Goal: Task Accomplishment & Management: Manage account settings

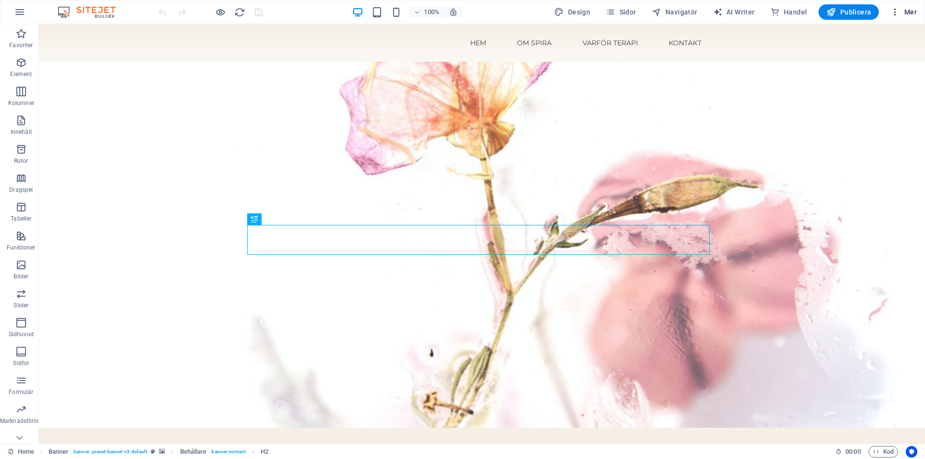
click at [898, 13] on icon "button" at bounding box center [896, 12] width 10 height 10
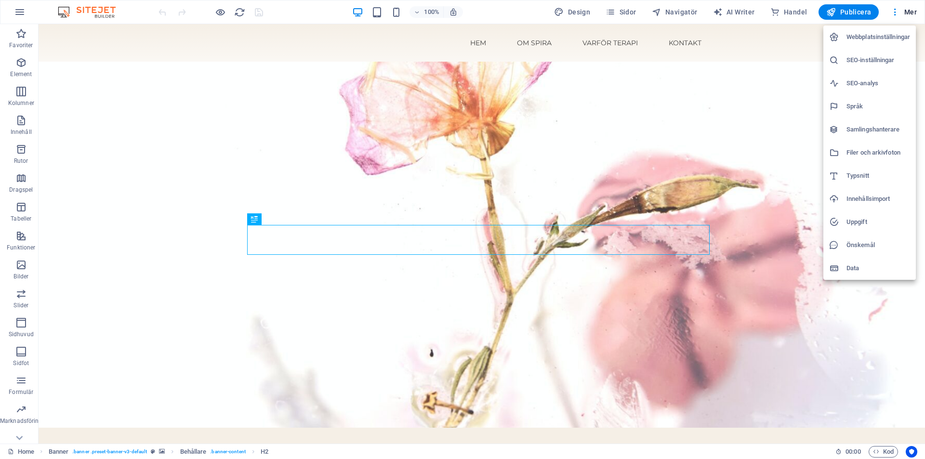
click at [878, 34] on h6 "Webbplatsinställningar" at bounding box center [879, 37] width 64 height 12
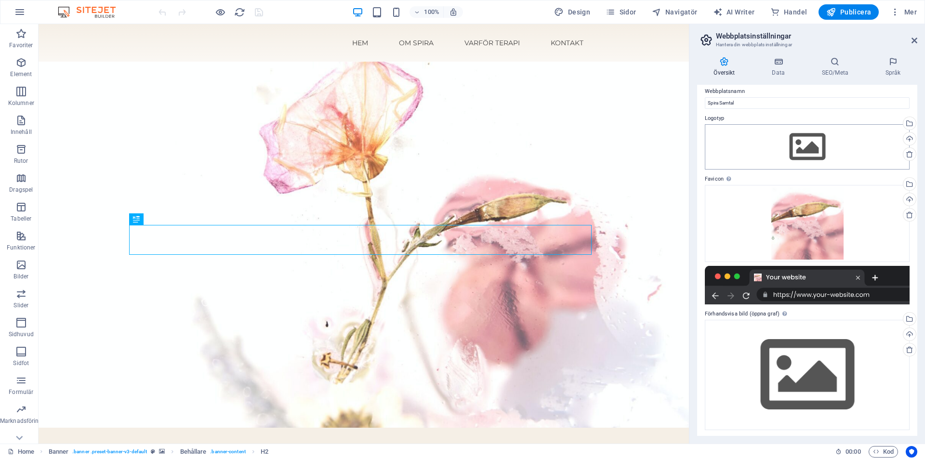
scroll to position [9, 0]
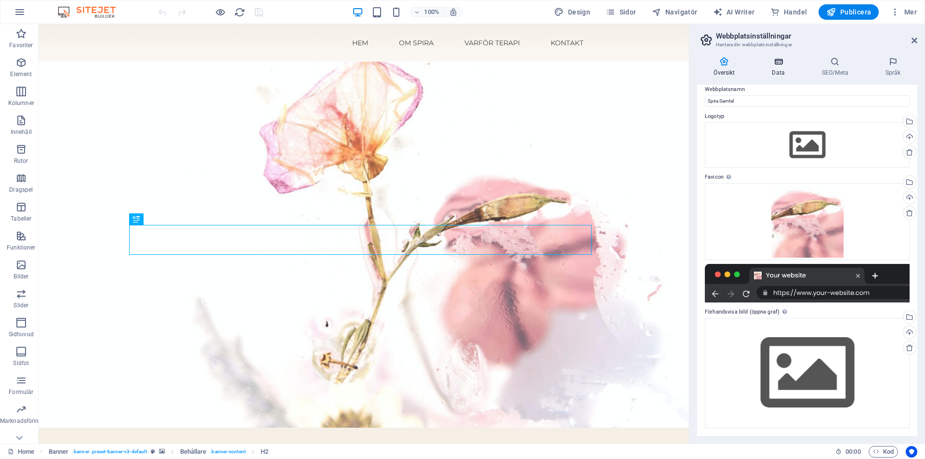
click at [786, 60] on icon at bounding box center [779, 62] width 46 height 10
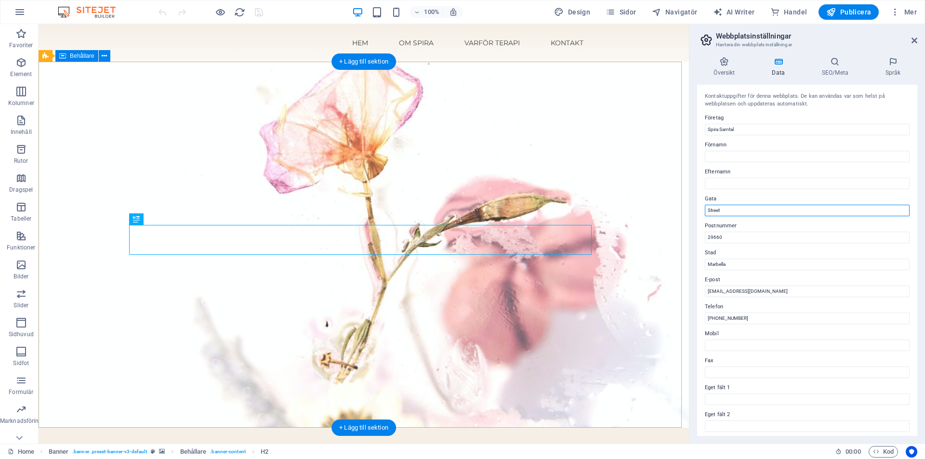
drag, startPoint x: 772, startPoint y: 232, endPoint x: 659, endPoint y: 217, distance: 113.7
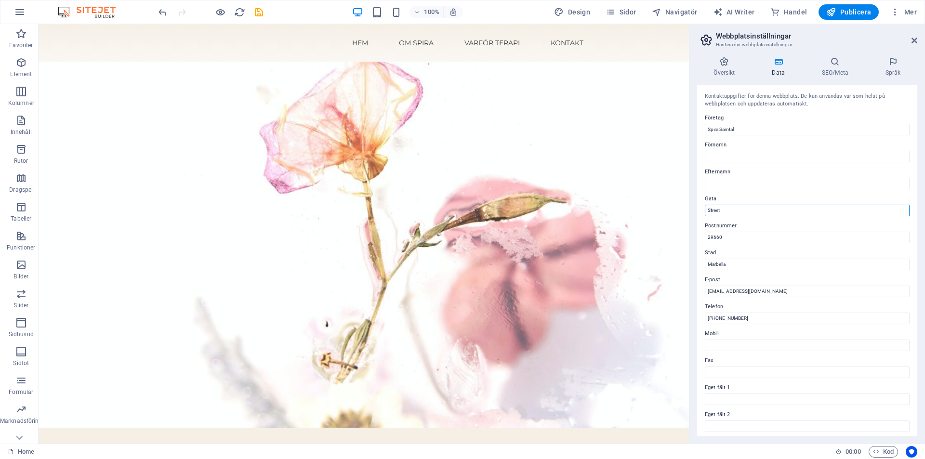
click at [722, 211] on input "Street" at bounding box center [807, 211] width 205 height 12
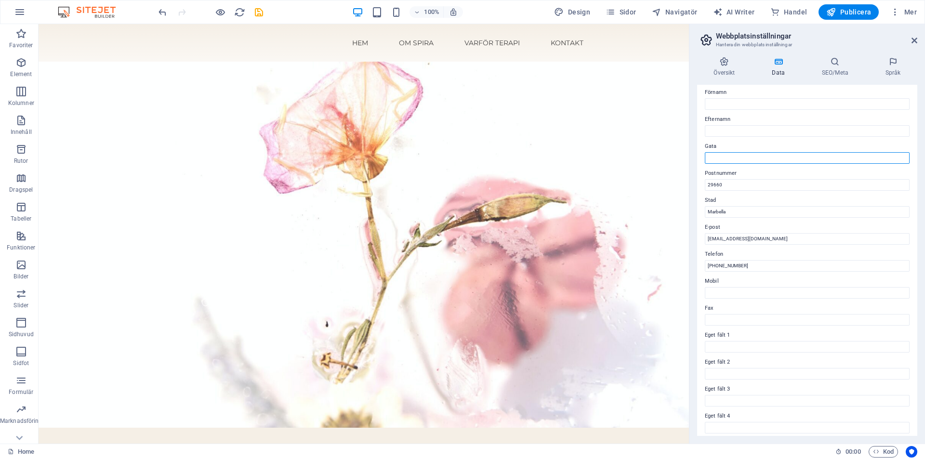
scroll to position [112, 0]
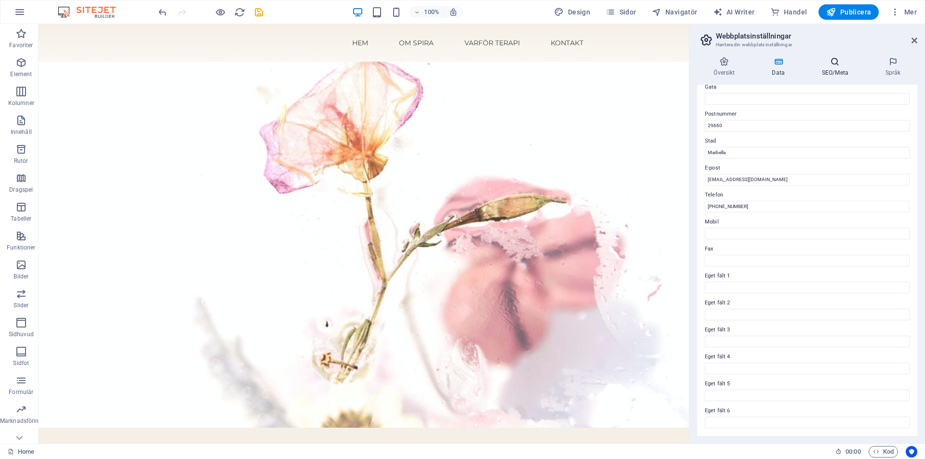
click at [841, 60] on icon at bounding box center [835, 62] width 60 height 10
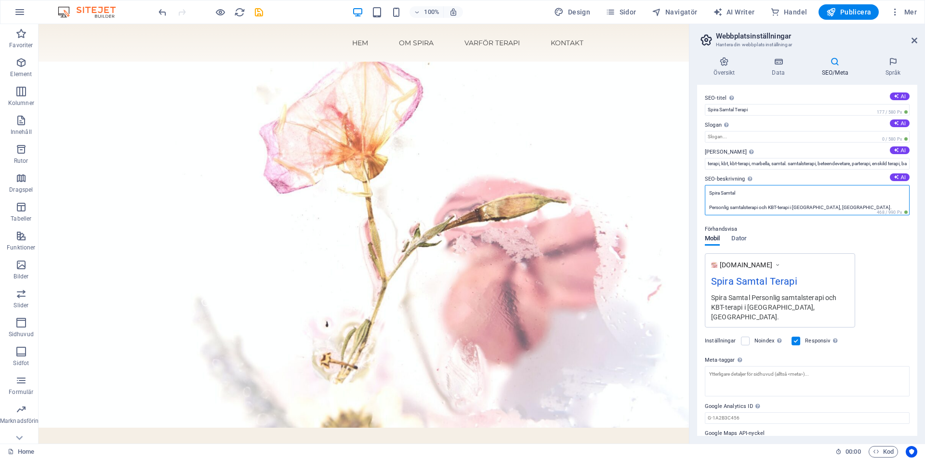
click at [794, 206] on textarea "Spira Samtal Personlig samtalsterapi och KBT-terapi i Marbella, Spanien." at bounding box center [807, 200] width 205 height 30
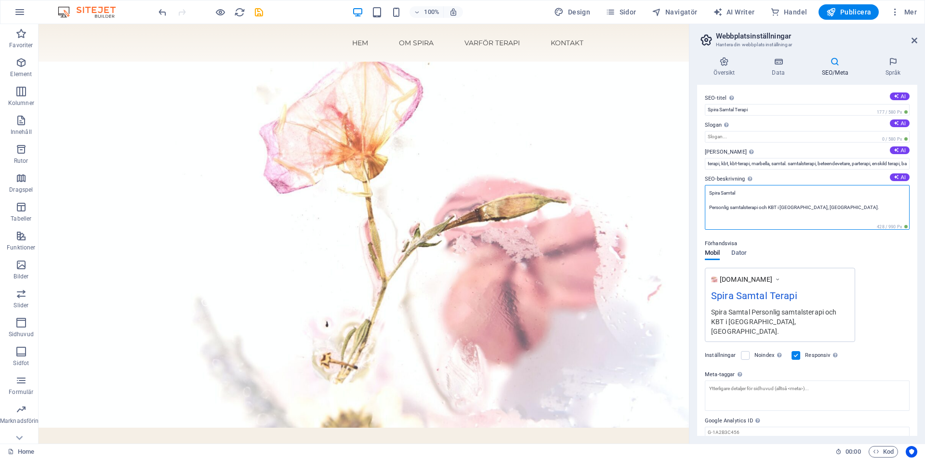
click at [848, 205] on textarea "Spira Samtal Personlig samtalsterapi och KBT i Marbella, Spanien." at bounding box center [807, 207] width 205 height 45
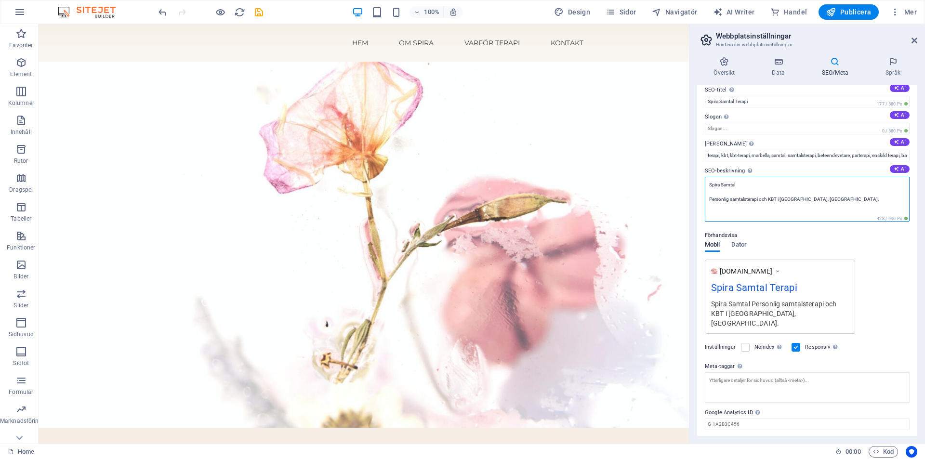
scroll to position [0, 0]
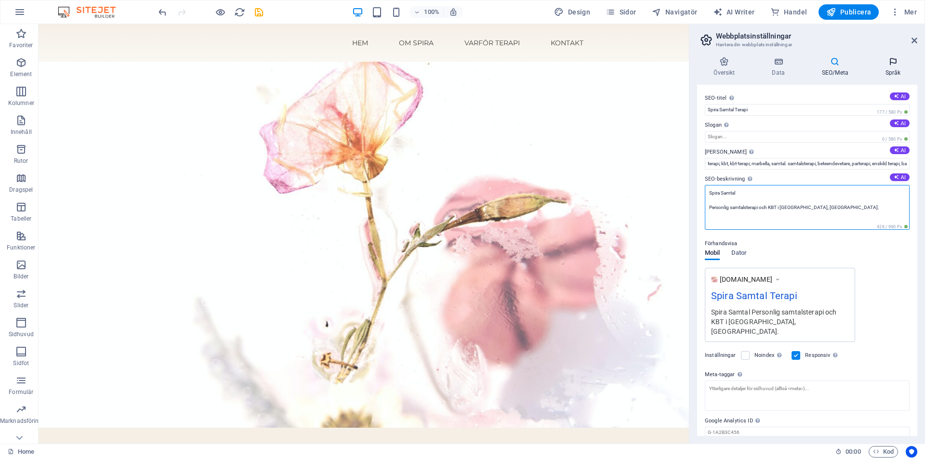
type textarea "Spira Samtal Personlig samtalsterapi och KBT i Marbella, Spanien."
click at [898, 69] on h4 "Språk" at bounding box center [893, 67] width 49 height 20
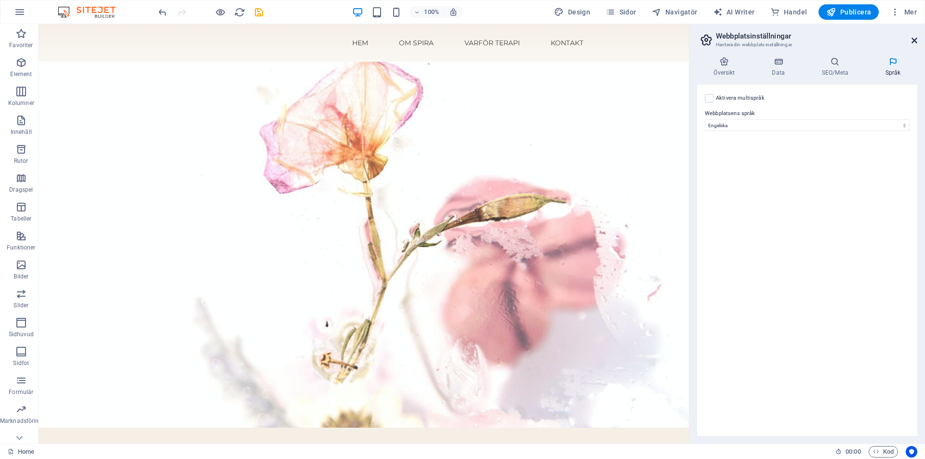
click at [916, 40] on icon at bounding box center [915, 41] width 6 height 8
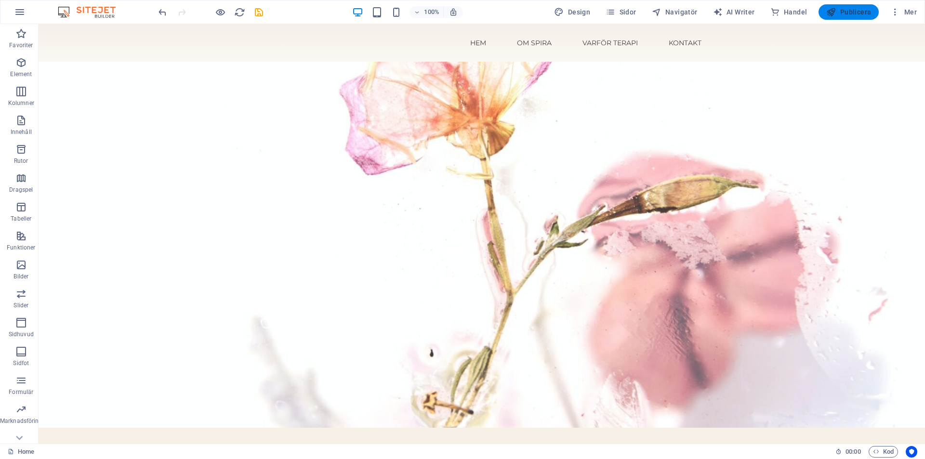
click at [837, 5] on button "Publicera" at bounding box center [849, 11] width 60 height 15
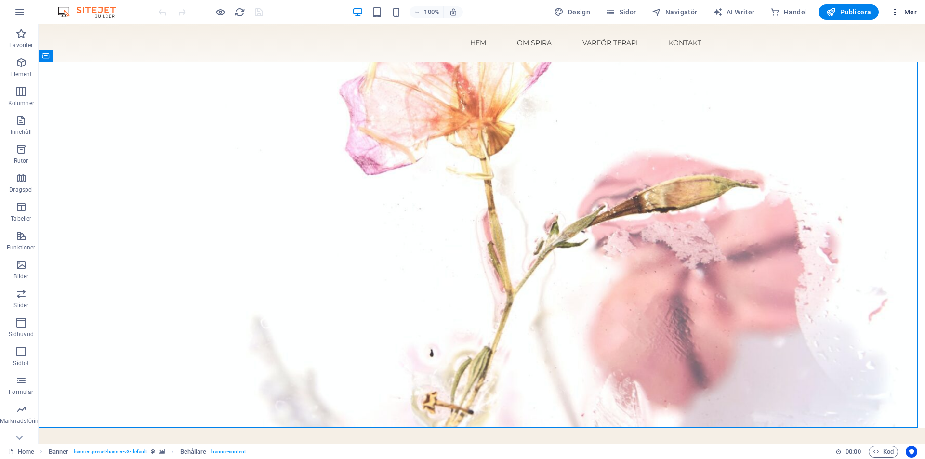
click at [895, 6] on button "Mer" at bounding box center [904, 11] width 34 height 15
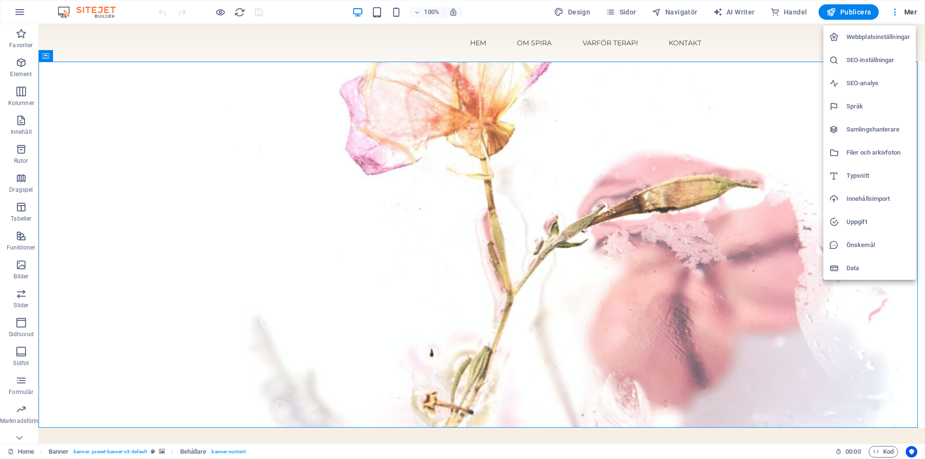
click at [883, 35] on h6 "Webbplatsinställningar" at bounding box center [879, 37] width 64 height 12
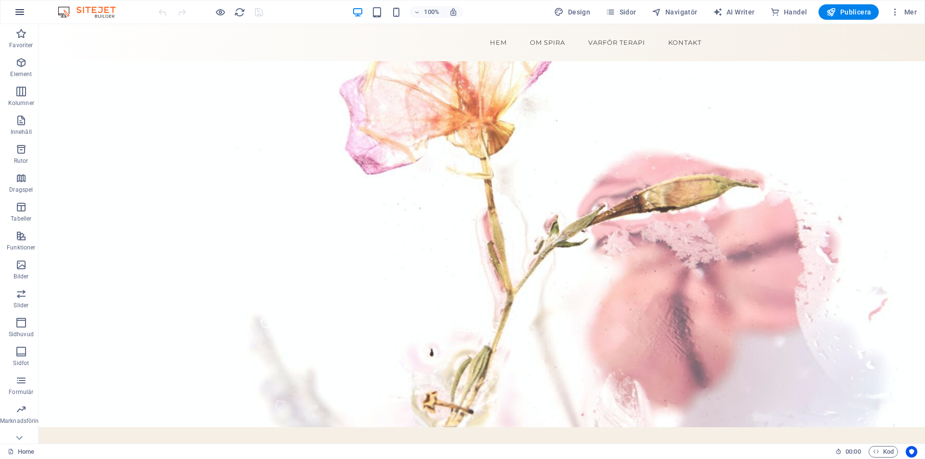
click at [17, 9] on icon "button" at bounding box center [20, 12] width 12 height 12
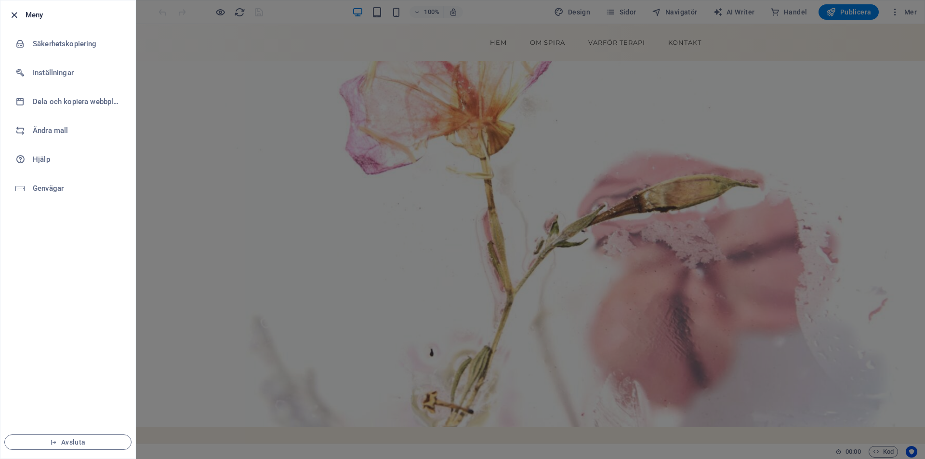
click at [11, 14] on icon "button" at bounding box center [14, 15] width 11 height 11
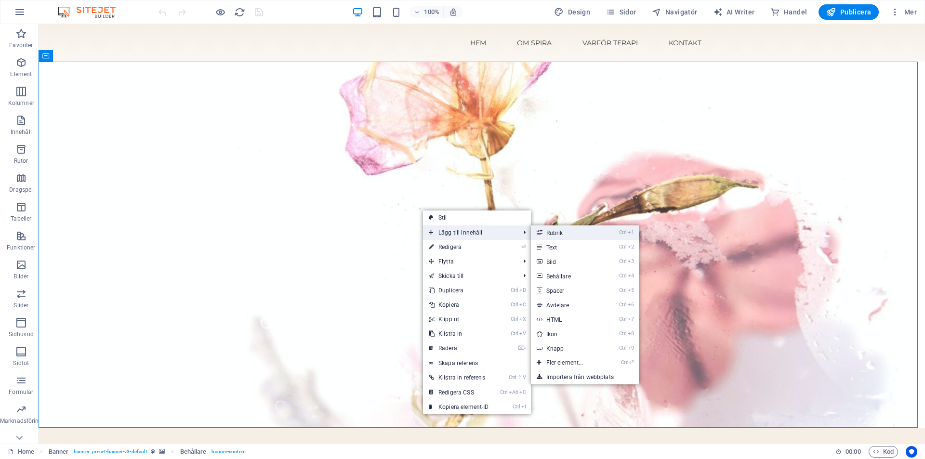
click at [571, 233] on link "Ctrl 1 Rubrik" at bounding box center [567, 233] width 72 height 14
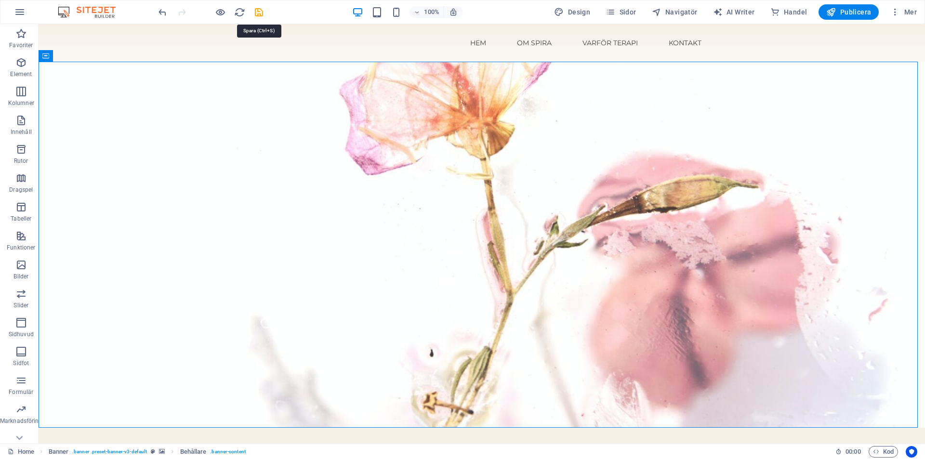
click at [257, 11] on icon "save" at bounding box center [258, 12] width 11 height 11
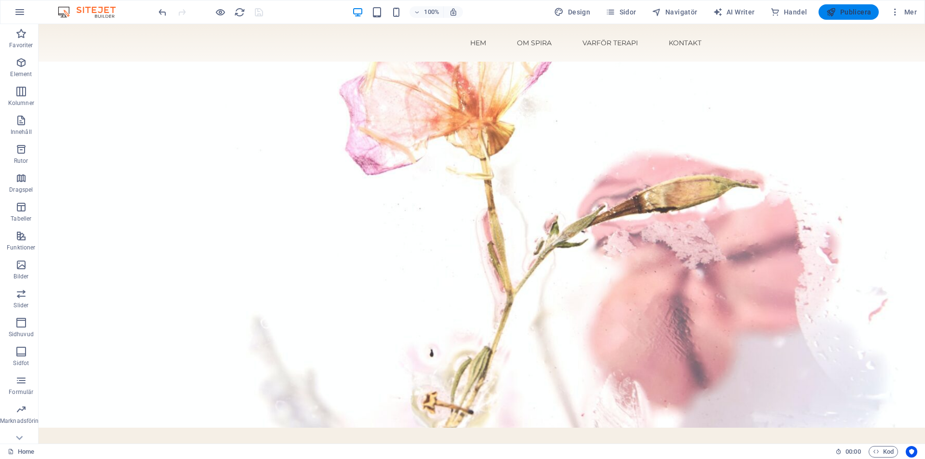
click at [836, 15] on icon "button" at bounding box center [831, 12] width 10 height 10
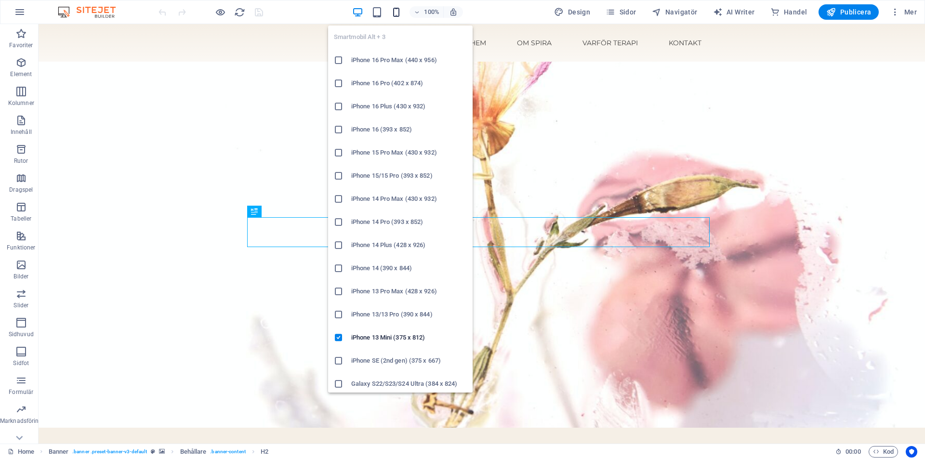
click at [398, 15] on icon "button" at bounding box center [396, 12] width 11 height 11
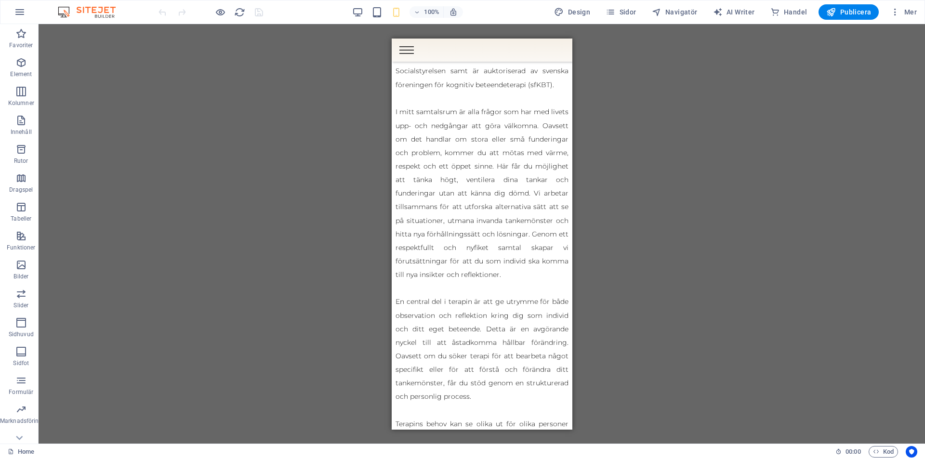
scroll to position [380, 0]
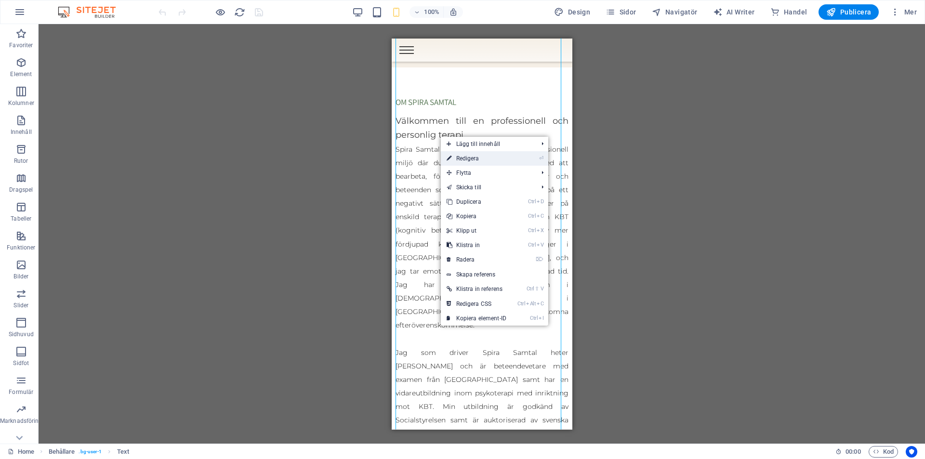
click at [546, 158] on li "⏎ Redigera" at bounding box center [495, 158] width 108 height 14
click at [477, 158] on link "⏎ Redigera" at bounding box center [477, 158] width 72 height 14
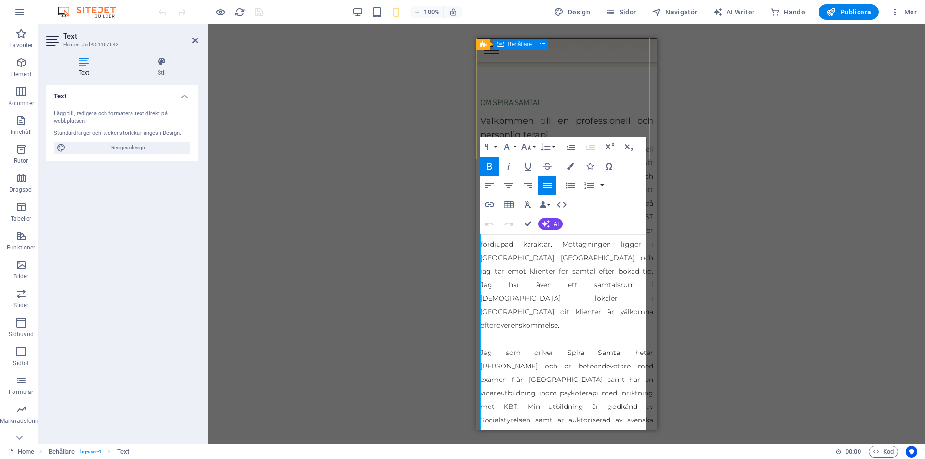
scroll to position [168, 0]
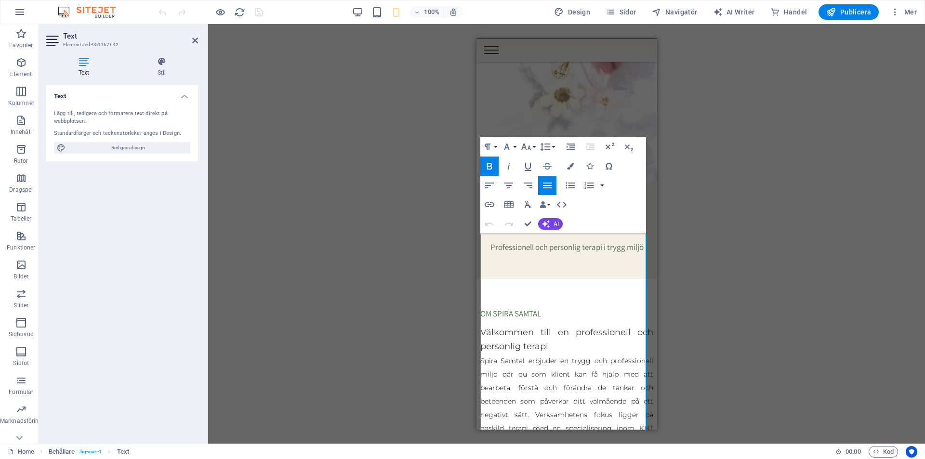
click at [549, 186] on icon "button" at bounding box center [547, 186] width 9 height 6
click at [570, 148] on icon "button" at bounding box center [571, 147] width 9 height 7
click at [591, 147] on icon "button" at bounding box center [591, 147] width 12 height 12
click at [168, 65] on icon at bounding box center [161, 62] width 73 height 10
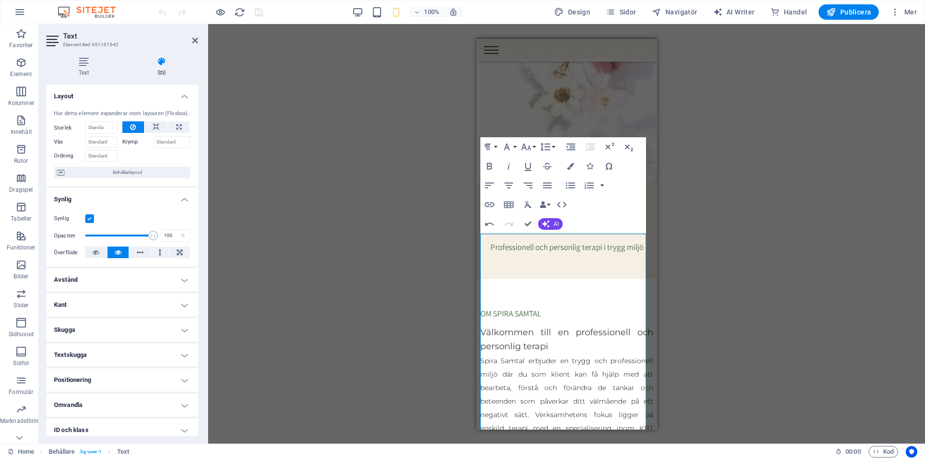
click at [184, 301] on h4 "Kant" at bounding box center [122, 304] width 152 height 23
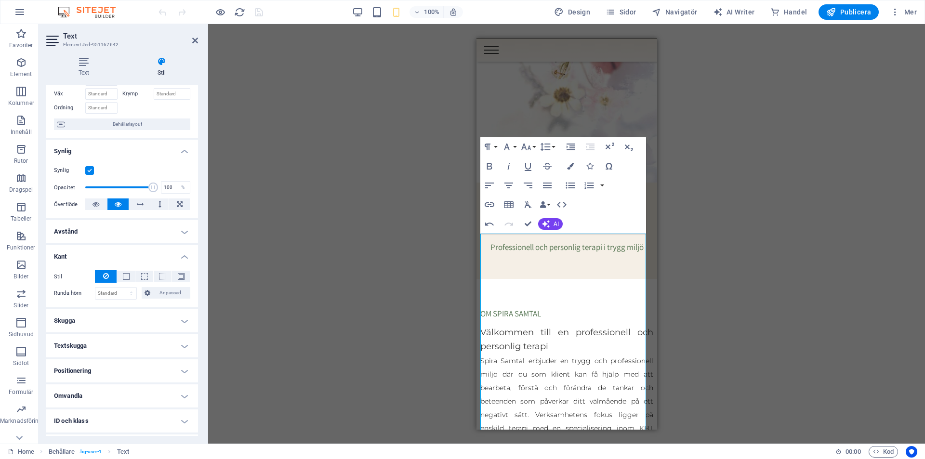
scroll to position [95, 0]
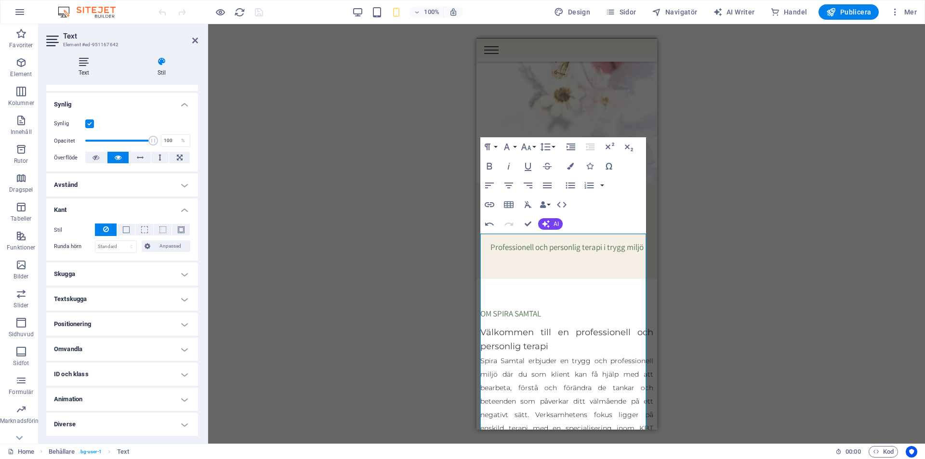
click at [83, 63] on icon at bounding box center [83, 62] width 75 height 10
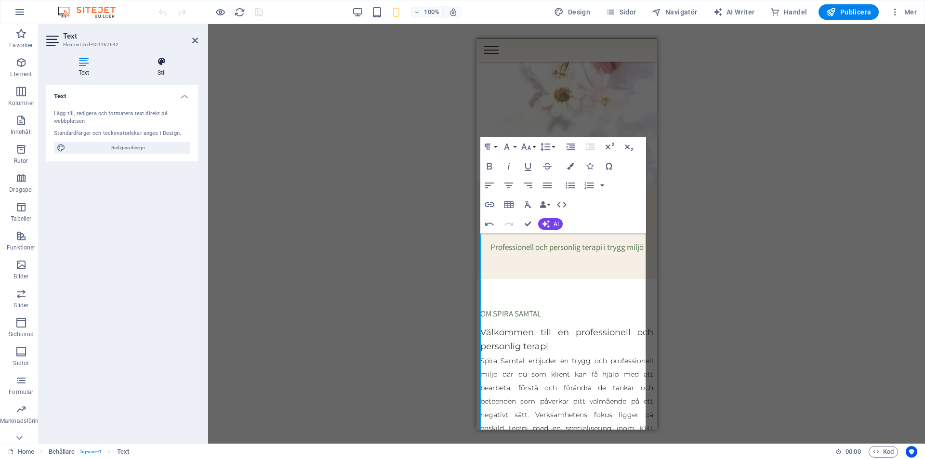
click at [166, 66] on icon at bounding box center [161, 62] width 73 height 10
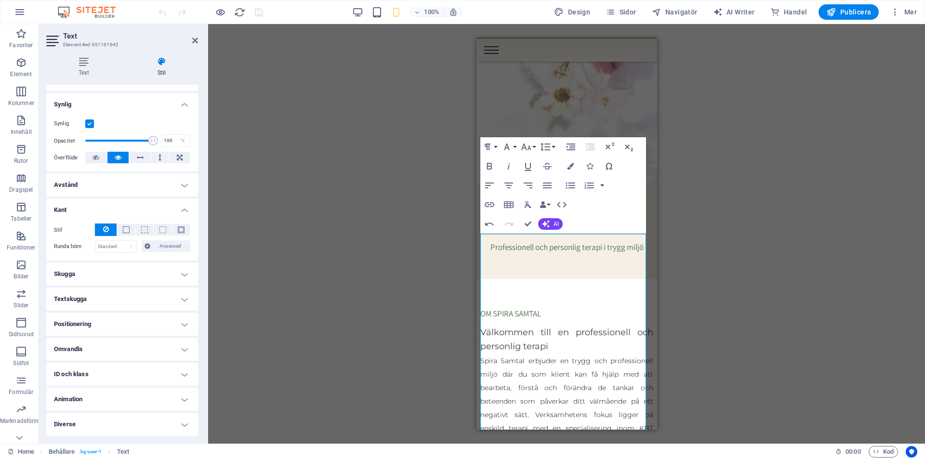
click at [138, 321] on h4 "Positionering" at bounding box center [122, 324] width 152 height 23
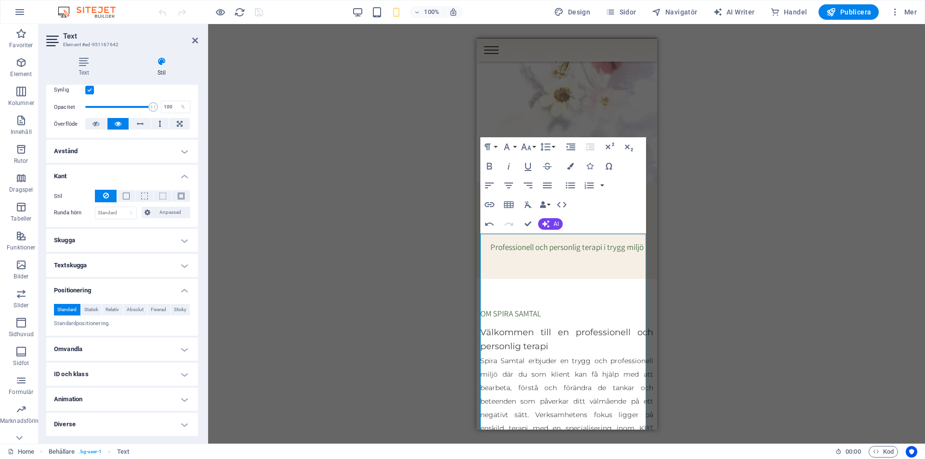
click at [190, 152] on h4 "Avstånd" at bounding box center [122, 151] width 152 height 23
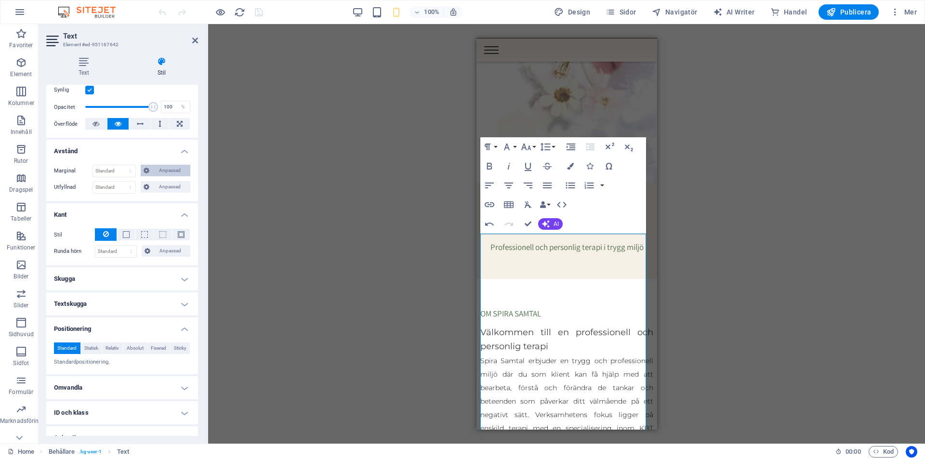
click at [165, 169] on span "Anpassad" at bounding box center [170, 171] width 36 height 12
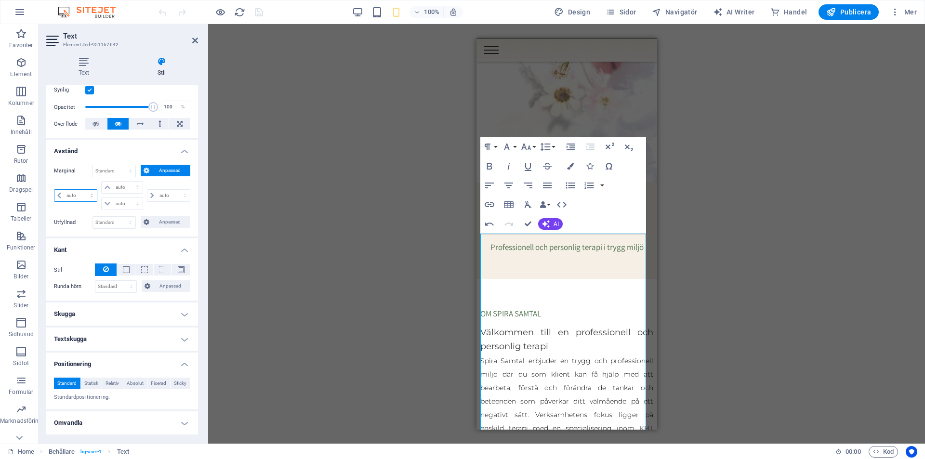
click at [69, 195] on select "auto px % rem vw vh" at bounding box center [75, 196] width 42 height 12
select select "px"
click at [83, 190] on select "auto px % rem vw vh" at bounding box center [75, 196] width 42 height 12
type input "0"
select select "px"
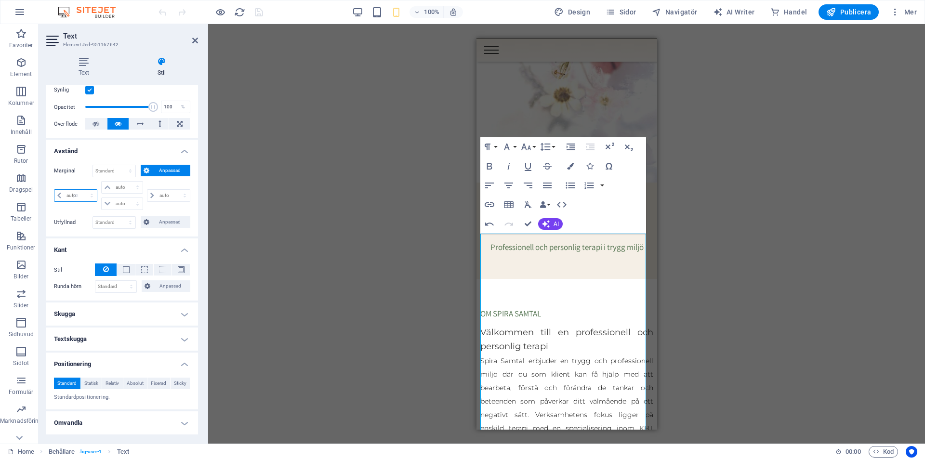
type input "0"
select select "px"
type input "0"
select select "px"
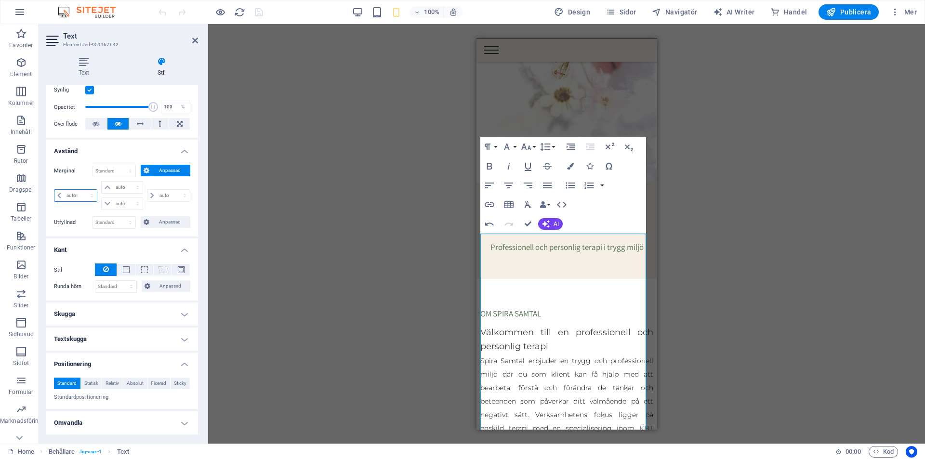
type input "0"
select select "px"
type input "2"
select select "DISABLED_OPTION_VALUE"
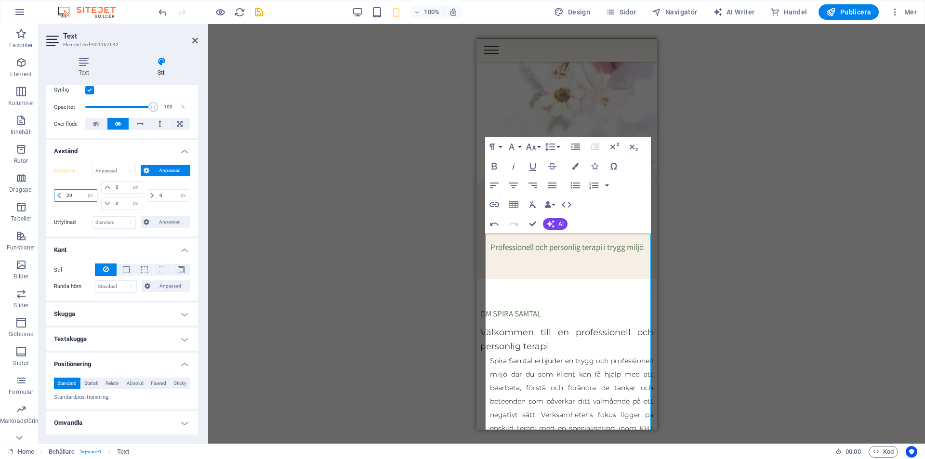
type input "2"
click at [197, 40] on icon at bounding box center [195, 41] width 6 height 8
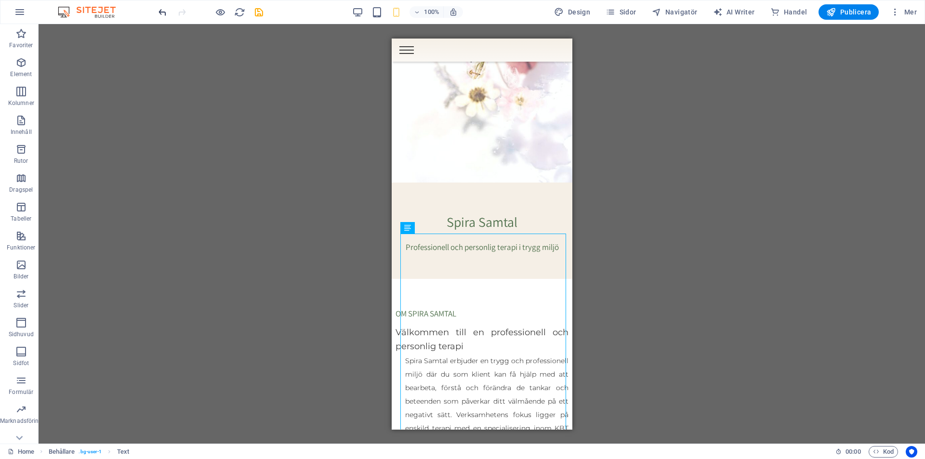
click at [163, 8] on icon "undo" at bounding box center [162, 12] width 11 height 11
click at [286, 80] on div "Dra hit för att ersätta det befintliga innehållet. Tryck på "Ctrl" om du vill s…" at bounding box center [482, 234] width 887 height 420
click at [704, 233] on div "Dra hit för att ersätta det befintliga innehållet. Tryck på "Ctrl" om du vill s…" at bounding box center [482, 234] width 887 height 420
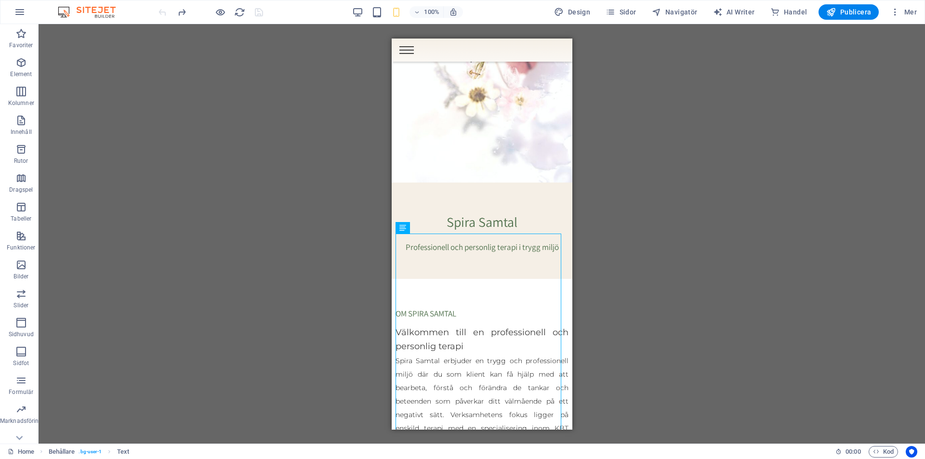
click at [864, 351] on div "Dra hit för att ersätta det befintliga innehållet. Tryck på "Ctrl" om du vill s…" at bounding box center [482, 234] width 887 height 420
click at [714, 159] on div "Dra hit för att ersätta det befintliga innehållet. Tryck på "Ctrl" om du vill s…" at bounding box center [482, 234] width 887 height 420
click at [183, 12] on icon "redo" at bounding box center [181, 12] width 11 height 11
click at [186, 10] on icon "redo" at bounding box center [181, 12] width 11 height 11
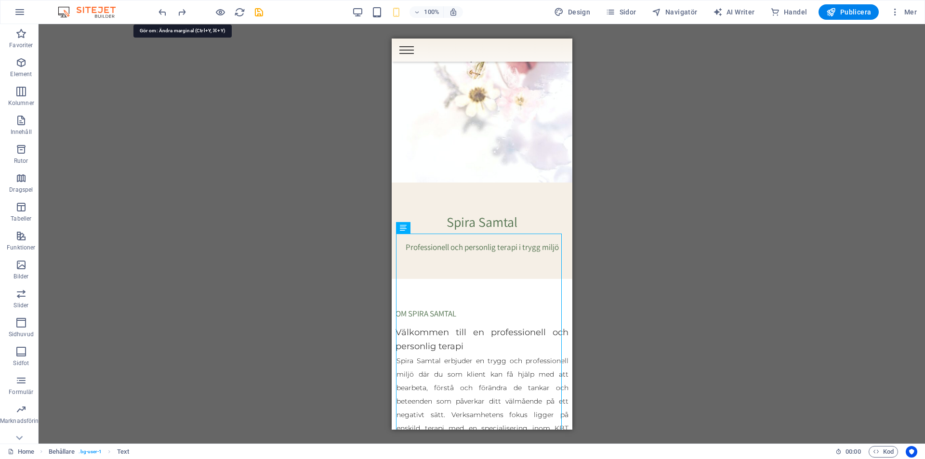
click at [186, 11] on icon "redo" at bounding box center [181, 12] width 11 height 11
click at [700, 273] on div "Dra hit för att ersätta det befintliga innehållet. Tryck på "Ctrl" om du vill s…" at bounding box center [482, 234] width 887 height 420
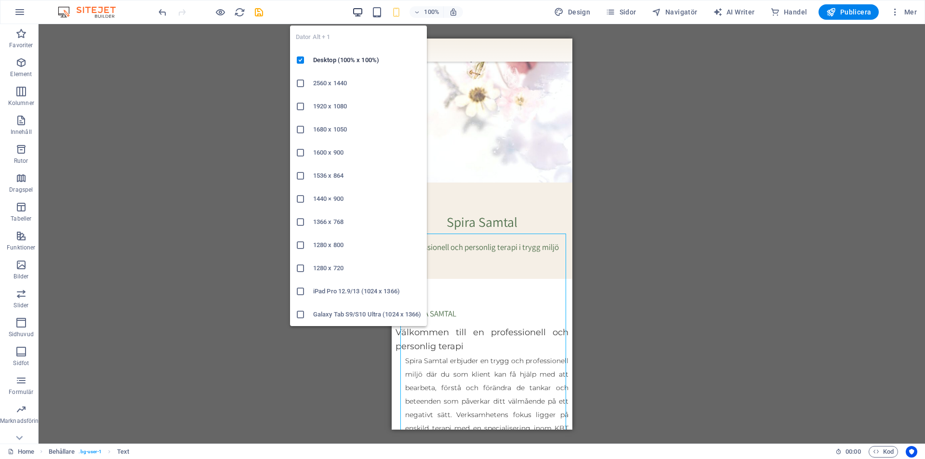
click at [357, 13] on icon "button" at bounding box center [357, 12] width 11 height 11
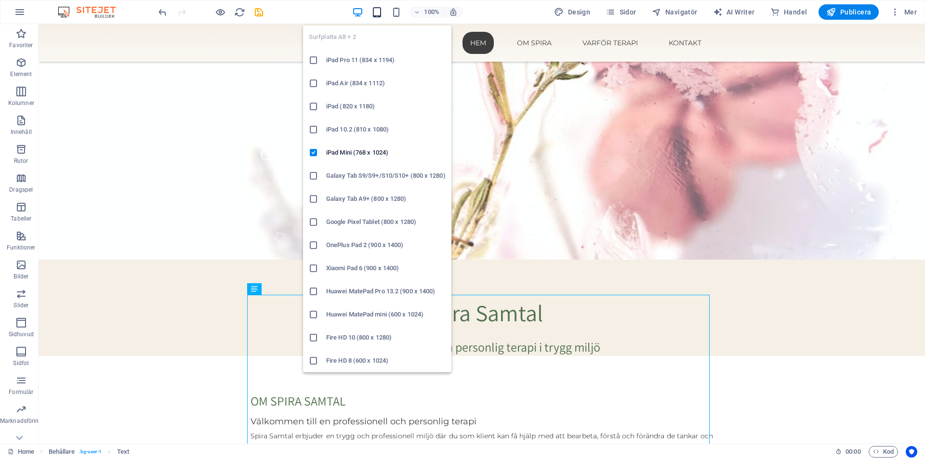
click at [383, 8] on icon "button" at bounding box center [377, 12] width 11 height 11
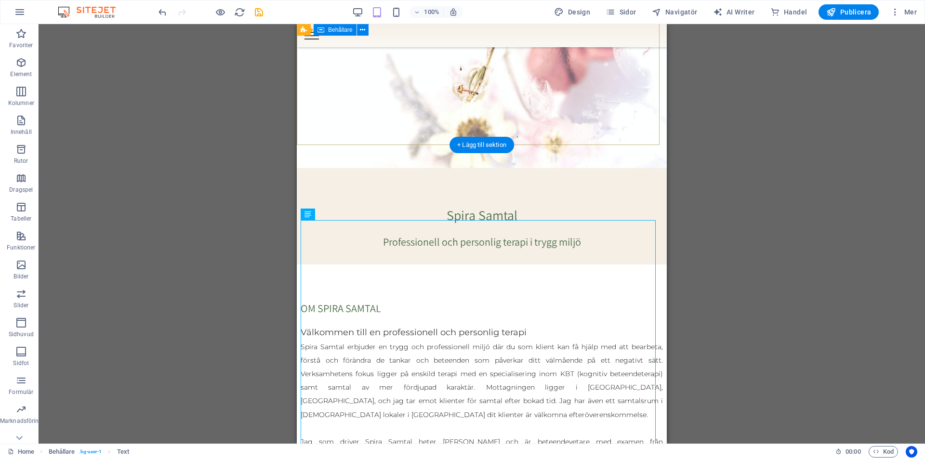
click at [563, 168] on div "Spira Samtal Professionell och personlig terapi i trygg miljö" at bounding box center [482, 216] width 370 height 96
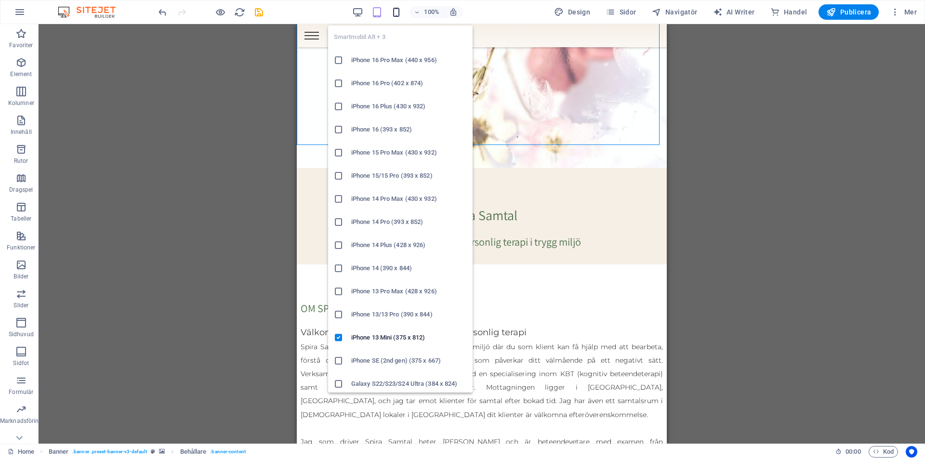
click at [399, 13] on icon "button" at bounding box center [396, 12] width 11 height 11
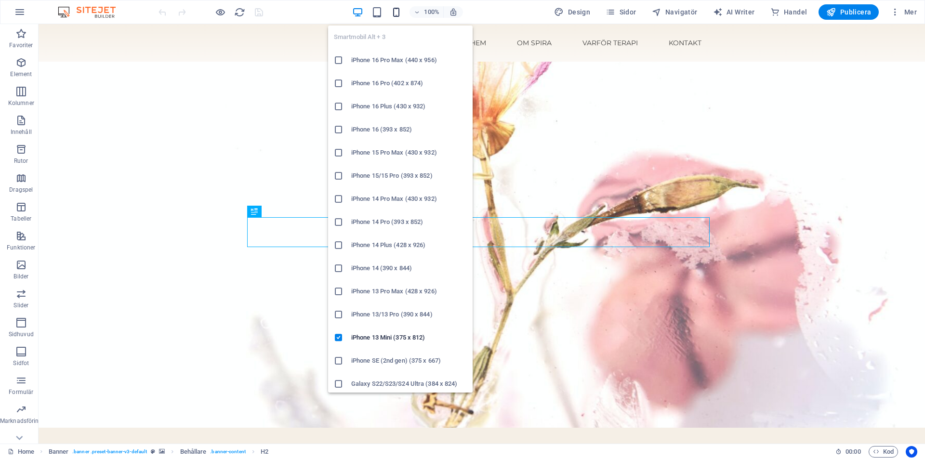
click at [401, 14] on icon "button" at bounding box center [396, 12] width 11 height 11
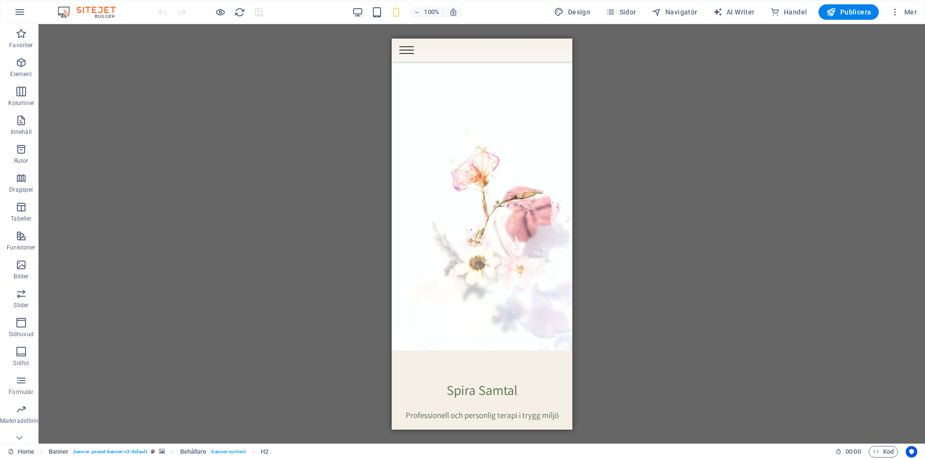
scroll to position [226, 0]
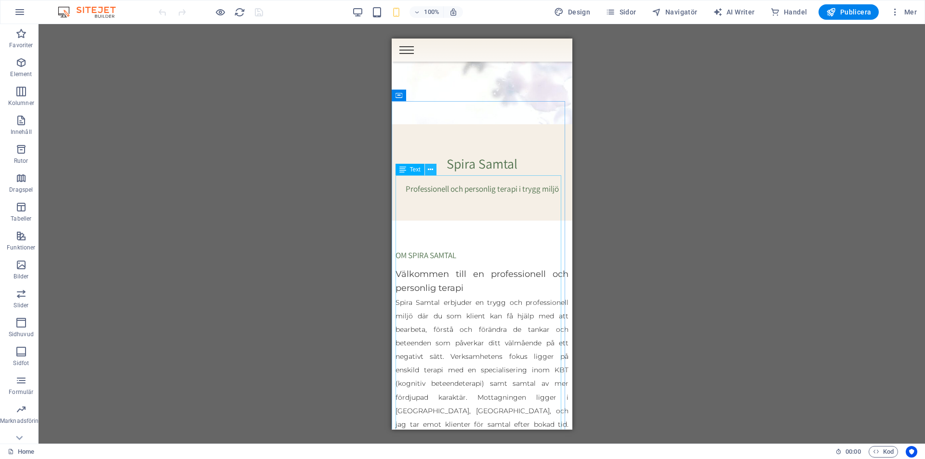
click at [434, 170] on button at bounding box center [431, 170] width 12 height 12
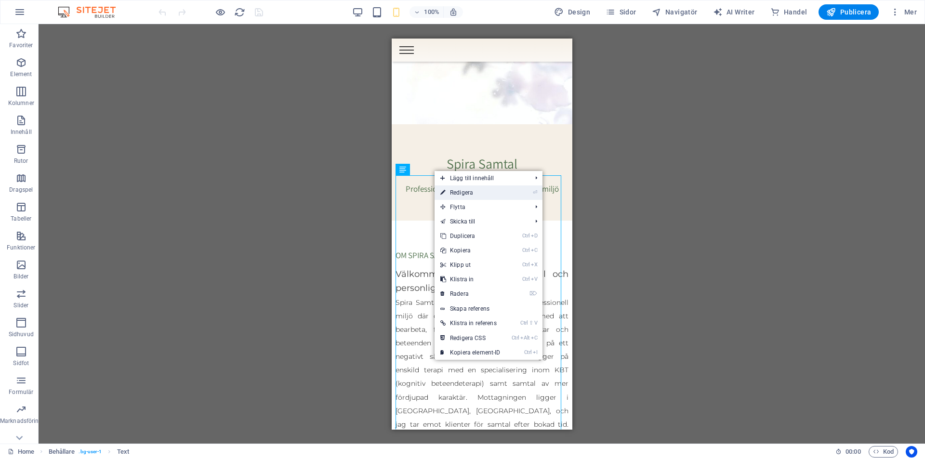
click at [469, 188] on link "⏎ Redigera" at bounding box center [471, 193] width 72 height 14
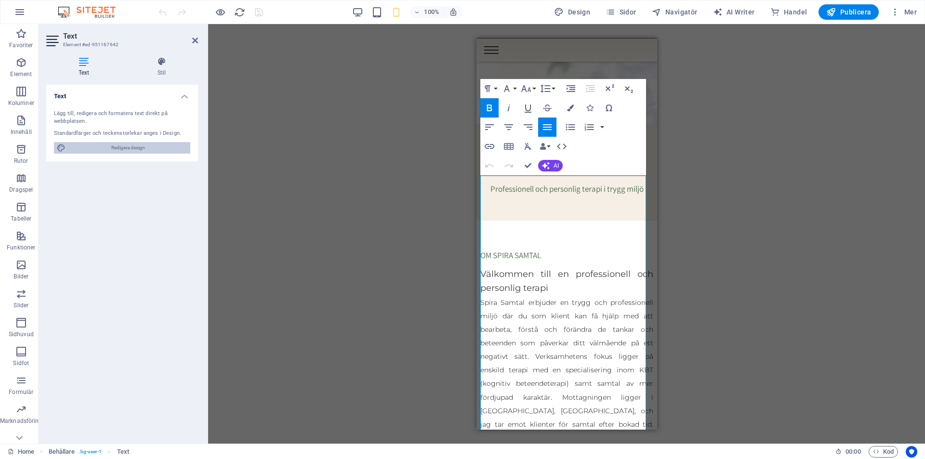
click at [136, 148] on span "Redigera design" at bounding box center [127, 148] width 119 height 12
select select "px"
select select "400"
select select "px"
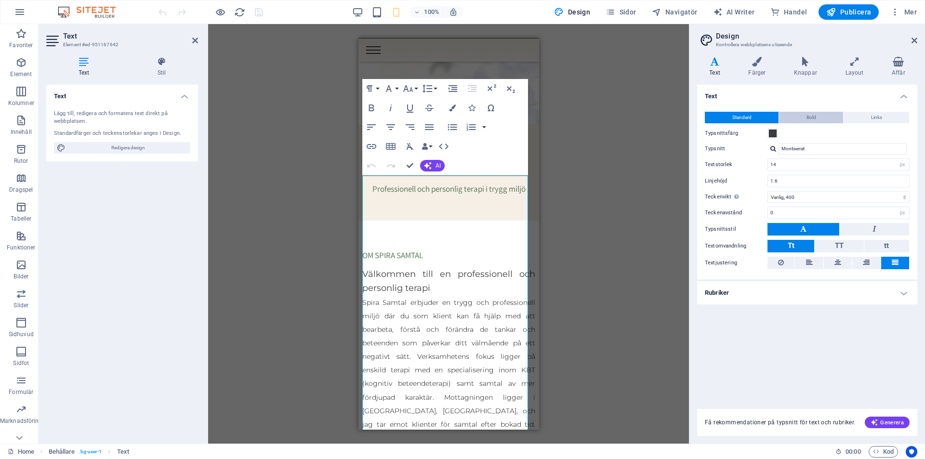
click at [821, 115] on button "Bold" at bounding box center [811, 118] width 64 height 12
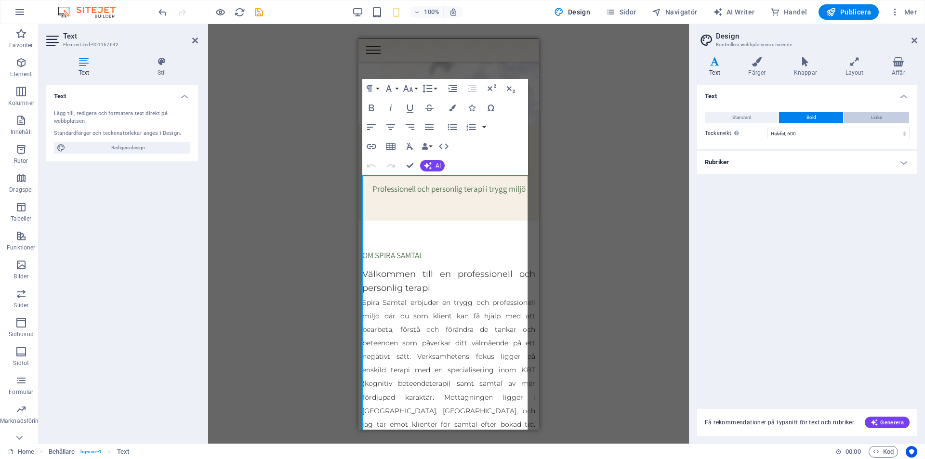
click at [890, 117] on button "Links" at bounding box center [877, 118] width 66 height 12
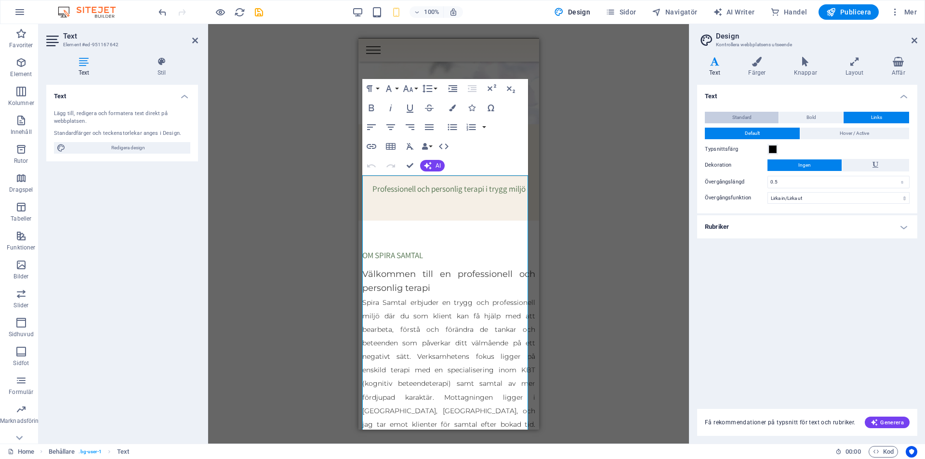
click at [715, 117] on button "Standard" at bounding box center [742, 118] width 74 height 12
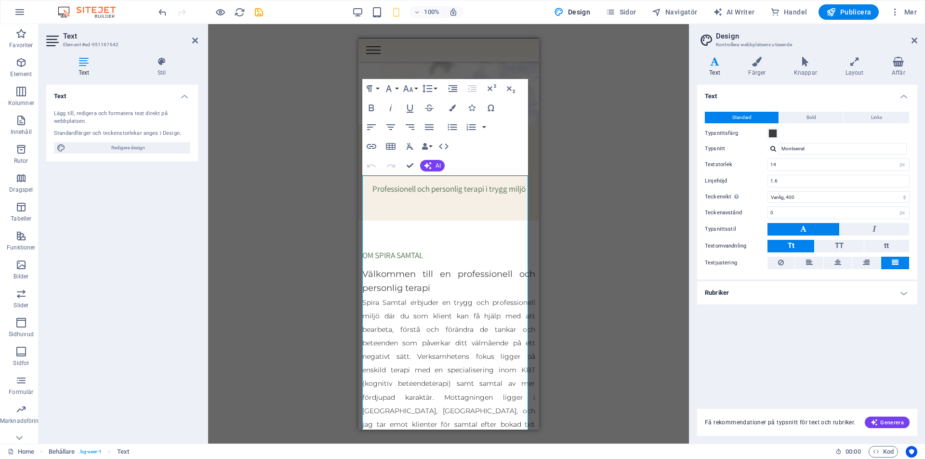
click at [907, 261] on button at bounding box center [895, 263] width 28 height 13
click at [852, 65] on icon at bounding box center [854, 62] width 42 height 10
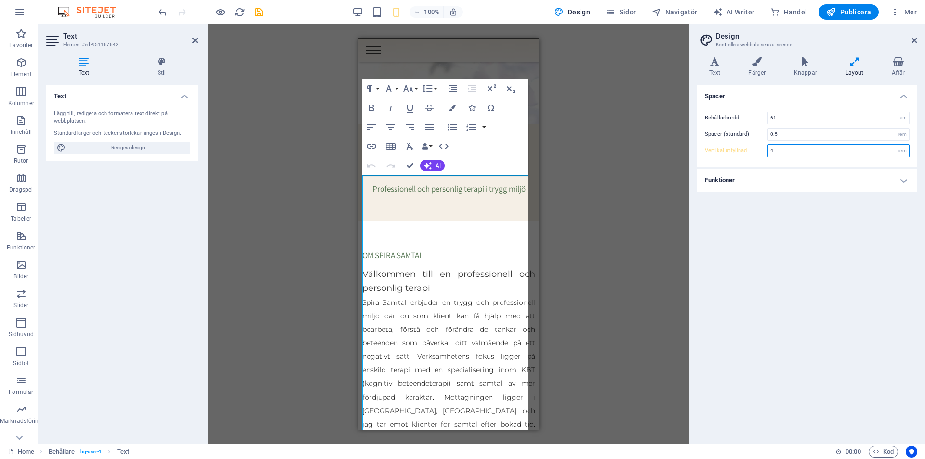
click at [827, 152] on input "4" at bounding box center [838, 151] width 141 height 12
click at [816, 186] on h4 "Funktioner" at bounding box center [807, 180] width 220 height 23
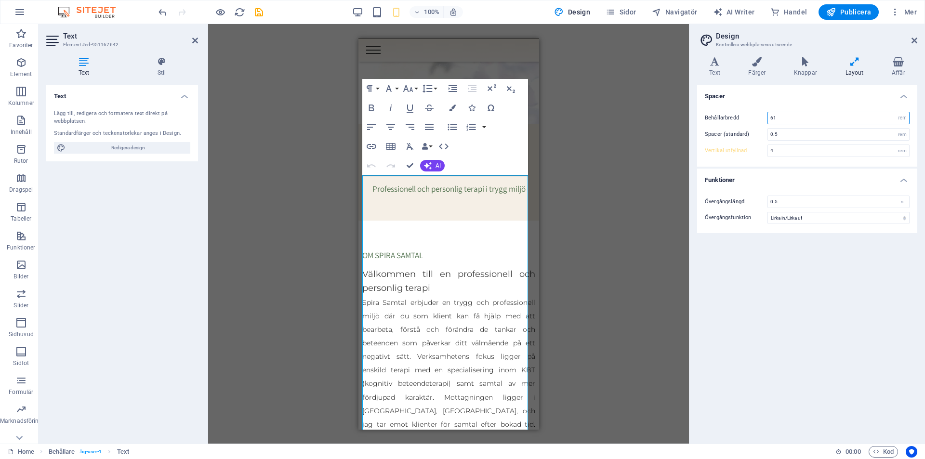
click at [807, 117] on input "61" at bounding box center [838, 118] width 141 height 12
click at [908, 118] on select "rem px" at bounding box center [902, 118] width 13 height 12
select select "px"
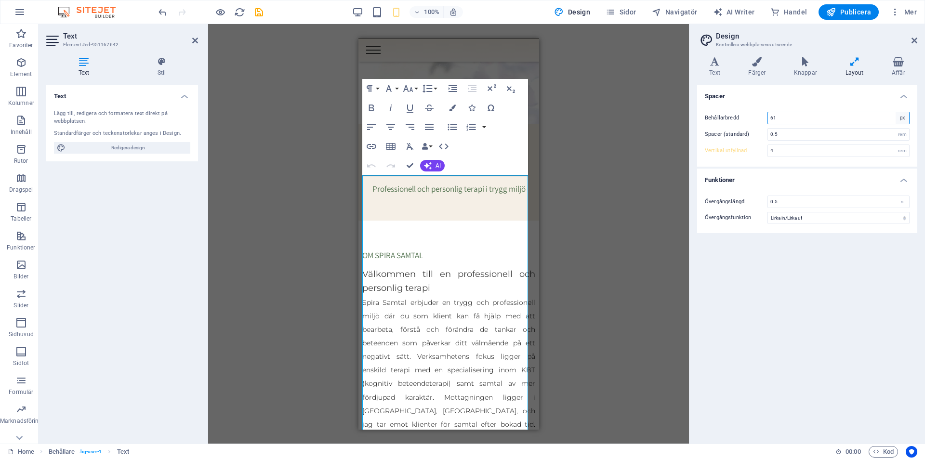
click at [896, 112] on select "rem px" at bounding box center [902, 118] width 13 height 12
type input "900"
click at [619, 187] on div "Dra hit för att ersätta det befintliga innehållet. Tryck på "Ctrl" om du vill s…" at bounding box center [448, 234] width 481 height 420
click at [319, 55] on div "Dra hit för att ersätta det befintliga innehållet. Tryck på "Ctrl" om du vill s…" at bounding box center [448, 234] width 481 height 420
click at [914, 37] on icon at bounding box center [915, 41] width 6 height 8
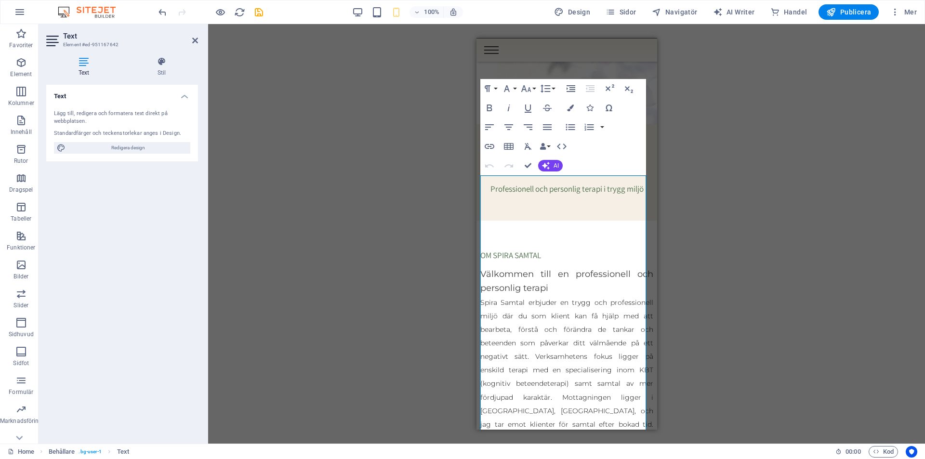
drag, startPoint x: 740, startPoint y: 263, endPoint x: 742, endPoint y: 258, distance: 5.6
click at [741, 263] on div "Dra hit för att ersätta det befintliga innehållet. Tryck på "Ctrl" om du vill s…" at bounding box center [566, 234] width 717 height 420
click at [335, 61] on div "Dra hit för att ersätta det befintliga innehållet. Tryck på "Ctrl" om du vill s…" at bounding box center [566, 234] width 717 height 420
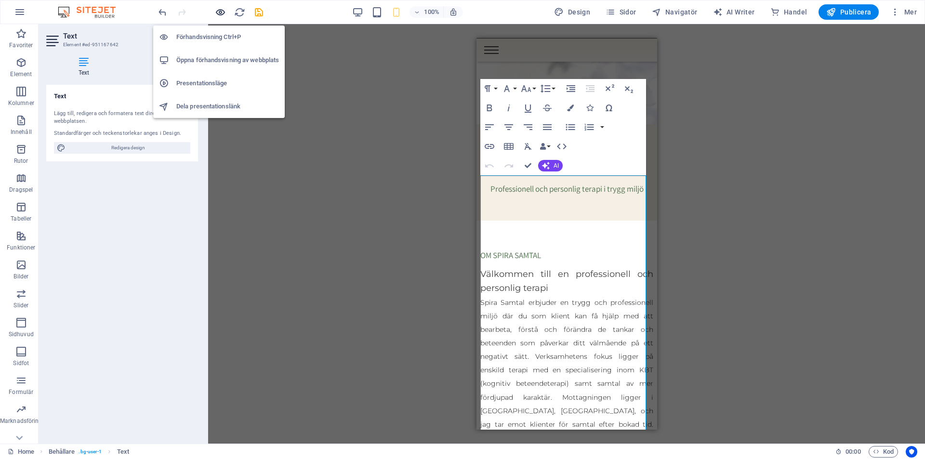
click at [219, 13] on icon "button" at bounding box center [220, 12] width 11 height 11
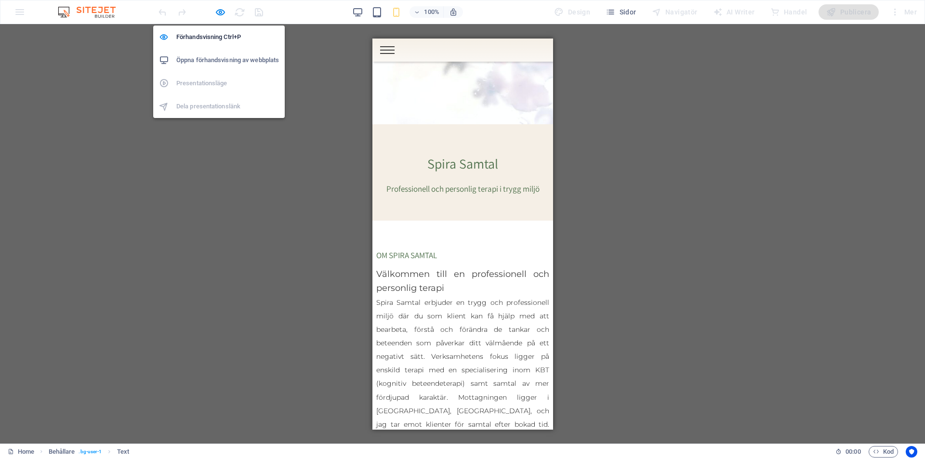
click at [206, 58] on h6 "Öppna förhandsvisning av webbplats" at bounding box center [227, 60] width 103 height 12
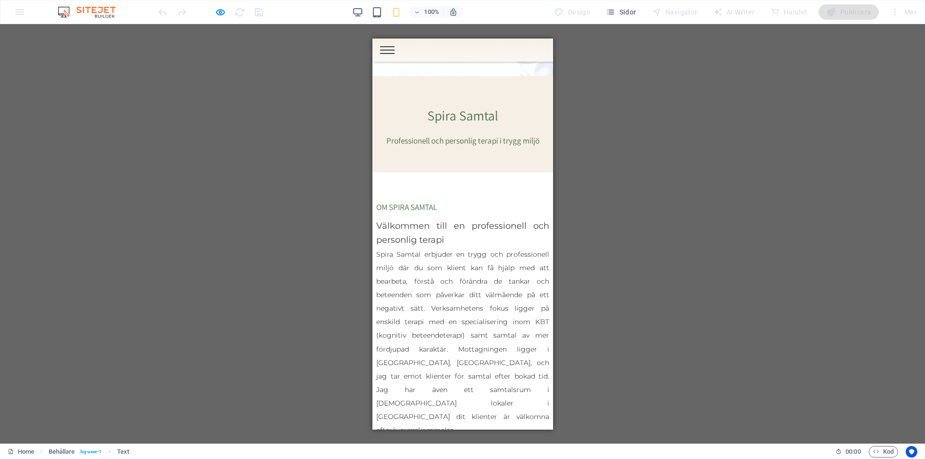
scroll to position [34, 0]
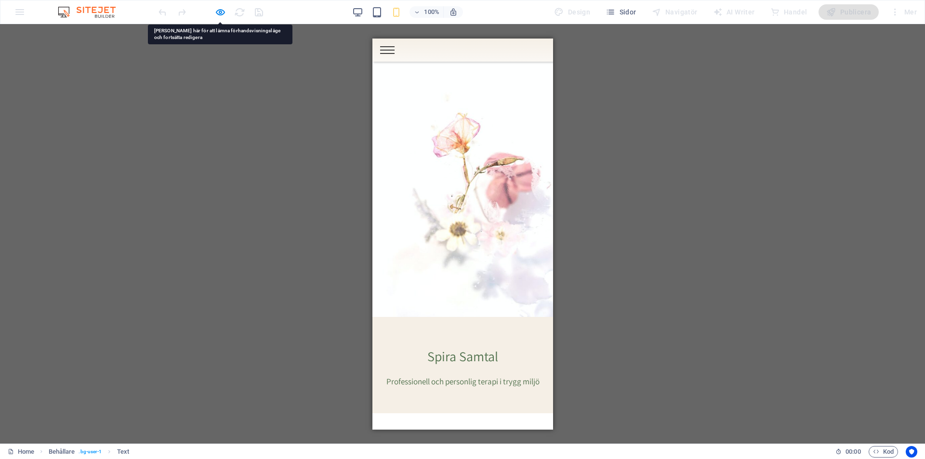
drag, startPoint x: 135, startPoint y: 347, endPoint x: 700, endPoint y: 319, distance: 565.5
click at [741, 302] on div "Dra hit för att ersätta det befintliga innehållet. Tryck på "Ctrl" om du vill s…" at bounding box center [462, 234] width 925 height 420
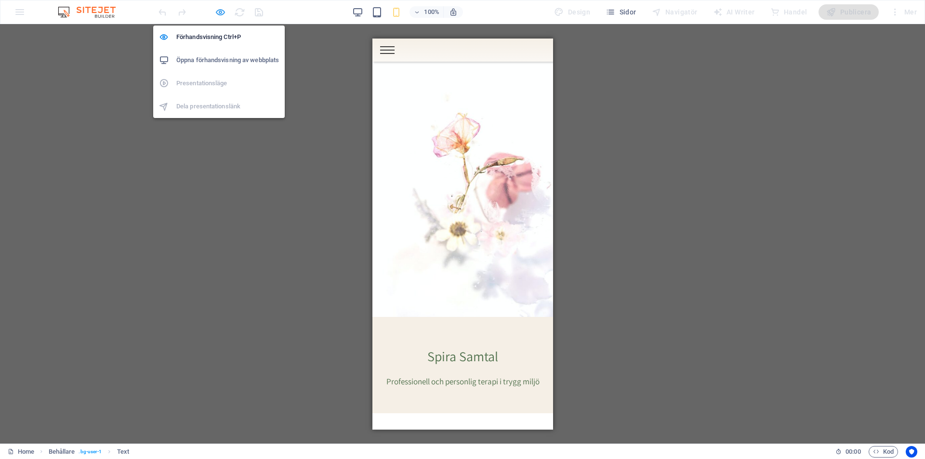
click at [221, 12] on icon "button" at bounding box center [220, 12] width 11 height 11
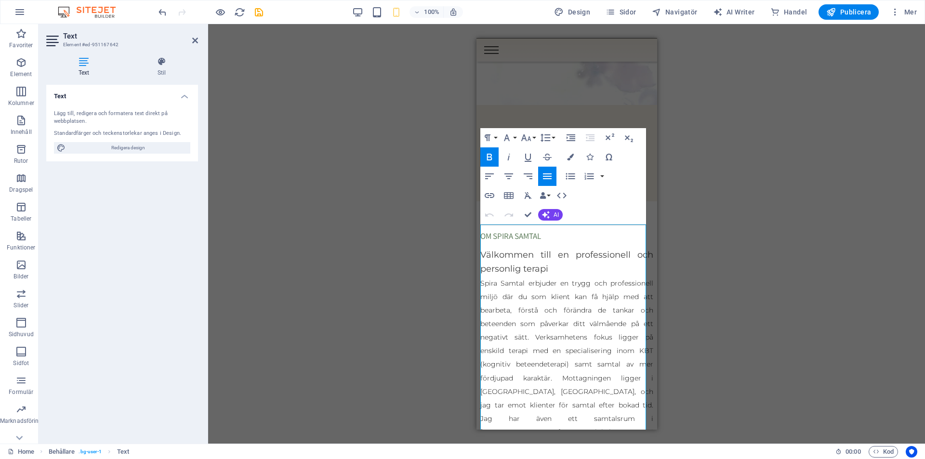
scroll to position [276, 0]
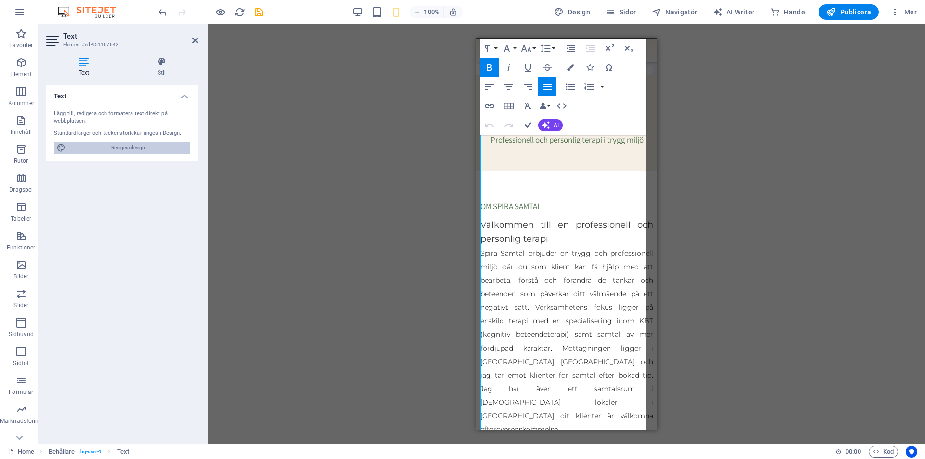
click at [125, 149] on span "Redigera design" at bounding box center [127, 148] width 119 height 12
select select "px"
select select "400"
select select "px"
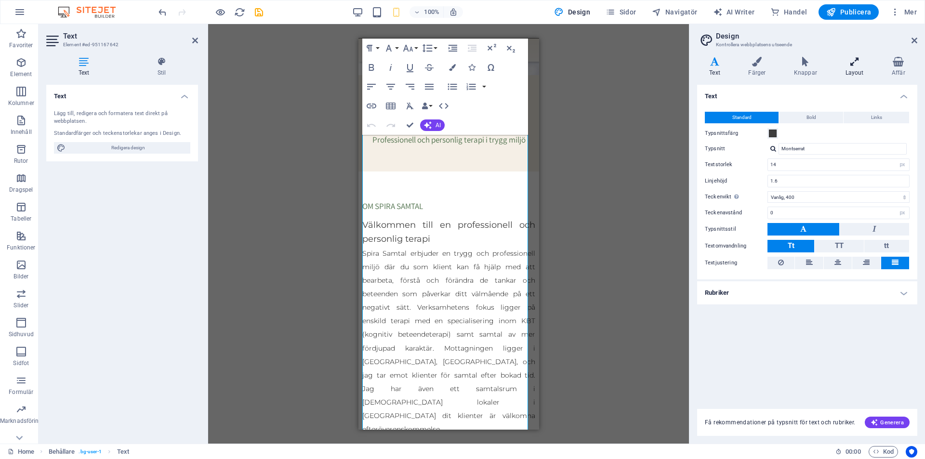
click at [859, 70] on h4 "Layout" at bounding box center [856, 67] width 46 height 20
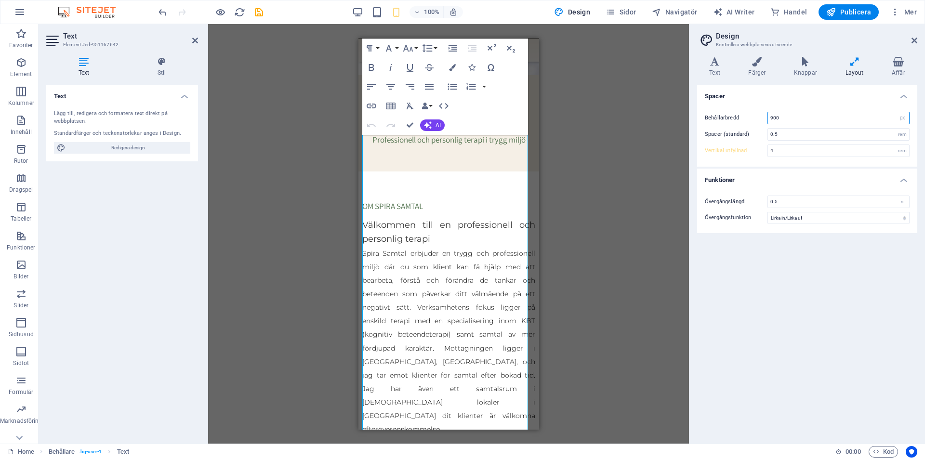
drag, startPoint x: 791, startPoint y: 118, endPoint x: 747, endPoint y: 120, distance: 44.4
click at [747, 120] on div "Behållarbredd 900 rem px" at bounding box center [807, 118] width 205 height 13
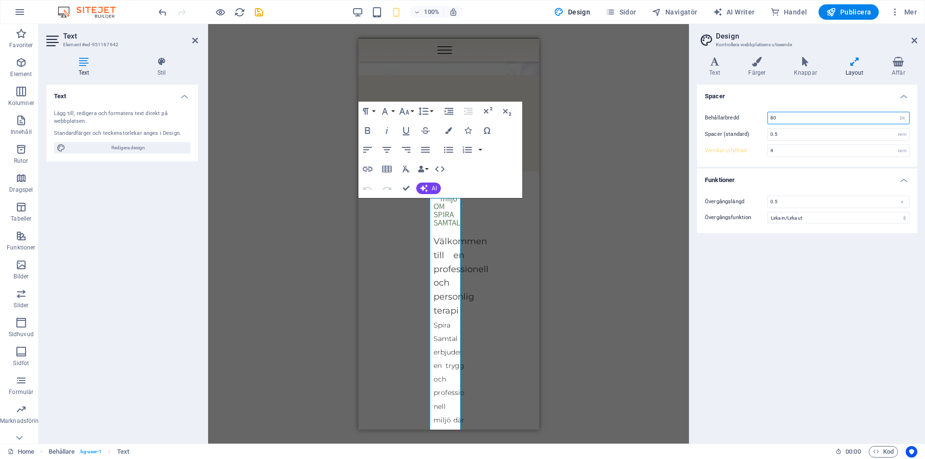
drag, startPoint x: 778, startPoint y: 118, endPoint x: 771, endPoint y: 121, distance: 8.0
click at [771, 121] on input "80" at bounding box center [838, 118] width 141 height 12
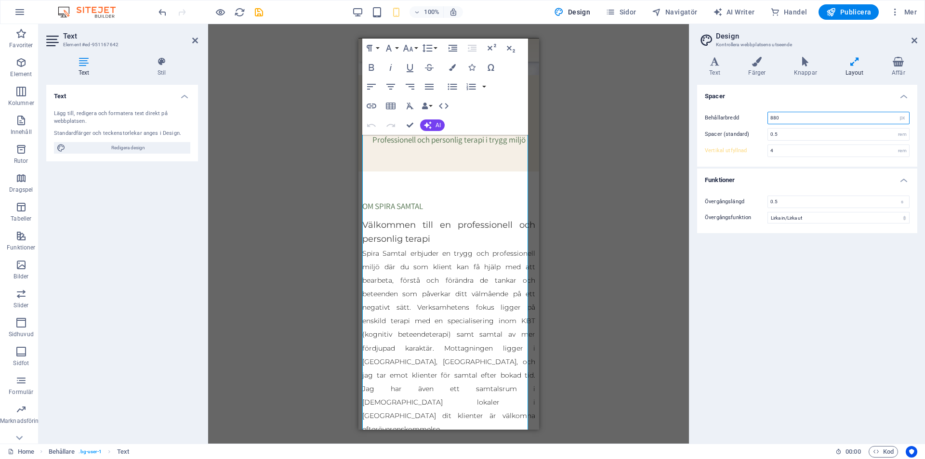
type input "880"
click at [913, 34] on h2 "Design" at bounding box center [816, 36] width 201 height 9
click at [914, 45] on header "Design Kontrollera webbplatsens utseende" at bounding box center [808, 36] width 218 height 25
click at [915, 42] on icon at bounding box center [915, 41] width 6 height 8
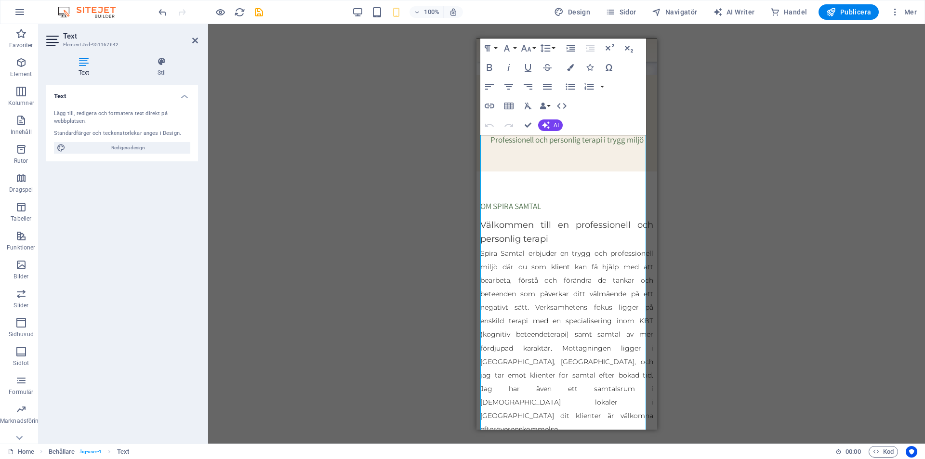
click at [767, 93] on div "Dra hit för att ersätta det befintliga innehållet. Tryck på "Ctrl" om du vill s…" at bounding box center [566, 234] width 717 height 420
click at [195, 41] on icon at bounding box center [195, 41] width 6 height 8
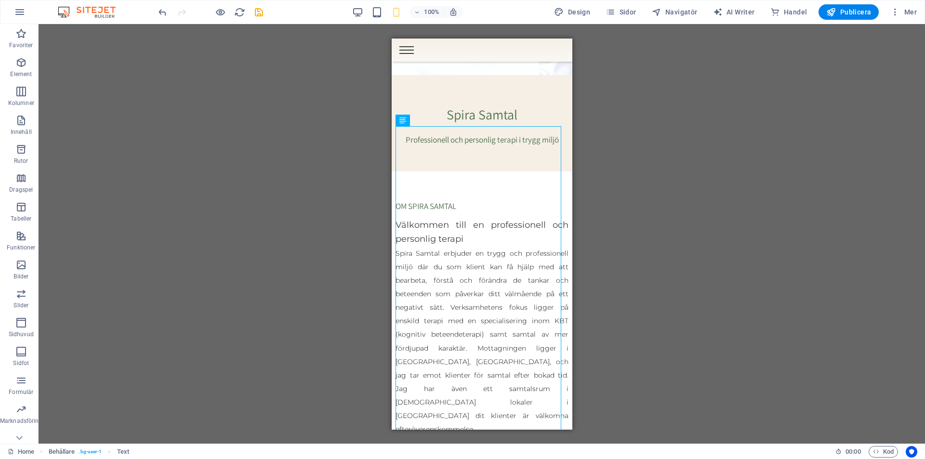
click at [754, 211] on div "Dra hit för att ersätta det befintliga innehållet. Tryck på "Ctrl" om du vill s…" at bounding box center [482, 234] width 887 height 420
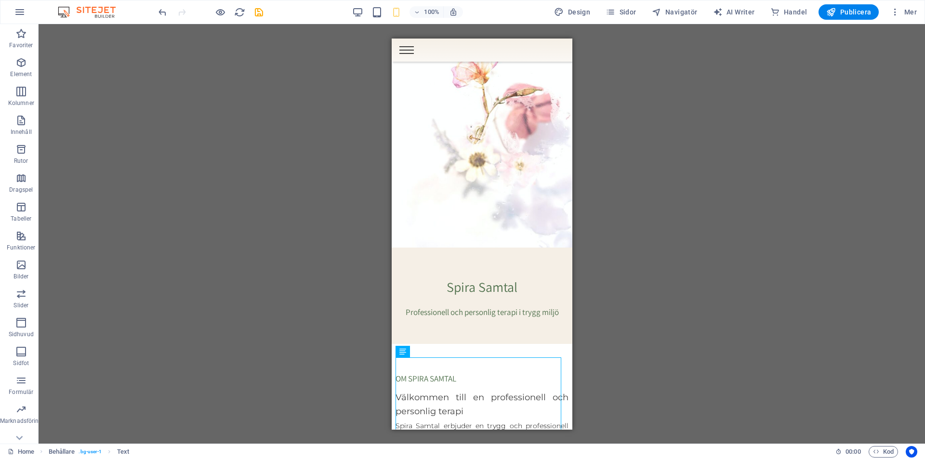
scroll to position [0, 0]
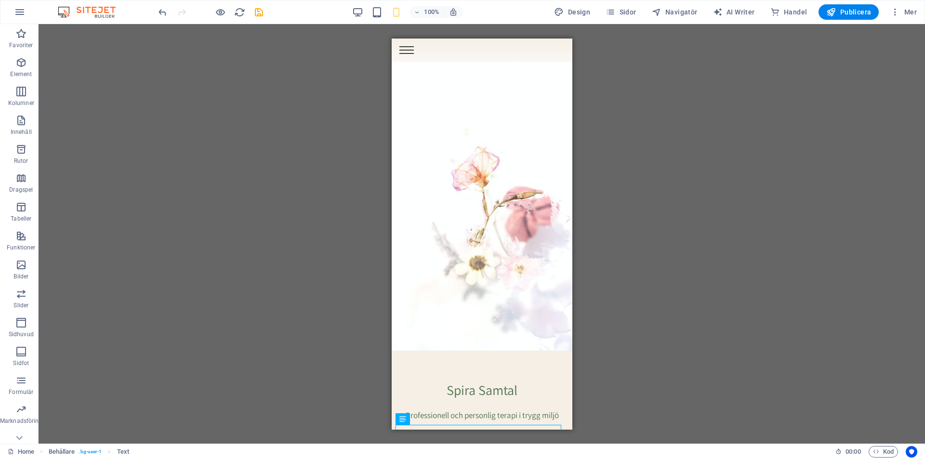
drag, startPoint x: 568, startPoint y: 92, endPoint x: 983, endPoint y: 92, distance: 414.9
click at [257, 14] on icon "save" at bounding box center [258, 12] width 11 height 11
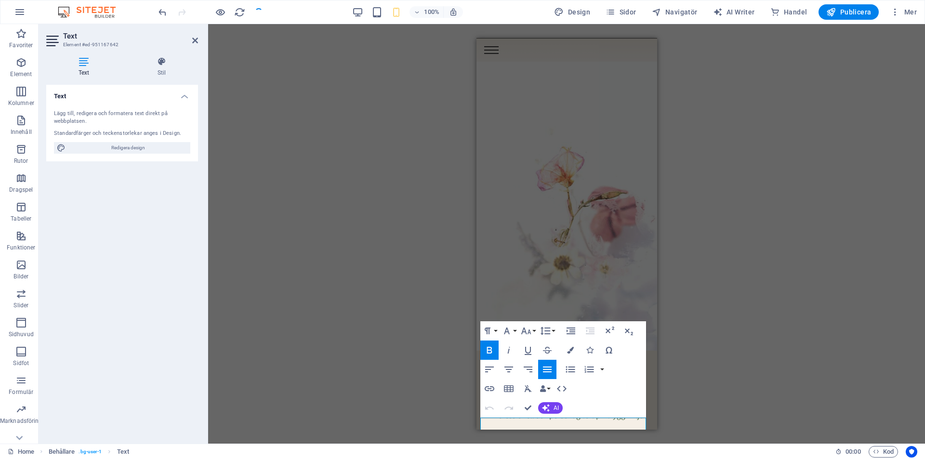
scroll to position [7, 0]
click at [865, 10] on span "Publicera" at bounding box center [848, 12] width 45 height 10
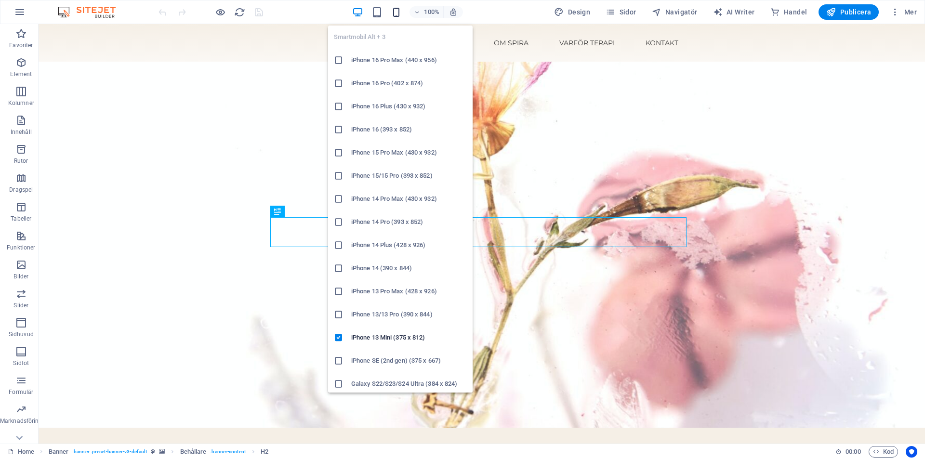
click at [401, 11] on icon "button" at bounding box center [396, 12] width 11 height 11
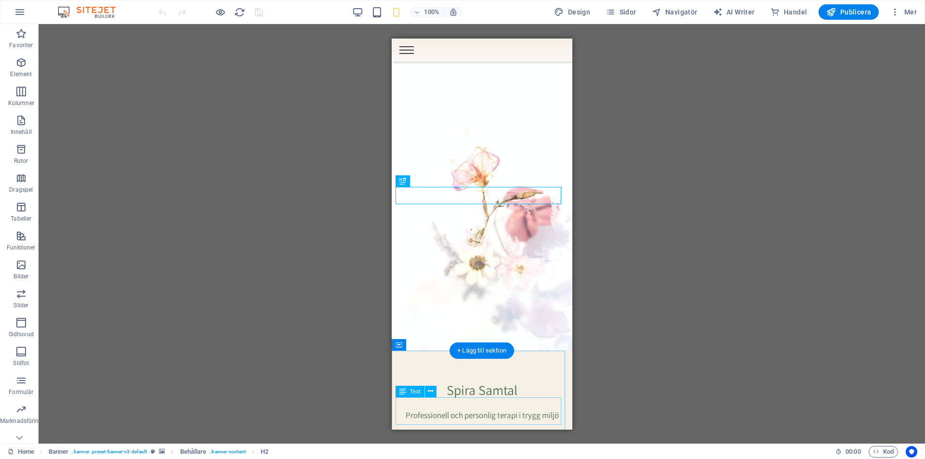
scroll to position [337, 0]
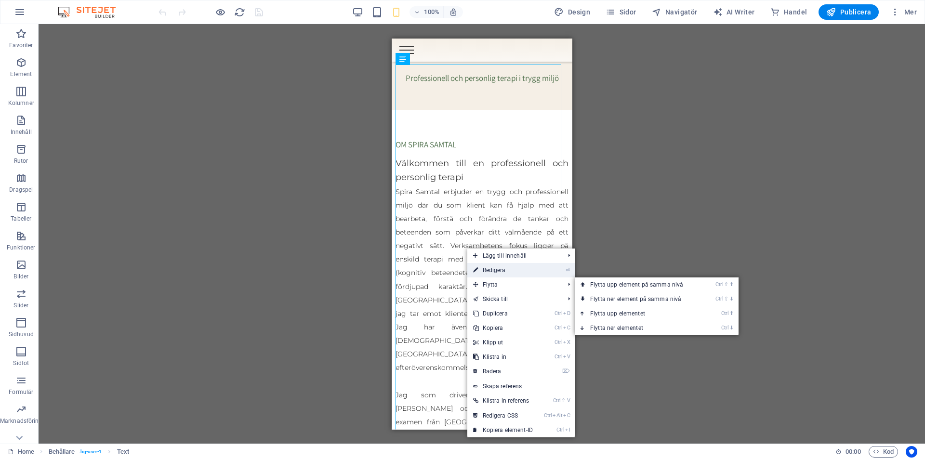
click at [493, 269] on link "⏎ Redigera" at bounding box center [503, 270] width 72 height 14
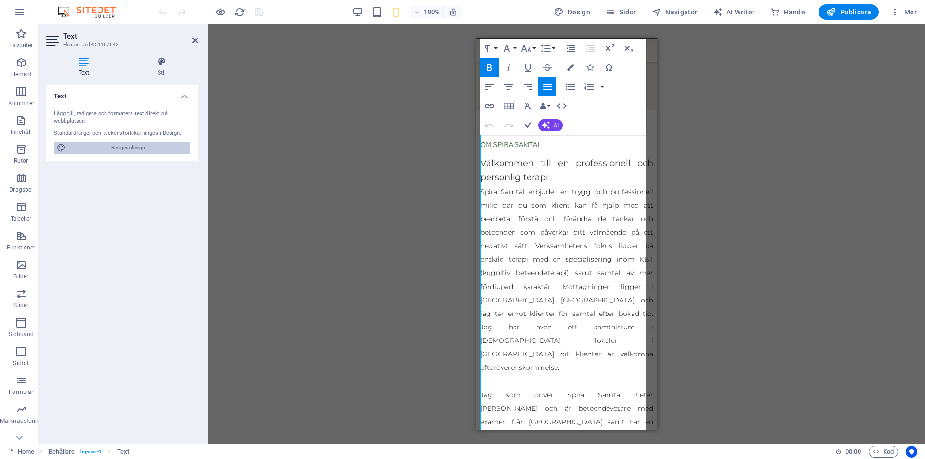
click at [112, 144] on span "Redigera design" at bounding box center [127, 148] width 119 height 12
select select "px"
select select "400"
select select "px"
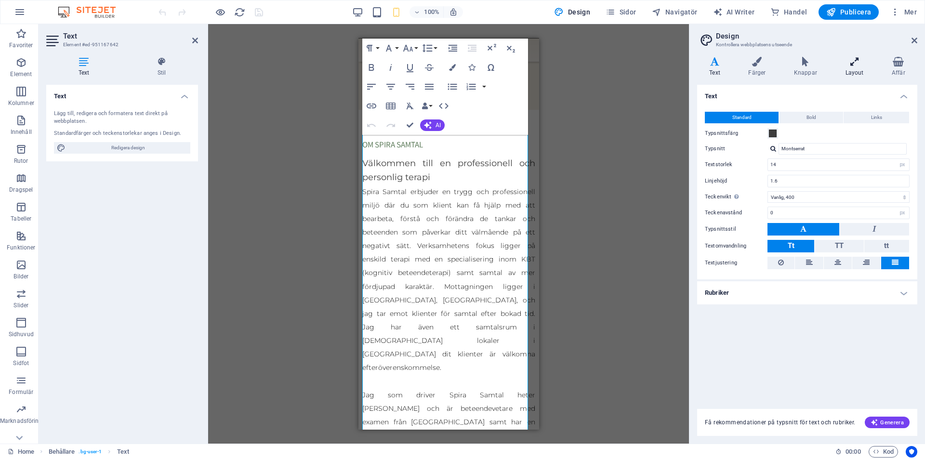
click at [858, 65] on icon at bounding box center [854, 62] width 42 height 10
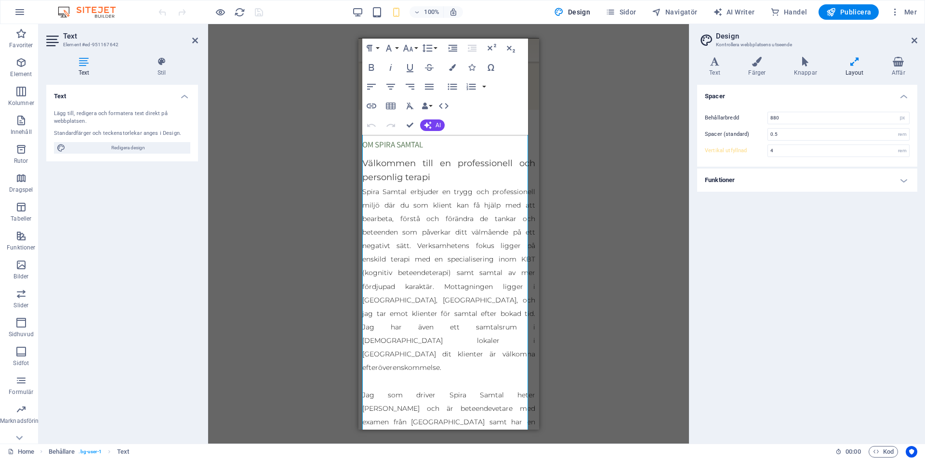
click at [838, 177] on h4 "Funktioner" at bounding box center [807, 180] width 220 height 23
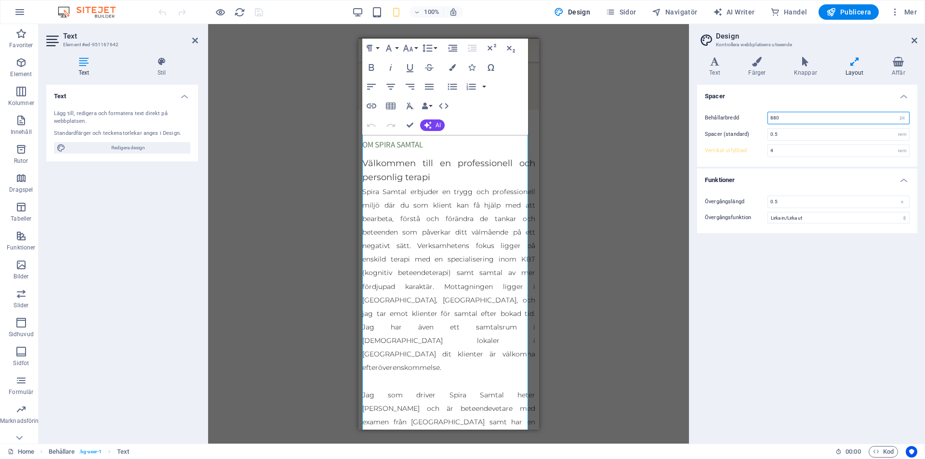
drag, startPoint x: 801, startPoint y: 120, endPoint x: 720, endPoint y: 109, distance: 81.6
click at [720, 109] on div "Behållarbredd 880 rem px Spacer (standard) 0.5 rem Vertikal utfyllnad 4 rem" at bounding box center [807, 134] width 224 height 65
type input "850"
click at [255, 8] on icon "save" at bounding box center [258, 12] width 11 height 11
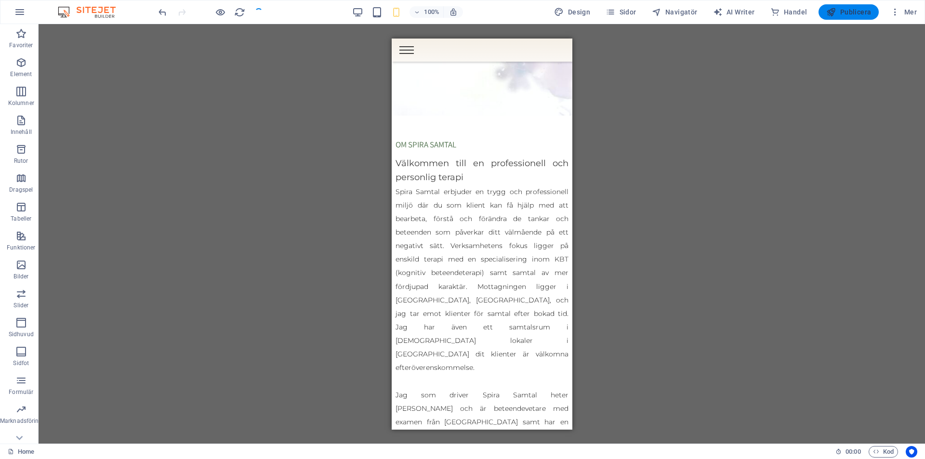
click at [855, 11] on span "Publicera" at bounding box center [848, 12] width 45 height 10
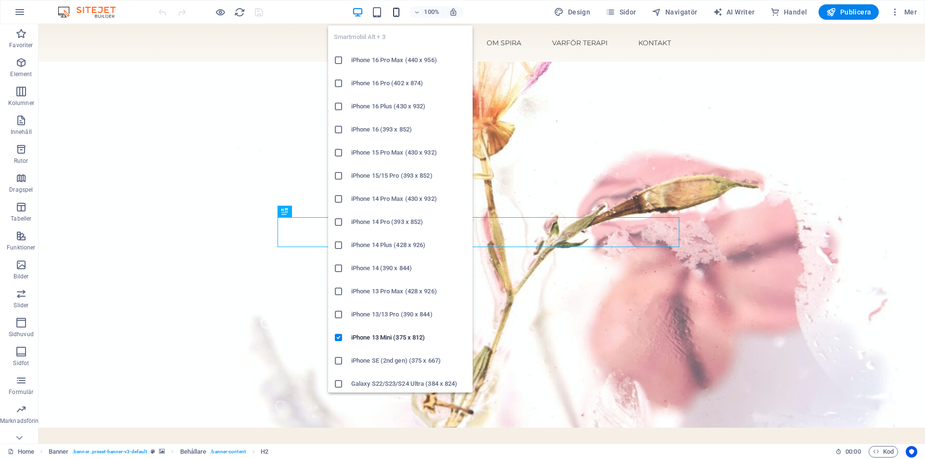
click at [397, 9] on icon "button" at bounding box center [396, 12] width 11 height 11
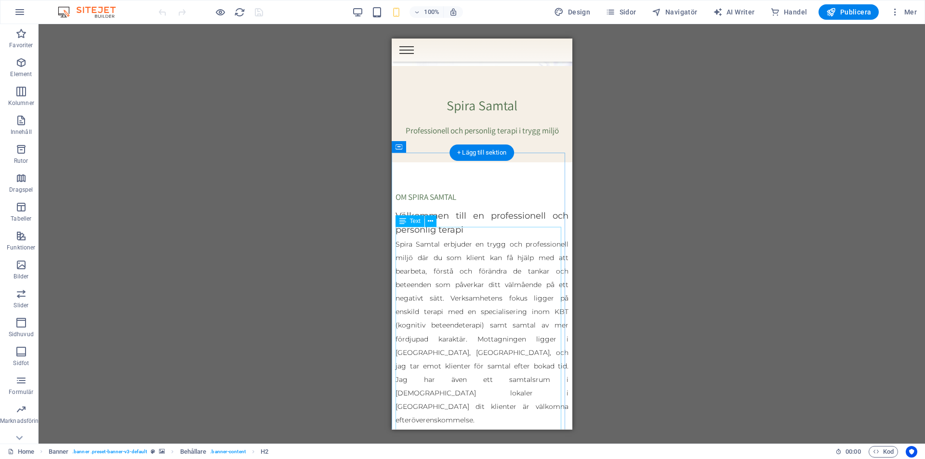
scroll to position [289, 0]
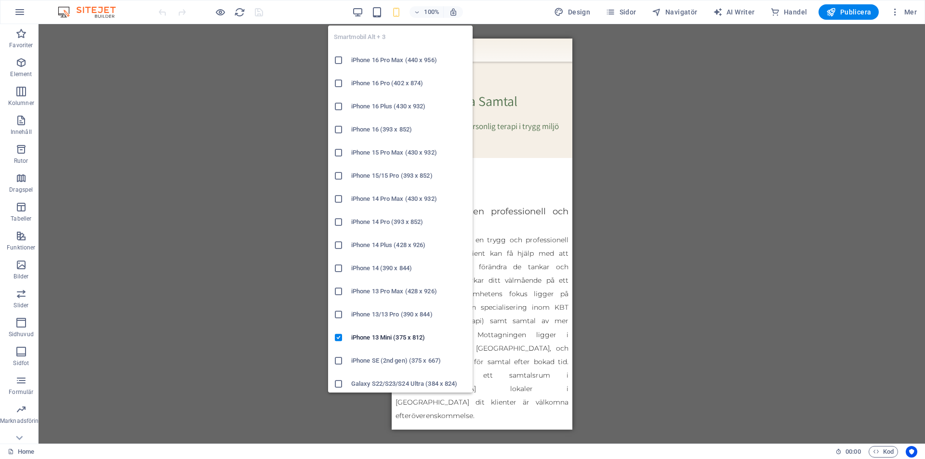
click at [396, 13] on icon "button" at bounding box center [396, 12] width 11 height 11
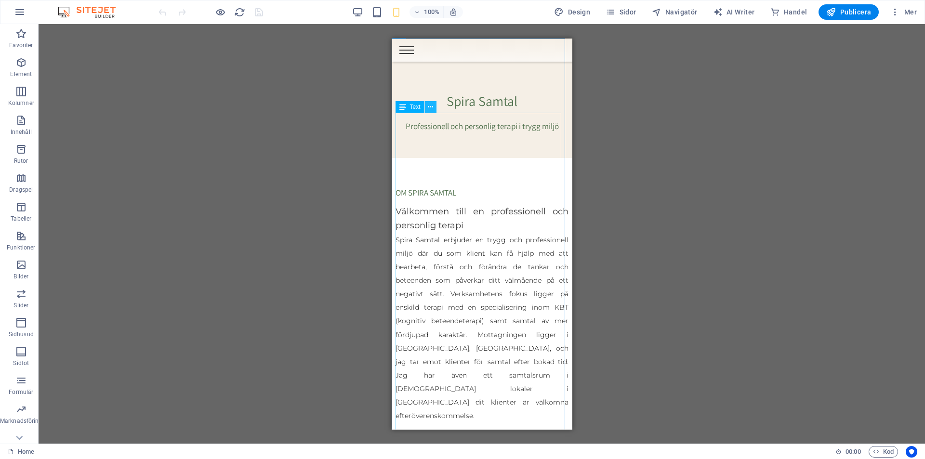
click at [429, 109] on icon at bounding box center [430, 107] width 5 height 10
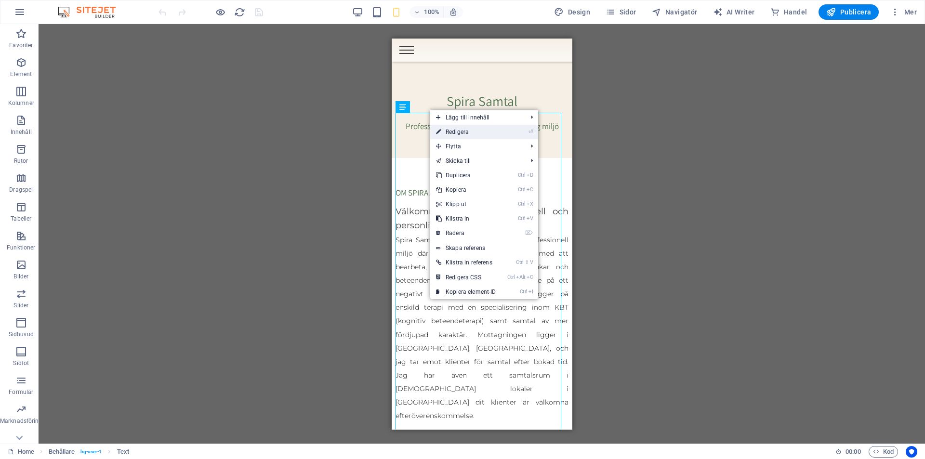
click at [457, 130] on link "⏎ Redigera" at bounding box center [466, 132] width 72 height 14
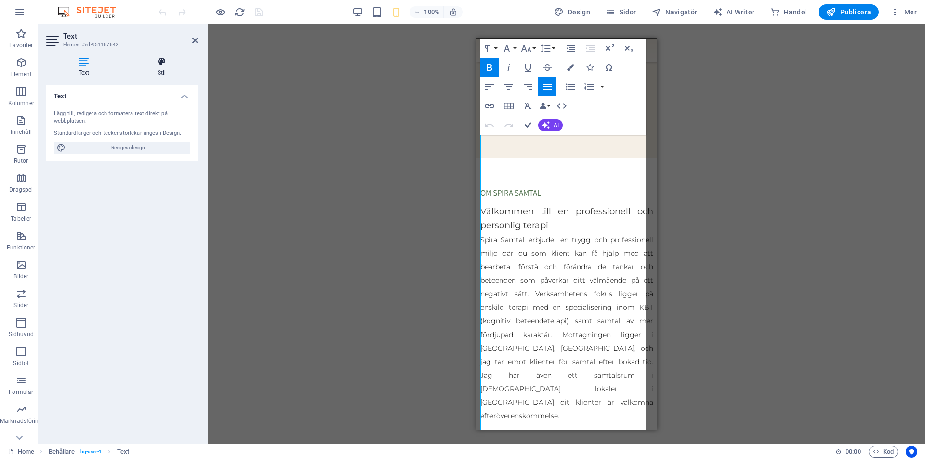
click at [162, 67] on h4 "Stil" at bounding box center [161, 67] width 73 height 20
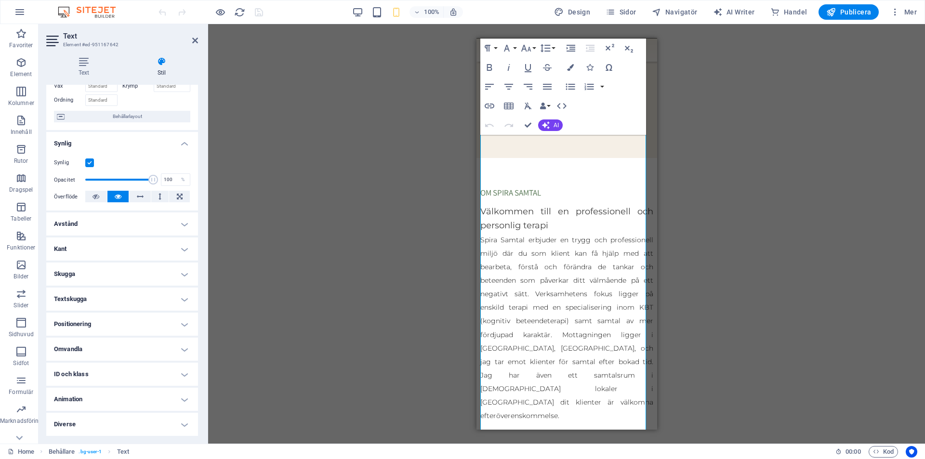
scroll to position [0, 0]
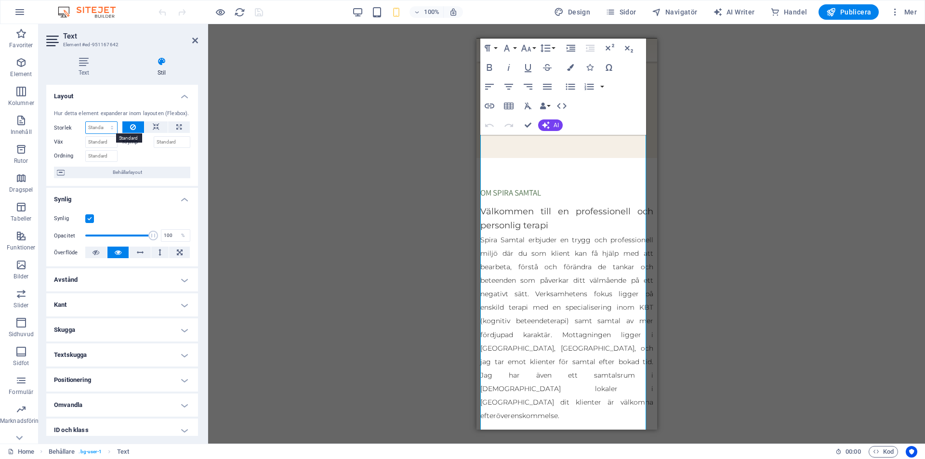
click at [105, 127] on select "Standard auto px % 1/1 1/2 1/3 1/4 1/5 1/6 1/7 1/8 1/9 1/10" at bounding box center [101, 128] width 31 height 12
select select "px"
click at [102, 122] on select "Standard auto px % 1/1 1/2 1/3 1/4 1/5 1/6 1/7 1/8 1/9 1/10" at bounding box center [101, 128] width 31 height 12
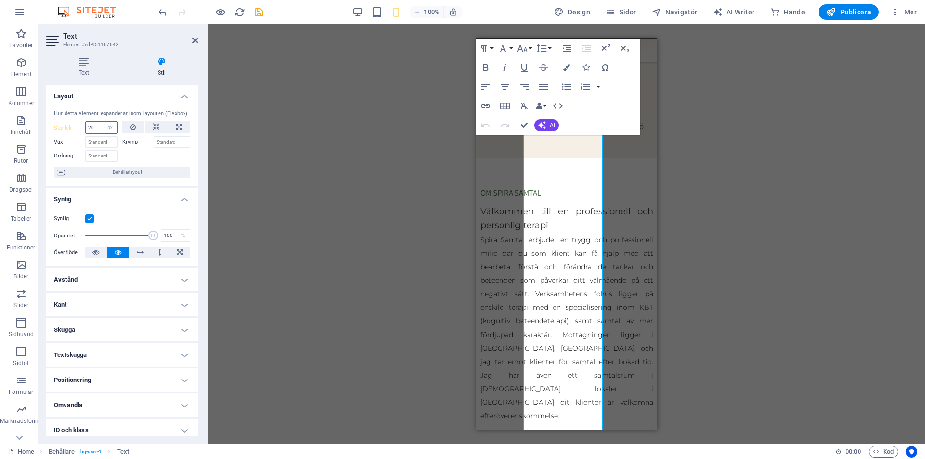
drag, startPoint x: 99, startPoint y: 127, endPoint x: 44, endPoint y: 127, distance: 55.4
click at [43, 127] on div "Text Stil Text Lägg till, redigera och formatera text direkt på webbplatsen. St…" at bounding box center [122, 246] width 167 height 395
type input "80"
click at [65, 127] on label "Storlek" at bounding box center [69, 127] width 31 height 5
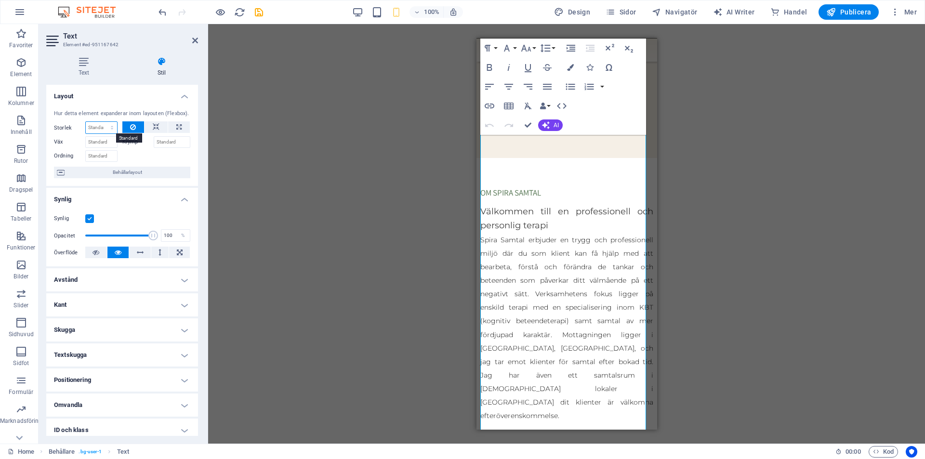
click at [95, 130] on select "Standard auto px % 1/1 1/2 1/3 1/4 1/5 1/6 1/7 1/8 1/9 1/10" at bounding box center [101, 128] width 31 height 12
select select "px"
click at [102, 122] on select "Standard auto px % 1/1 1/2 1/3 1/4 1/5 1/6 1/7 1/8 1/9 1/10" at bounding box center [101, 128] width 31 height 12
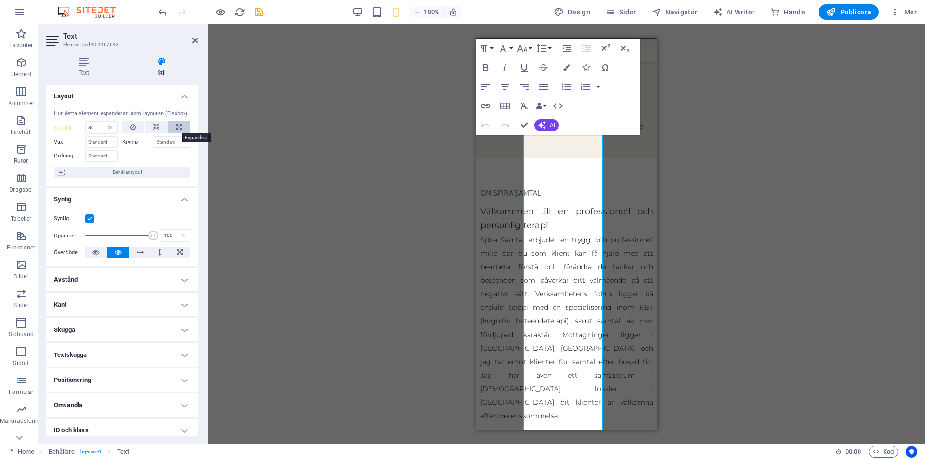
click at [176, 129] on icon at bounding box center [178, 127] width 5 height 12
type input "100"
select select "%"
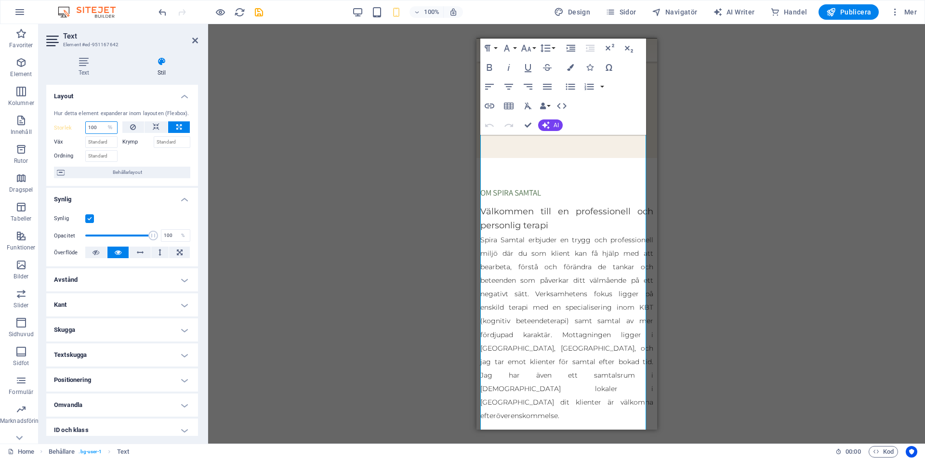
click at [99, 125] on input "100" at bounding box center [101, 128] width 31 height 12
drag, startPoint x: 99, startPoint y: 125, endPoint x: 51, endPoint y: 127, distance: 48.2
click at [55, 128] on div "Storlek 100 Standard auto px % 1/1 1/2 1/3 1/4 1/5 1/6 1/7 1/8 1/9 1/10" at bounding box center [86, 127] width 64 height 13
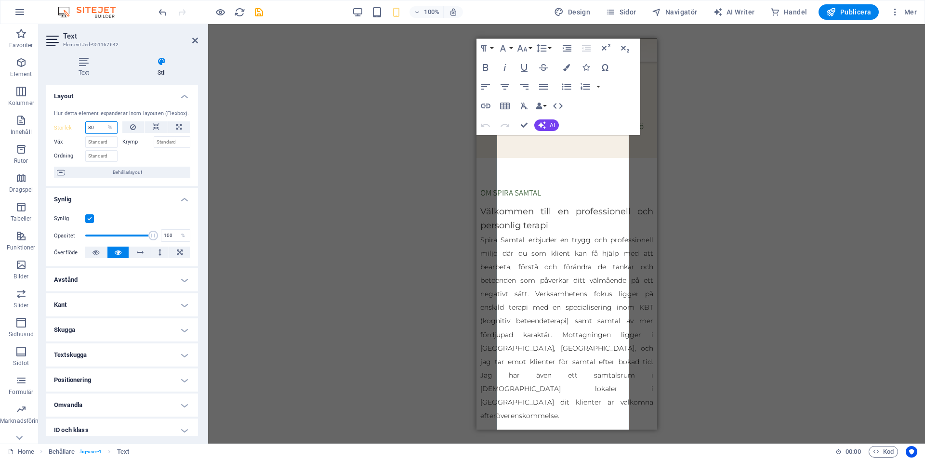
drag, startPoint x: 100, startPoint y: 122, endPoint x: 85, endPoint y: 126, distance: 15.4
click at [85, 126] on div "Storlek 80 Standard auto px % 1/1 1/2 1/3 1/4 1/5 1/6 1/7 1/8 1/9 1/10" at bounding box center [86, 127] width 64 height 13
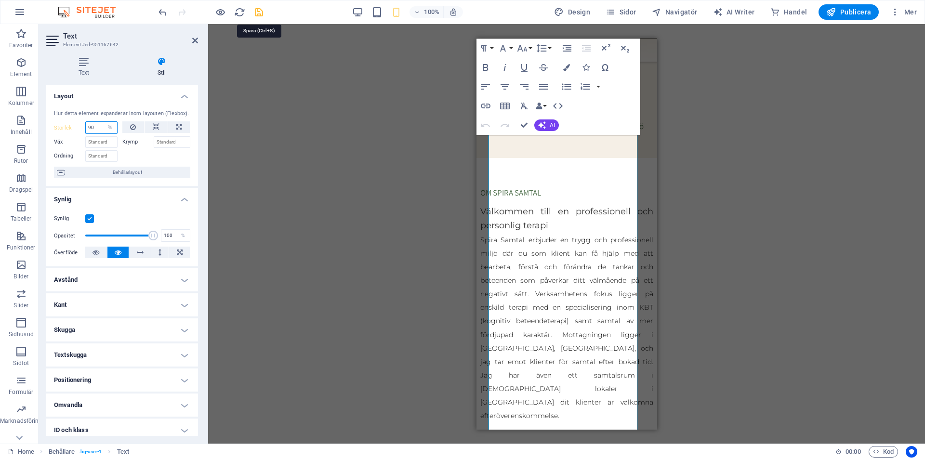
type input "90"
drag, startPoint x: 262, startPoint y: 15, endPoint x: 353, endPoint y: 35, distance: 93.3
click at [262, 14] on icon "save" at bounding box center [258, 12] width 11 height 11
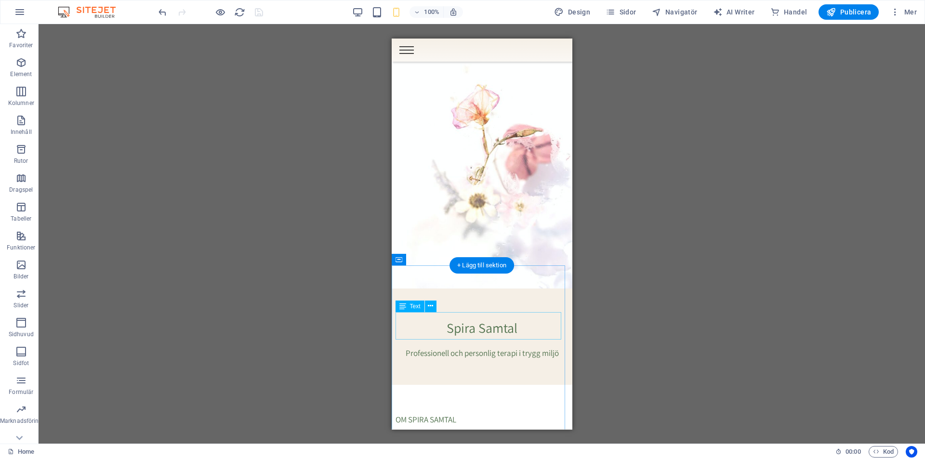
scroll to position [96, 0]
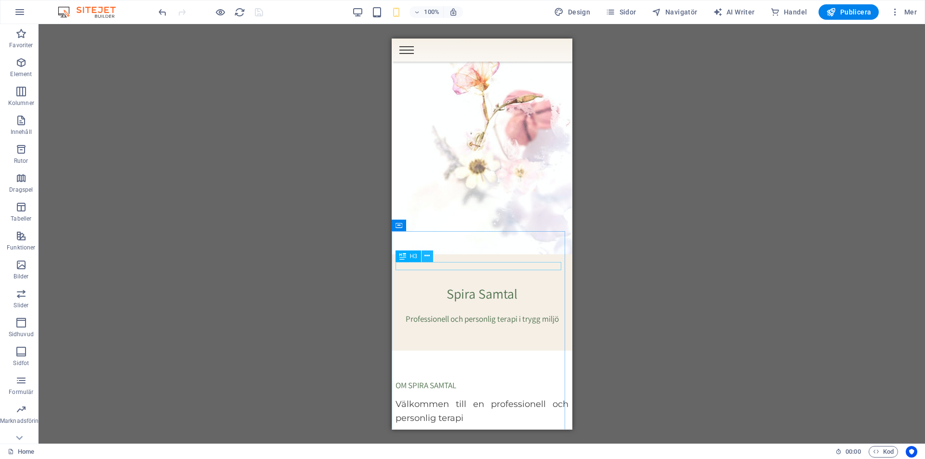
click at [430, 258] on icon at bounding box center [427, 256] width 5 height 10
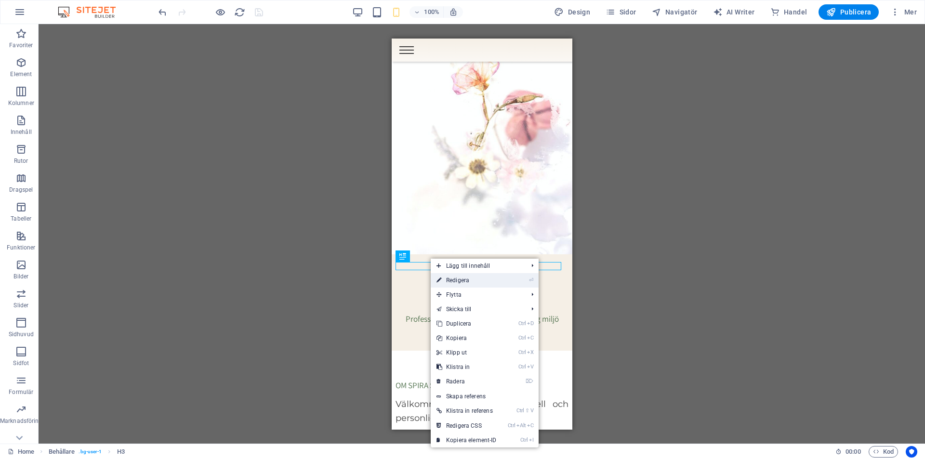
click at [446, 280] on link "⏎ Redigera" at bounding box center [467, 280] width 72 height 14
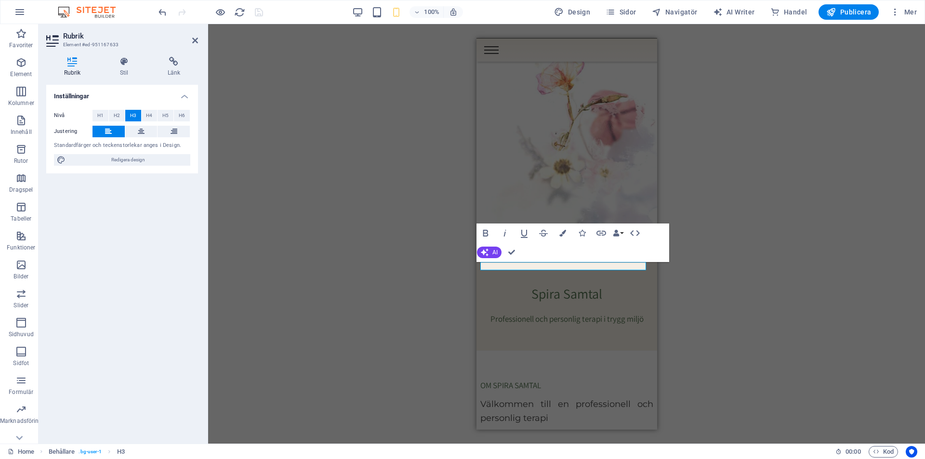
click at [116, 52] on div "Rubrik Stil Länk Inställningar Nivå H1 H2 H3 H4 H5 H6 Justering Standardfärger …" at bounding box center [122, 246] width 167 height 395
click at [138, 64] on icon at bounding box center [124, 62] width 44 height 10
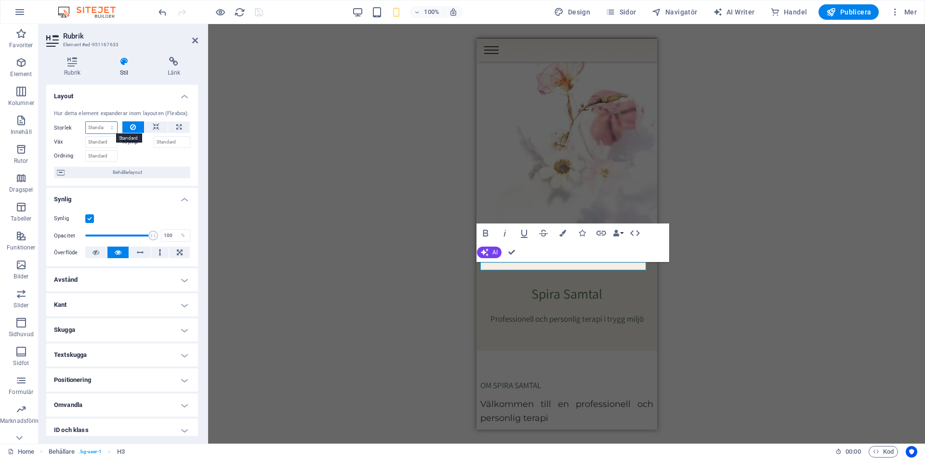
click at [100, 124] on select "Standard auto px % 1/1 1/2 1/3 1/4 1/5 1/6 1/7 1/8 1/9 1/10" at bounding box center [101, 128] width 31 height 12
click at [157, 128] on icon at bounding box center [156, 127] width 7 height 12
click at [98, 126] on select "Standard auto px % 1/1 1/2 1/3 1/4 1/5 1/6 1/7 1/8 1/9 1/10" at bounding box center [101, 128] width 31 height 12
select select "px"
click at [102, 122] on select "Standard auto px % 1/1 1/2 1/3 1/4 1/5 1/6 1/7 1/8 1/9 1/10" at bounding box center [101, 128] width 31 height 12
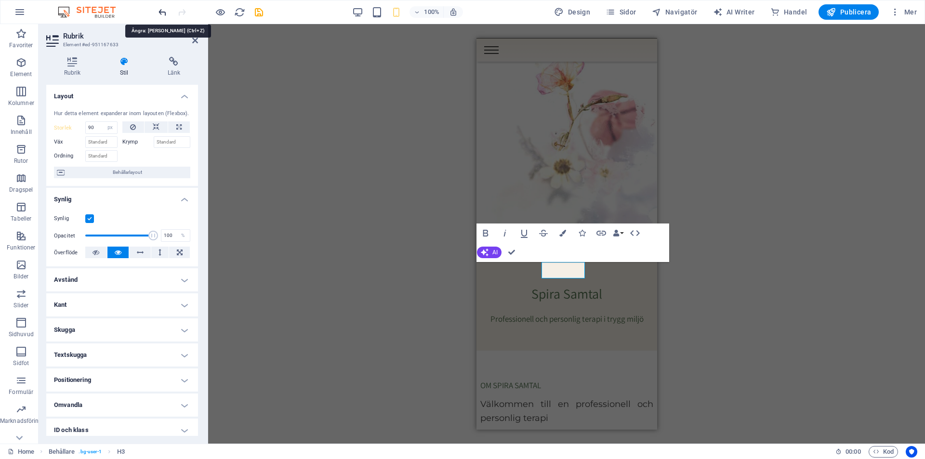
click at [162, 10] on icon "undo" at bounding box center [162, 12] width 11 height 11
type input "0"
click at [162, 10] on icon "undo" at bounding box center [162, 12] width 11 height 11
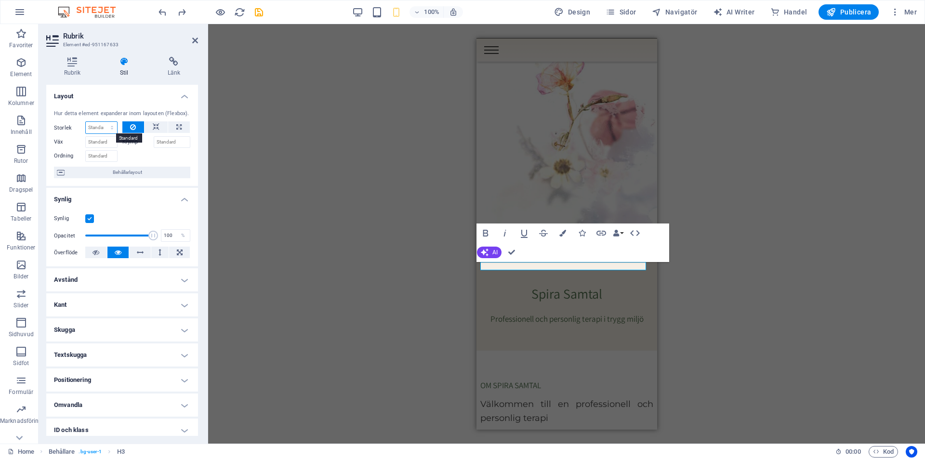
click at [94, 129] on select "Standard auto px % 1/1 1/2 1/3 1/4 1/5 1/6 1/7 1/8 1/9 1/10" at bounding box center [101, 128] width 31 height 12
select select "px"
click at [102, 122] on select "Standard auto px % 1/1 1/2 1/3 1/4 1/5 1/6 1/7 1/8 1/9 1/10" at bounding box center [101, 128] width 31 height 12
type input "90"
click at [298, 178] on div "H2 Banner Banner Behållare Menyfält Meny Behållare HTML Spacer Text Behållare T…" at bounding box center [566, 234] width 717 height 420
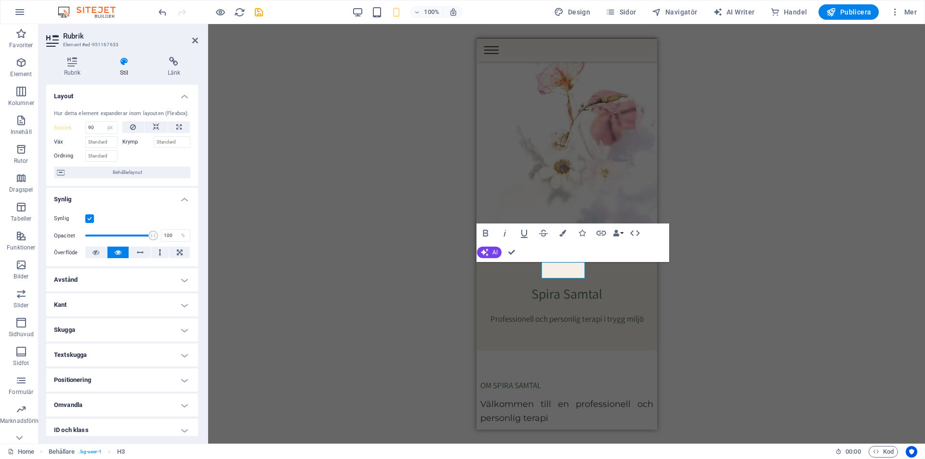
click at [866, 223] on div "H2 Banner Banner Behållare Menyfält Meny Behållare HTML Spacer Text Behållare T…" at bounding box center [566, 234] width 717 height 420
click at [519, 397] on div "Välkommen till en professionell och personlig terapi" at bounding box center [566, 411] width 173 height 28
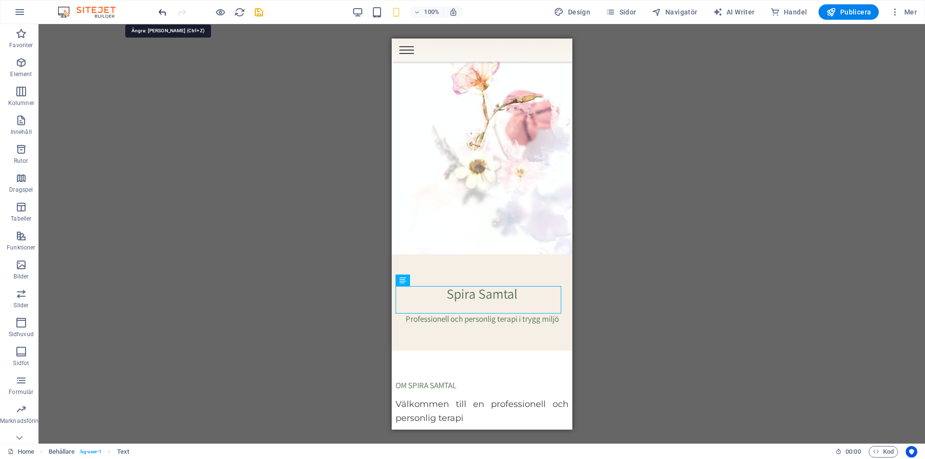
click at [159, 16] on icon "undo" at bounding box center [162, 12] width 11 height 11
click at [441, 228] on icon at bounding box center [440, 225] width 5 height 10
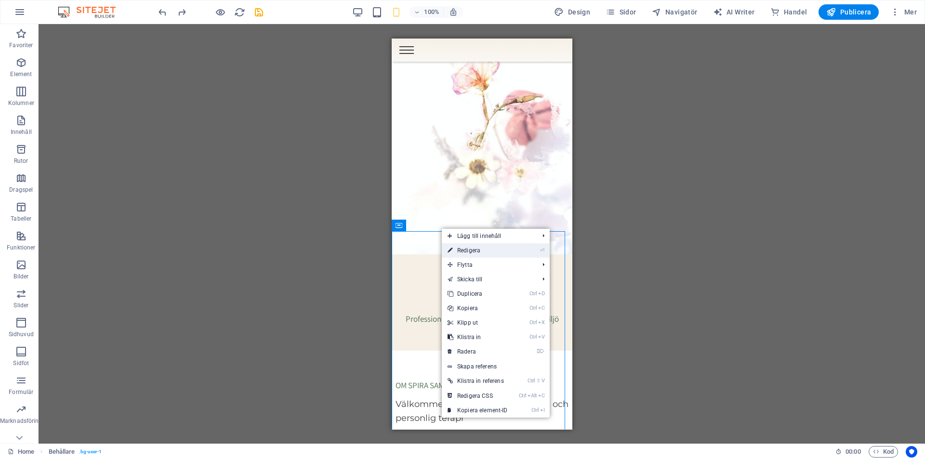
click at [462, 251] on link "⏎ Redigera" at bounding box center [478, 250] width 72 height 14
select select "rem"
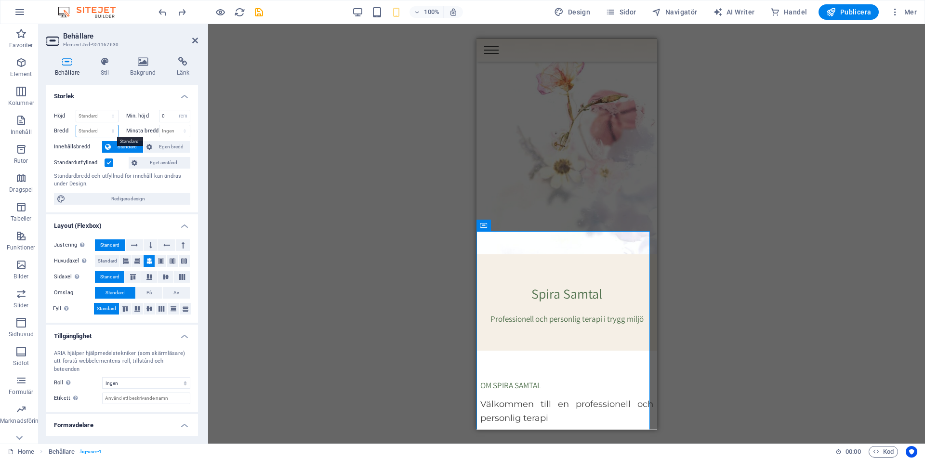
click at [102, 133] on select "Standard px rem % em vh vw" at bounding box center [97, 131] width 42 height 12
select select "px"
click at [103, 125] on select "Standard px rem % em vh vw" at bounding box center [97, 131] width 42 height 12
type input "360"
click at [162, 146] on span "Egen bredd" at bounding box center [171, 147] width 32 height 12
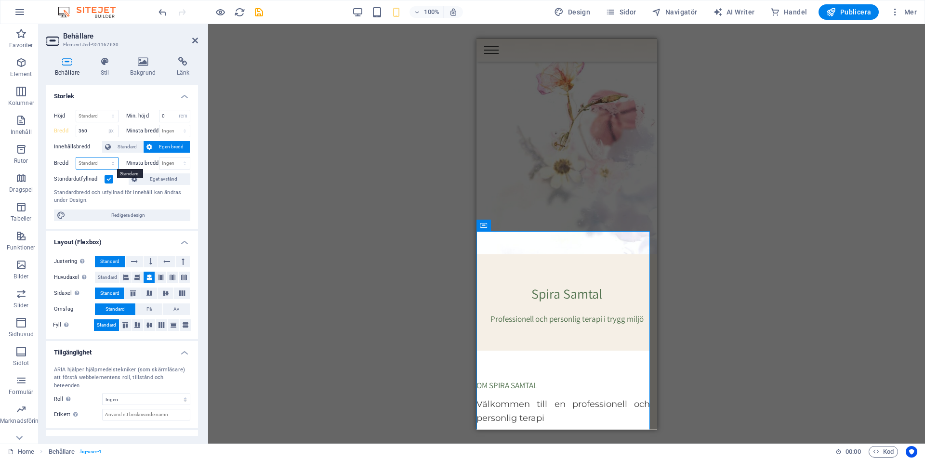
click at [103, 161] on select "Standard px rem % em vh vw" at bounding box center [97, 164] width 42 height 12
select select "px"
click at [103, 158] on select "Standard px rem % em vh vw" at bounding box center [97, 164] width 42 height 12
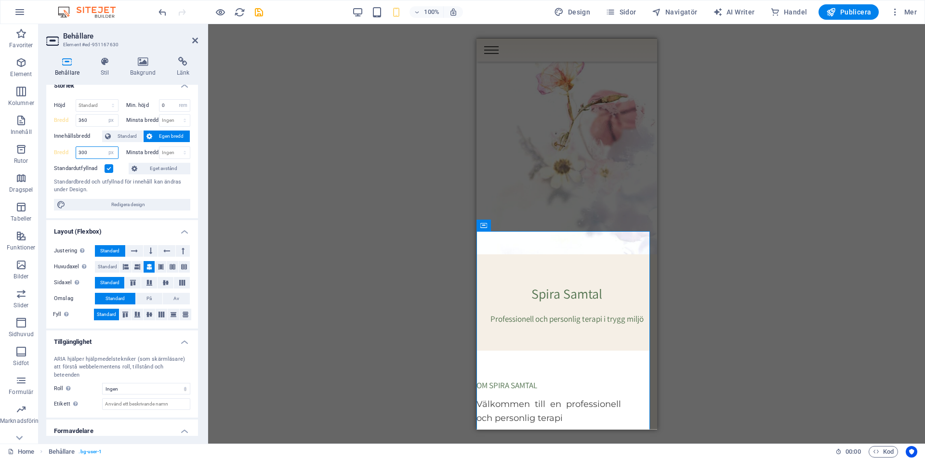
scroll to position [0, 0]
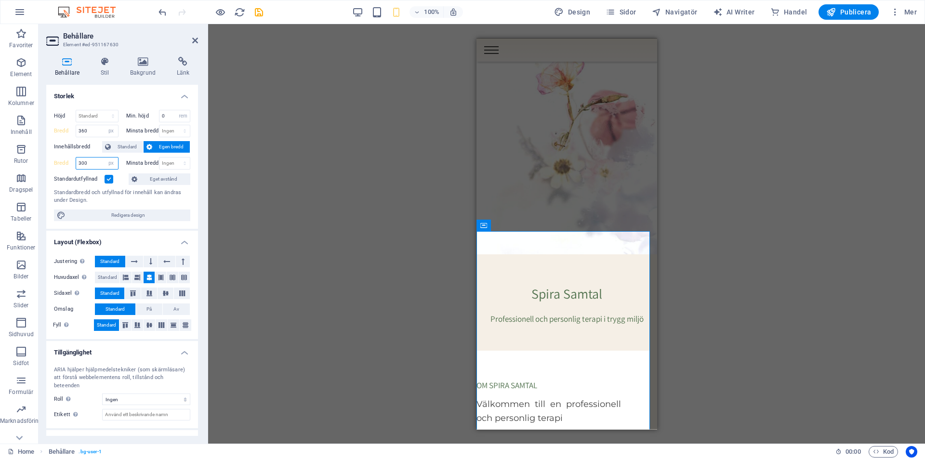
type input "300"
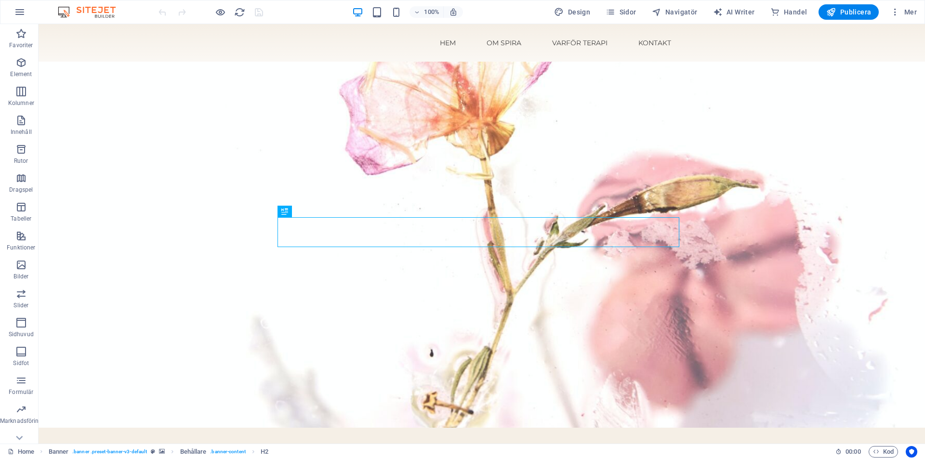
click at [390, 2] on div "100% Design Sidor Navigatör AI Writer Handel Publicera Mer" at bounding box center [462, 11] width 924 height 23
click at [396, 6] on div "100%" at bounding box center [407, 11] width 111 height 15
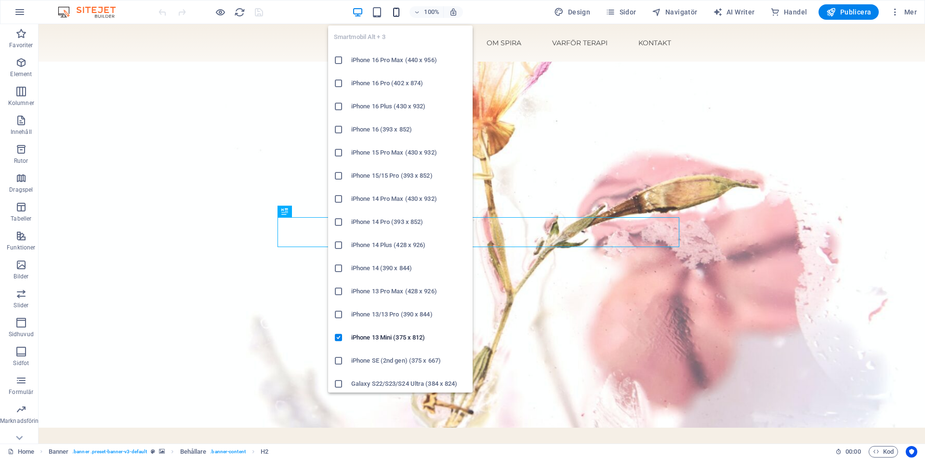
click at [400, 14] on icon "button" at bounding box center [396, 12] width 11 height 11
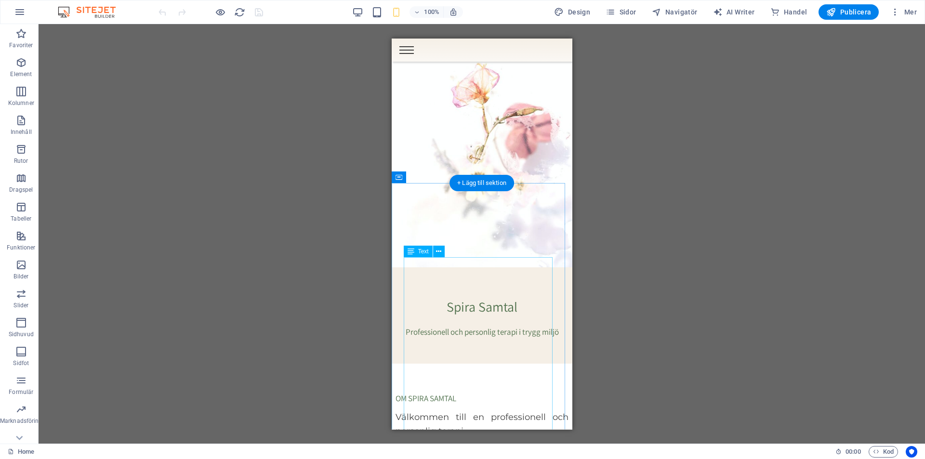
scroll to position [145, 0]
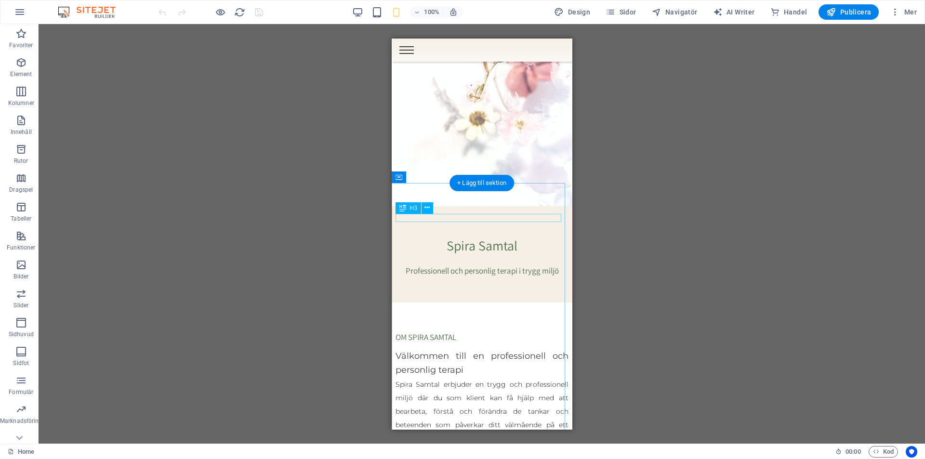
click at [439, 333] on div "OM SPIRA SAMTAL" at bounding box center [481, 337] width 173 height 8
click at [431, 209] on button at bounding box center [428, 208] width 12 height 12
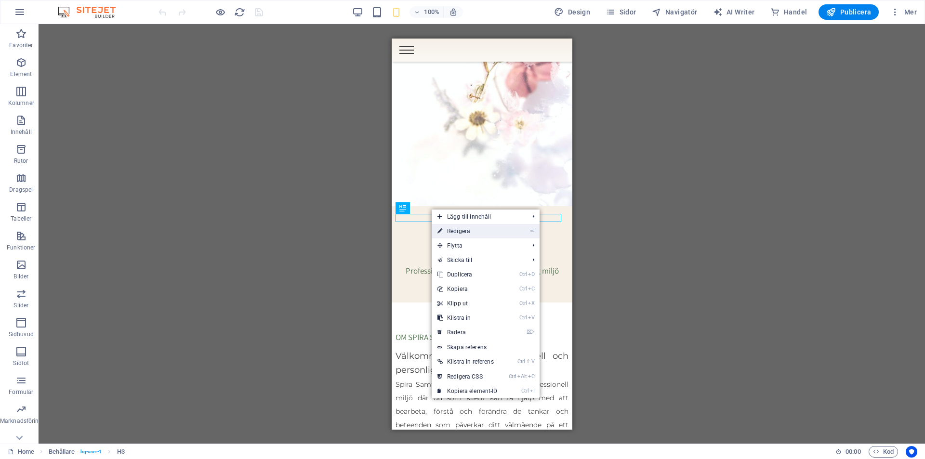
click at [463, 231] on link "⏎ Redigera" at bounding box center [468, 231] width 72 height 14
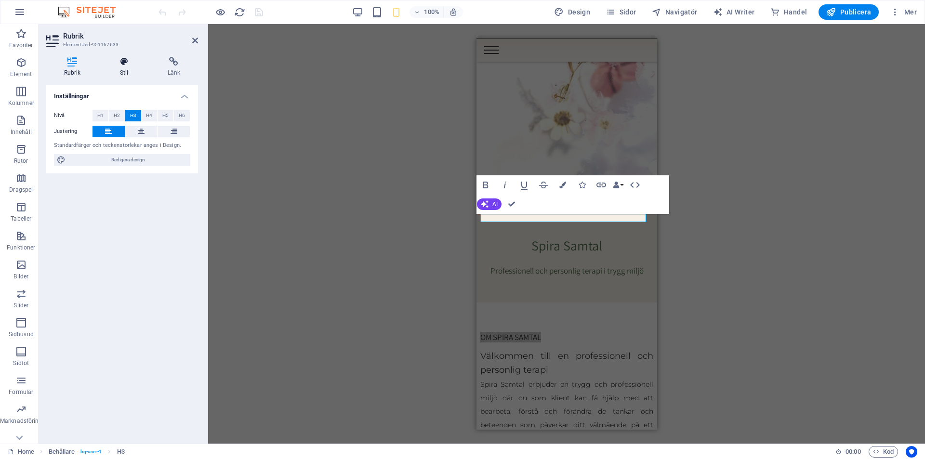
click at [129, 59] on icon at bounding box center [124, 62] width 44 height 10
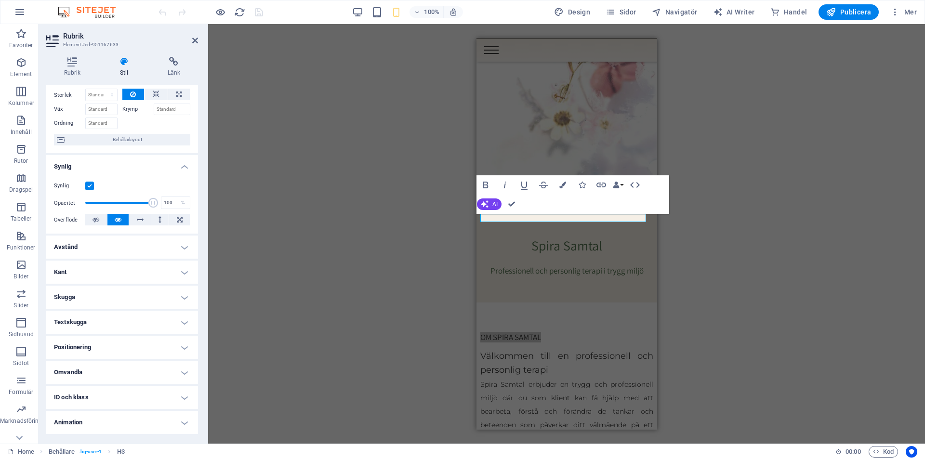
scroll to position [56, 0]
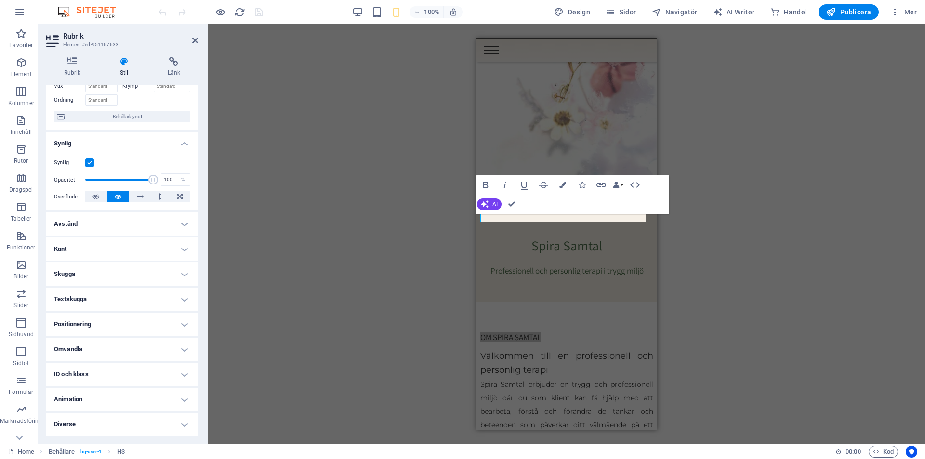
click at [157, 218] on h4 "Avstånd" at bounding box center [122, 224] width 152 height 23
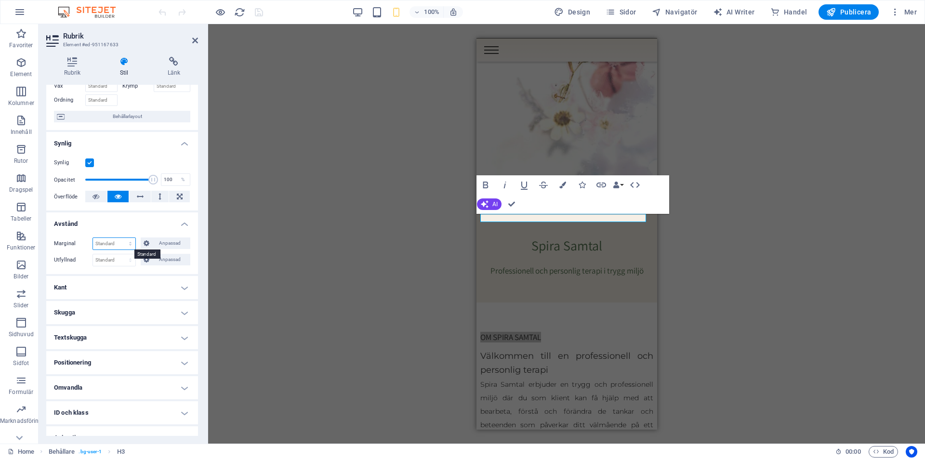
click at [119, 241] on select "Standard auto px % rem vw vh Anpassad" at bounding box center [114, 244] width 42 height 12
select select "px"
click at [120, 238] on select "Standard auto px % rem vw vh Anpassad" at bounding box center [114, 244] width 42 height 12
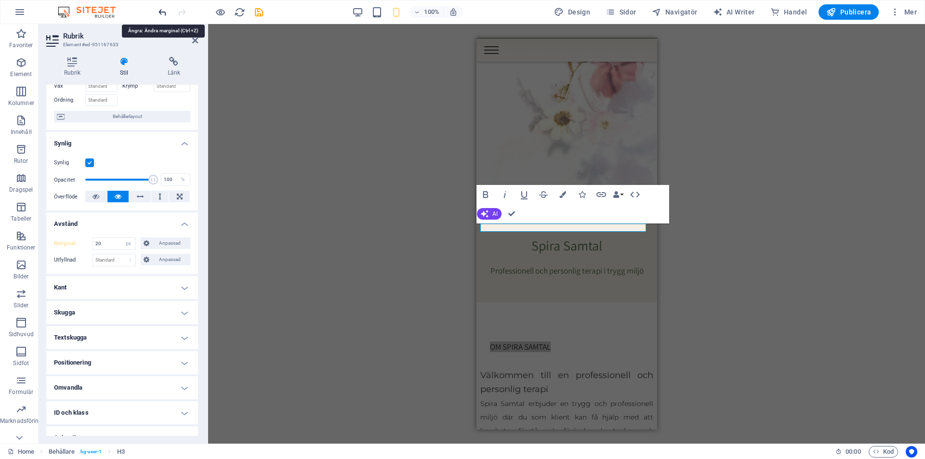
click at [162, 9] on icon "undo" at bounding box center [162, 12] width 11 height 11
type input "0"
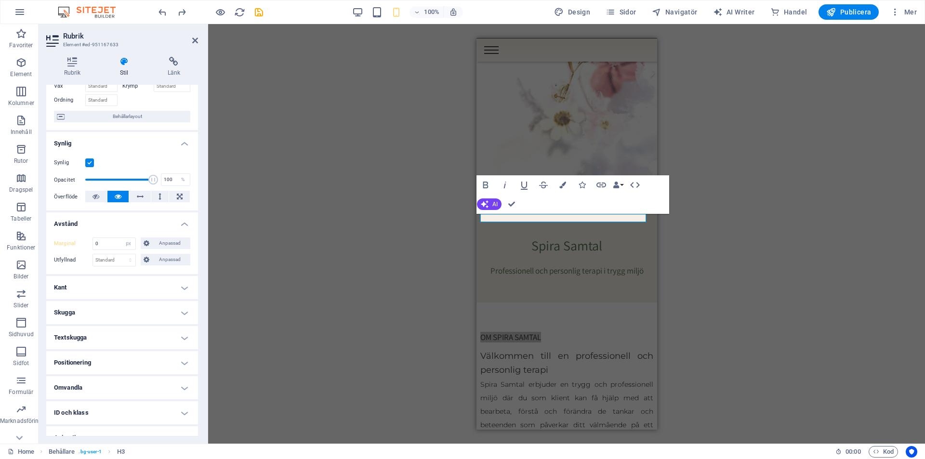
click at [185, 290] on h4 "Kant" at bounding box center [122, 287] width 152 height 23
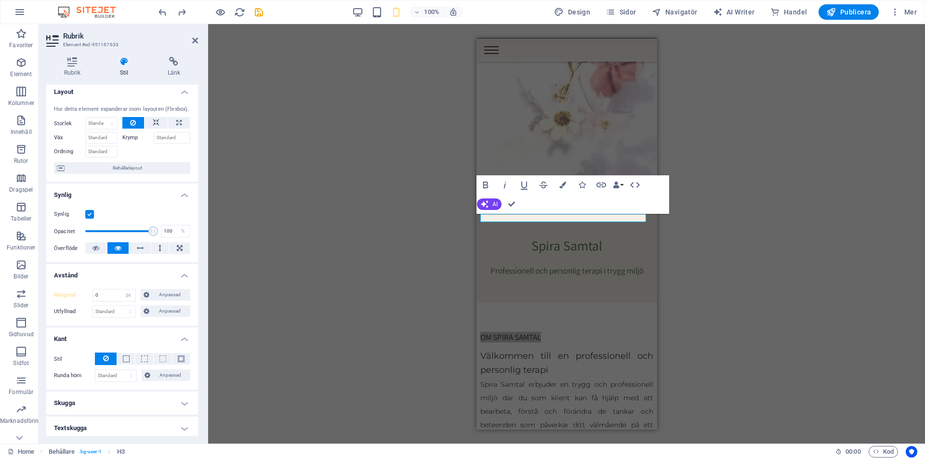
scroll to position [0, 0]
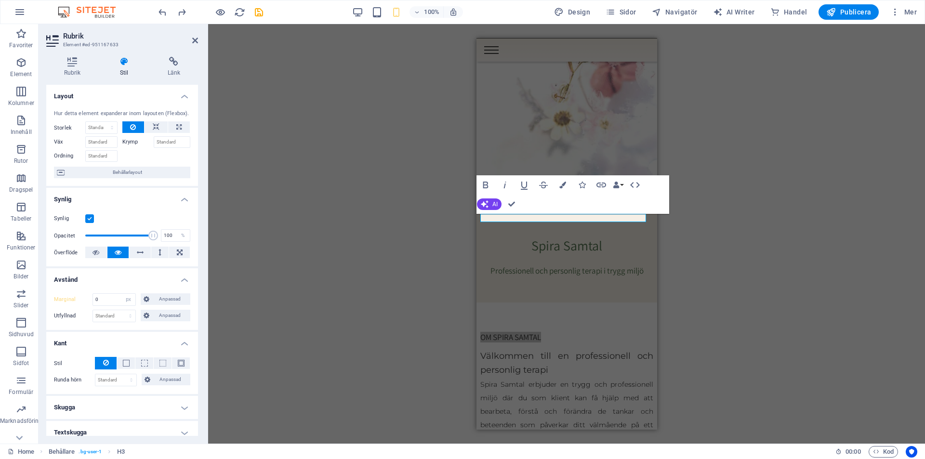
click at [133, 165] on div "Hur detta element expanderar inom layouten (Flexbox). Storlek Standard auto px …" at bounding box center [122, 144] width 152 height 84
click at [133, 171] on span "Behållarlayout" at bounding box center [127, 173] width 120 height 12
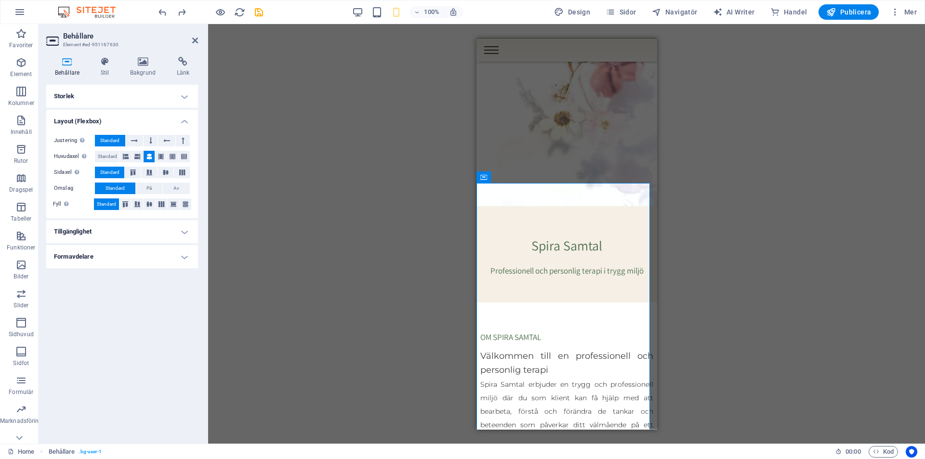
click at [183, 95] on h4 "Storlek" at bounding box center [122, 96] width 152 height 23
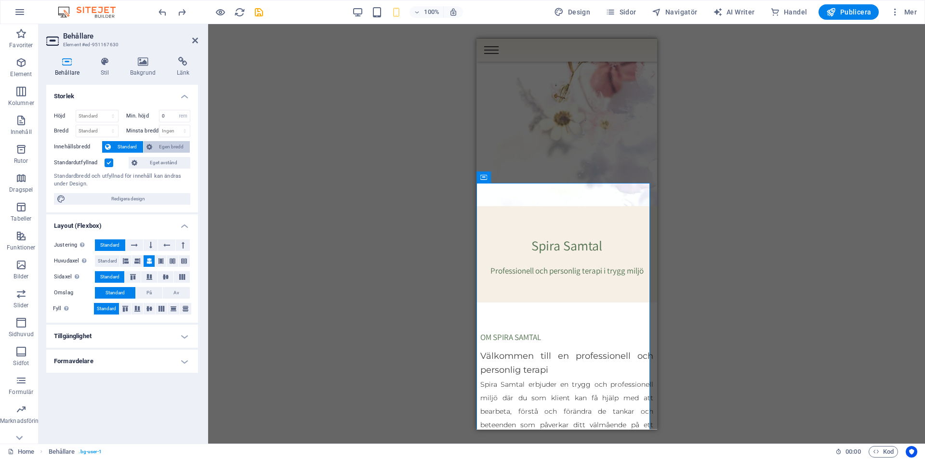
click at [171, 145] on span "Egen bredd" at bounding box center [171, 147] width 32 height 12
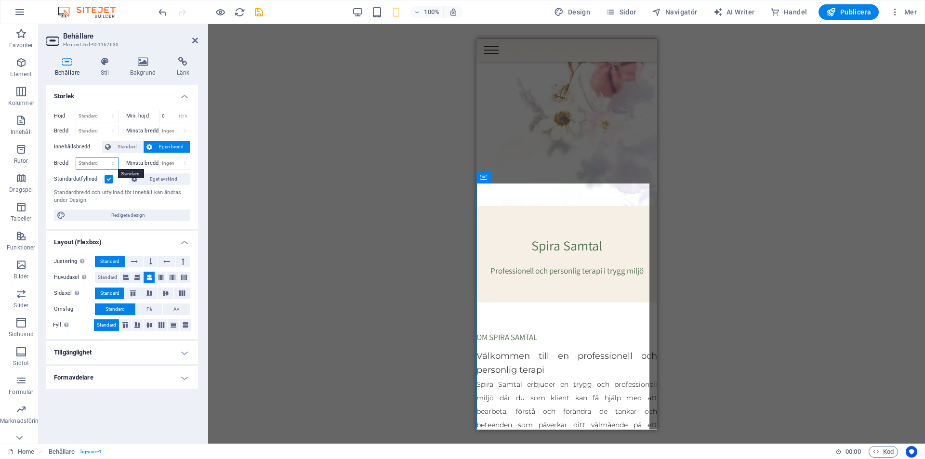
click at [97, 165] on select "Standard px rem % em vh vw" at bounding box center [97, 164] width 42 height 12
select select "px"
click at [104, 158] on select "Standard px rem % em vh vw" at bounding box center [97, 164] width 42 height 12
click at [159, 176] on span "Eget avstånd" at bounding box center [163, 179] width 47 height 12
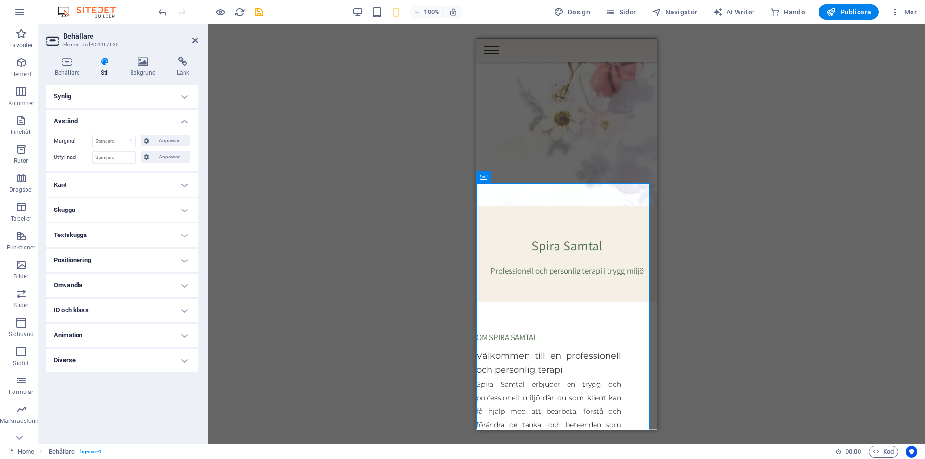
click at [183, 183] on h4 "Kant" at bounding box center [122, 184] width 152 height 23
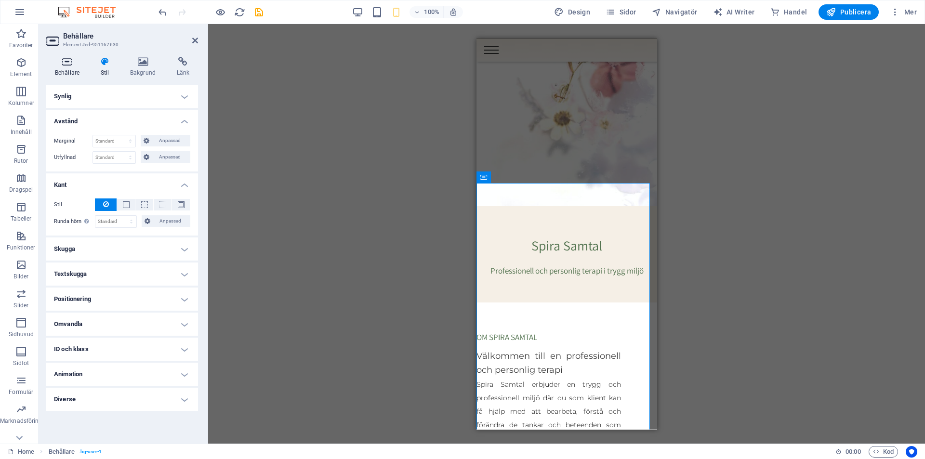
click at [72, 72] on h4 "Behållare" at bounding box center [69, 67] width 46 height 20
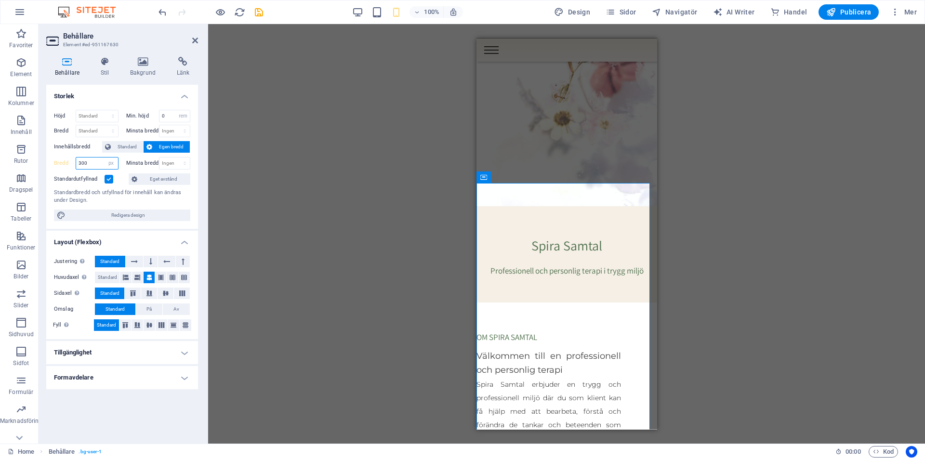
drag, startPoint x: 103, startPoint y: 163, endPoint x: 61, endPoint y: 170, distance: 42.5
click at [62, 169] on div "Bredd 300 Standard px rem % em vh vw" at bounding box center [86, 163] width 65 height 13
type input "400"
click at [120, 145] on span "Standard" at bounding box center [127, 147] width 27 height 12
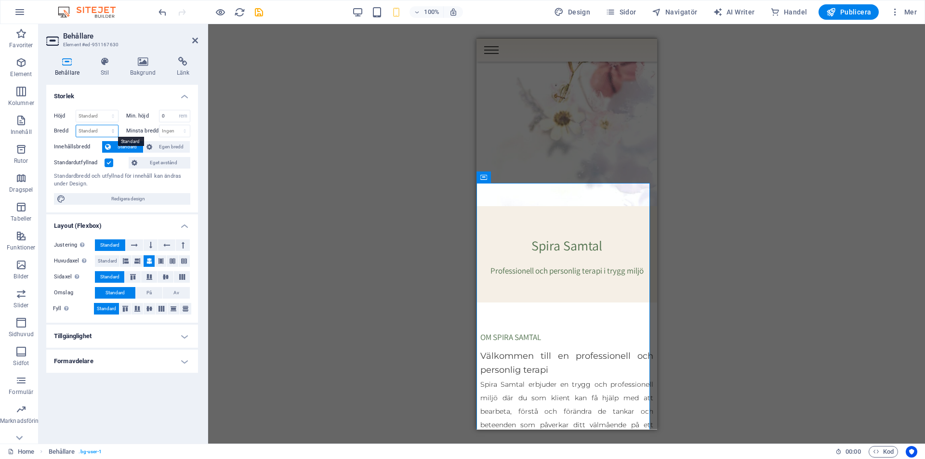
drag, startPoint x: 93, startPoint y: 130, endPoint x: 109, endPoint y: 130, distance: 16.9
click at [93, 130] on select "Standard px rem % em vh vw" at bounding box center [97, 131] width 42 height 12
select select "px"
click at [104, 125] on select "Standard px rem % em vh vw" at bounding box center [97, 131] width 42 height 12
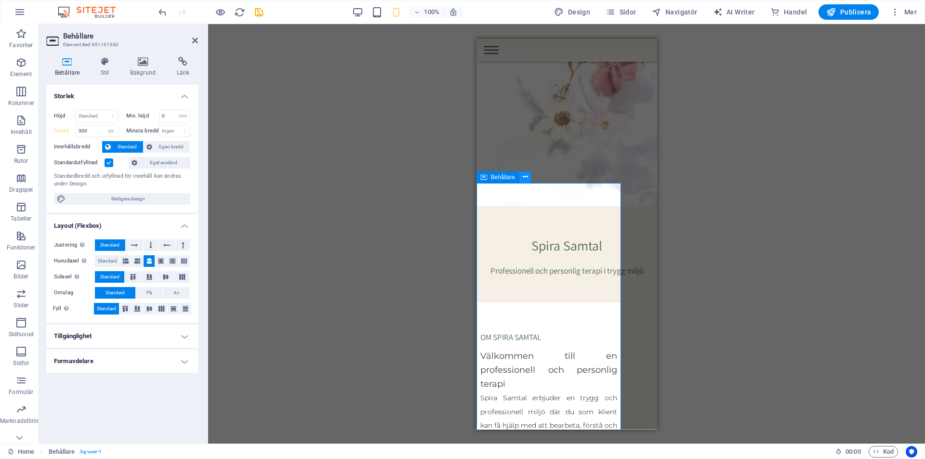
click at [528, 177] on button at bounding box center [525, 178] width 12 height 12
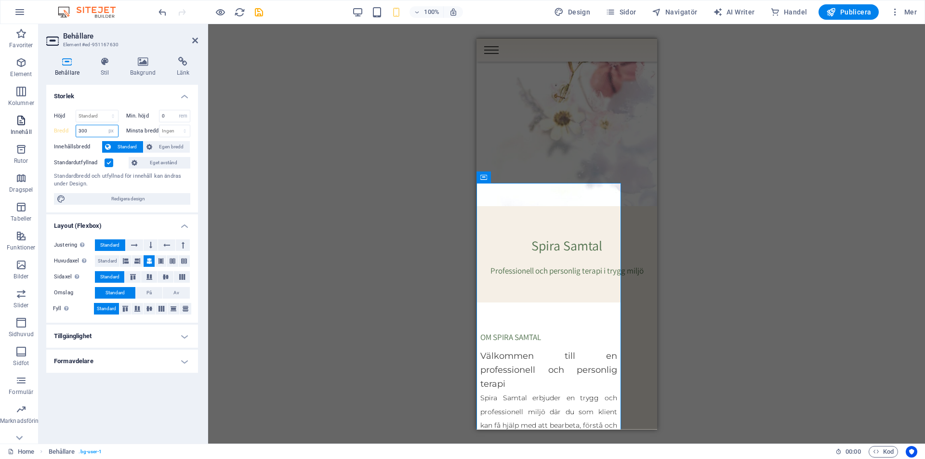
drag, startPoint x: 98, startPoint y: 131, endPoint x: 30, endPoint y: 120, distance: 68.9
click at [30, 120] on section "Favoriter Element Kolumner Innehåll Rutor Dragspel Tabeller Funktioner Bilder S…" at bounding box center [462, 234] width 925 height 420
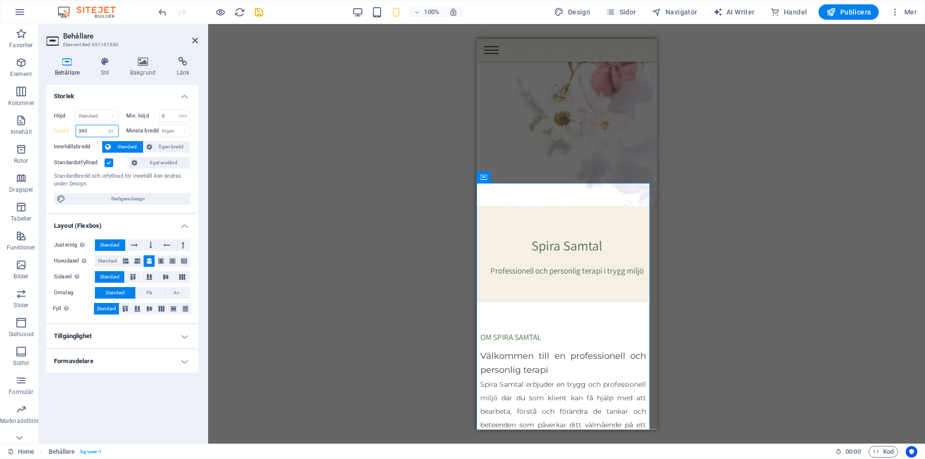
type input "360"
click at [748, 204] on div "Dra hit för att ersätta det befintliga innehållet. Tryck på "Ctrl" om du vill s…" at bounding box center [566, 234] width 717 height 420
click at [194, 38] on icon at bounding box center [195, 41] width 6 height 8
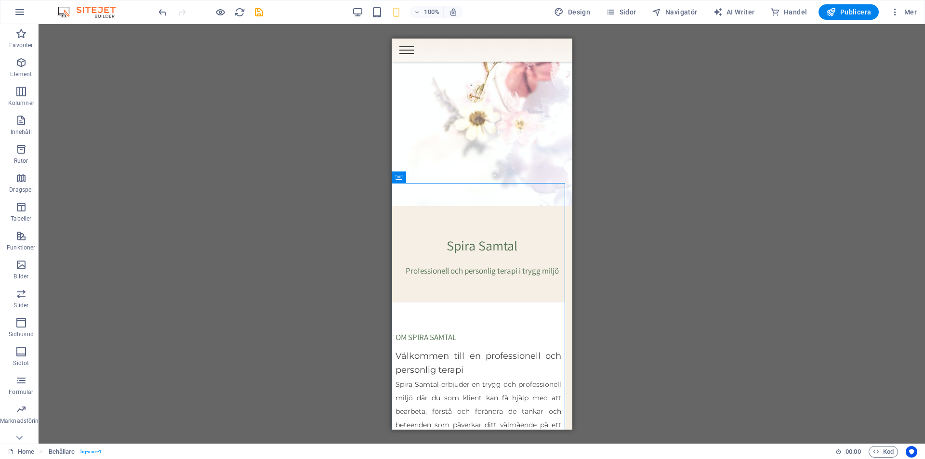
click at [833, 207] on div "Dra hit för att ersätta det befintliga innehållet. Tryck på "Ctrl" om du vill s…" at bounding box center [482, 234] width 887 height 420
click at [545, 206] on div "Spira Samtal Professionell och personlig terapi i trygg miljö" at bounding box center [481, 254] width 181 height 96
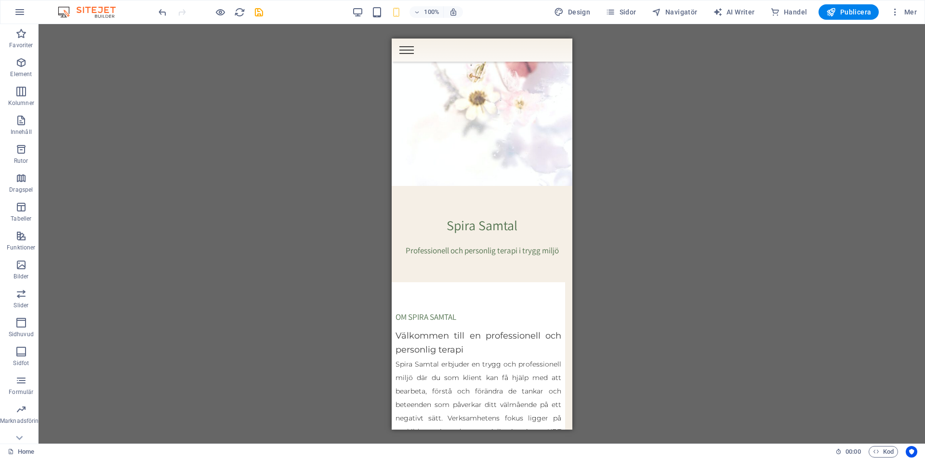
scroll to position [175, 0]
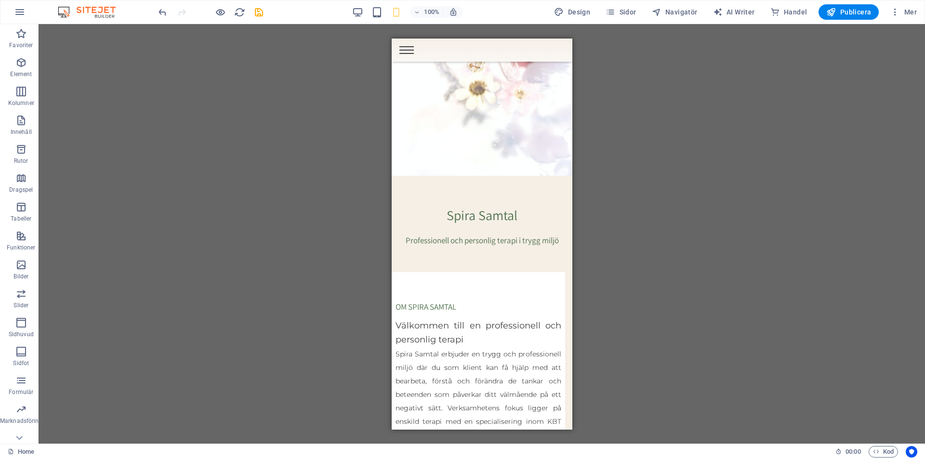
drag, startPoint x: 569, startPoint y: 77, endPoint x: 970, endPoint y: 118, distance: 402.6
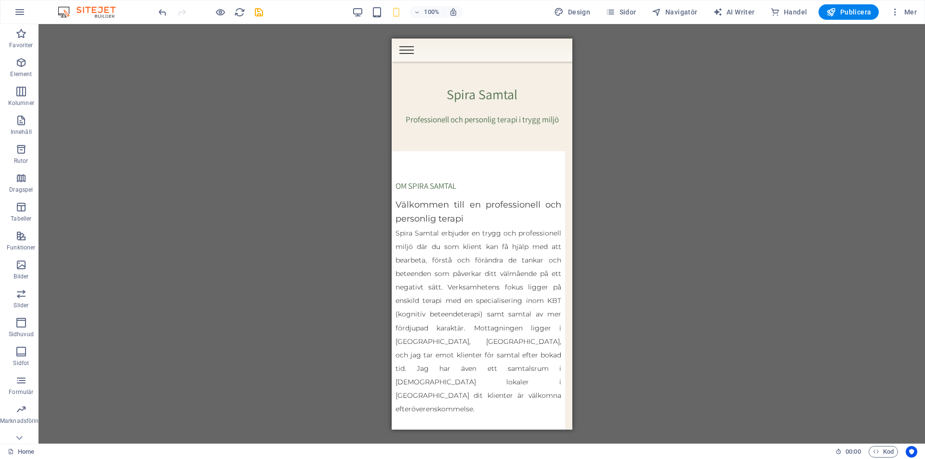
scroll to position [266, 0]
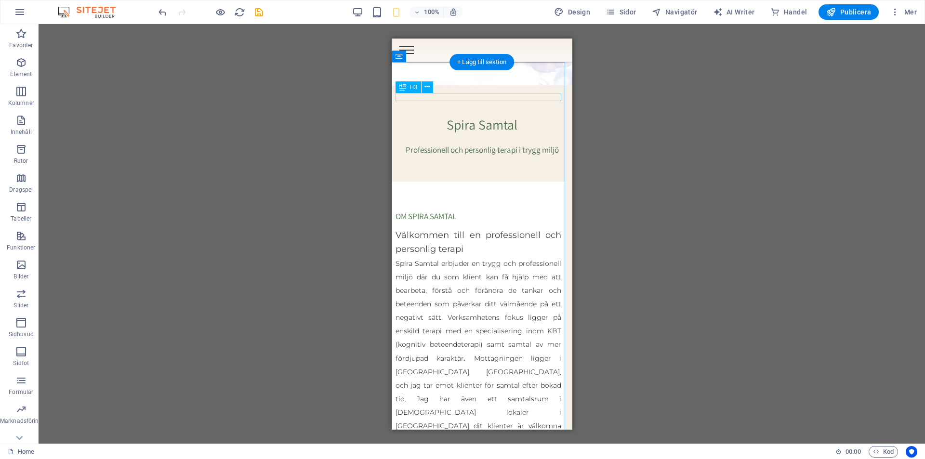
click at [434, 212] on div "OM SPIRA SAMTAL" at bounding box center [478, 216] width 166 height 8
click at [427, 85] on icon at bounding box center [427, 87] width 5 height 10
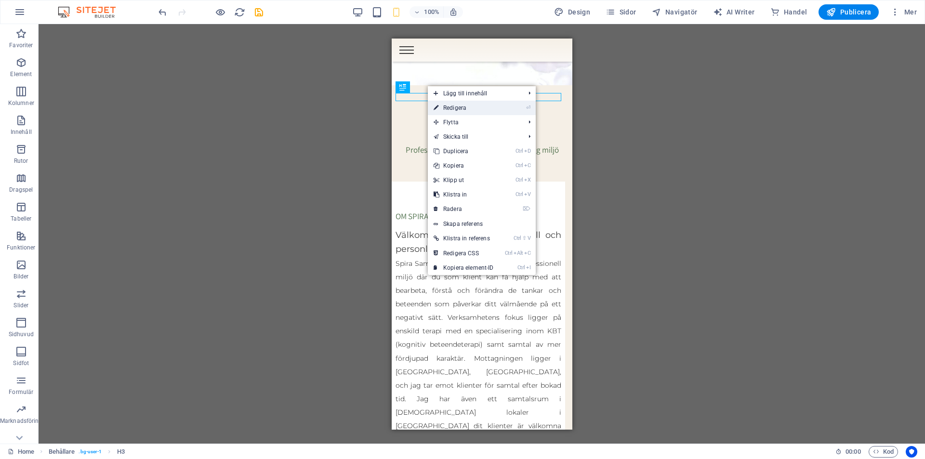
click at [452, 109] on link "⏎ Redigera" at bounding box center [464, 108] width 72 height 14
select select "px"
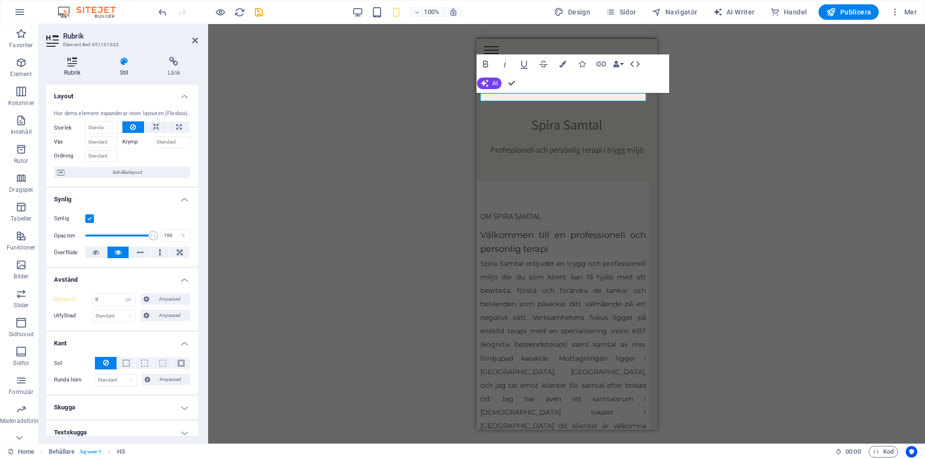
click at [67, 71] on h4 "Rubrik" at bounding box center [74, 67] width 56 height 20
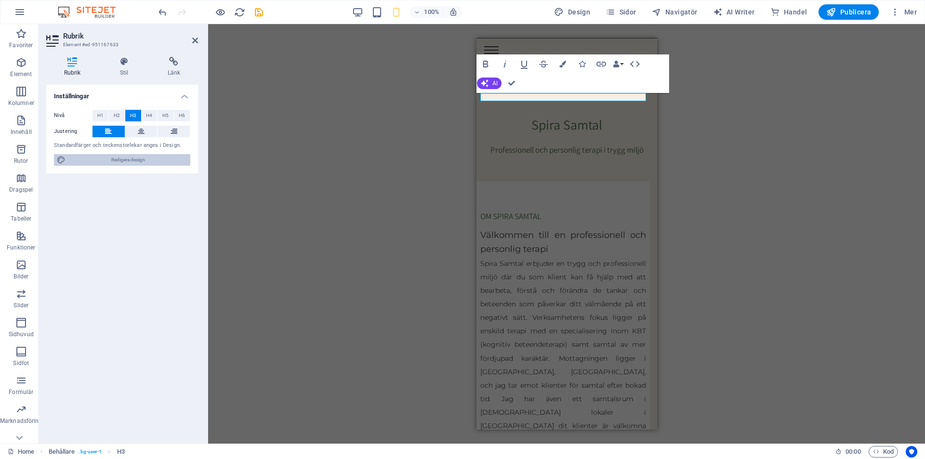
click at [118, 156] on span "Redigera design" at bounding box center [127, 160] width 119 height 12
select select "px"
select select "400"
select select "px"
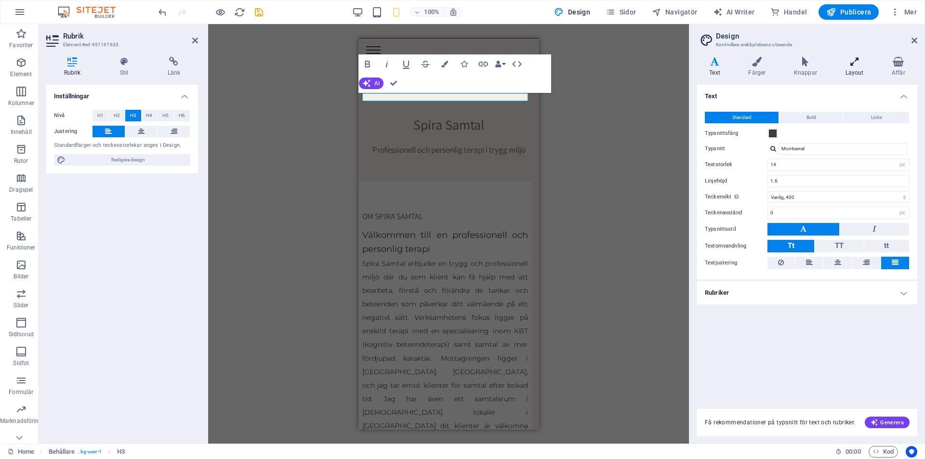
click at [853, 74] on h4 "Layout" at bounding box center [856, 67] width 46 height 20
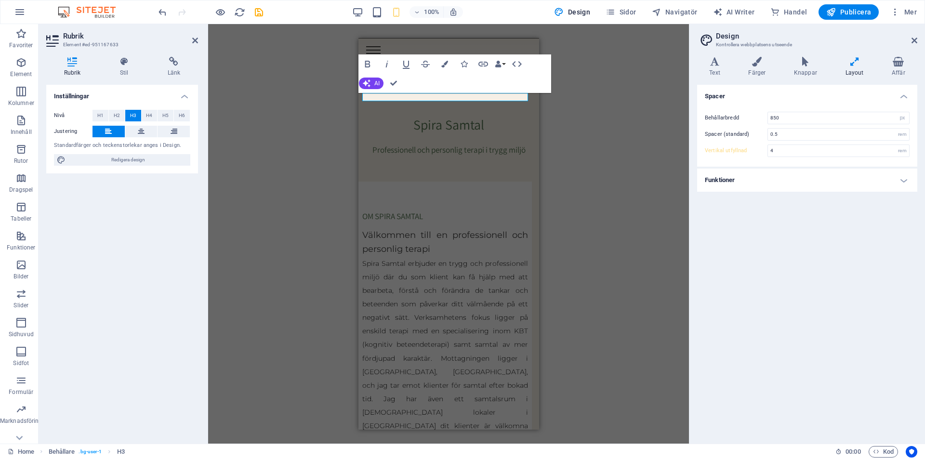
click at [853, 184] on h4 "Funktioner" at bounding box center [807, 180] width 220 height 23
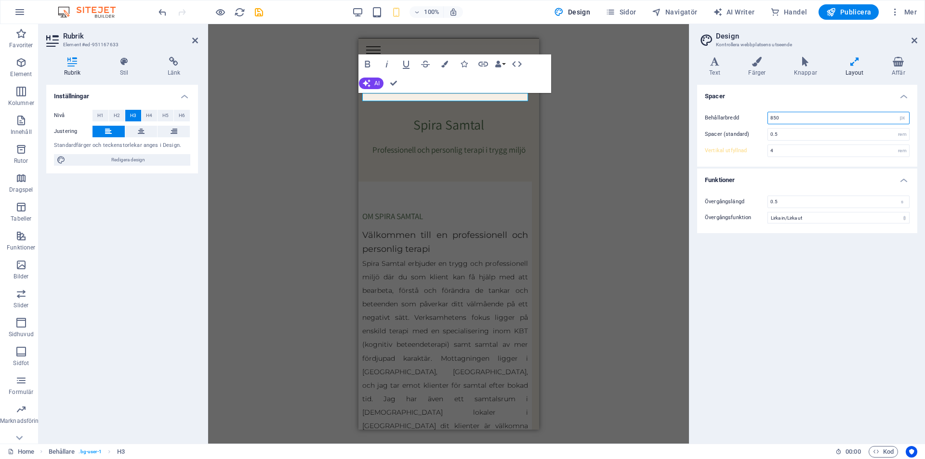
click at [828, 120] on input "850" at bounding box center [838, 118] width 141 height 12
drag, startPoint x: 808, startPoint y: 115, endPoint x: 687, endPoint y: 109, distance: 121.1
click at [687, 109] on div "Home Favoriter Element Kolumner Innehåll Rutor Dragspel Tabeller Funktioner Bil…" at bounding box center [462, 234] width 925 height 420
type input "8"
drag, startPoint x: 786, startPoint y: 121, endPoint x: 751, endPoint y: 120, distance: 35.2
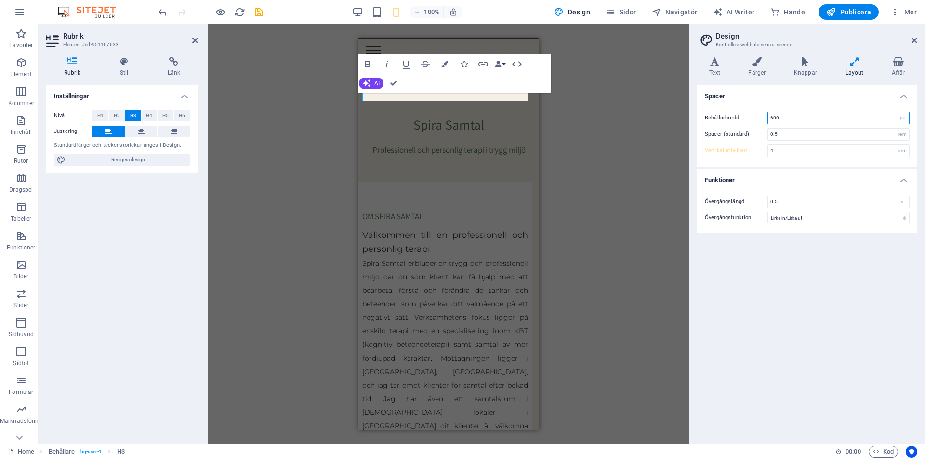
click at [751, 120] on div "Behållarbredd 600 rem px" at bounding box center [807, 118] width 205 height 13
type input "860"
click at [915, 38] on icon at bounding box center [915, 41] width 6 height 8
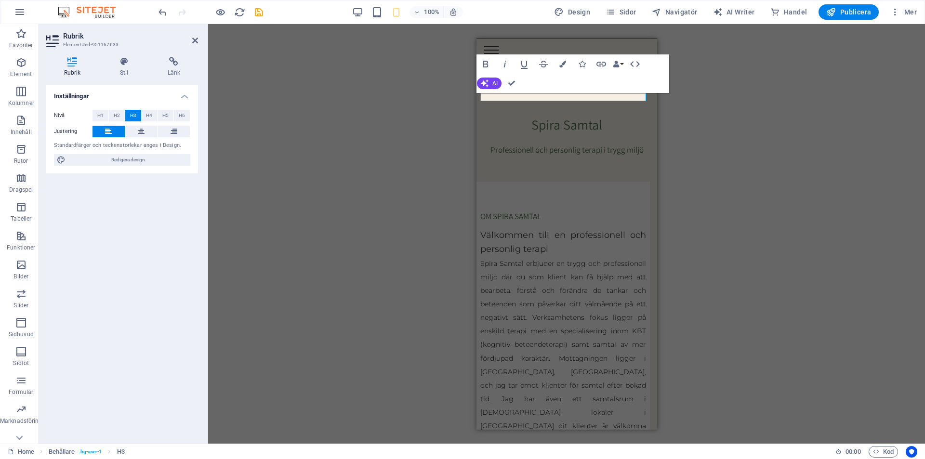
click at [836, 226] on div "H2 Banner Banner Behållare Menyfält Meny Spacer Spacer H3 Behållare H3 Spacer T…" at bounding box center [566, 234] width 717 height 420
click at [122, 156] on span "Redigera design" at bounding box center [127, 160] width 119 height 12
select select "px"
select select "400"
select select "px"
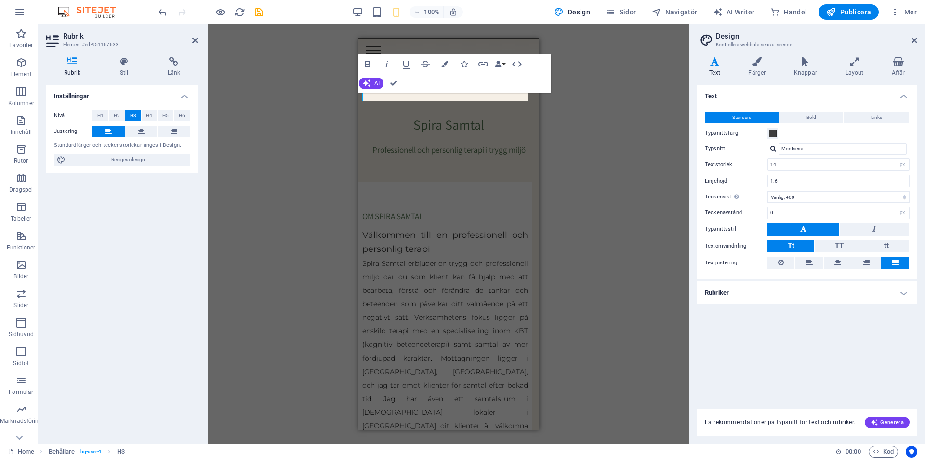
click at [804, 298] on h4 "Rubriker" at bounding box center [807, 292] width 220 height 23
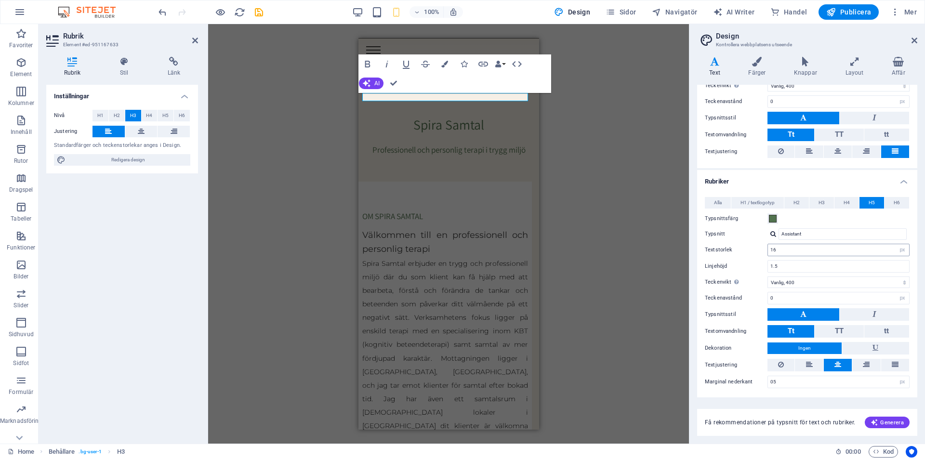
scroll to position [112, 0]
click at [708, 200] on button "Alla" at bounding box center [718, 203] width 26 height 12
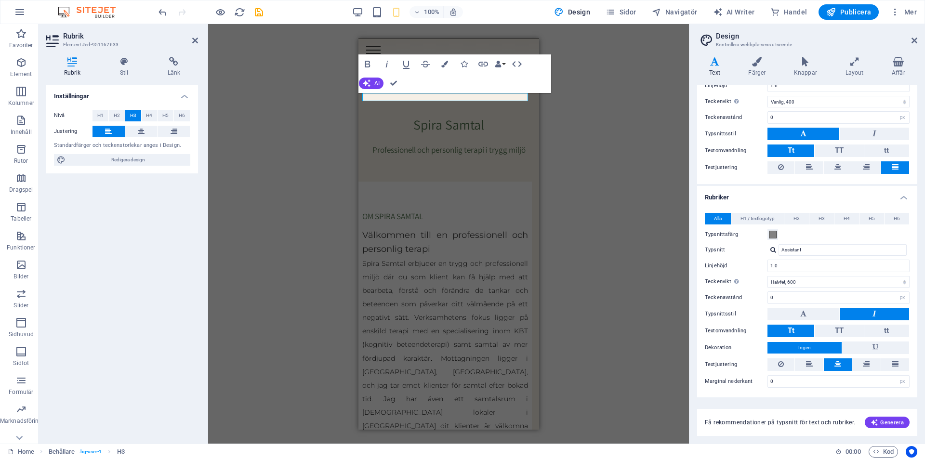
scroll to position [95, 0]
click at [755, 217] on span "H1 / textlogotyp" at bounding box center [758, 219] width 34 height 12
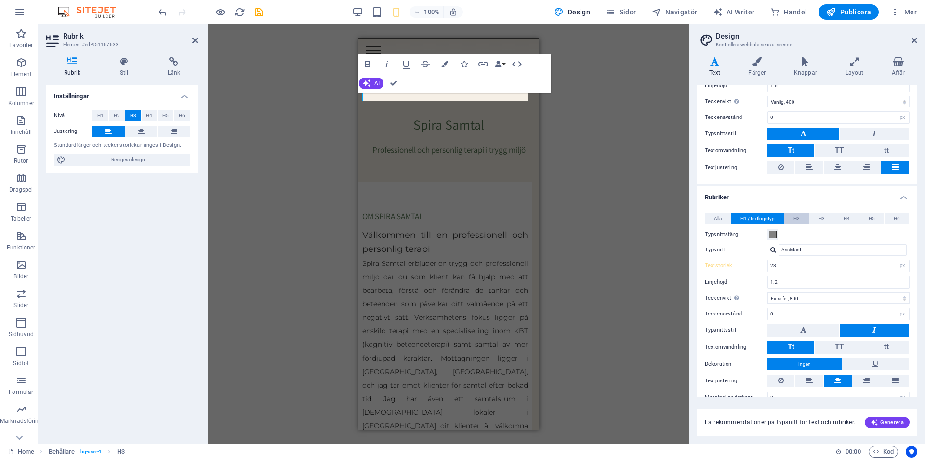
click at [802, 218] on button "H2" at bounding box center [797, 219] width 25 height 12
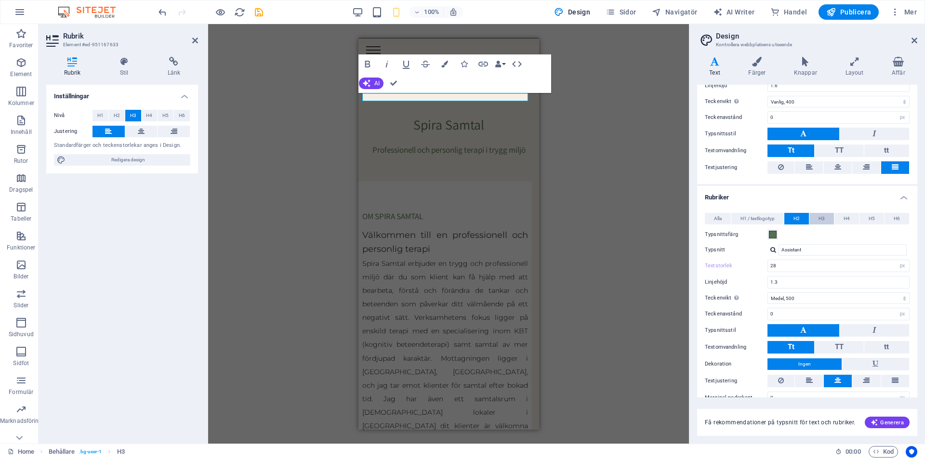
click at [828, 222] on button "H3" at bounding box center [822, 219] width 25 height 12
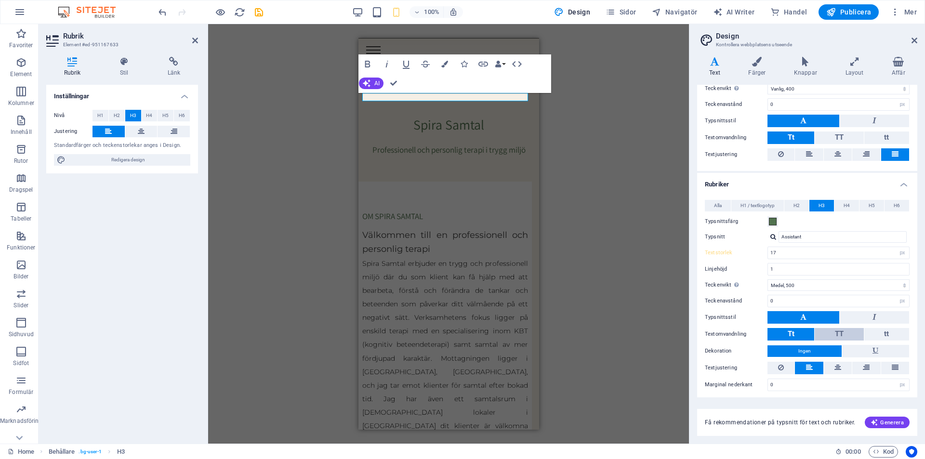
scroll to position [112, 0]
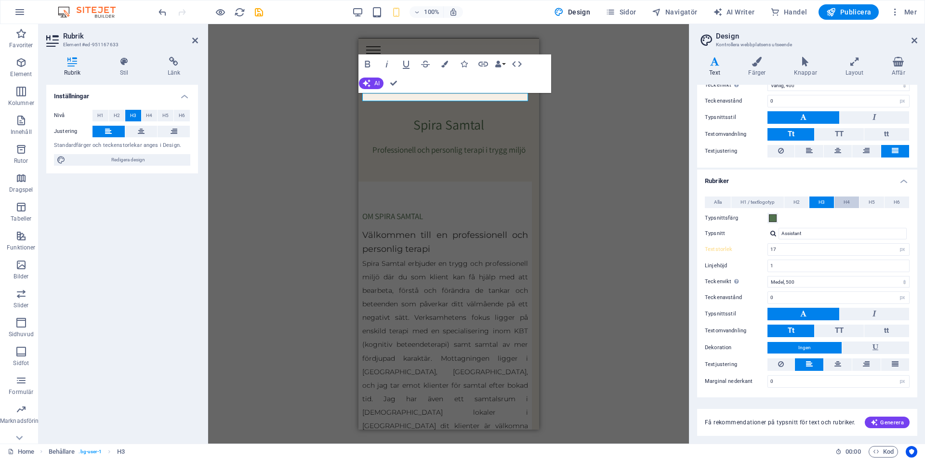
click at [847, 201] on span "H4" at bounding box center [847, 203] width 6 height 12
click at [871, 201] on span "H5" at bounding box center [872, 203] width 6 height 12
click at [900, 204] on button "H6" at bounding box center [897, 203] width 25 height 12
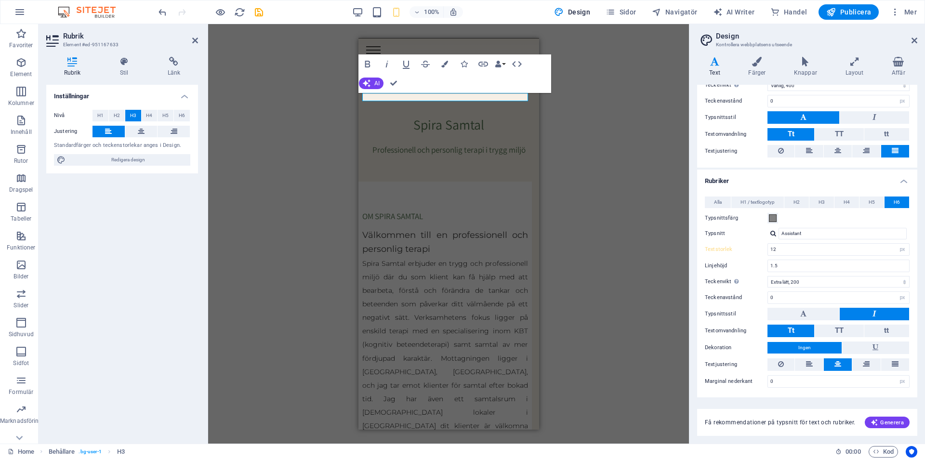
click at [645, 248] on div "H2 Banner Banner Behållare Menyfält Meny Spacer Spacer H3 Behållare H3 Spacer T…" at bounding box center [448, 234] width 481 height 420
drag, startPoint x: 199, startPoint y: 35, endPoint x: 194, endPoint y: 39, distance: 6.1
click at [198, 36] on aside "Rubrik Element #ed-951167633 Rubrik Stil Länk Inställningar Nivå H1 H2 H3 H4 H5…" at bounding box center [124, 234] width 170 height 420
click at [194, 39] on icon at bounding box center [195, 41] width 6 height 8
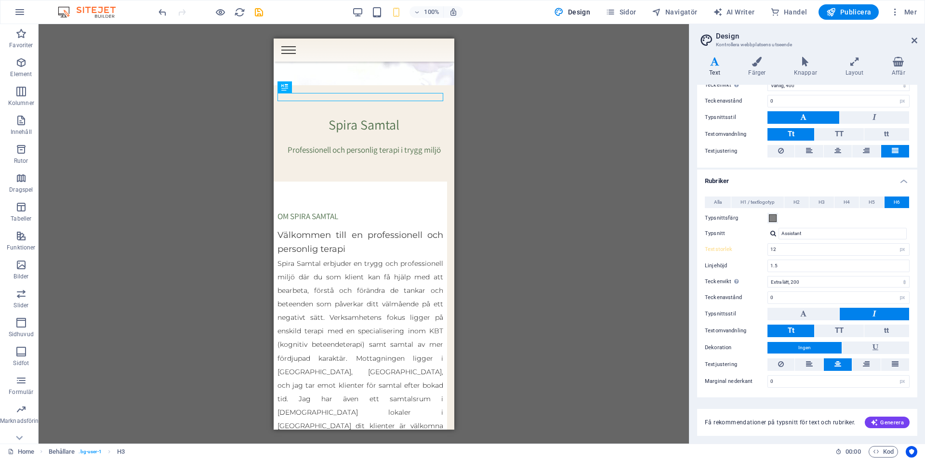
drag, startPoint x: 803, startPoint y: 327, endPoint x: 619, endPoint y: 283, distance: 189.2
click at [801, 327] on button "Tt" at bounding box center [791, 331] width 47 height 13
click at [604, 275] on div "H2 Banner Banner Behållare Menyfält Meny Spacer Spacer H3 Behållare H3 Spacer T…" at bounding box center [364, 234] width 651 height 420
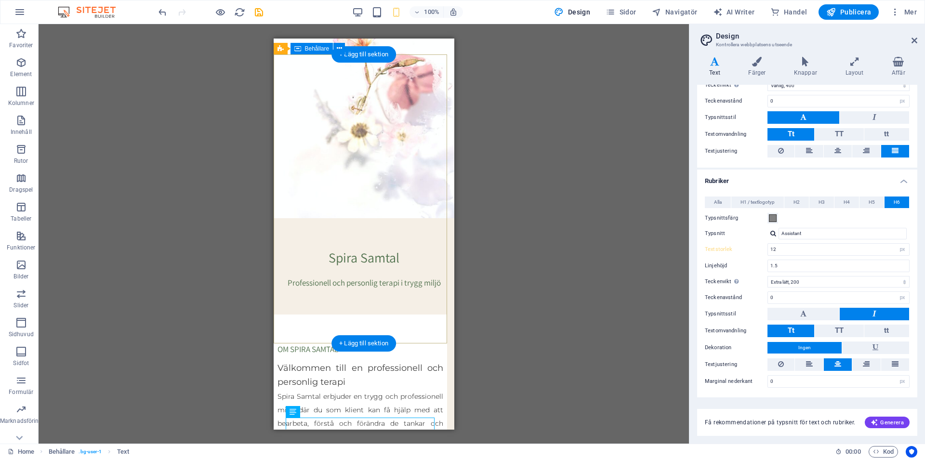
scroll to position [241, 0]
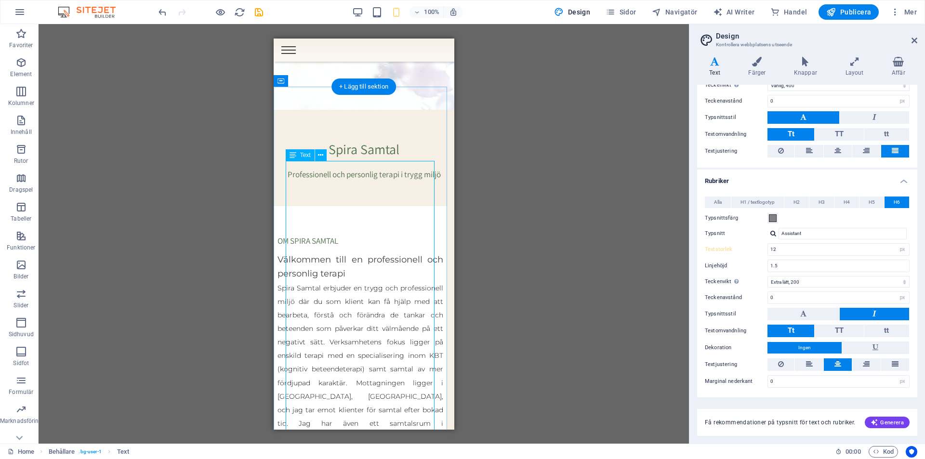
click at [313, 126] on icon at bounding box center [312, 127] width 5 height 10
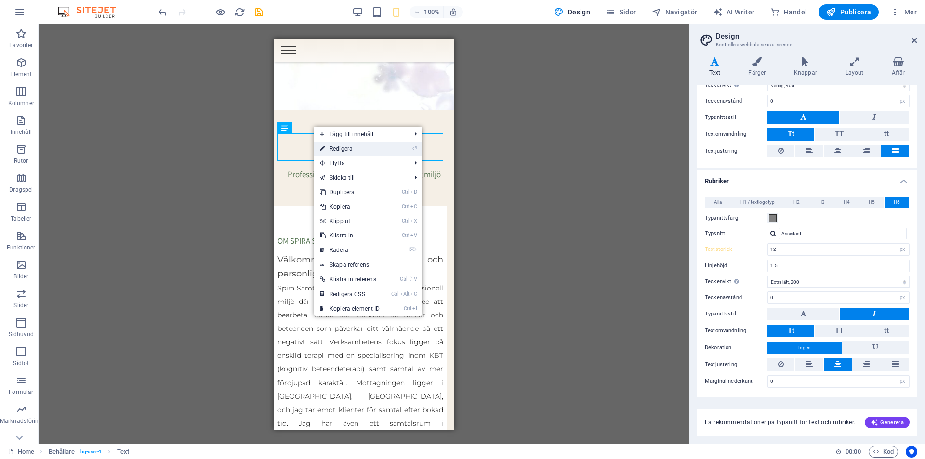
click at [336, 148] on link "⏎ Redigera" at bounding box center [350, 149] width 72 height 14
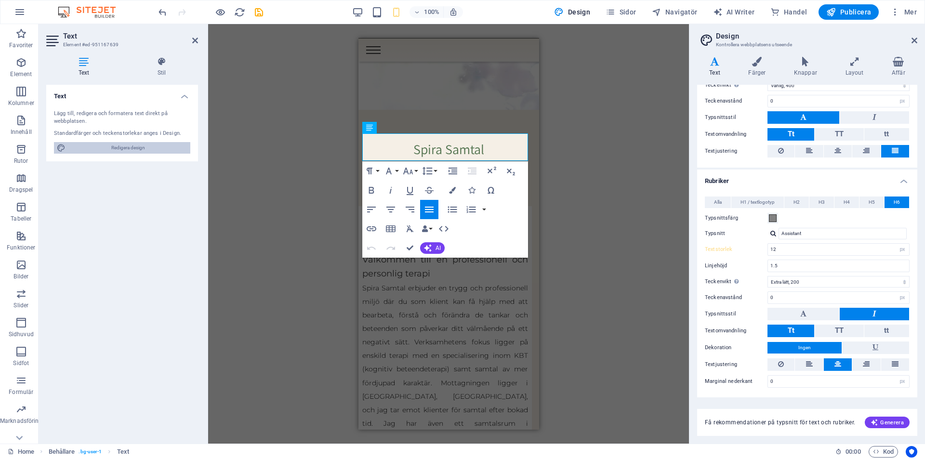
click at [127, 148] on span "Redigera design" at bounding box center [127, 148] width 119 height 12
click at [160, 73] on h4 "Stil" at bounding box center [161, 67] width 73 height 20
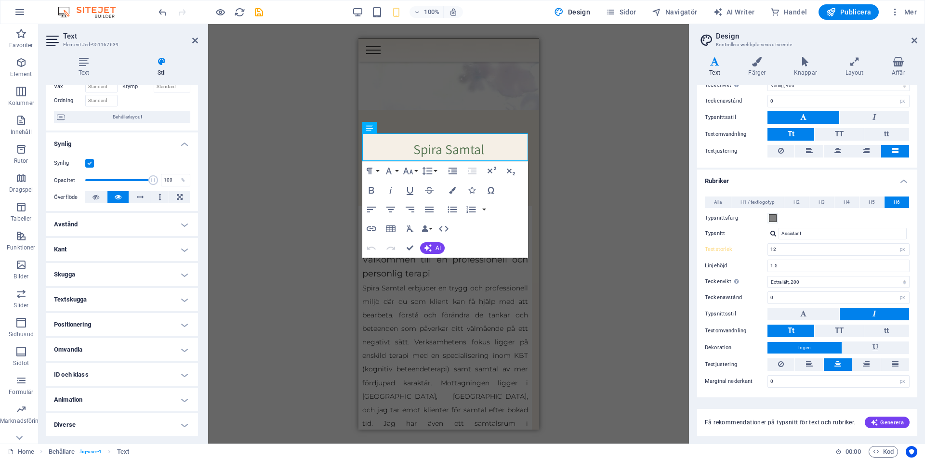
scroll to position [56, 0]
click at [70, 244] on h4 "Kant" at bounding box center [122, 249] width 152 height 23
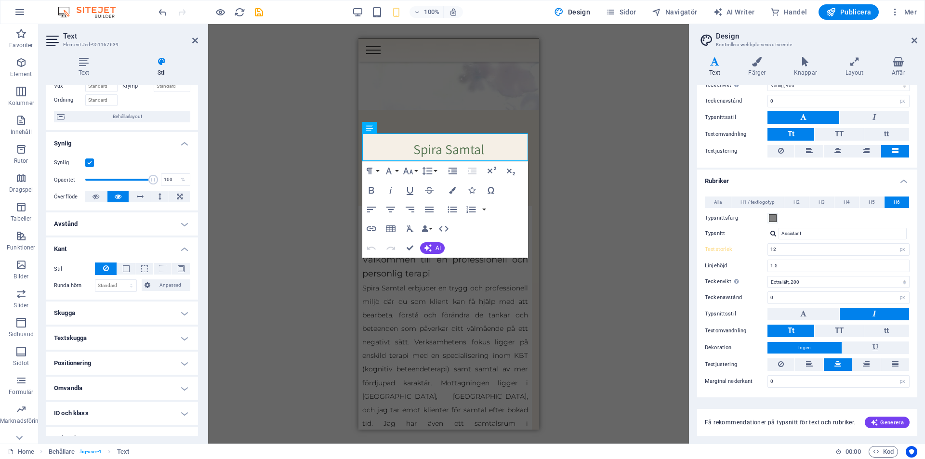
click at [74, 226] on h4 "Avstånd" at bounding box center [122, 224] width 152 height 23
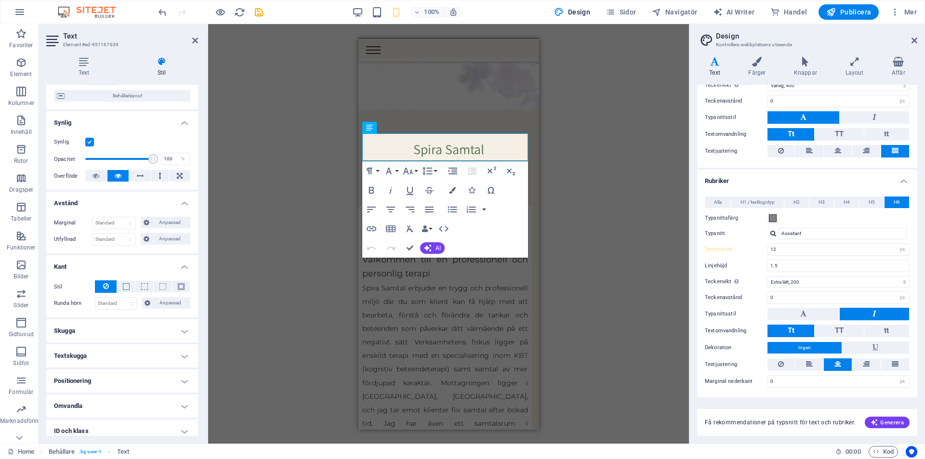
scroll to position [37, 0]
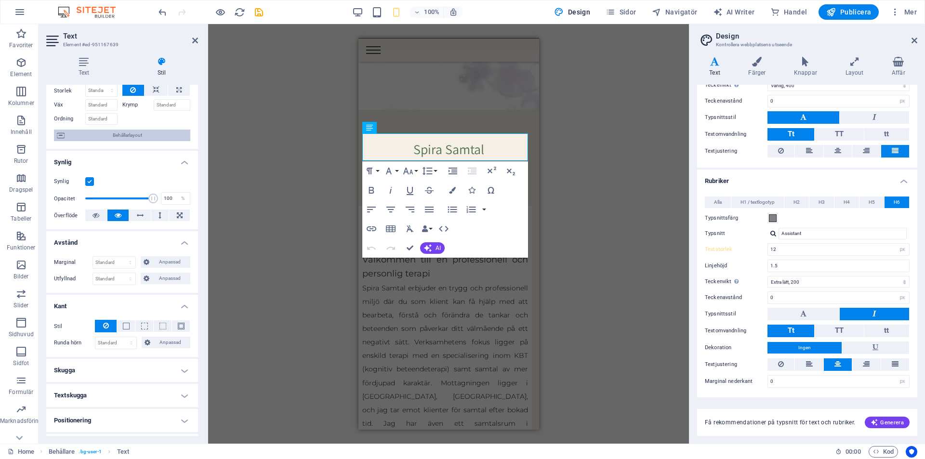
click at [127, 134] on span "Behållarlayout" at bounding box center [127, 136] width 120 height 12
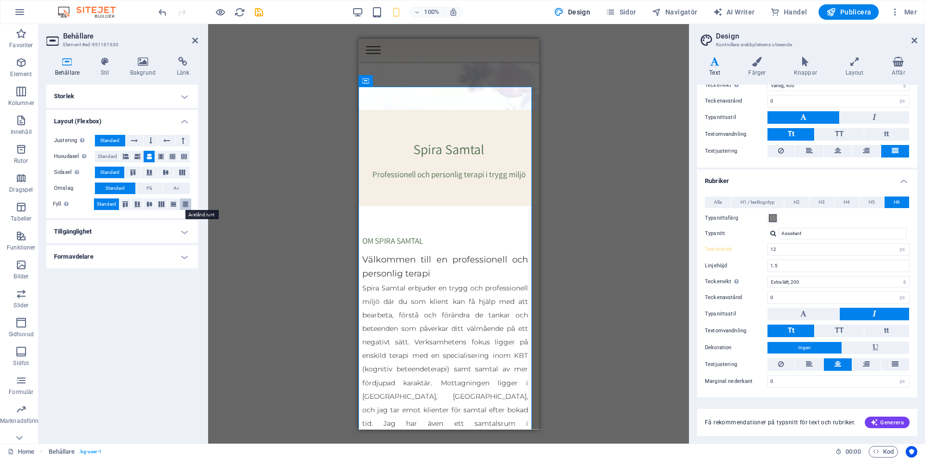
click at [181, 209] on button at bounding box center [186, 205] width 12 height 12
click at [111, 206] on span "Standard" at bounding box center [106, 205] width 19 height 12
click at [97, 231] on h4 "Tillgänglighet" at bounding box center [122, 231] width 152 height 23
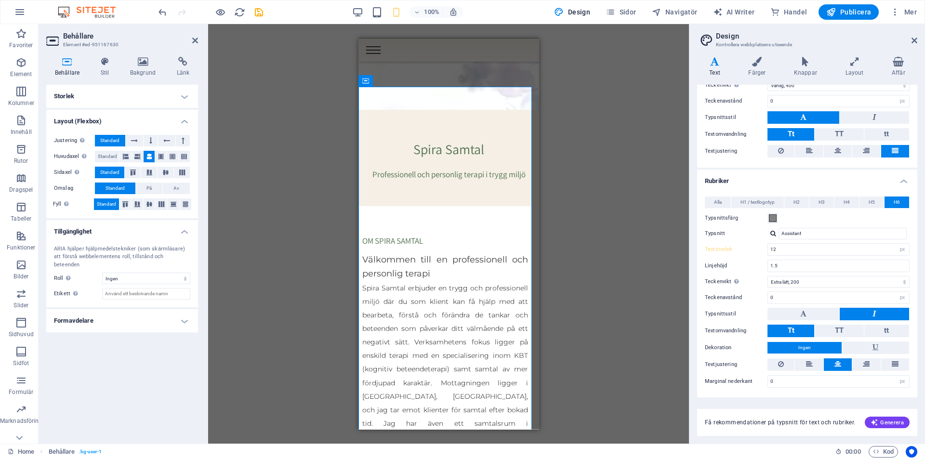
click at [95, 314] on h4 "Formavdelare" at bounding box center [122, 320] width 152 height 23
click at [183, 93] on h4 "Storlek" at bounding box center [122, 96] width 152 height 23
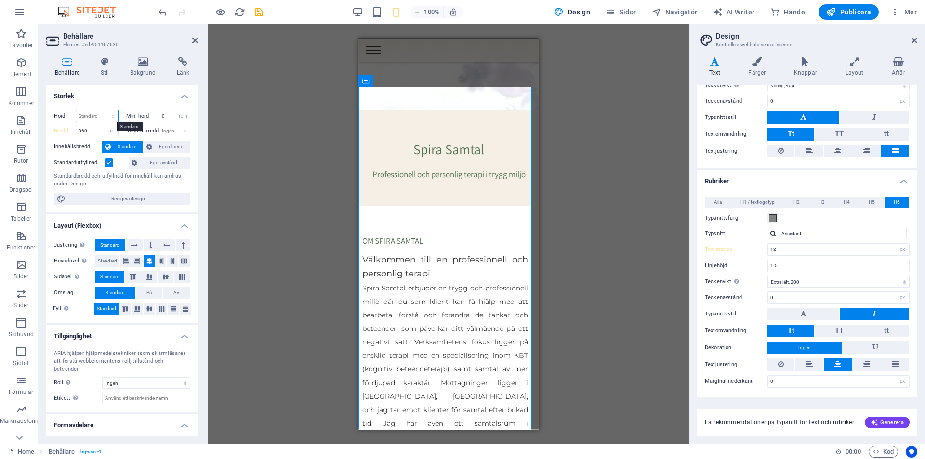
click at [90, 117] on select "Standard px rem % vh vw" at bounding box center [97, 116] width 42 height 12
click at [76, 110] on select "Standard px rem % vh vw" at bounding box center [97, 116] width 42 height 12
select select "DISABLED_OPTION_VALUE"
click at [102, 132] on input "360" at bounding box center [97, 131] width 42 height 12
click at [66, 133] on label "Bredd" at bounding box center [65, 130] width 22 height 5
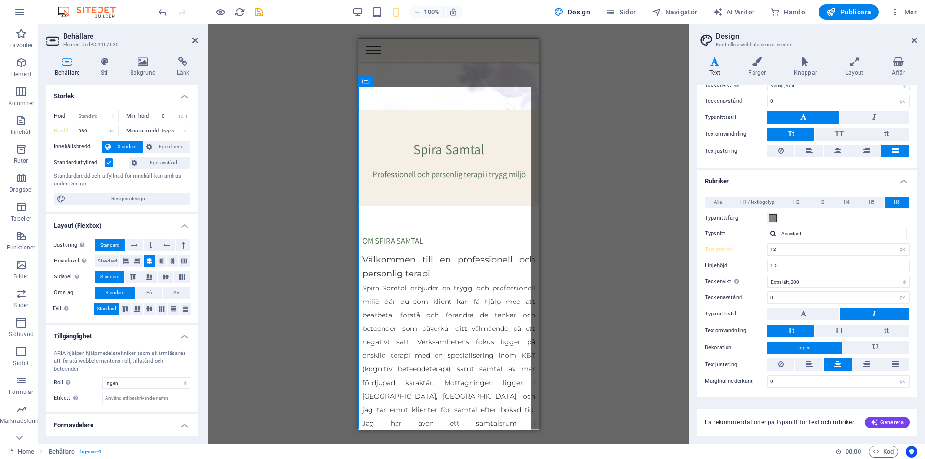
select select "DISABLED_OPTION_VALUE"
click at [174, 149] on span "Egen bredd" at bounding box center [171, 147] width 32 height 12
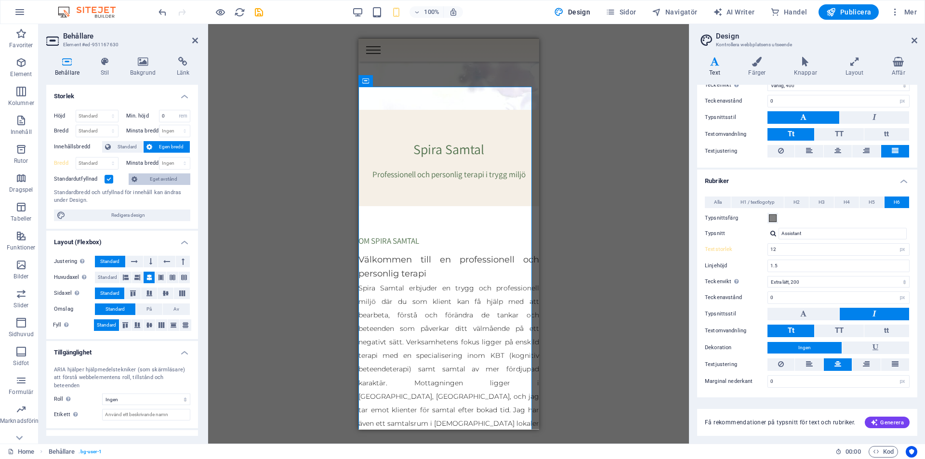
click at [162, 181] on span "Eget avstånd" at bounding box center [163, 179] width 47 height 12
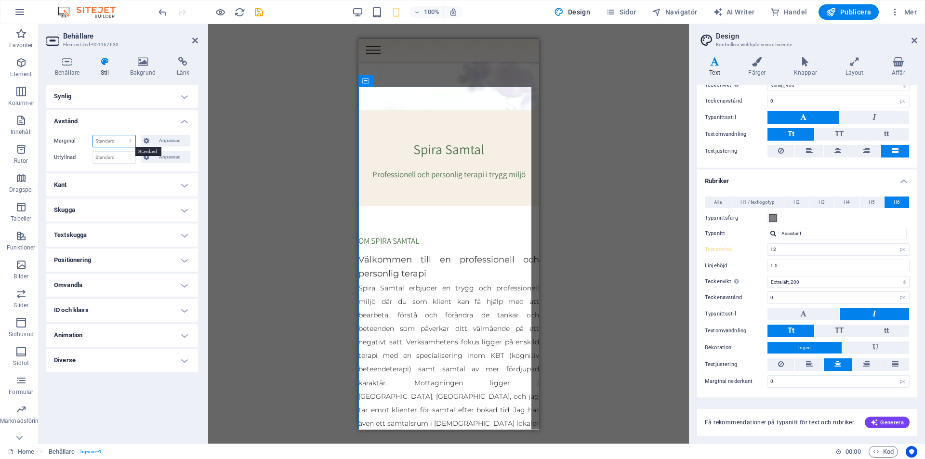
click at [112, 136] on select "Standard auto px % rem vw vh Anpassad" at bounding box center [114, 141] width 42 height 12
select select "px"
click at [121, 135] on select "Standard auto px % rem vw vh Anpassad" at bounding box center [114, 141] width 42 height 12
type input "0"
click at [195, 39] on icon at bounding box center [195, 41] width 6 height 8
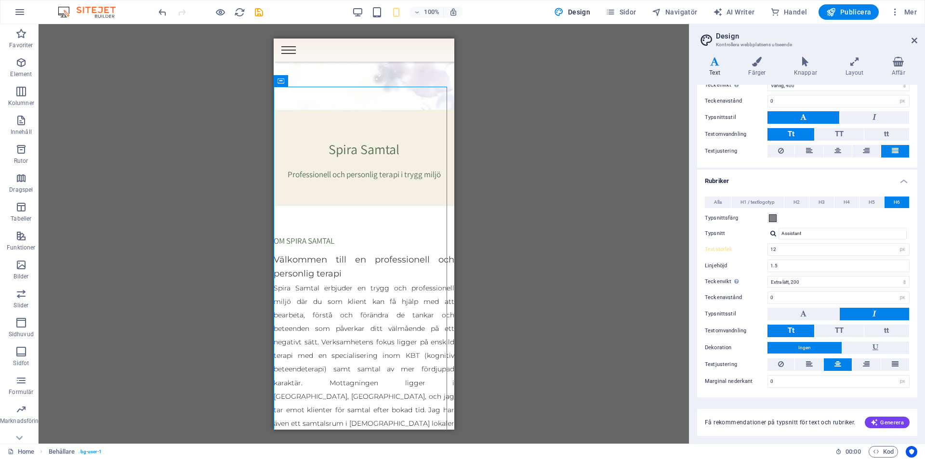
click at [526, 109] on div "Dra hit för att ersätta det befintliga innehållet. Tryck på "Ctrl" om du vill s…" at bounding box center [364, 234] width 651 height 420
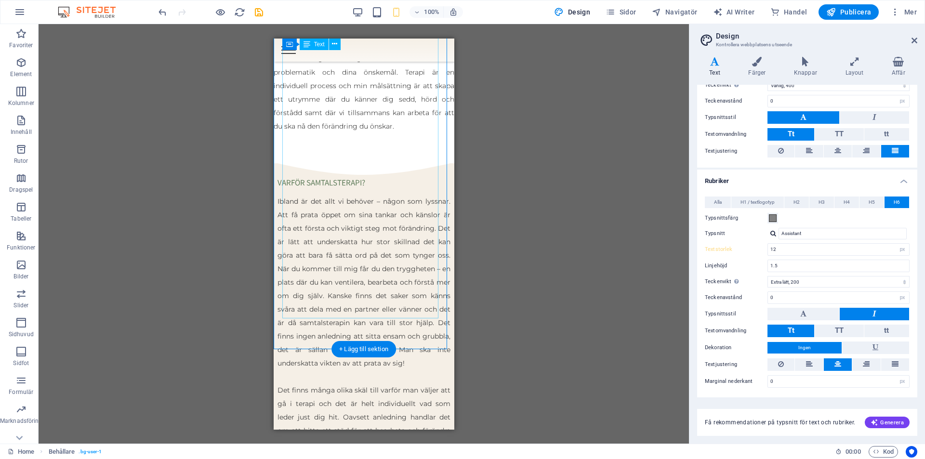
scroll to position [1349, 0]
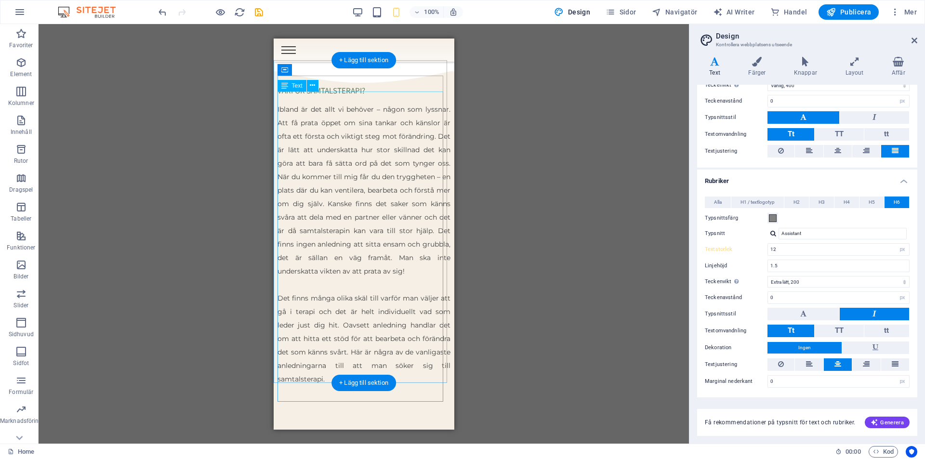
click at [399, 234] on div "Ibland är det allt vi behöver – någon som lyssnar. Att få prata öppet om sina t…" at bounding box center [363, 250] width 173 height 297
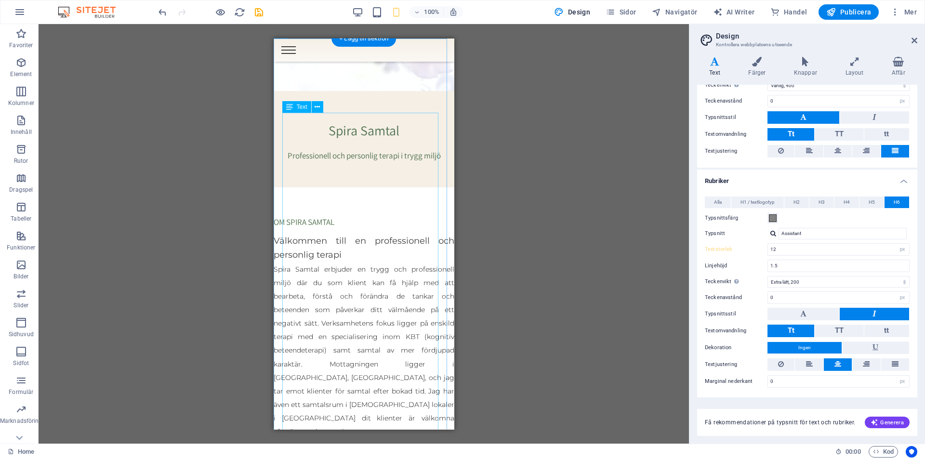
scroll to position [289, 0]
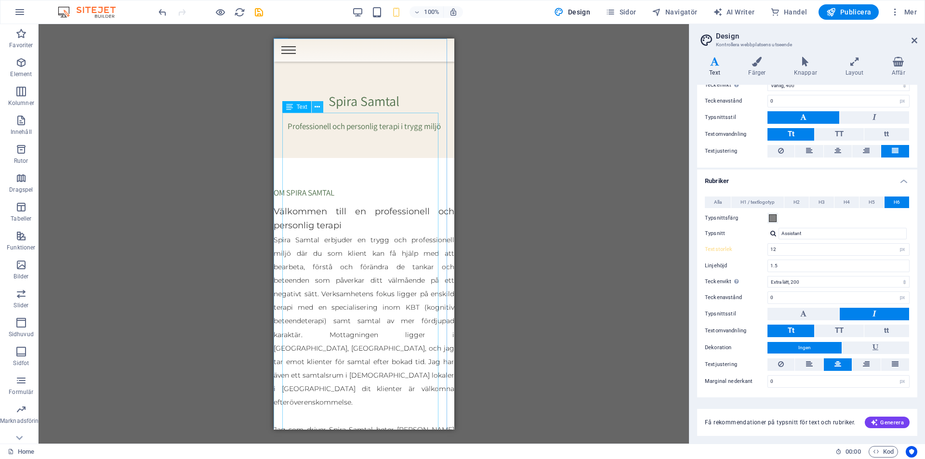
click at [320, 110] on button at bounding box center [318, 107] width 12 height 12
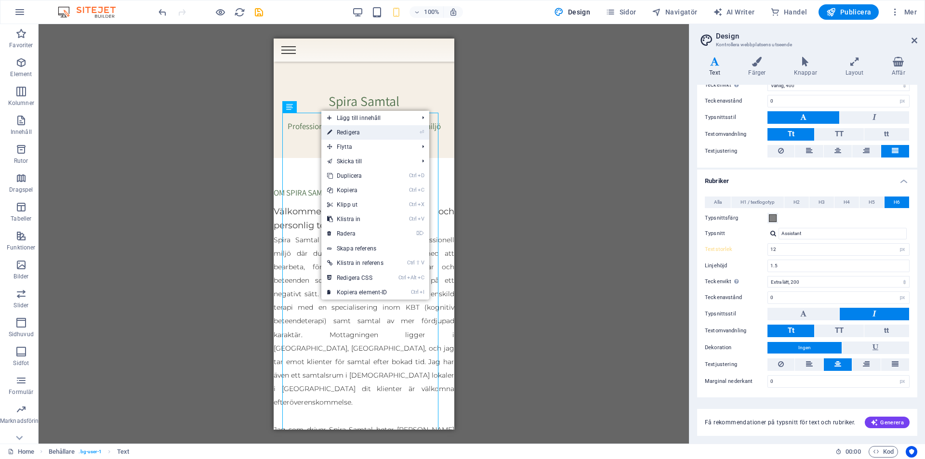
click at [359, 133] on link "⏎ Redigera" at bounding box center [357, 132] width 72 height 14
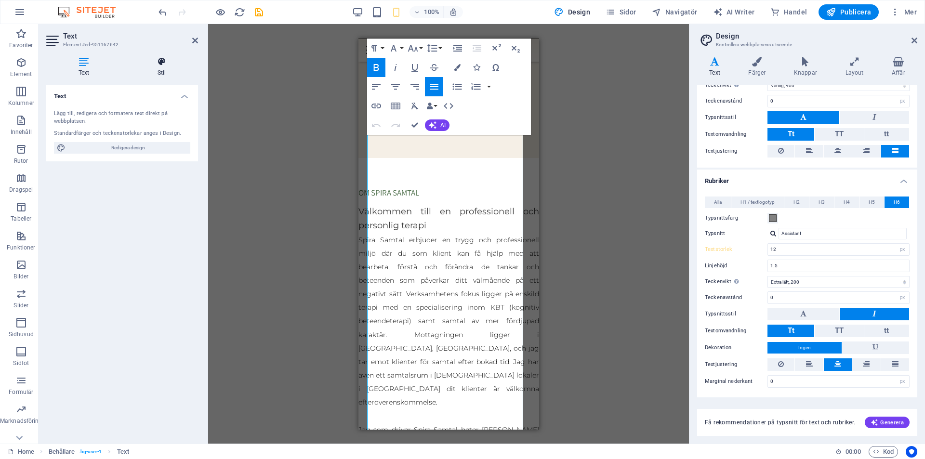
click at [164, 61] on icon at bounding box center [161, 62] width 73 height 10
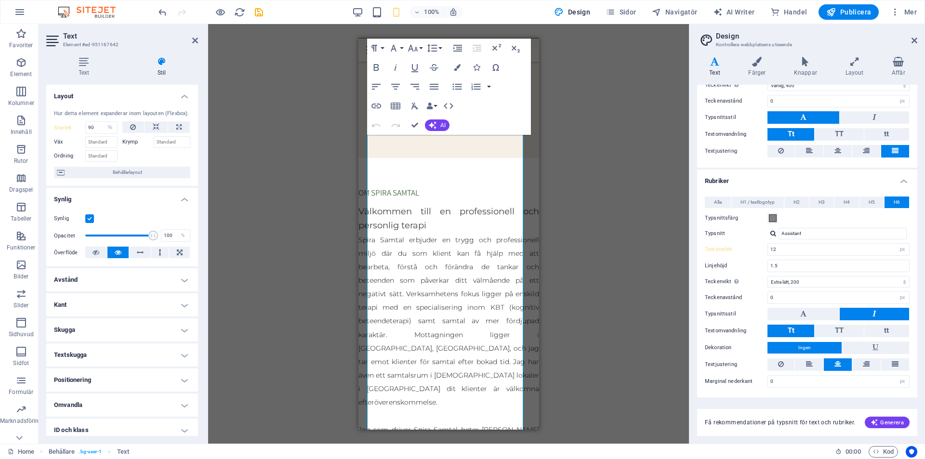
click at [649, 71] on div "Dra hit för att ersätta det befintliga innehållet. Tryck på "Ctrl" om du vill s…" at bounding box center [448, 234] width 481 height 420
click at [318, 238] on div "Dra hit för att ersätta det befintliga innehållet. Tryck på "Ctrl" om du vill s…" at bounding box center [448, 234] width 481 height 420
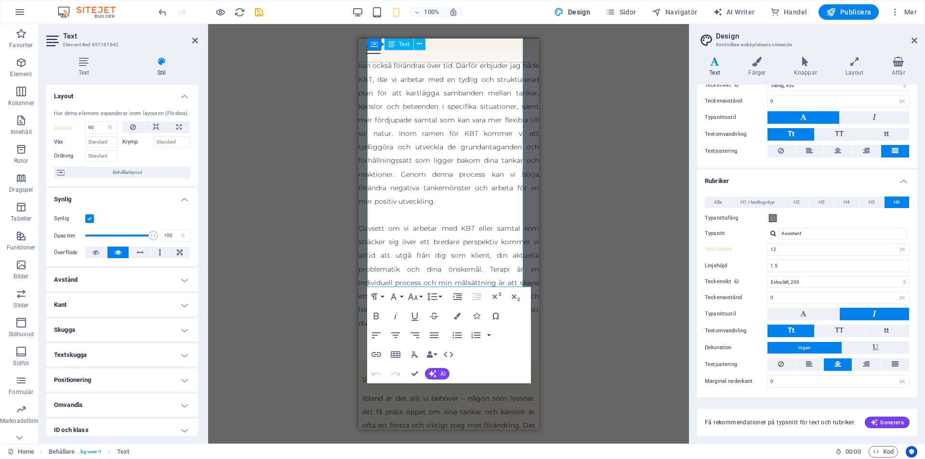
scroll to position [1301, 0]
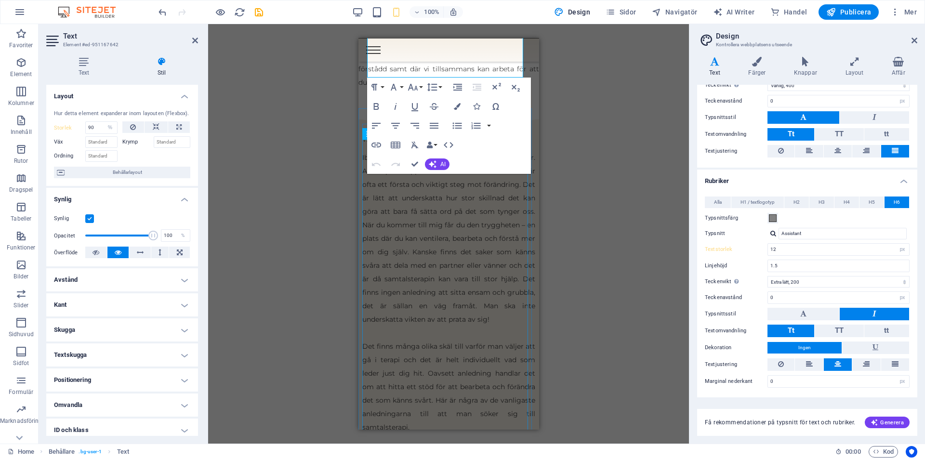
click at [453, 224] on div "Ibland är det allt vi behöver – någon som lyssnar. Att få prata öppet om sina t…" at bounding box center [448, 298] width 173 height 297
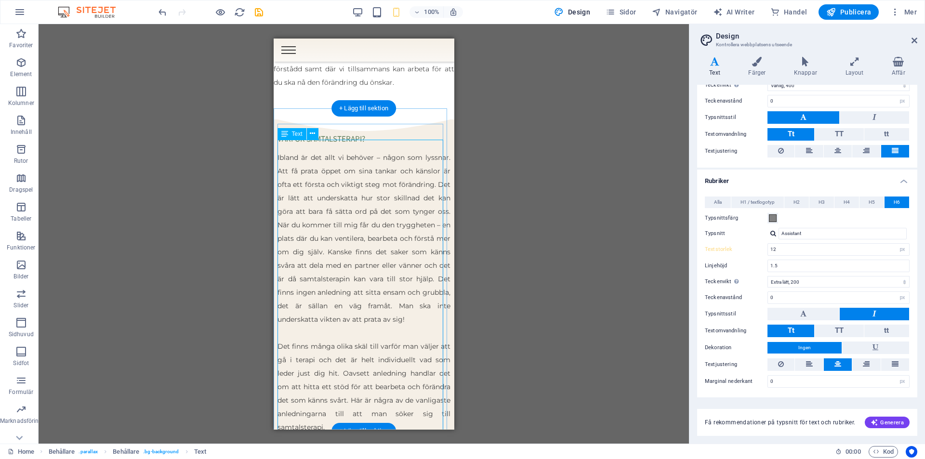
drag, startPoint x: 368, startPoint y: 224, endPoint x: 352, endPoint y: 194, distance: 33.4
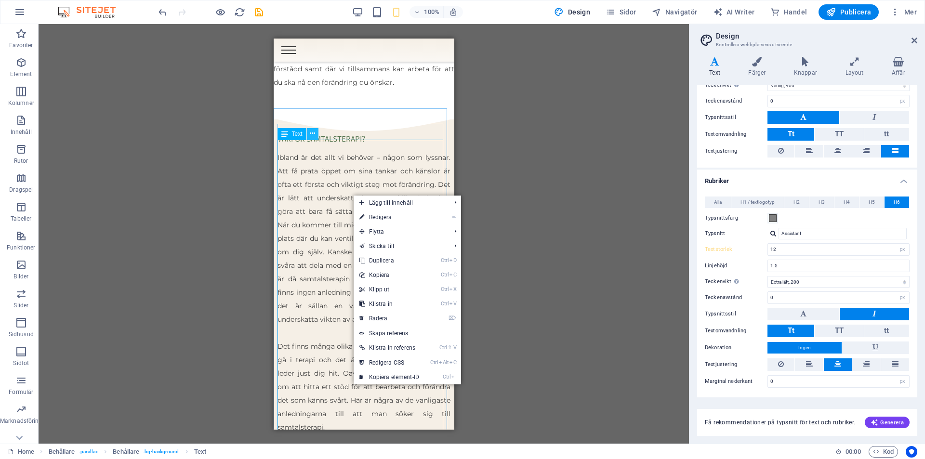
click at [316, 136] on button at bounding box center [313, 134] width 12 height 12
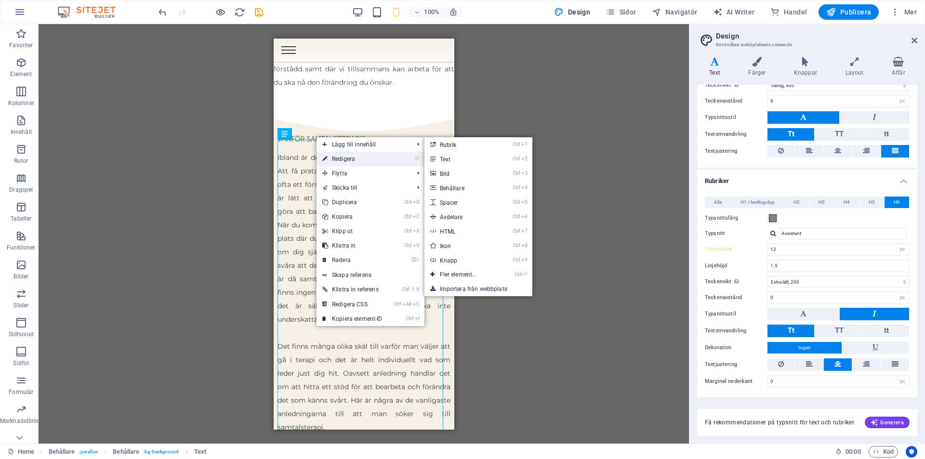
click at [331, 154] on link "⏎ Redigera" at bounding box center [353, 159] width 72 height 14
select select "%"
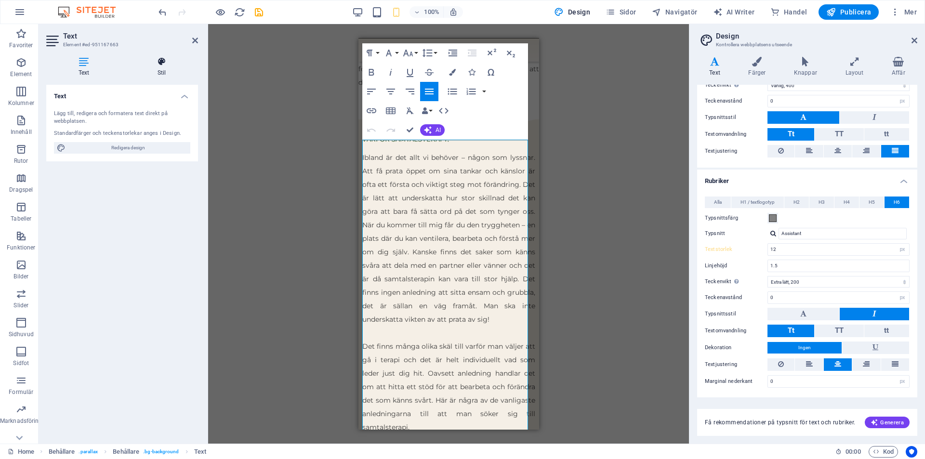
click at [164, 69] on h4 "Stil" at bounding box center [161, 67] width 73 height 20
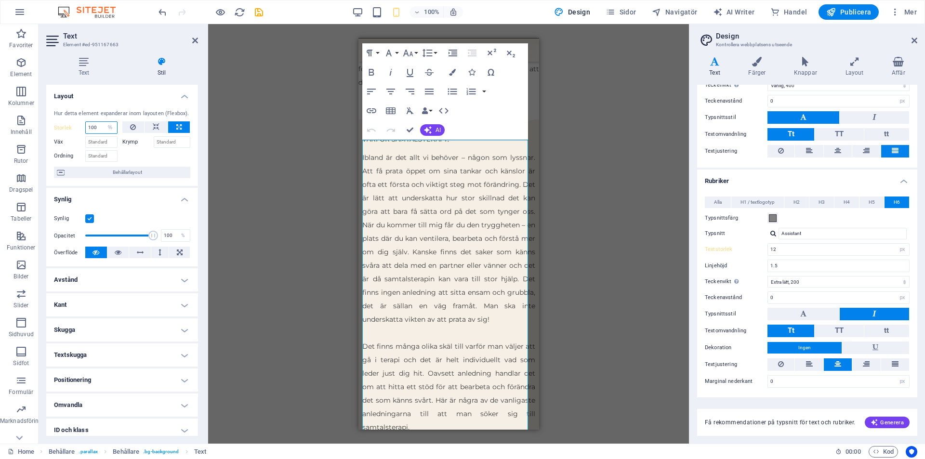
drag, startPoint x: 95, startPoint y: 125, endPoint x: 82, endPoint y: 130, distance: 13.7
click at [82, 130] on div "Storlek 100 Standard auto px % 1/1 1/2 1/3 1/4 1/5 1/6 1/7 1/8 1/9 1/10" at bounding box center [86, 127] width 64 height 13
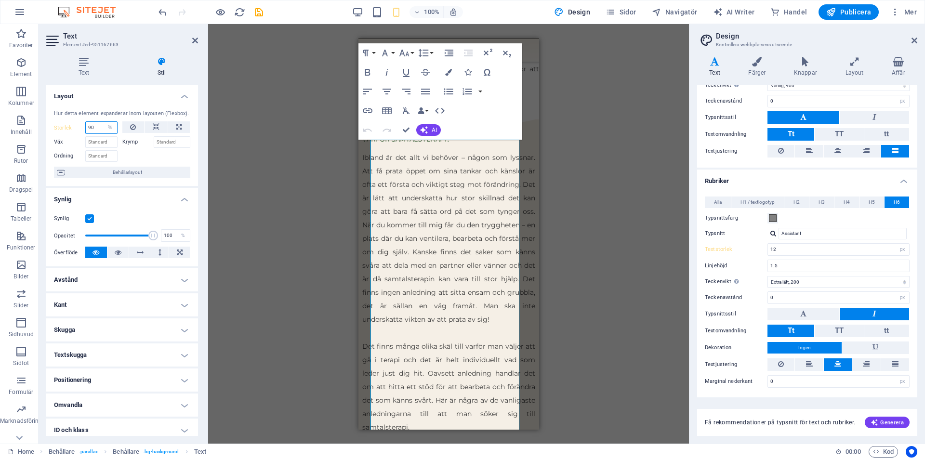
type input "90"
click at [606, 124] on div "Dra hit för att ersätta det befintliga innehållet. Tryck på "Ctrl" om du vill s…" at bounding box center [448, 234] width 481 height 420
click at [585, 65] on div "Dra hit för att ersätta det befintliga innehållet. Tryck på "Ctrl" om du vill s…" at bounding box center [448, 234] width 481 height 420
click at [215, 211] on div "Dra hit för att ersätta det befintliga innehållet. Tryck på "Ctrl" om du vill s…" at bounding box center [448, 234] width 481 height 420
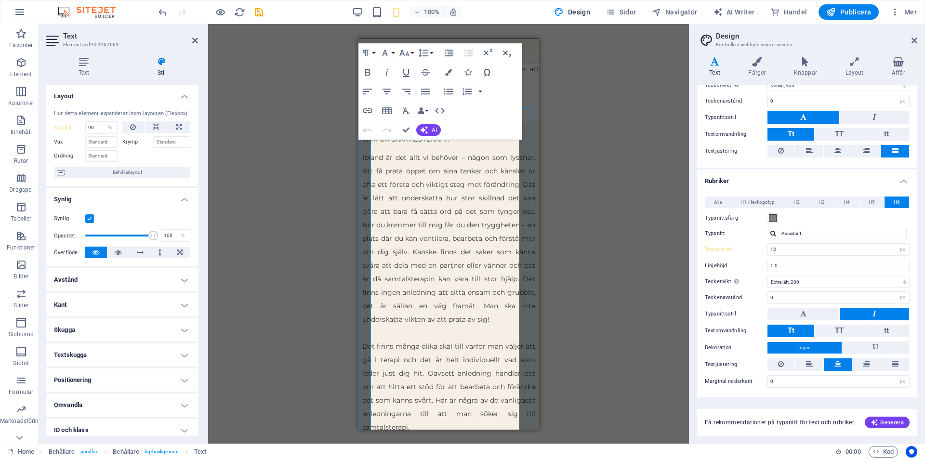
click at [444, 221] on p "Ibland är det allt vi behöver – någon som lyssnar. Att få prata öppet om sina t…" at bounding box center [448, 237] width 173 height 175
click at [192, 37] on icon at bounding box center [195, 41] width 6 height 8
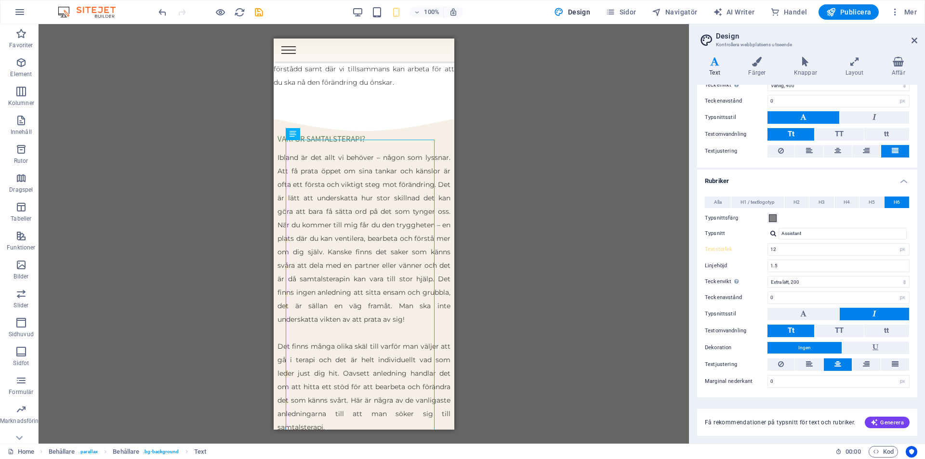
click at [591, 177] on div "Dra hit för att ersätta det befintliga innehållet. Tryck på "Ctrl" om du vill s…" at bounding box center [364, 234] width 651 height 420
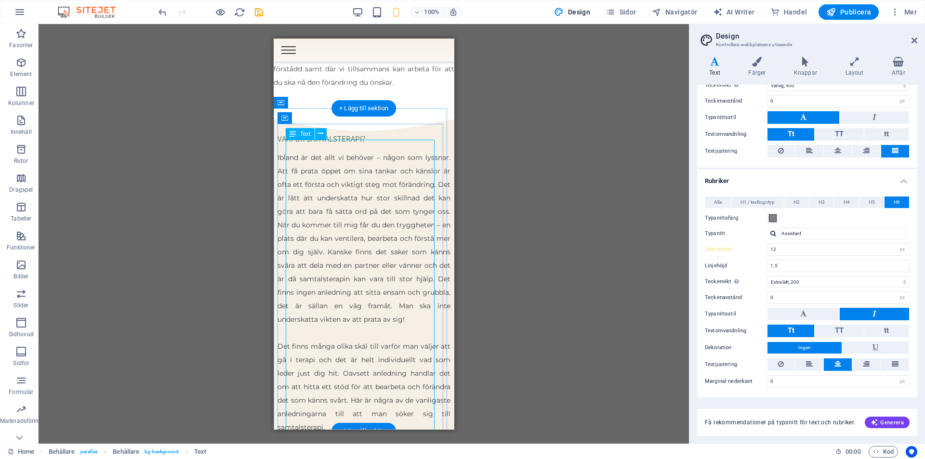
scroll to position [1494, 0]
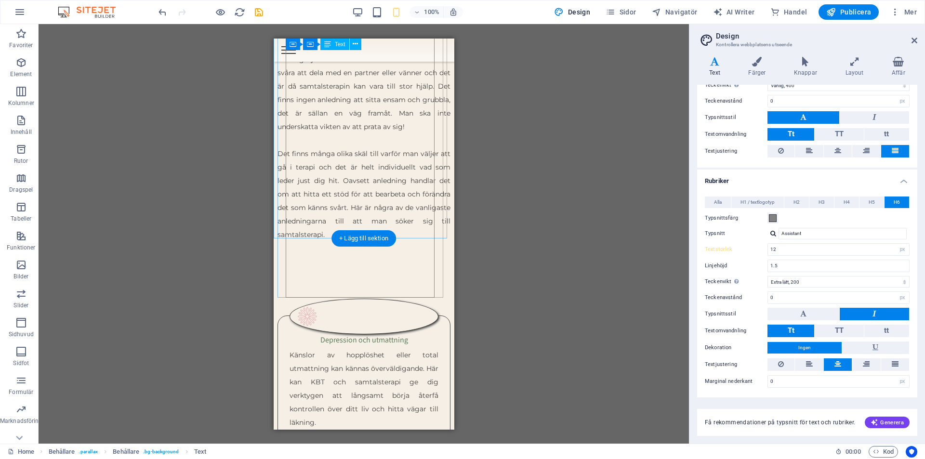
click at [367, 189] on div "Ibland är det allt vi behöver – någon som lyssnar. Att få prata öppet om sina t…" at bounding box center [363, 106] width 173 height 297
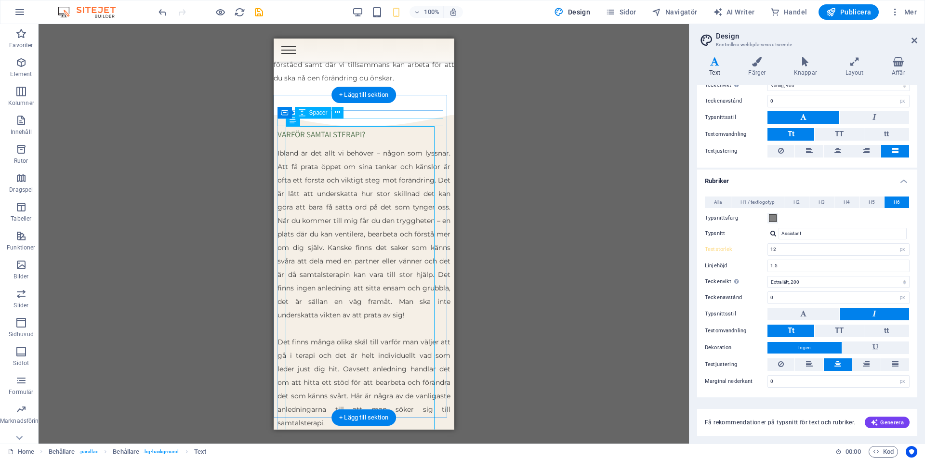
scroll to position [1301, 0]
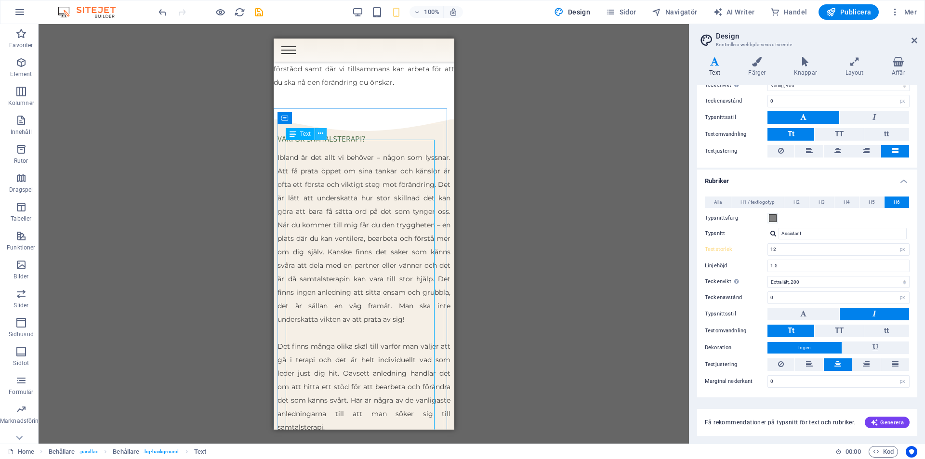
click at [319, 137] on icon at bounding box center [320, 134] width 5 height 10
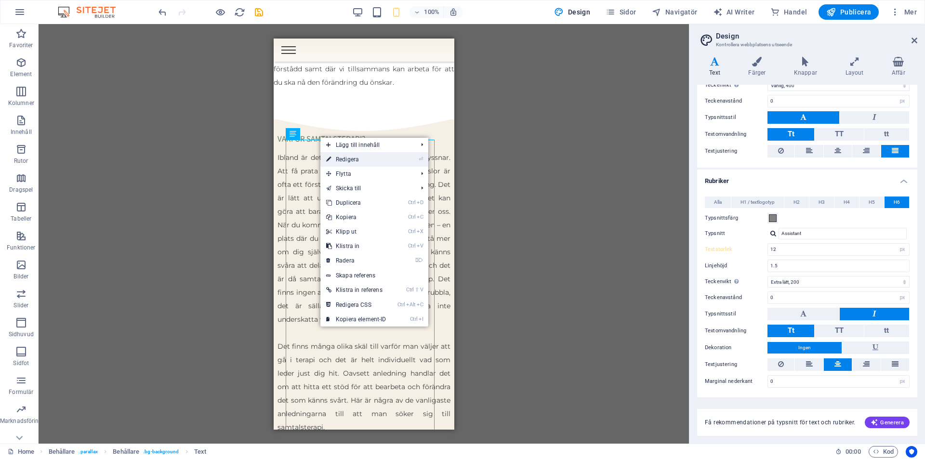
click at [335, 157] on link "⏎ Redigera" at bounding box center [356, 159] width 72 height 14
select select "%"
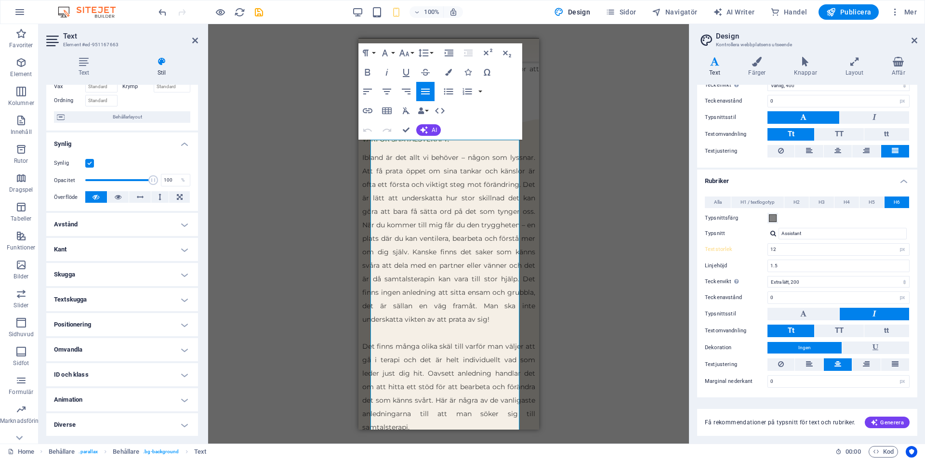
scroll to position [56, 0]
click at [122, 425] on h4 "Diverse" at bounding box center [122, 424] width 152 height 23
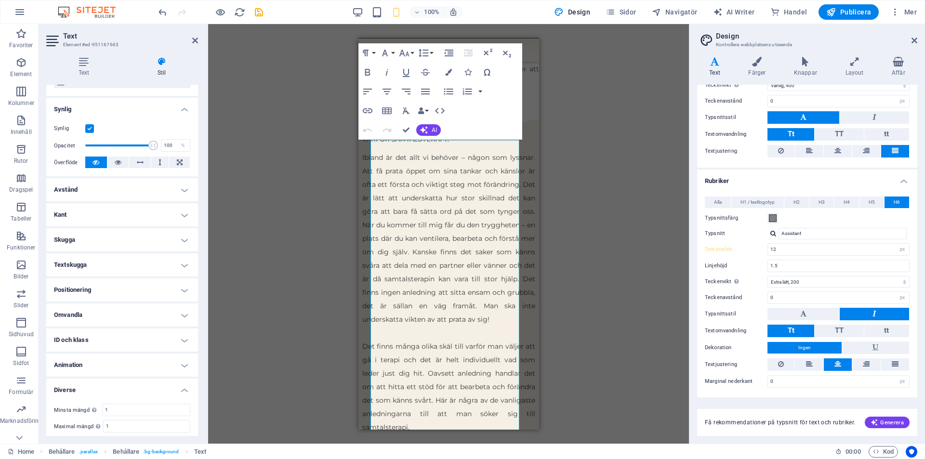
scroll to position [116, 0]
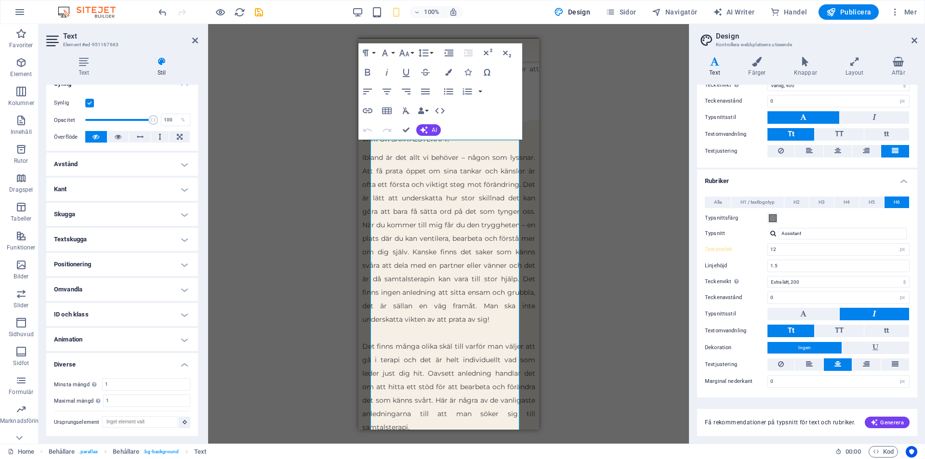
click at [145, 333] on h4 "Animation" at bounding box center [122, 339] width 152 height 23
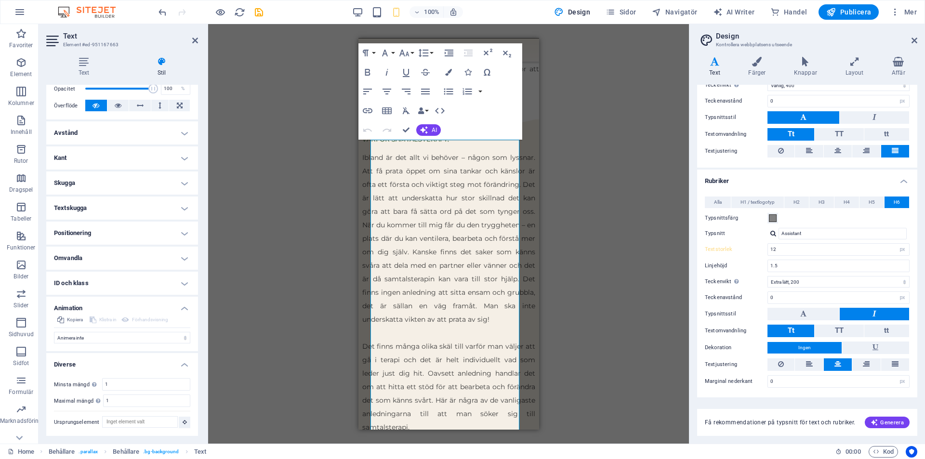
click at [154, 232] on h4 "Positionering" at bounding box center [122, 233] width 152 height 23
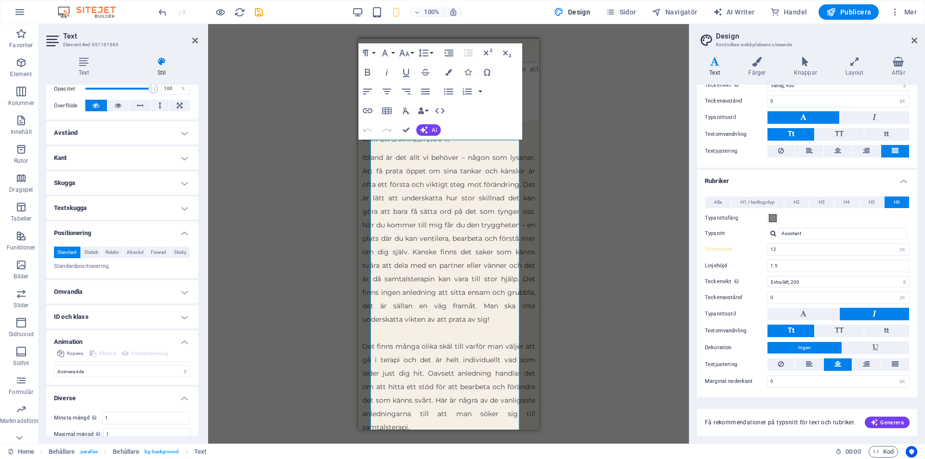
click at [162, 200] on h4 "Textskugga" at bounding box center [122, 208] width 152 height 23
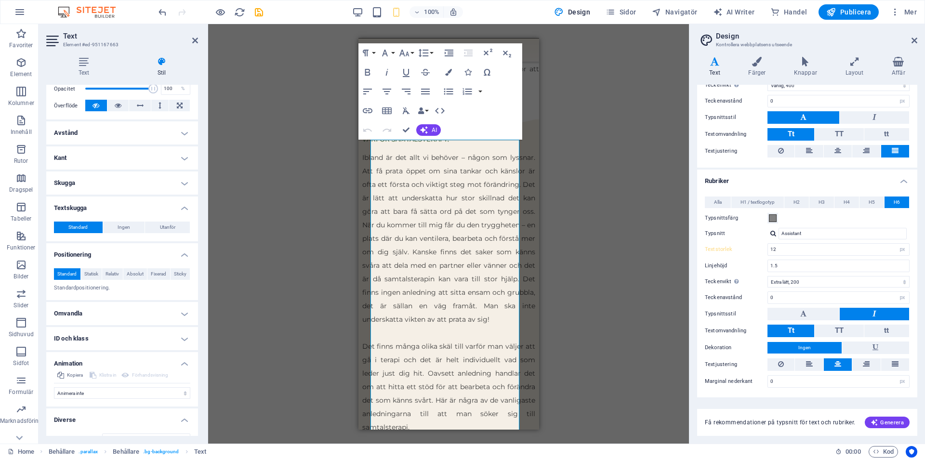
click at [164, 174] on h4 "Skugga" at bounding box center [122, 183] width 152 height 23
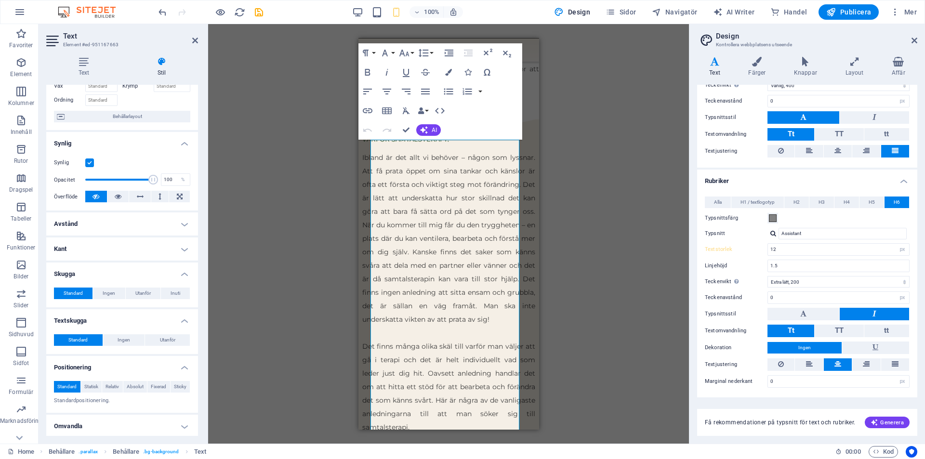
scroll to position [51, 0]
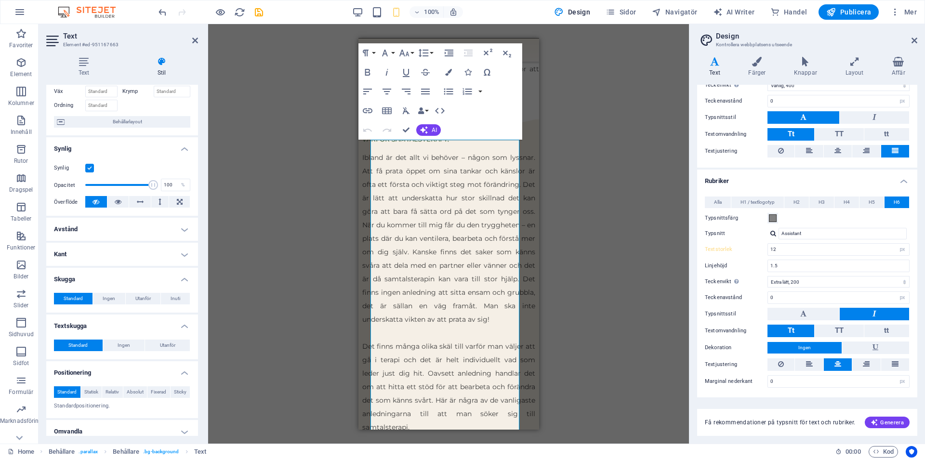
click at [163, 221] on h4 "Avstånd" at bounding box center [122, 229] width 152 height 23
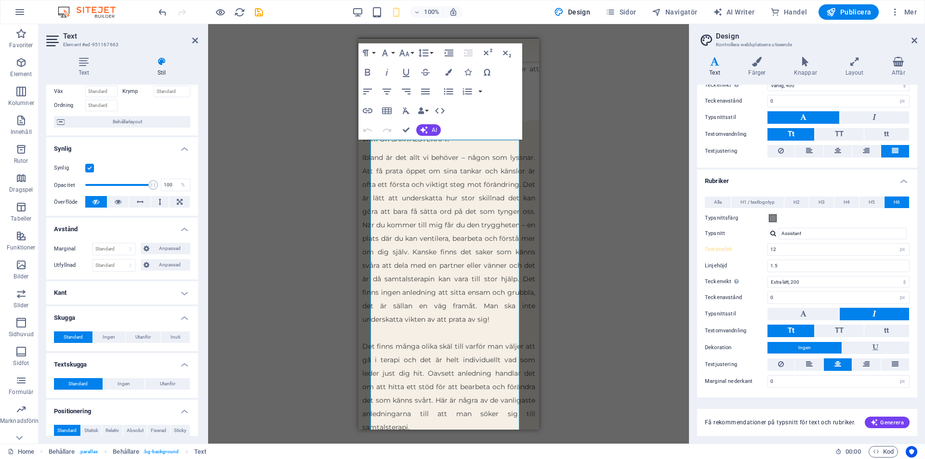
click at [157, 293] on h4 "Kant" at bounding box center [122, 292] width 152 height 23
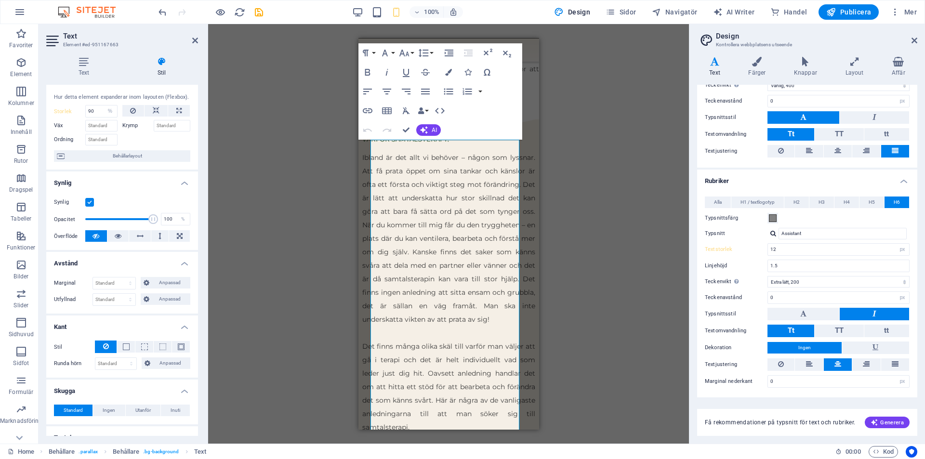
scroll to position [0, 0]
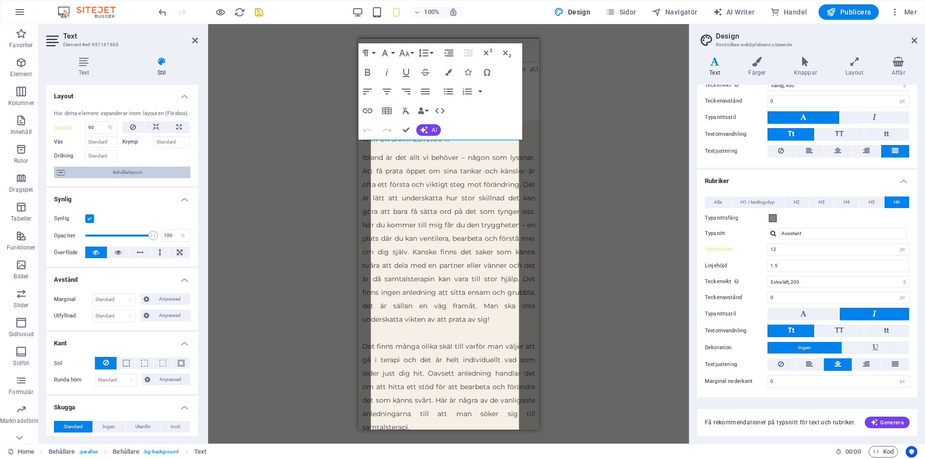
click at [144, 173] on span "Behållarlayout" at bounding box center [127, 173] width 120 height 12
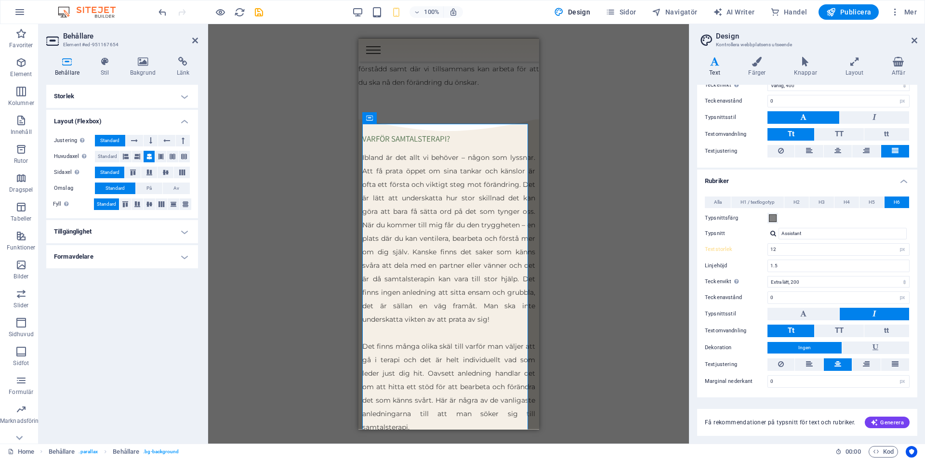
click at [158, 93] on h4 "Storlek" at bounding box center [122, 96] width 152 height 23
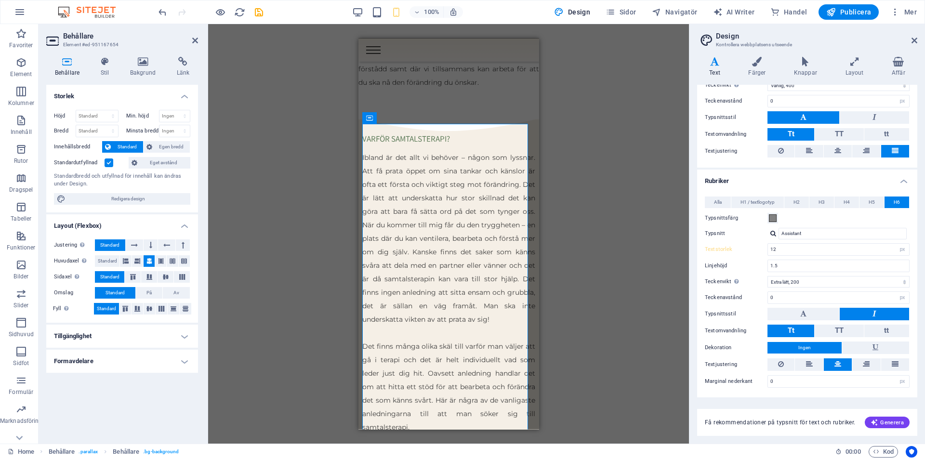
click at [86, 109] on div "Höjd Standard px rem % vh vw Min. höjd Ingen px rem % vh vw Bredd Standard px r…" at bounding box center [122, 157] width 152 height 110
click at [86, 113] on select "Standard px rem % vh vw" at bounding box center [97, 116] width 42 height 12
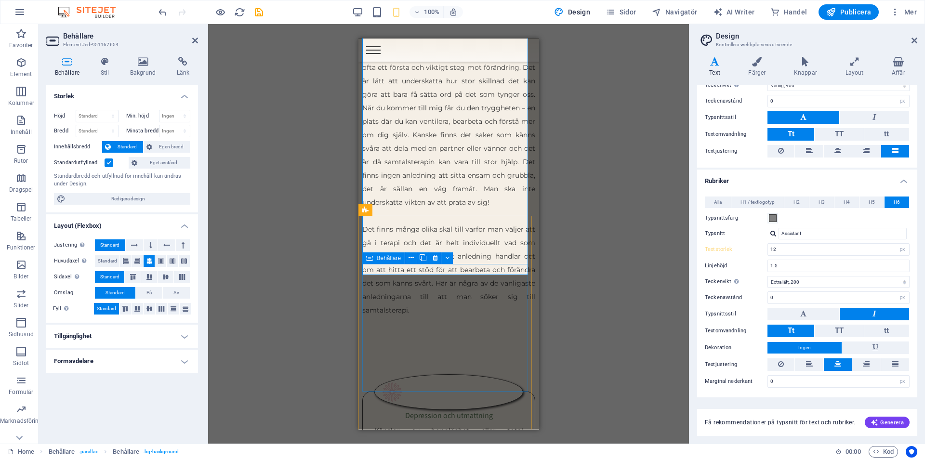
scroll to position [1542, 0]
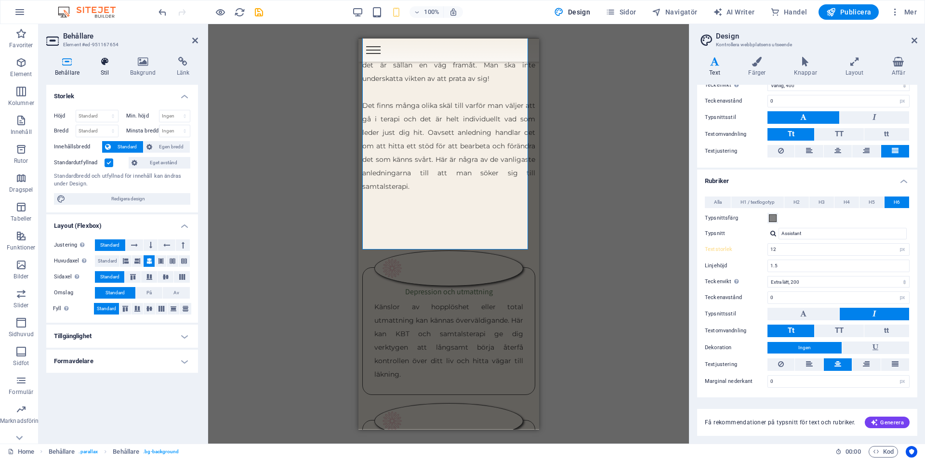
click at [100, 57] on icon at bounding box center [105, 62] width 26 height 10
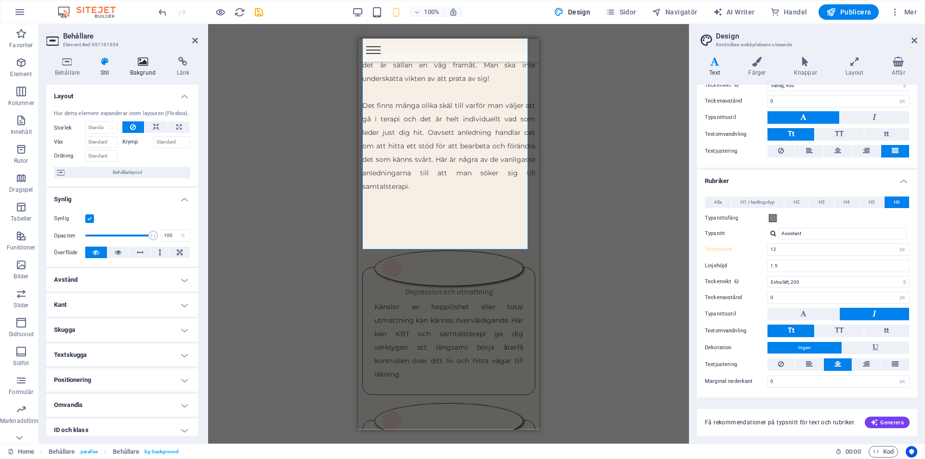
click at [148, 71] on h4 "Bakgrund" at bounding box center [144, 67] width 47 height 20
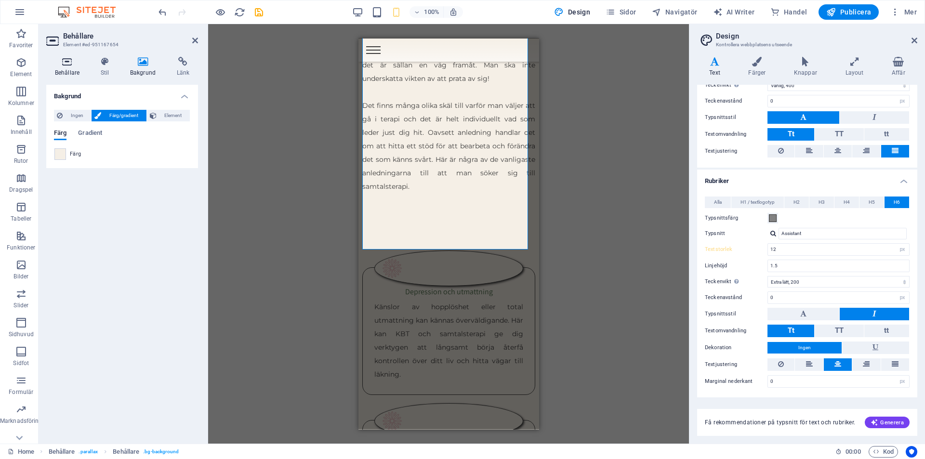
click at [73, 71] on h4 "Behållare" at bounding box center [69, 67] width 46 height 20
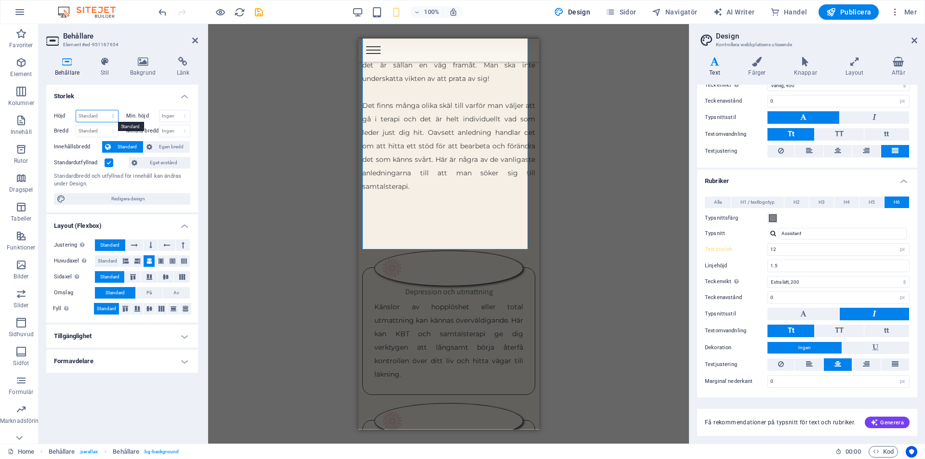
drag, startPoint x: 88, startPoint y: 112, endPoint x: 115, endPoint y: 115, distance: 27.1
click at [88, 112] on select "Standard px rem % vh vw" at bounding box center [97, 116] width 42 height 12
select select "px"
click at [104, 110] on select "Standard px rem % vh vw" at bounding box center [97, 116] width 42 height 12
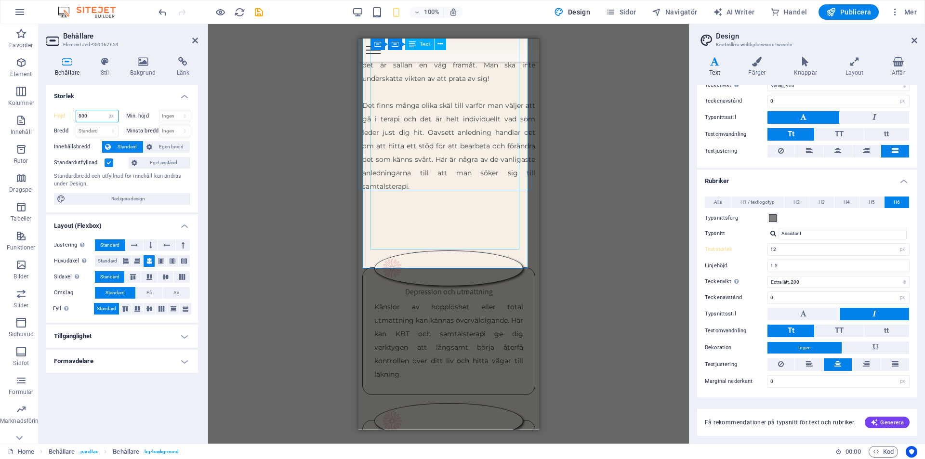
type input "800"
click at [421, 156] on div "Ibland är det allt vi behöver – någon som lyssnar. Att få prata öppet om sina t…" at bounding box center [448, 57] width 173 height 297
click at [417, 171] on div "Ibland är det allt vi behöver – någon som lyssnar. Att få prata öppet om sina t…" at bounding box center [448, 57] width 173 height 297
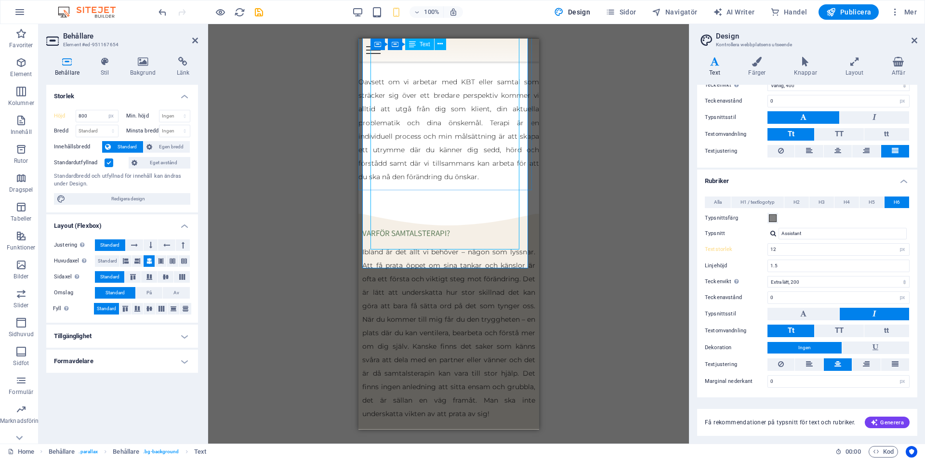
select select "%"
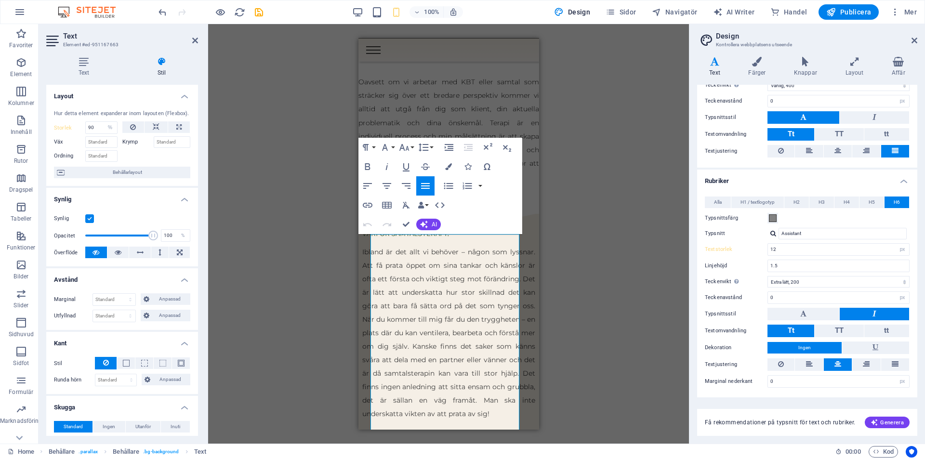
drag, startPoint x: 588, startPoint y: 267, endPoint x: 114, endPoint y: 265, distance: 474.2
click at [588, 267] on div "Dra hit för att ersätta det befintliga innehållet. Tryck på "Ctrl" om du vill s…" at bounding box center [448, 234] width 481 height 420
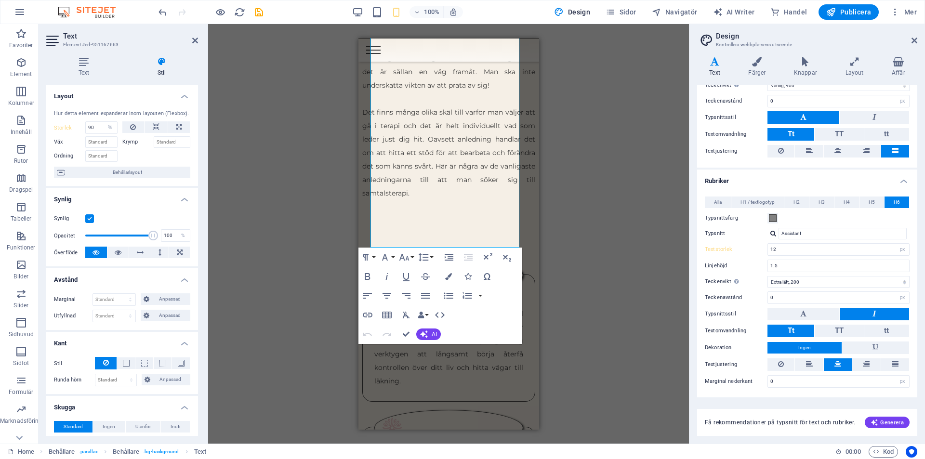
scroll to position [1544, 0]
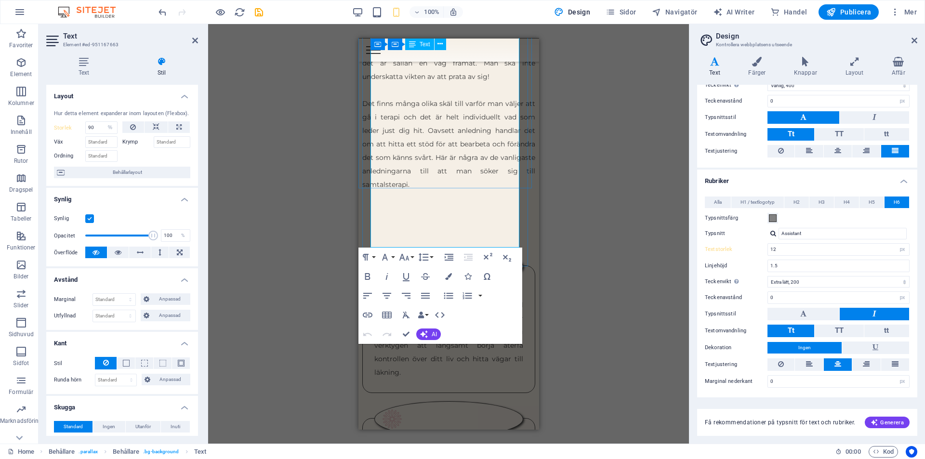
click at [453, 160] on span "Det finns många olika skäl till varför man väljer att gå i terapi och det är he…" at bounding box center [448, 144] width 173 height 90
click at [432, 163] on span "Det finns många olika skäl till varför man väljer att gå i terapi och det är he…" at bounding box center [448, 144] width 173 height 90
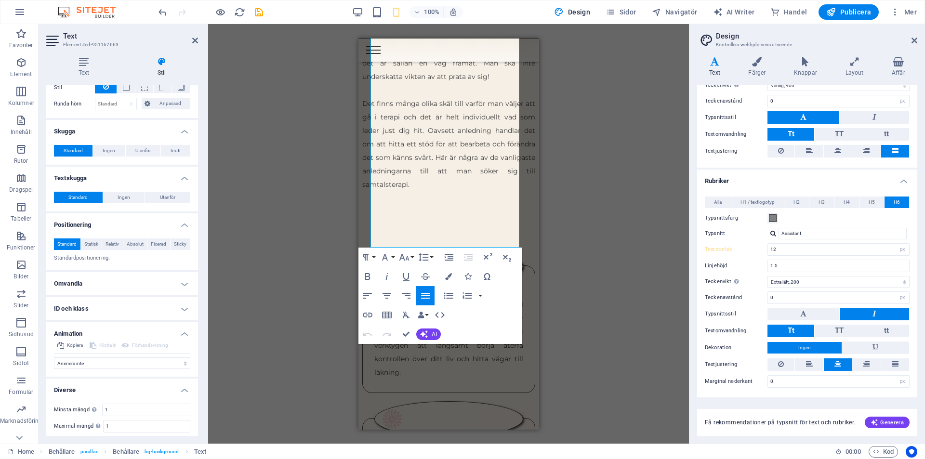
scroll to position [289, 0]
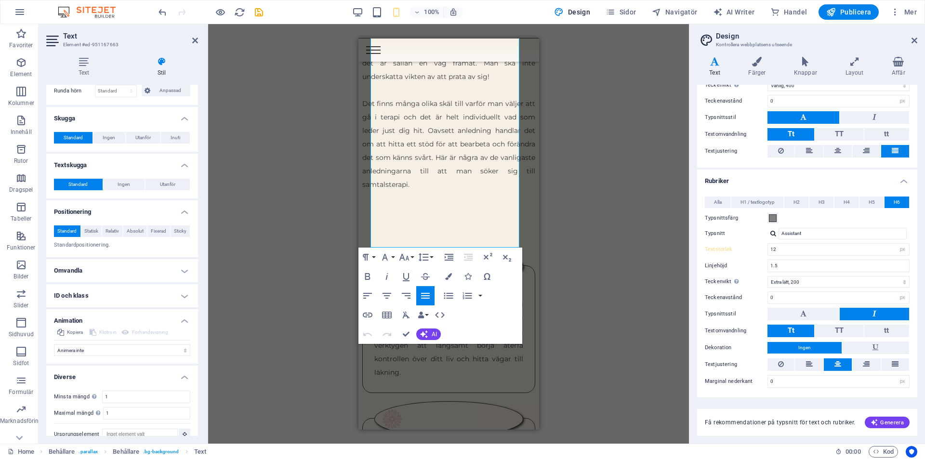
click at [605, 146] on div "Dra hit för att ersätta det befintliga innehållet. Tryck på "Ctrl" om du vill s…" at bounding box center [448, 234] width 481 height 420
click at [196, 40] on icon at bounding box center [195, 41] width 6 height 8
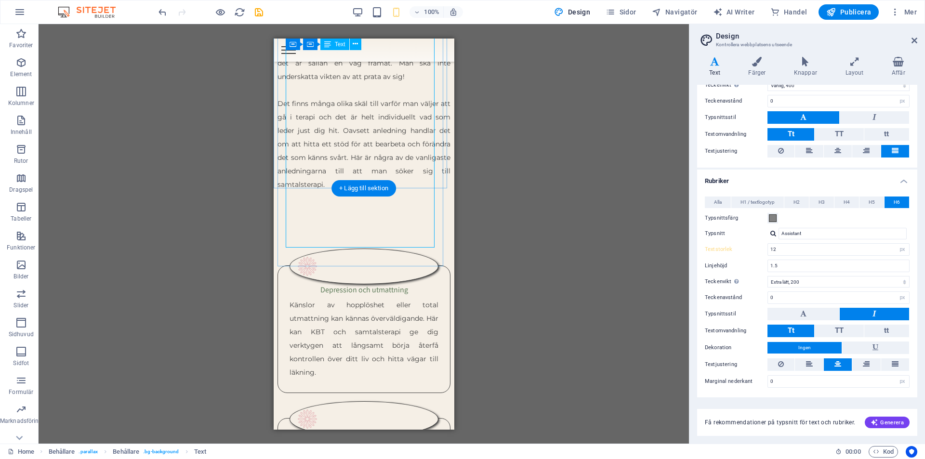
click at [351, 107] on div "Ibland är det allt vi behöver – någon som lyssnar. Att få prata öppet om sina t…" at bounding box center [363, 55] width 173 height 297
click at [348, 42] on icon at bounding box center [347, 40] width 5 height 10
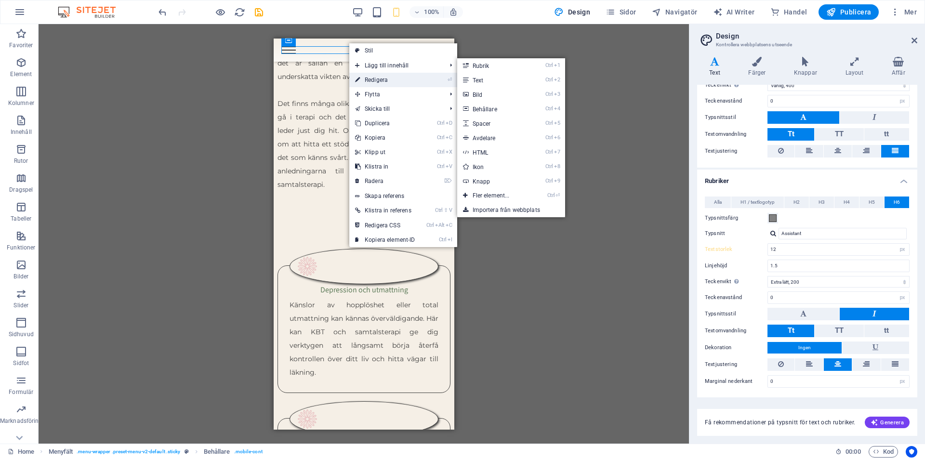
click at [384, 79] on link "⏎ Redigera" at bounding box center [385, 80] width 72 height 14
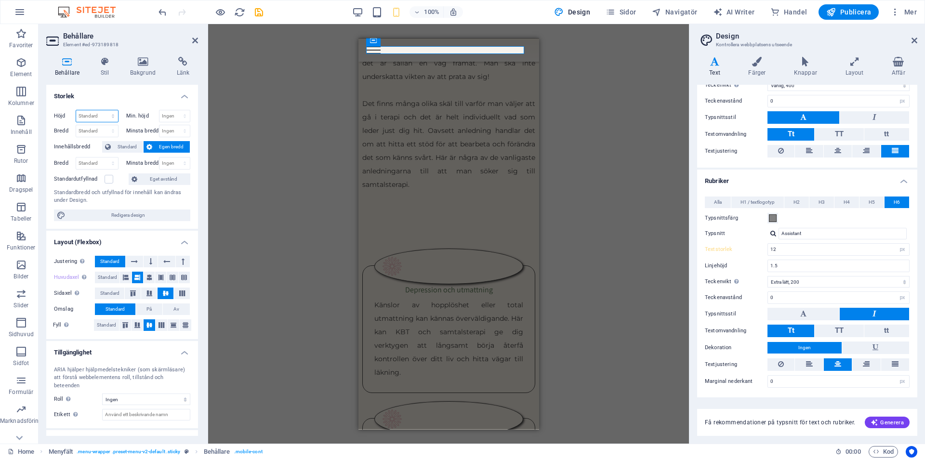
click at [88, 116] on select "Standard px rem % vh vw" at bounding box center [97, 116] width 42 height 12
select select "px"
click at [103, 110] on select "Standard px rem % vh vw" at bounding box center [97, 116] width 42 height 12
click at [160, 7] on icon "undo" at bounding box center [162, 12] width 11 height 11
type input "16"
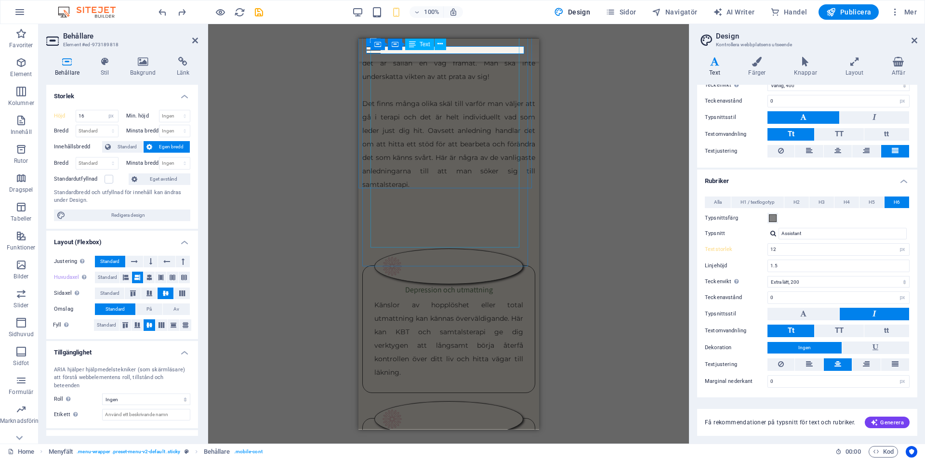
click at [389, 155] on div "Ibland är det allt vi behöver – någon som lyssnar. Att få prata öppet om sina t…" at bounding box center [448, 55] width 173 height 297
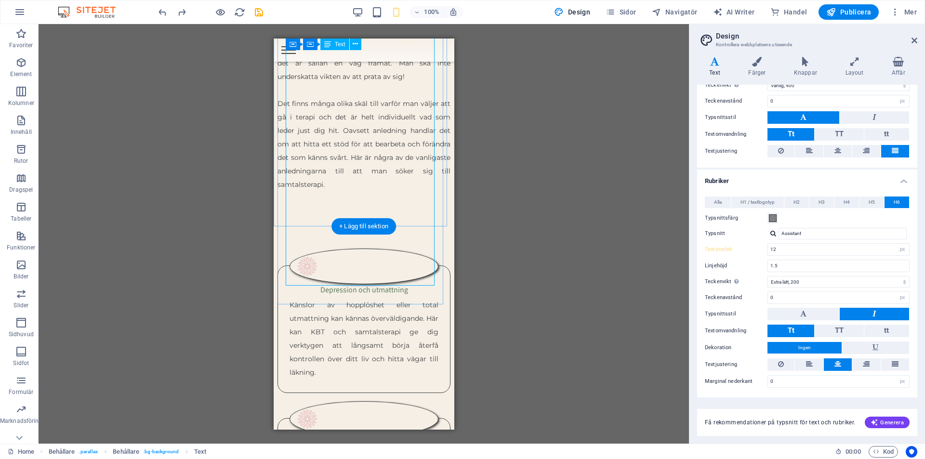
scroll to position [1303, 0]
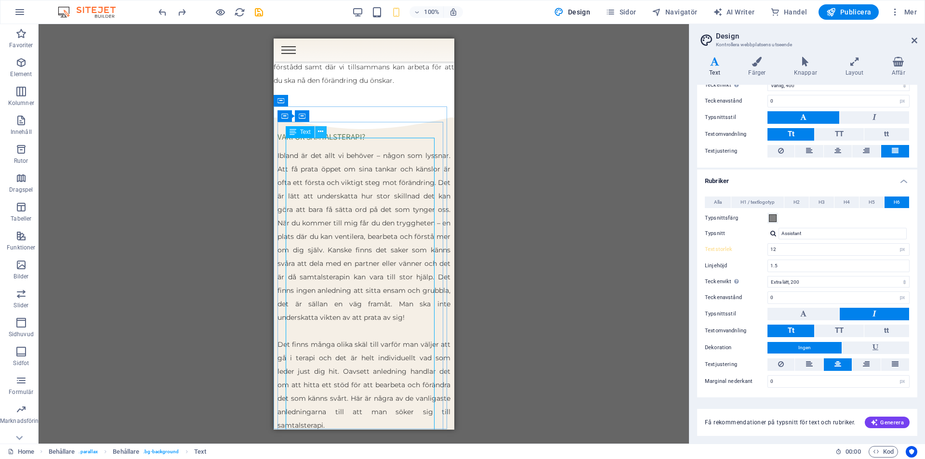
click at [319, 134] on icon at bounding box center [320, 132] width 5 height 10
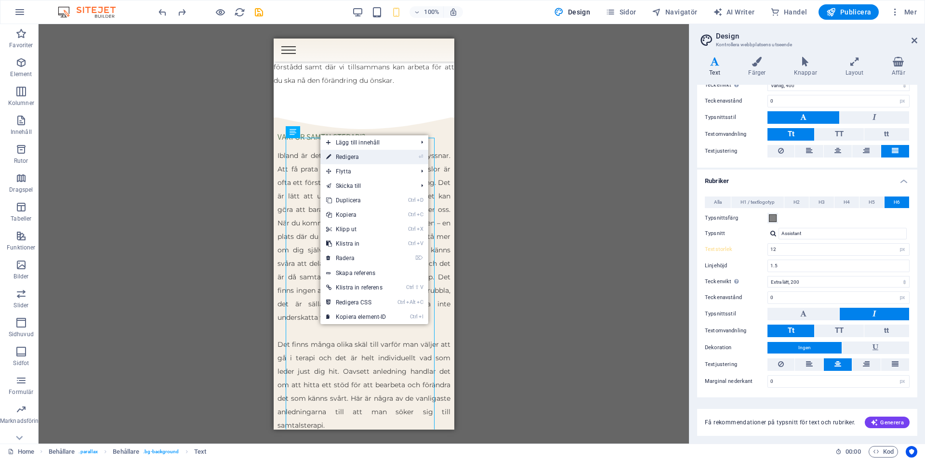
click at [345, 159] on link "⏎ Redigera" at bounding box center [356, 157] width 72 height 14
select select "%"
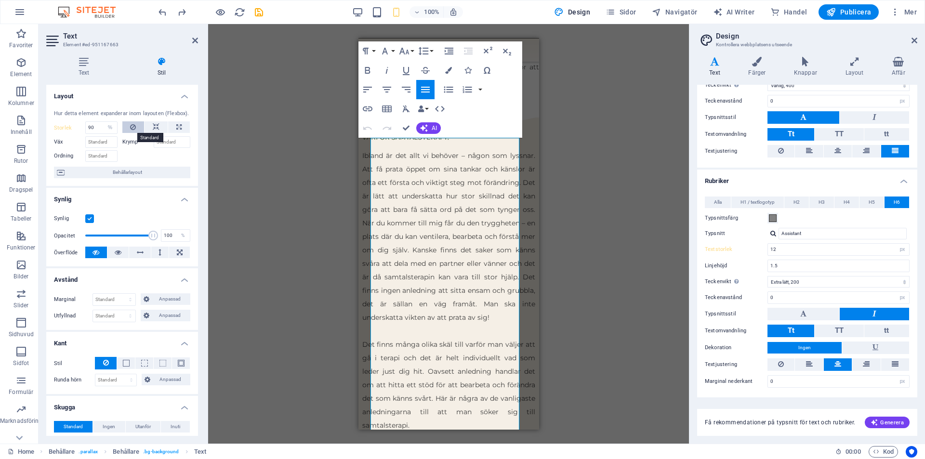
click at [131, 128] on icon at bounding box center [133, 127] width 6 height 12
select select "DISABLED_OPTION_VALUE"
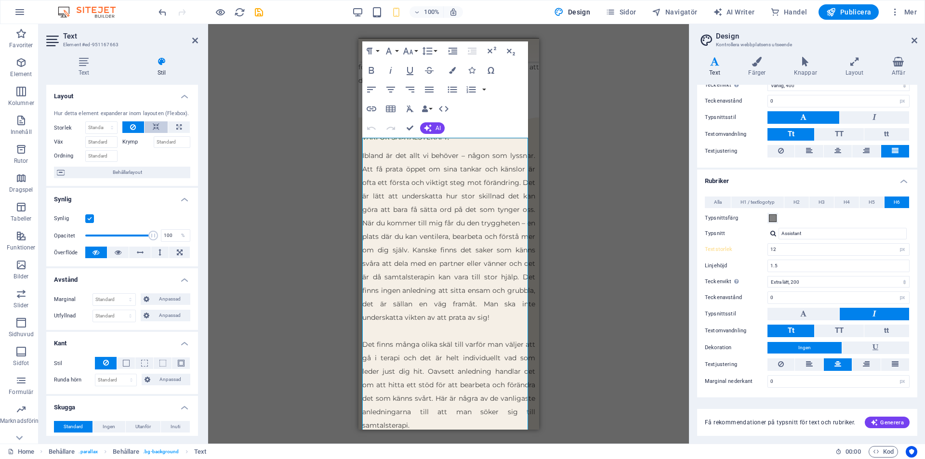
click at [155, 126] on icon at bounding box center [156, 127] width 7 height 12
click at [176, 127] on icon at bounding box center [178, 127] width 5 height 12
type input "100"
select select "%"
click at [155, 125] on icon at bounding box center [156, 127] width 7 height 12
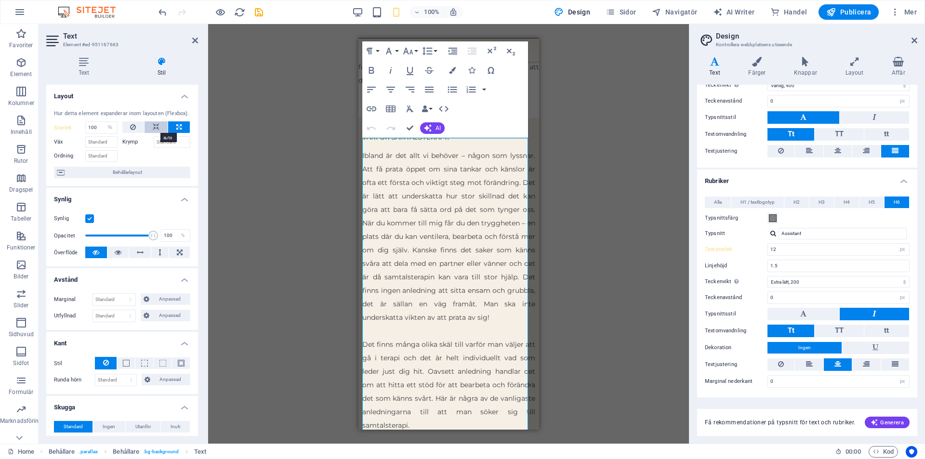
select select "DISABLED_OPTION_VALUE"
click at [135, 129] on button at bounding box center [133, 127] width 22 height 12
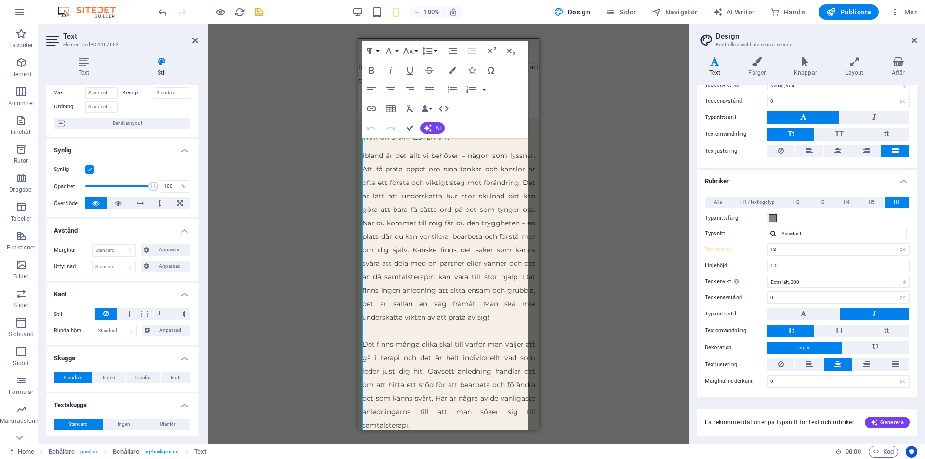
scroll to position [0, 0]
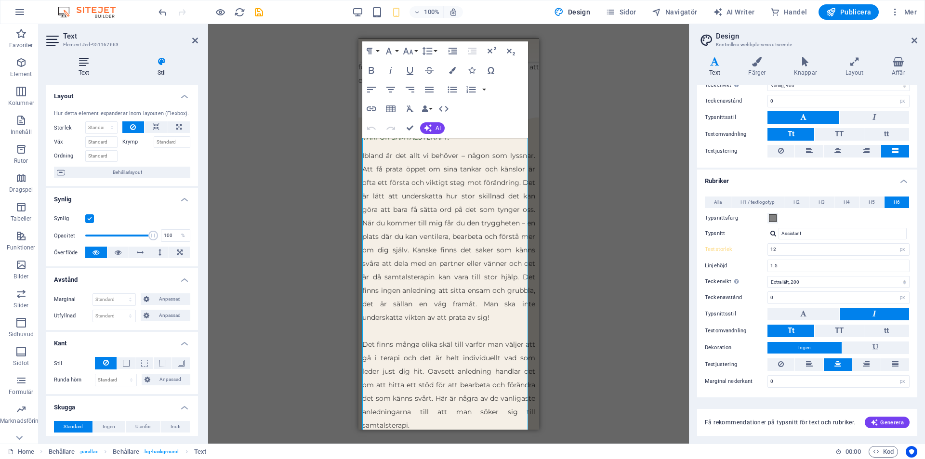
click at [87, 66] on icon at bounding box center [83, 62] width 75 height 10
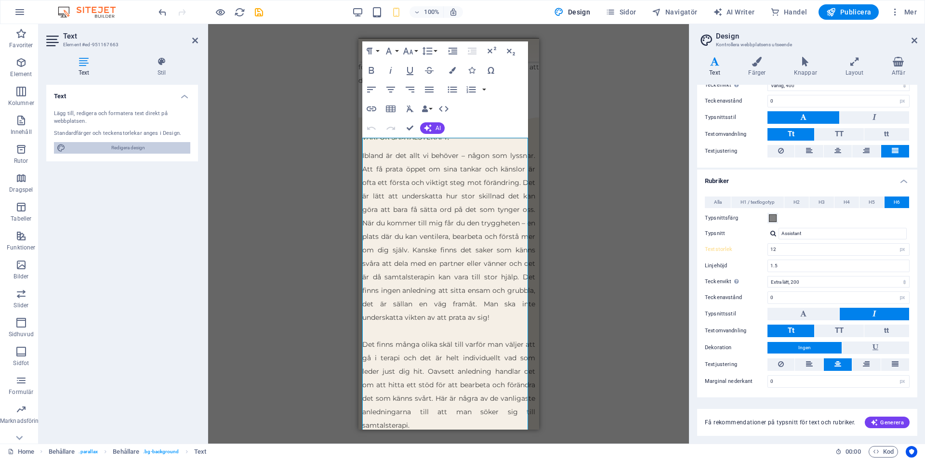
click at [122, 145] on span "Redigera design" at bounding box center [127, 148] width 119 height 12
click at [159, 67] on h4 "Stil" at bounding box center [161, 67] width 73 height 20
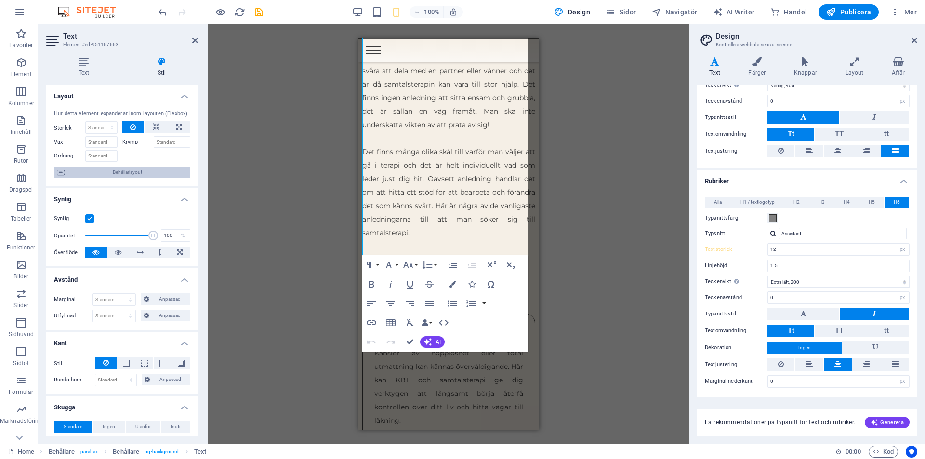
click at [122, 169] on span "Behållarlayout" at bounding box center [127, 173] width 120 height 12
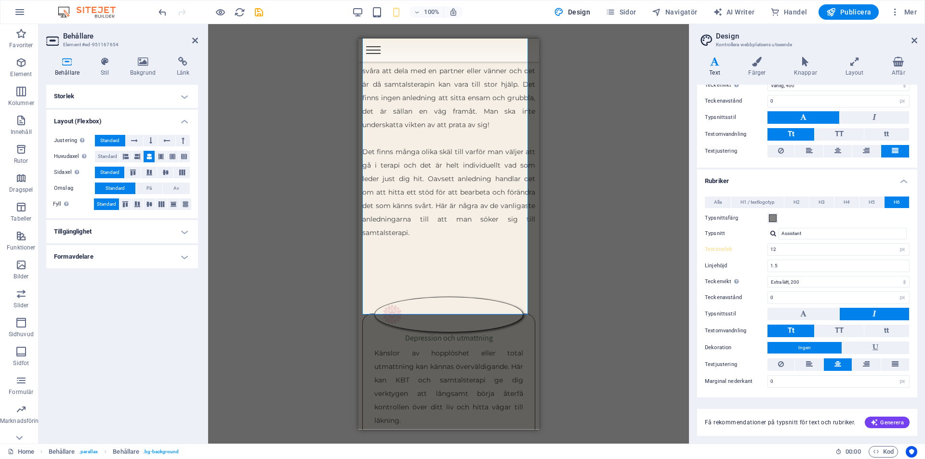
click at [122, 92] on h4 "Storlek" at bounding box center [122, 96] width 152 height 23
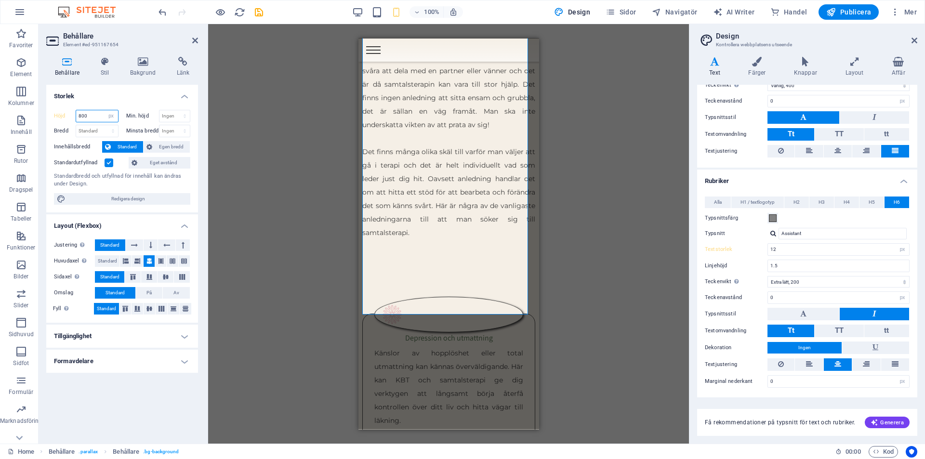
drag, startPoint x: 93, startPoint y: 115, endPoint x: 57, endPoint y: 117, distance: 35.3
click at [57, 117] on div "Höjd 800 Standard px rem % vh vw" at bounding box center [86, 116] width 65 height 13
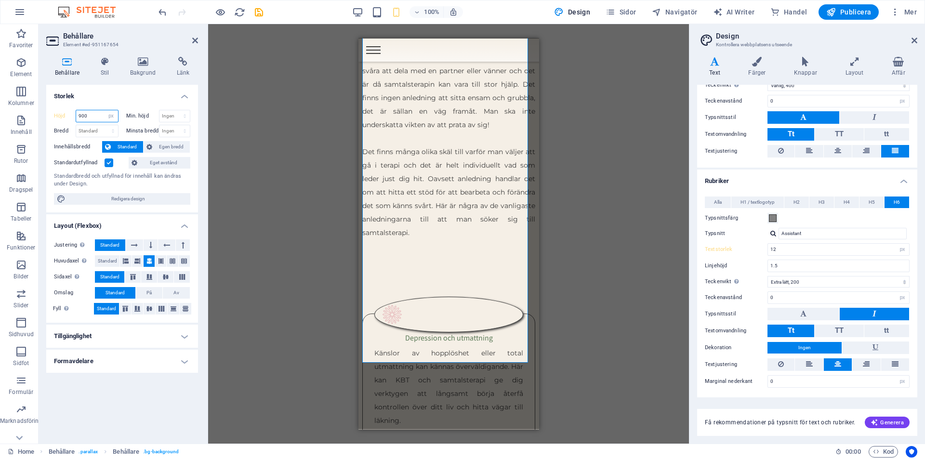
drag, startPoint x: 95, startPoint y: 112, endPoint x: 56, endPoint y: 122, distance: 40.8
click at [56, 122] on div "Höjd 900 Standard px rem % vh vw" at bounding box center [86, 116] width 65 height 13
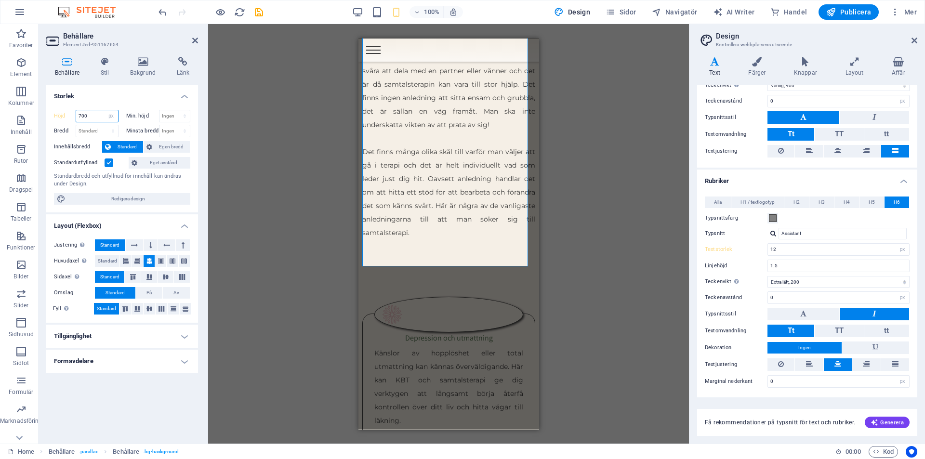
drag, startPoint x: 97, startPoint y: 115, endPoint x: 62, endPoint y: 117, distance: 34.8
click at [63, 117] on div "Höjd 700 Standard px rem % vh vw" at bounding box center [86, 116] width 65 height 13
type input "700"
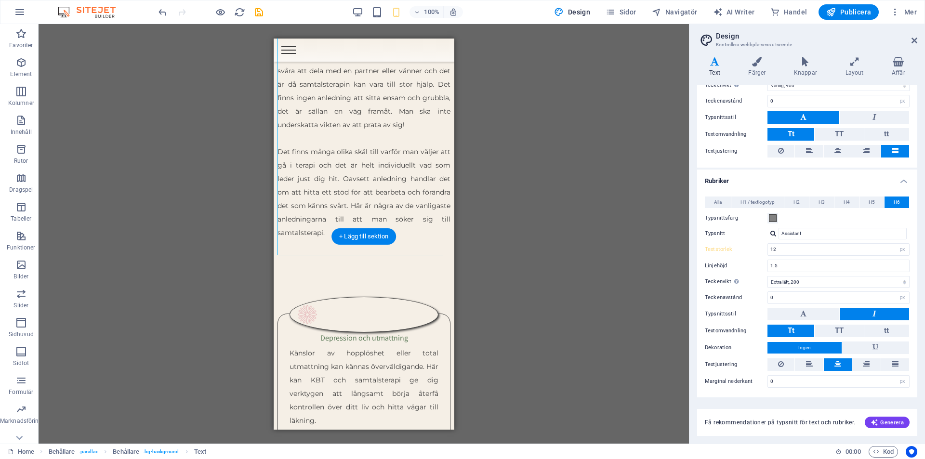
click at [373, 197] on div "Ibland är det allt vi behöver – någon som lyssnar. Att få prata öppet om sina t…" at bounding box center [363, 104] width 173 height 297
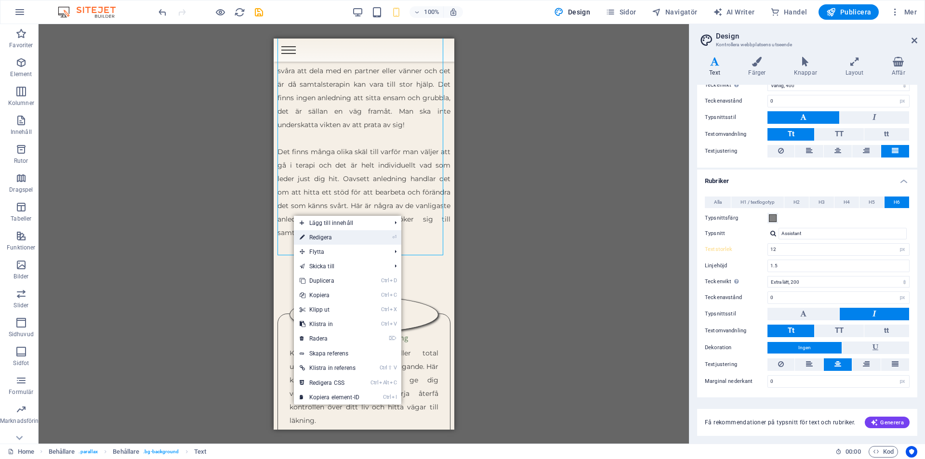
click at [313, 235] on link "⏎ Redigera" at bounding box center [330, 237] width 72 height 14
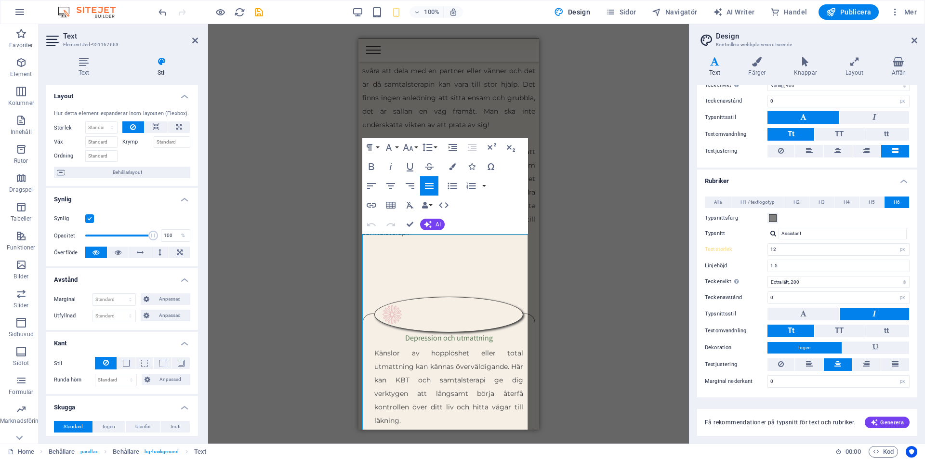
scroll to position [1207, 0]
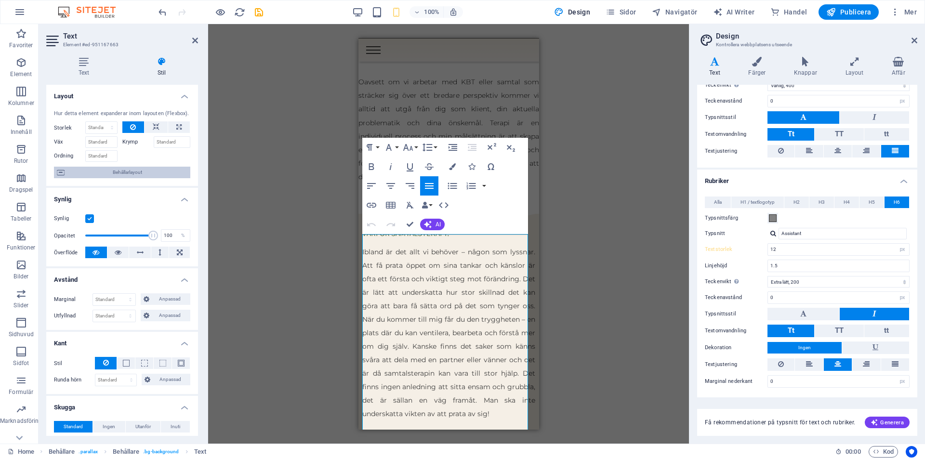
click at [113, 167] on span "Behållarlayout" at bounding box center [127, 173] width 120 height 12
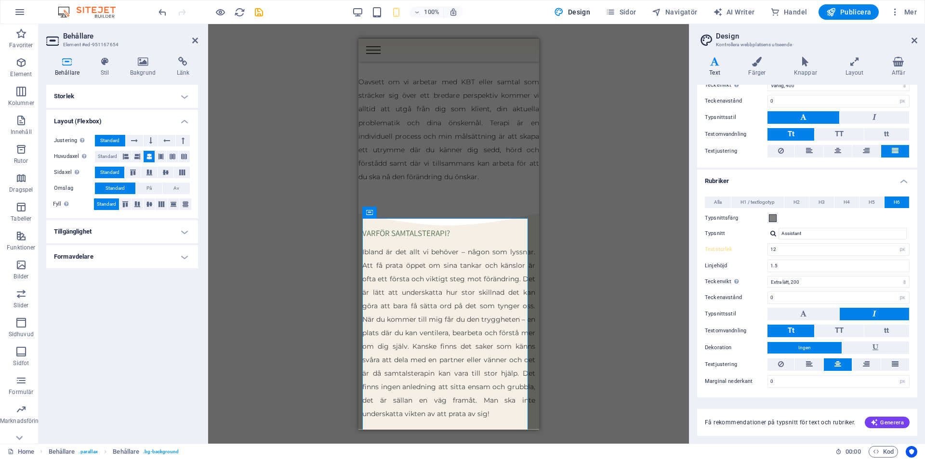
click at [79, 103] on h4 "Storlek" at bounding box center [122, 96] width 152 height 23
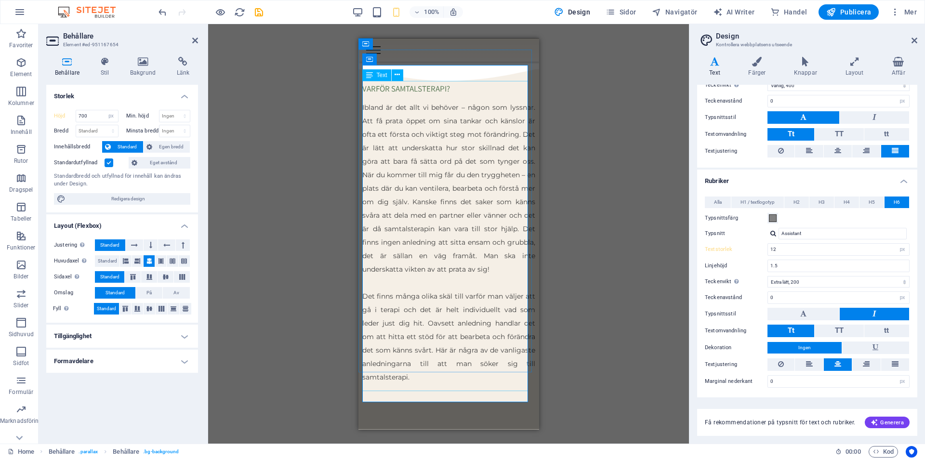
scroll to position [1399, 0]
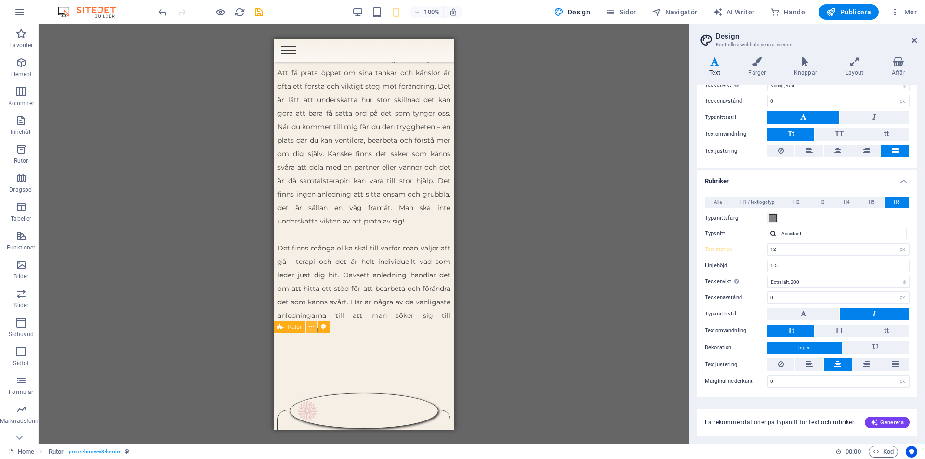
click at [311, 326] on icon at bounding box center [311, 327] width 5 height 10
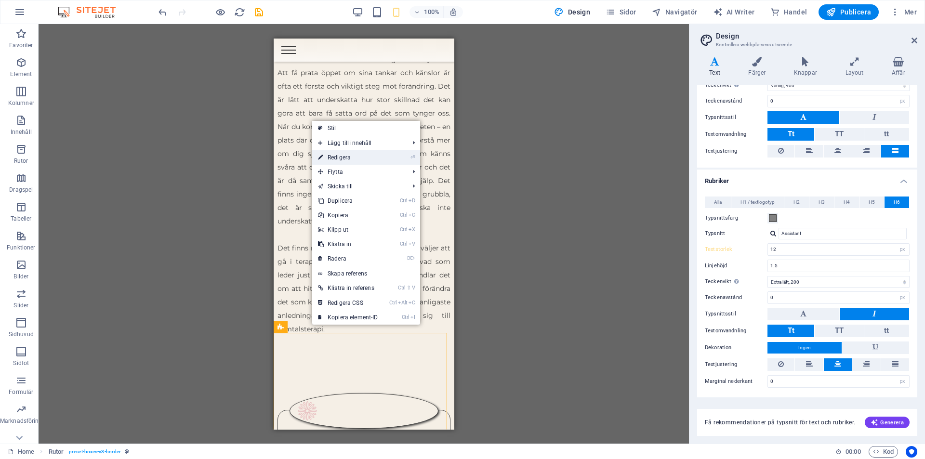
click at [346, 154] on link "⏎ Redigera" at bounding box center [348, 157] width 72 height 14
select select "px"
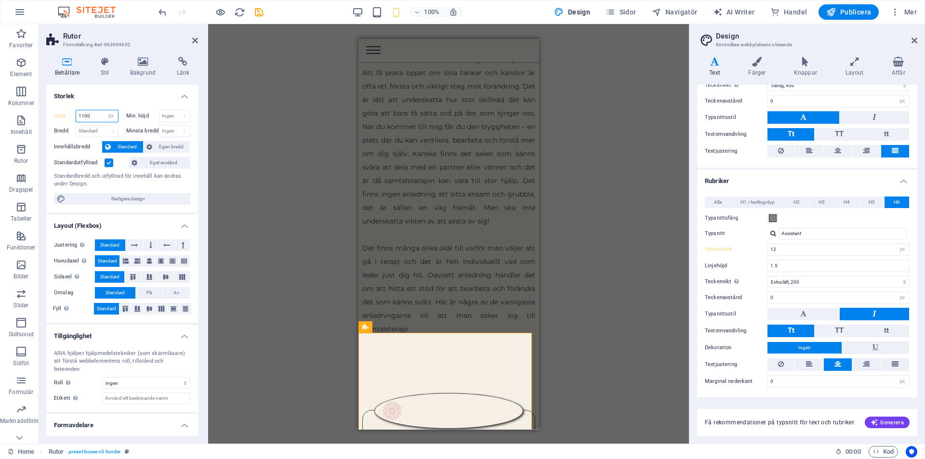
drag, startPoint x: 95, startPoint y: 116, endPoint x: 65, endPoint y: 120, distance: 30.7
click at [65, 120] on div "Höjd 1100 Standard px rem % vh vw" at bounding box center [86, 116] width 65 height 13
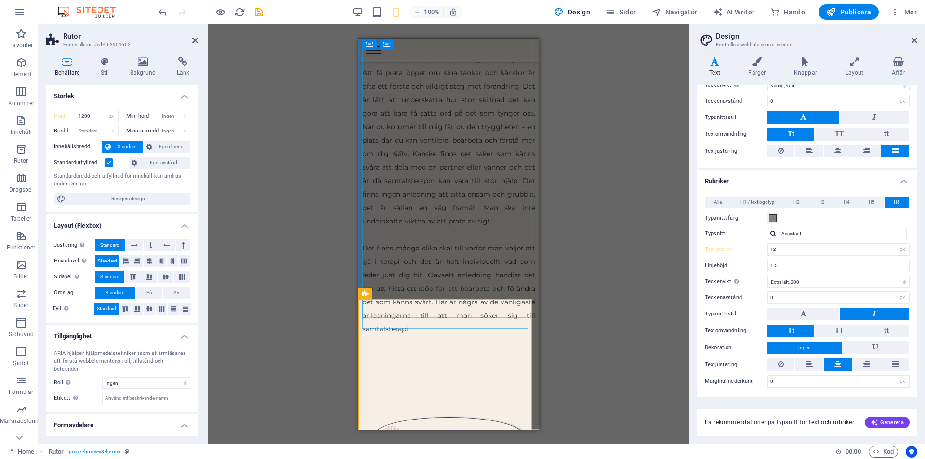
scroll to position [1448, 0]
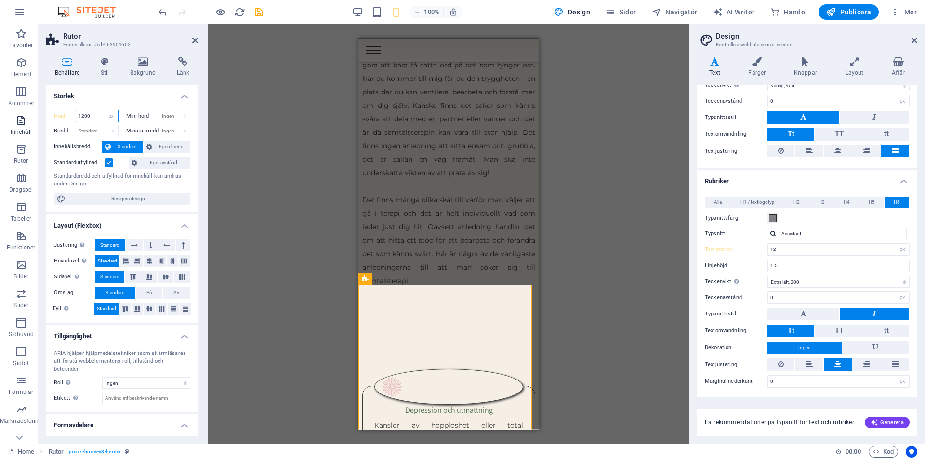
drag, startPoint x: 47, startPoint y: 116, endPoint x: 7, endPoint y: 116, distance: 40.0
click at [18, 116] on section "Favoriter Element Kolumner Innehåll Rutor Dragspel Tabeller Funktioner Bilder S…" at bounding box center [344, 234] width 689 height 420
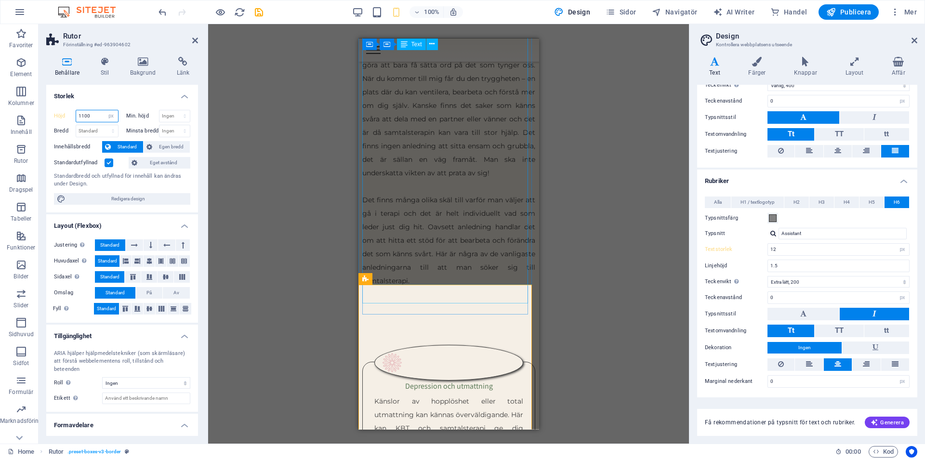
type input "1100"
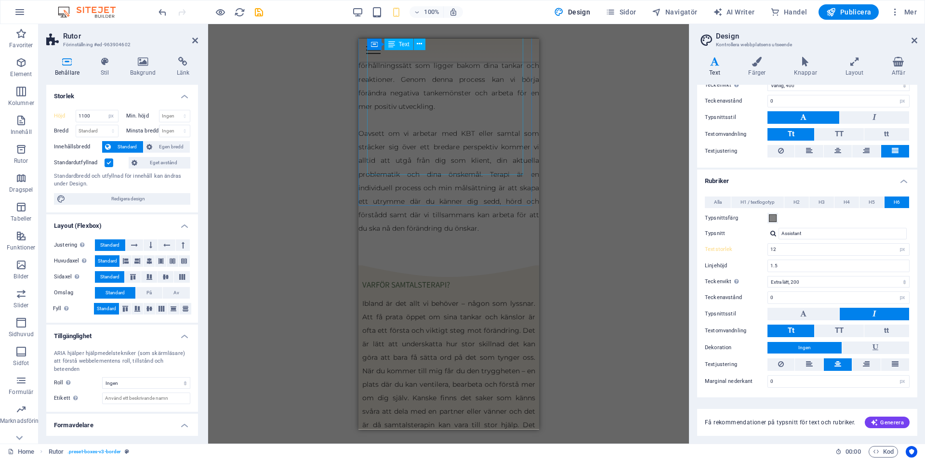
scroll to position [1110, 0]
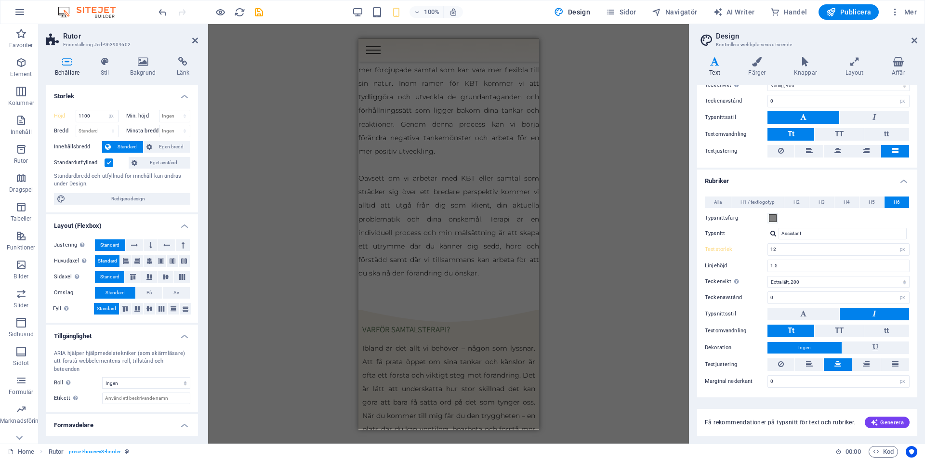
click at [654, 217] on div "Dra hit för att ersätta det befintliga innehållet. Tryck på "Ctrl" om du vill s…" at bounding box center [448, 234] width 481 height 420
click at [194, 38] on icon at bounding box center [195, 41] width 6 height 8
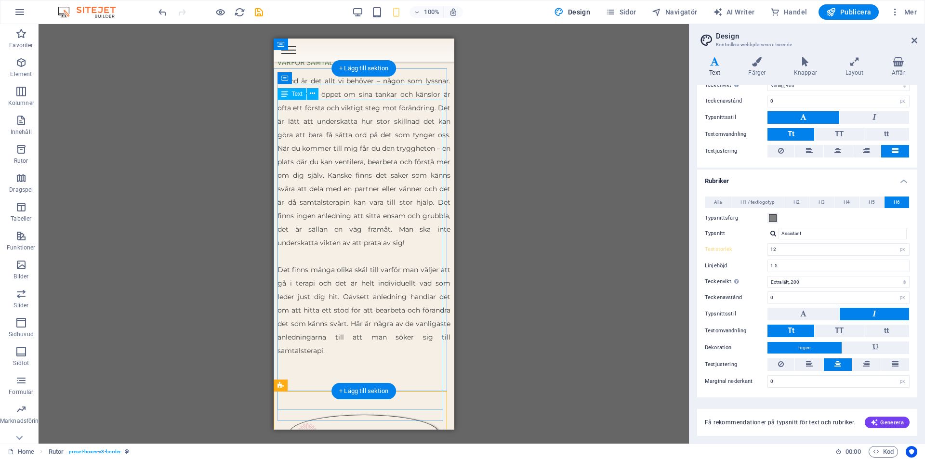
scroll to position [1185, 0]
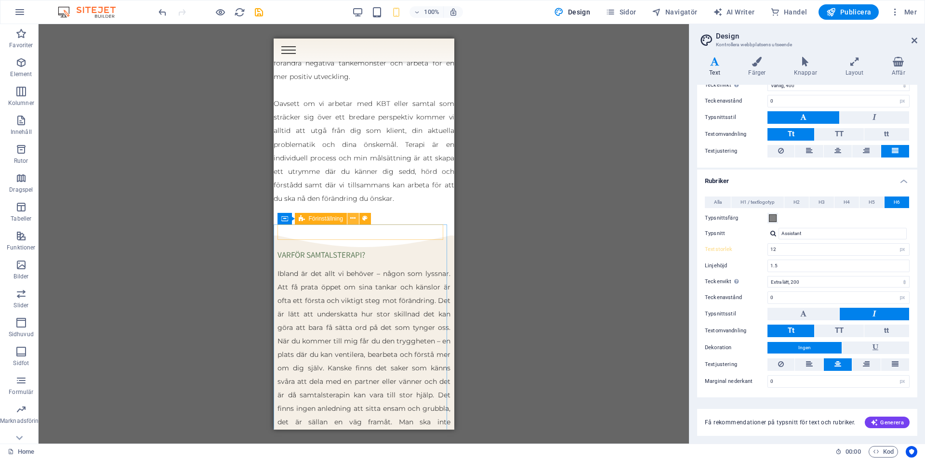
click at [357, 219] on button at bounding box center [353, 219] width 12 height 12
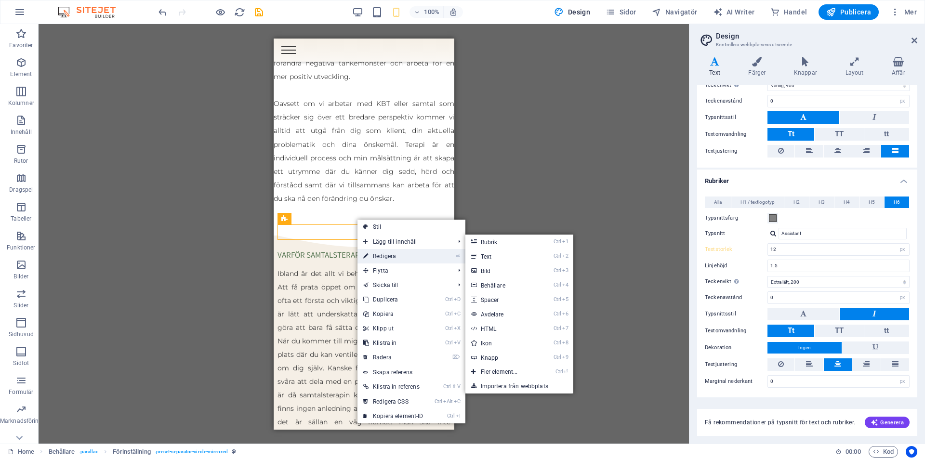
click at [384, 253] on link "⏎ Redigera" at bounding box center [394, 256] width 72 height 14
select select "multiple-waves"
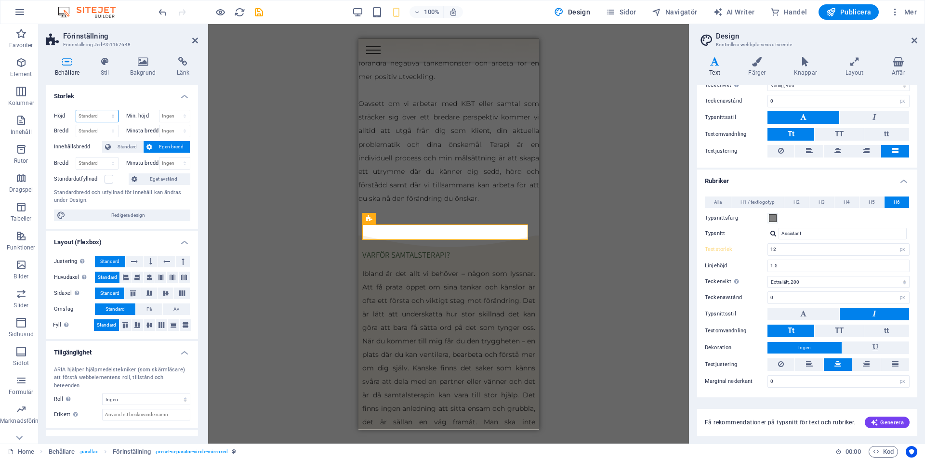
click at [94, 117] on select "Standard px rem % vh vw" at bounding box center [97, 116] width 42 height 12
select select "px"
click at [103, 110] on select "Standard px rem % vh vw" at bounding box center [97, 116] width 42 height 12
type input "32"
click at [280, 135] on div "H2 Banner Banner Behållare Menyfält Meny Spacer Spacer H3 Behållare H3 Spacer T…" at bounding box center [448, 234] width 481 height 420
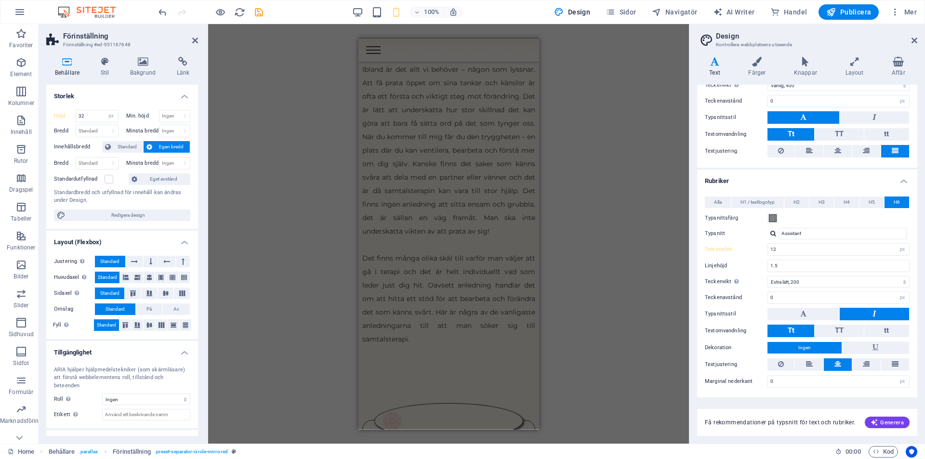
scroll to position [1494, 0]
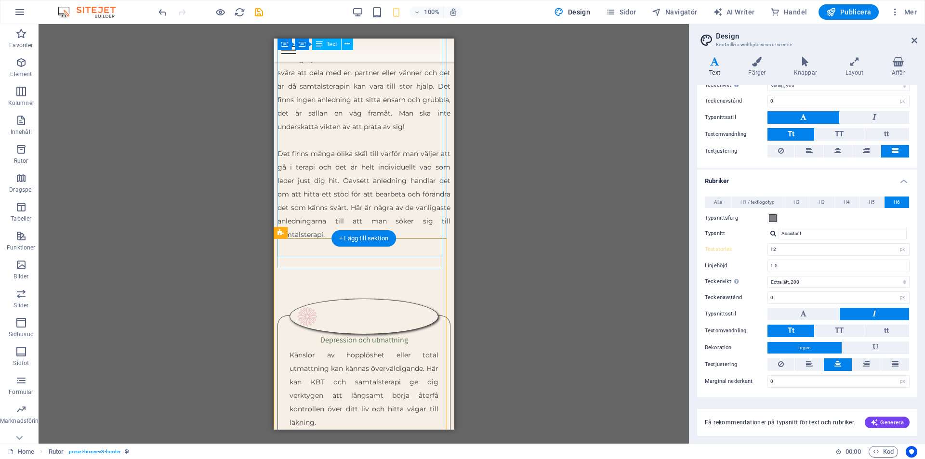
click at [353, 205] on div "Ibland är det allt vi behöver – någon som lyssnar. Att få prata öppet om sina t…" at bounding box center [363, 106] width 173 height 297
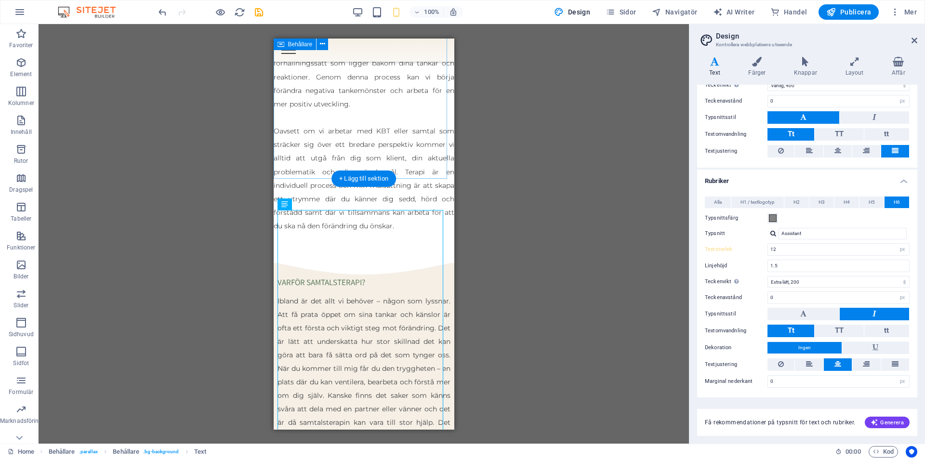
scroll to position [1157, 0]
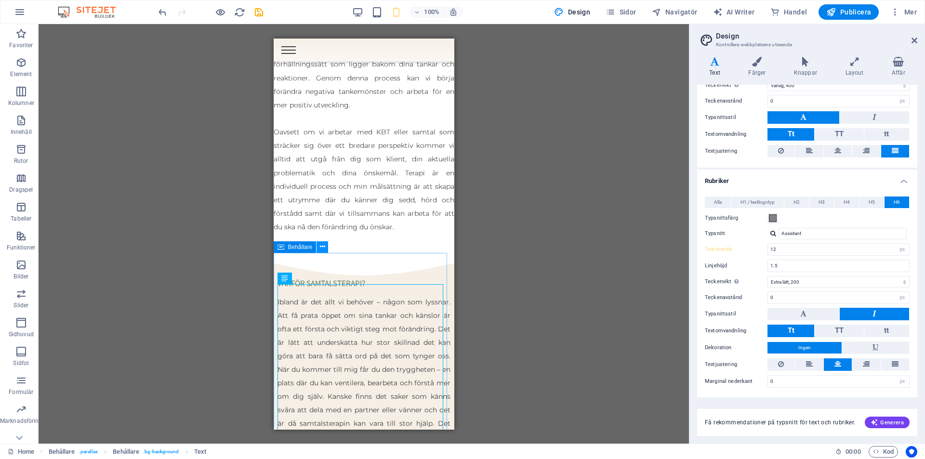
click at [321, 247] on icon at bounding box center [322, 247] width 5 height 10
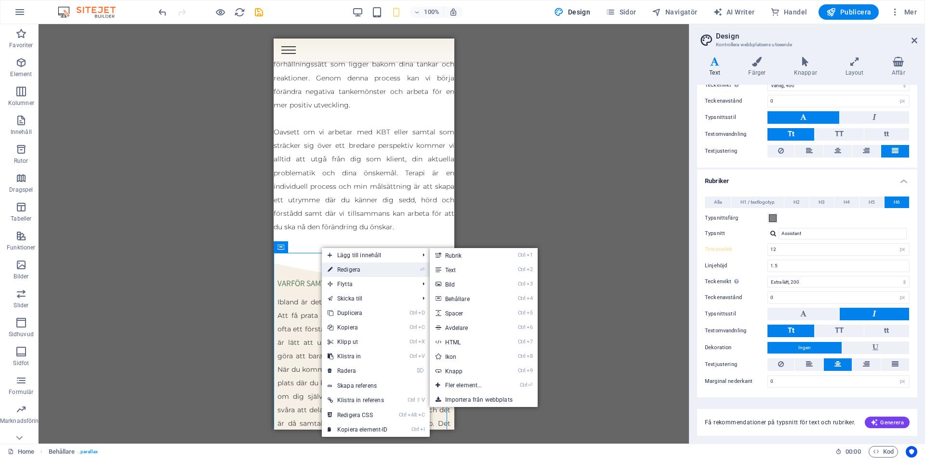
click at [346, 266] on link "⏎ Redigera" at bounding box center [358, 270] width 72 height 14
select select "px"
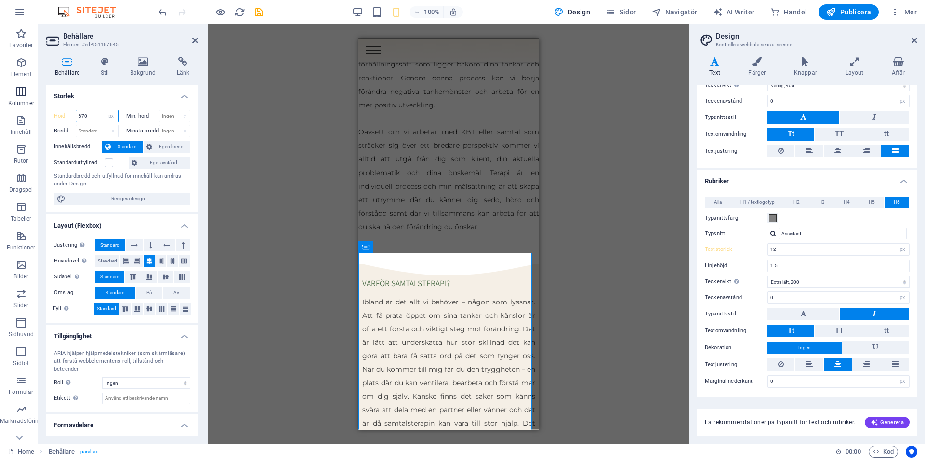
drag, startPoint x: 94, startPoint y: 115, endPoint x: 7, endPoint y: 107, distance: 88.1
click at [20, 114] on section "Favoriter Element Kolumner Innehåll Rutor Dragspel Tabeller Funktioner Bilder S…" at bounding box center [344, 234] width 689 height 420
type input "700"
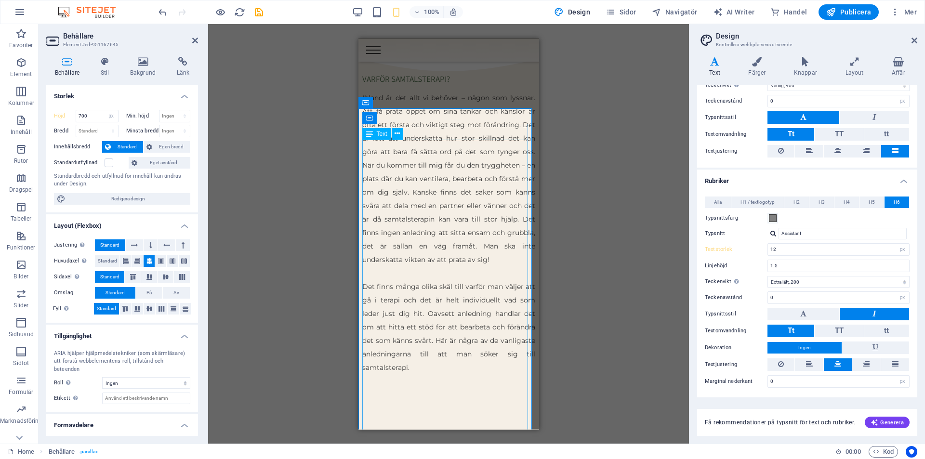
scroll to position [1446, 0]
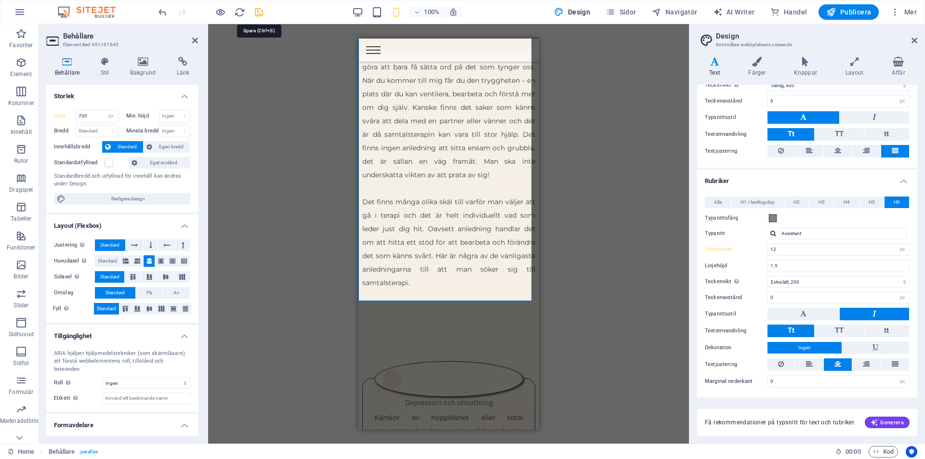
click at [256, 11] on icon "save" at bounding box center [258, 12] width 11 height 11
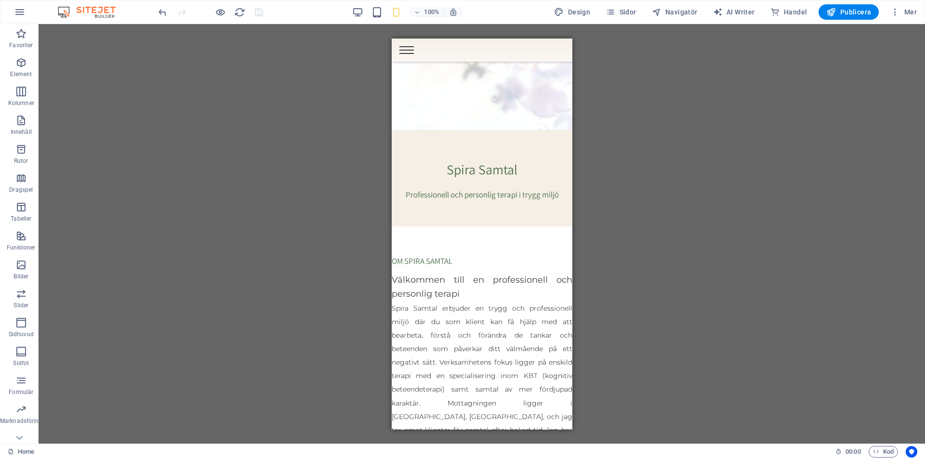
scroll to position [246, 0]
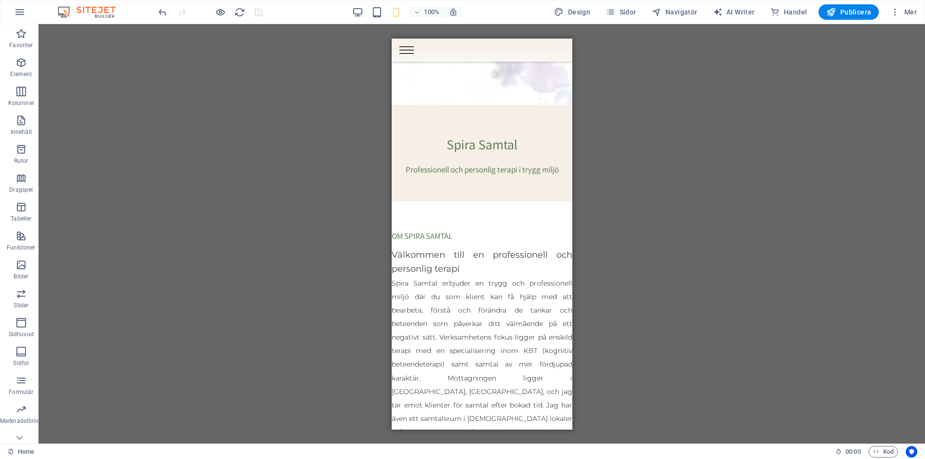
drag, startPoint x: 567, startPoint y: 214, endPoint x: 966, endPoint y: 127, distance: 408.5
click at [426, 108] on icon at bounding box center [423, 107] width 5 height 10
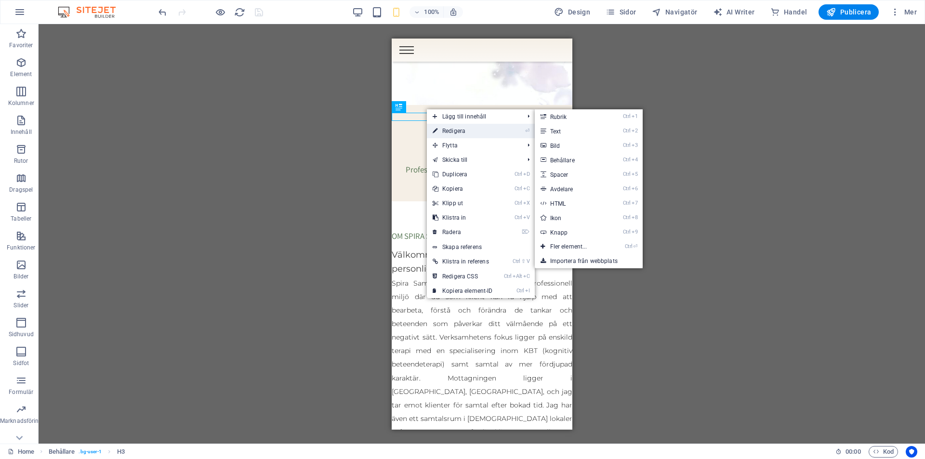
click at [445, 129] on link "⏎ Redigera" at bounding box center [463, 131] width 72 height 14
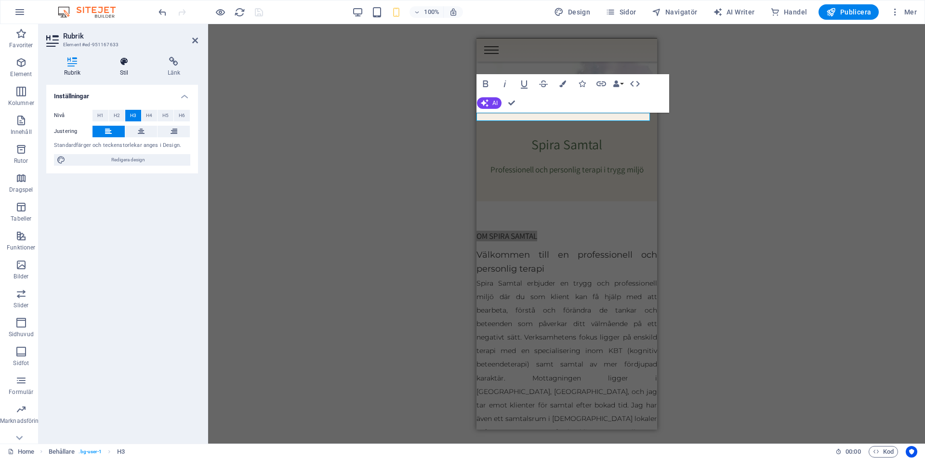
click at [127, 70] on h4 "Stil" at bounding box center [126, 67] width 48 height 20
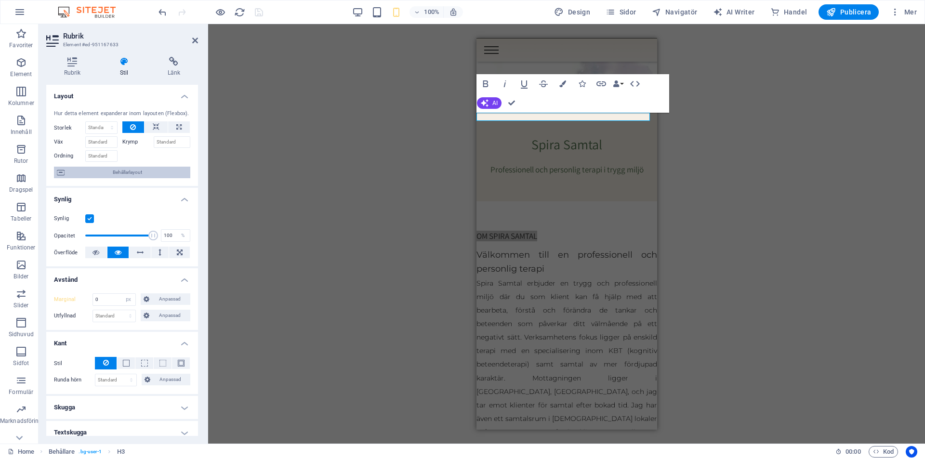
click at [127, 172] on span "Behållarlayout" at bounding box center [127, 173] width 120 height 12
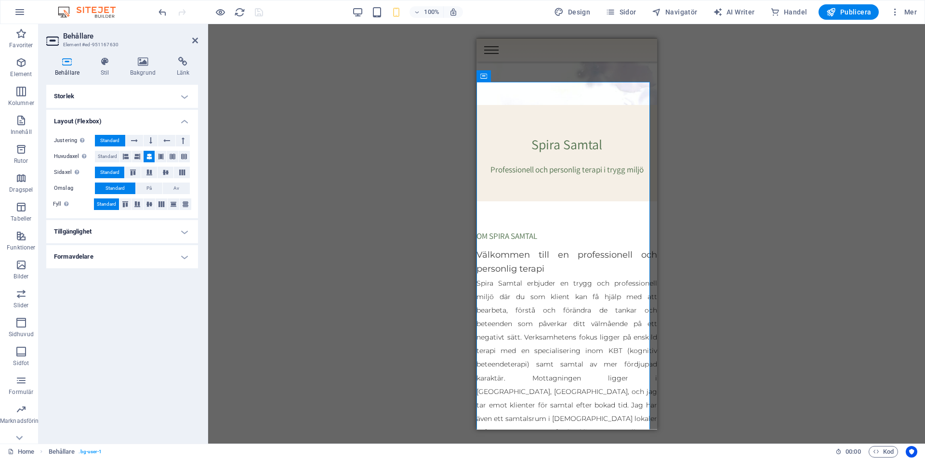
click at [99, 99] on h4 "Storlek" at bounding box center [122, 96] width 152 height 23
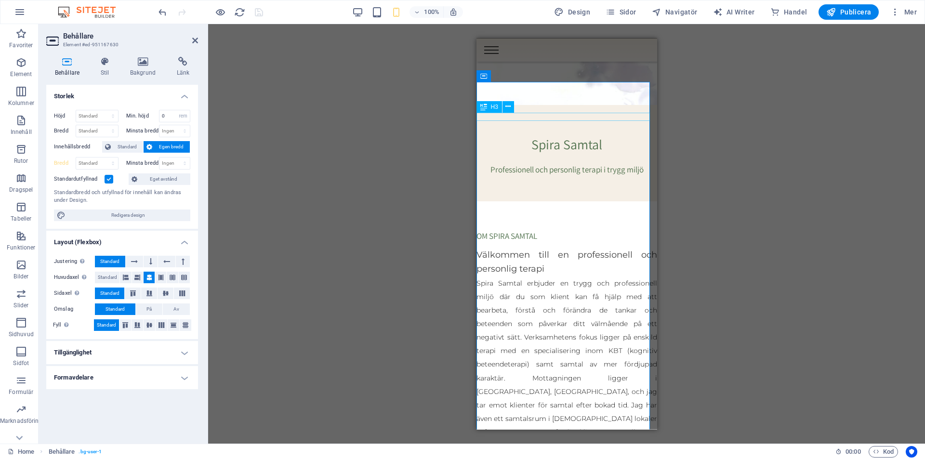
click at [555, 232] on div "OM SPIRA SAMTAL" at bounding box center [566, 236] width 181 height 8
select select "px"
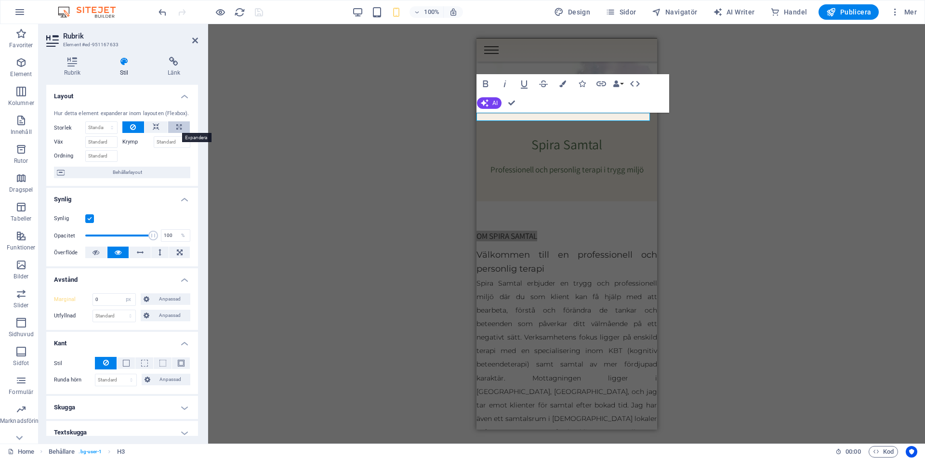
click at [178, 130] on icon at bounding box center [178, 127] width 5 height 12
type input "100"
select select "%"
click at [178, 130] on icon at bounding box center [178, 127] width 5 height 12
click at [160, 128] on button at bounding box center [156, 127] width 23 height 12
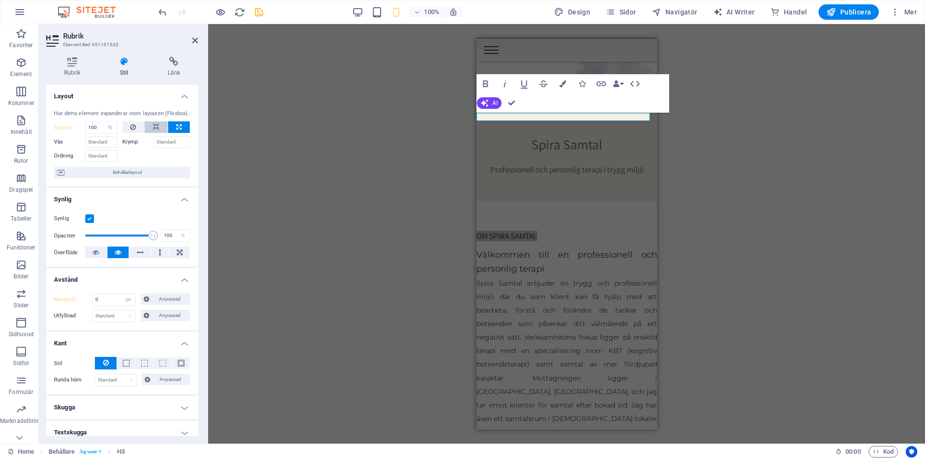
select select "DISABLED_OPTION_VALUE"
click at [126, 128] on button at bounding box center [133, 127] width 22 height 12
click at [154, 304] on span "Anpassad" at bounding box center [170, 299] width 36 height 12
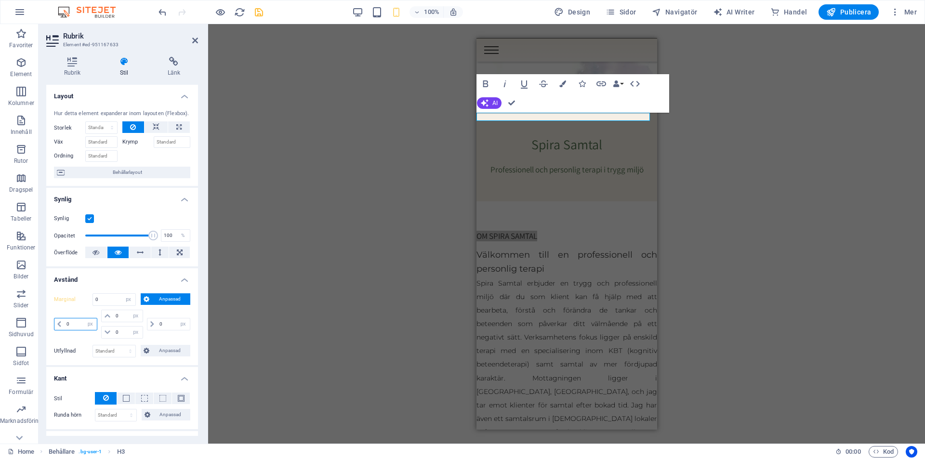
drag, startPoint x: 76, startPoint y: 323, endPoint x: 41, endPoint y: 326, distance: 34.3
click at [41, 326] on div "Rubrik Stil Länk Inställningar Nivå H1 H2 H3 H4 H5 H6 Justering Standardfärger …" at bounding box center [122, 246] width 167 height 395
type input "20"
select select "DISABLED_OPTION_VALUE"
type input "20"
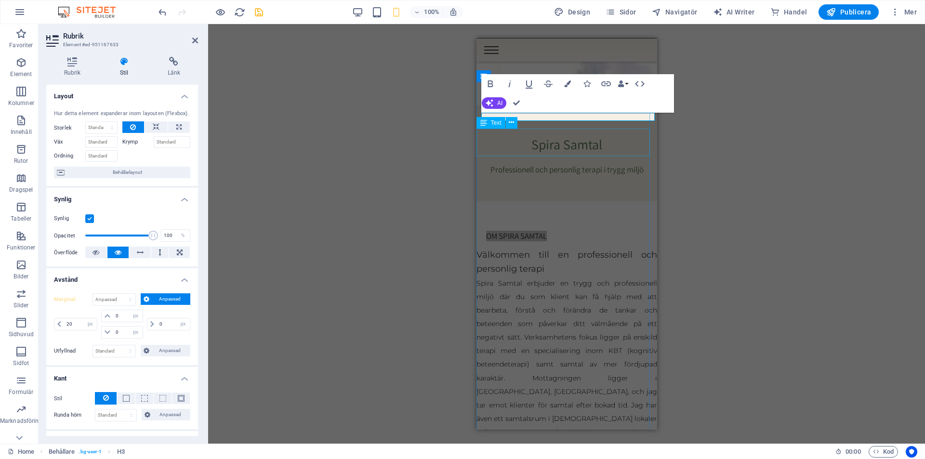
click at [515, 248] on div "Välkommen till en professionell och personlig terapi" at bounding box center [566, 262] width 181 height 28
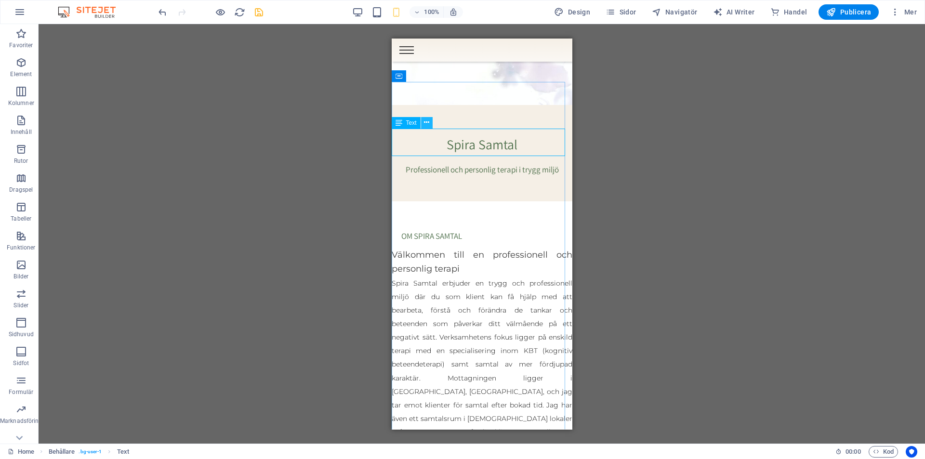
click at [427, 128] on button at bounding box center [427, 123] width 12 height 12
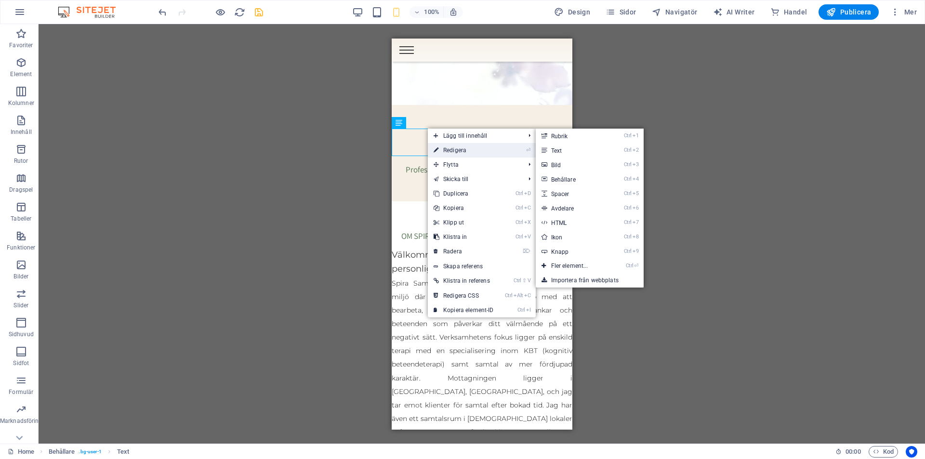
click at [444, 149] on link "⏎ Redigera" at bounding box center [464, 150] width 72 height 14
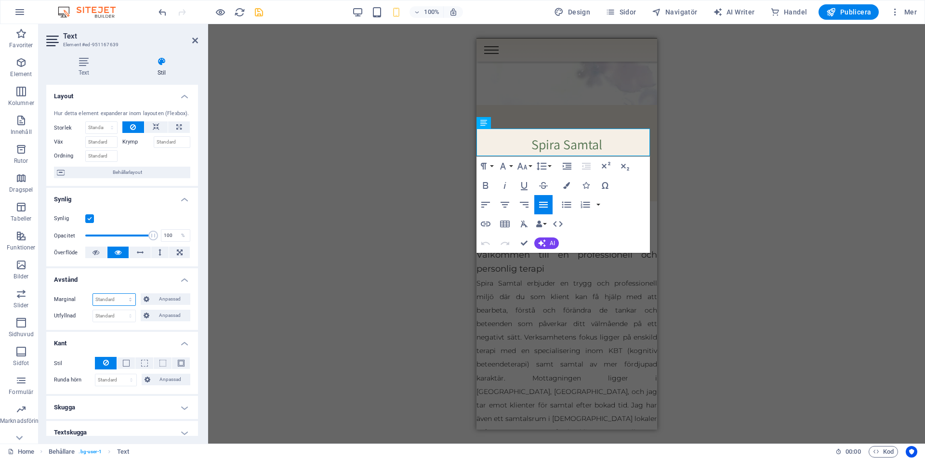
click at [104, 297] on select "Standard auto px % rem vw vh Anpassad" at bounding box center [114, 300] width 42 height 12
select select "px"
click at [120, 294] on select "Standard auto px % rem vw vh Anpassad" at bounding box center [114, 300] width 42 height 12
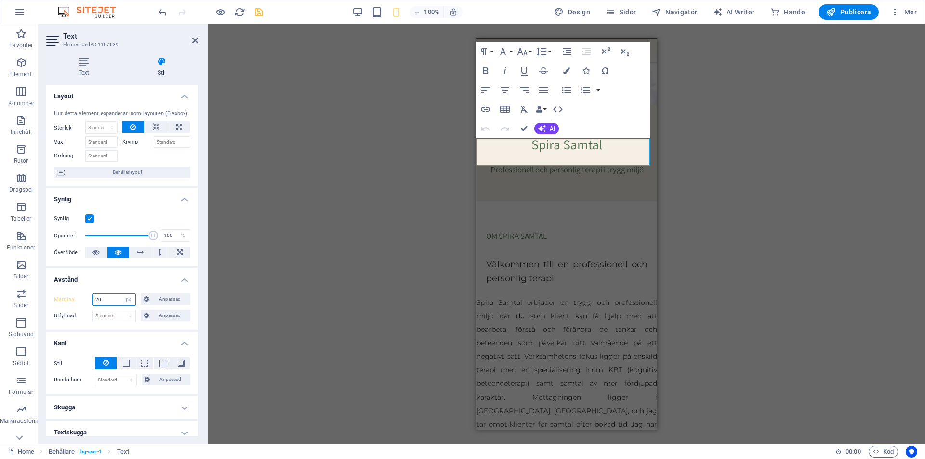
type input "20"
click at [305, 274] on div "H2 Banner Banner Behållare Menyfält Meny Spacer Spacer H3 Behållare H3 Spacer T…" at bounding box center [566, 234] width 717 height 420
click at [868, 59] on div "H2 Banner Banner Behållare Menyfält Meny Spacer Spacer H3 Behållare H3 Spacer T…" at bounding box center [566, 234] width 717 height 420
click at [193, 40] on icon at bounding box center [195, 41] width 6 height 8
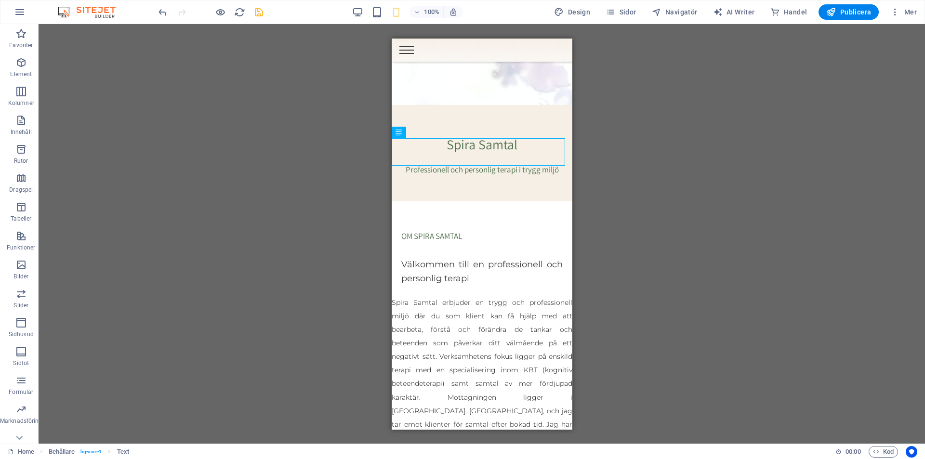
click at [717, 153] on div "H2 Banner Banner Behållare Menyfält Meny Spacer Spacer H3 Behållare H3 Spacer T…" at bounding box center [482, 234] width 887 height 420
click at [426, 135] on icon at bounding box center [426, 132] width 5 height 10
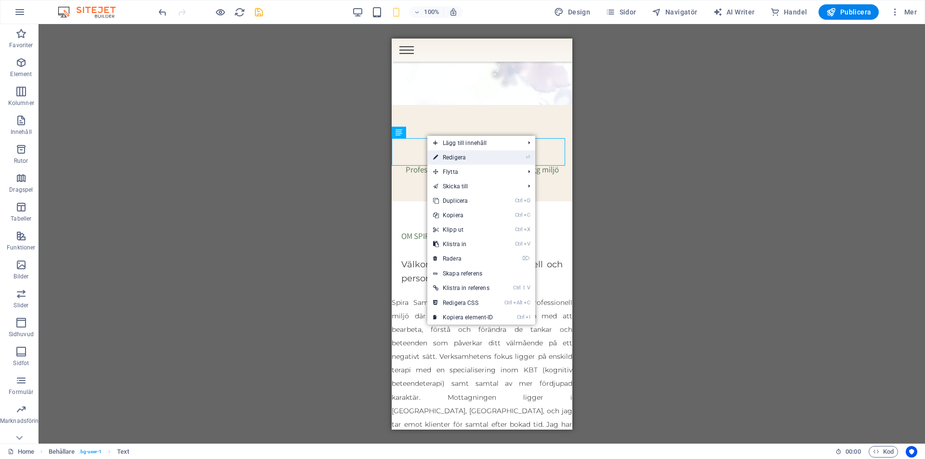
click at [456, 157] on link "⏎ Redigera" at bounding box center [463, 157] width 72 height 14
select select "px"
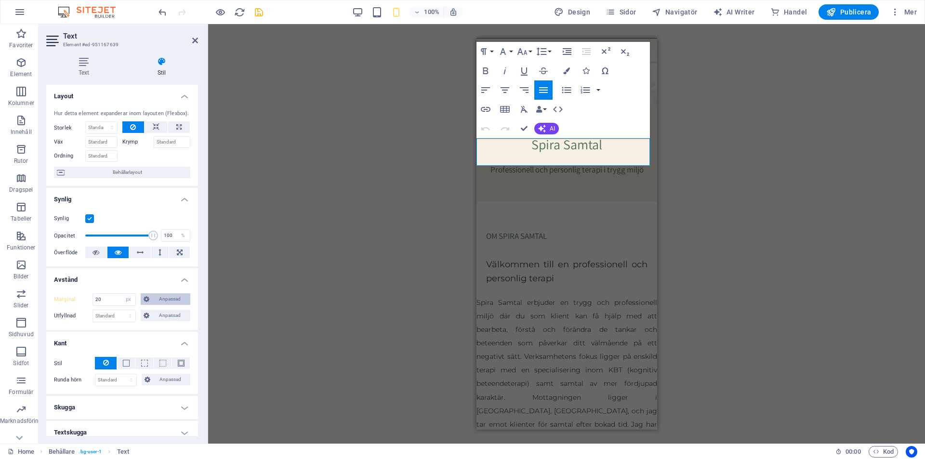
click at [182, 298] on span "Anpassad" at bounding box center [170, 299] width 36 height 12
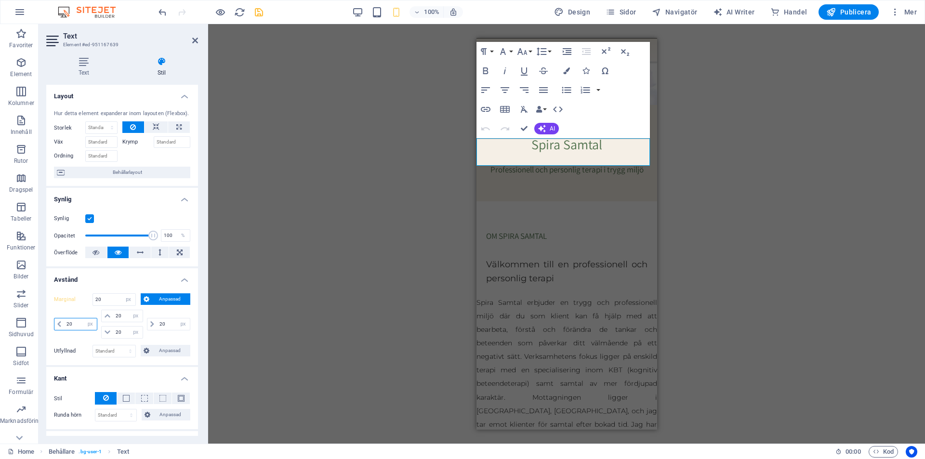
drag, startPoint x: 79, startPoint y: 323, endPoint x: 67, endPoint y: 325, distance: 12.2
click at [67, 325] on input "20" at bounding box center [80, 325] width 33 height 12
type input "40"
select select "DISABLED_OPTION_VALUE"
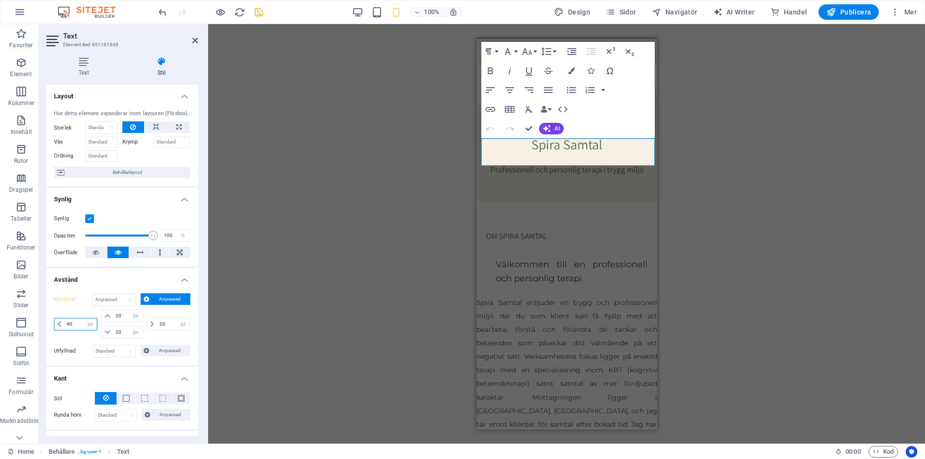
type input "40"
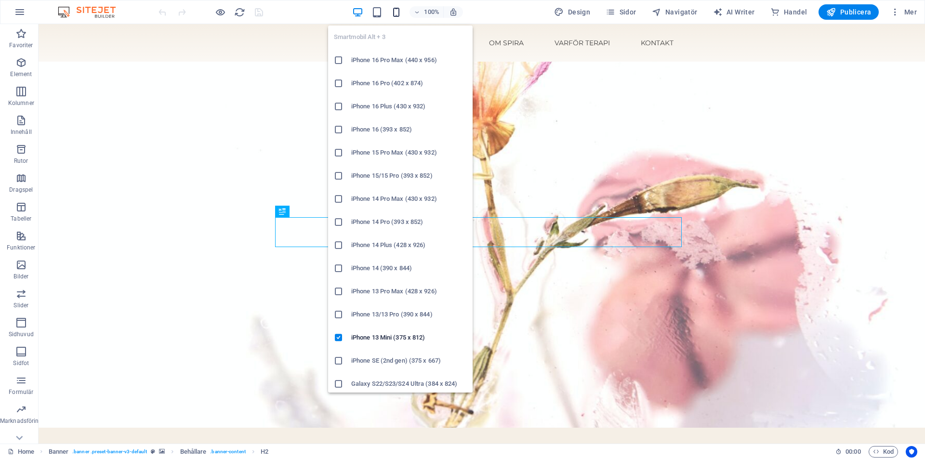
click at [399, 8] on icon "button" at bounding box center [396, 12] width 11 height 11
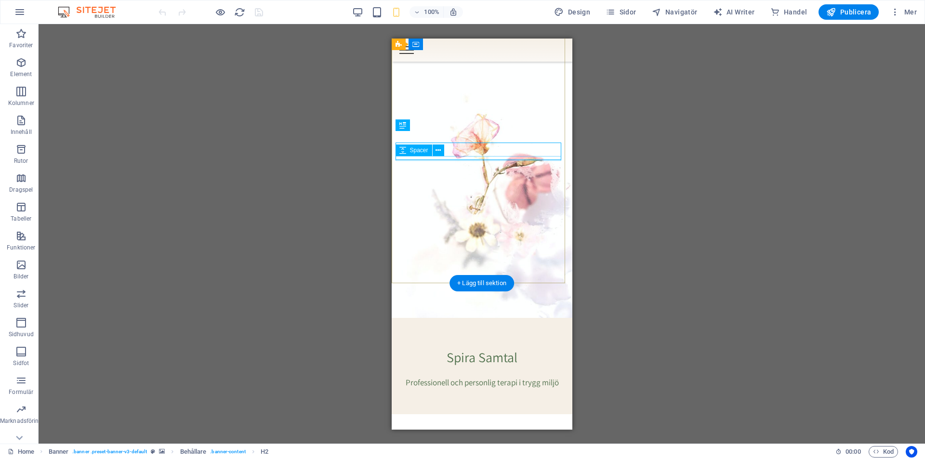
scroll to position [96, 0]
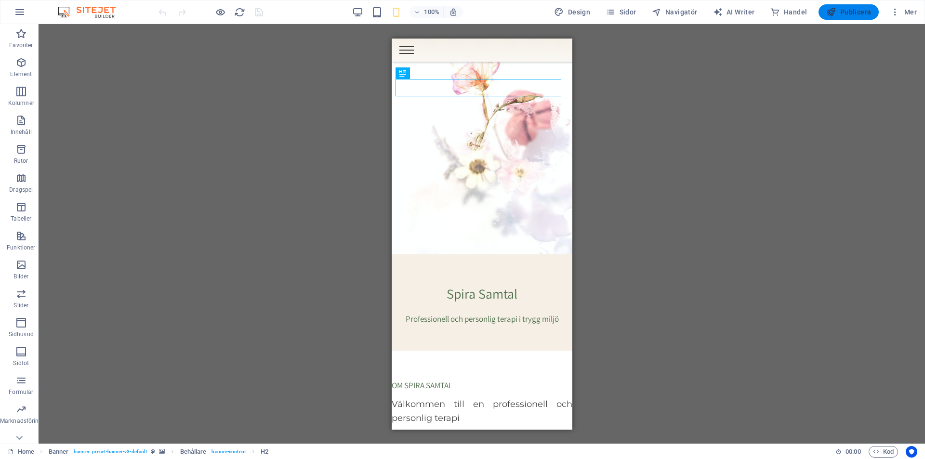
click at [845, 13] on span "Publicera" at bounding box center [848, 12] width 45 height 10
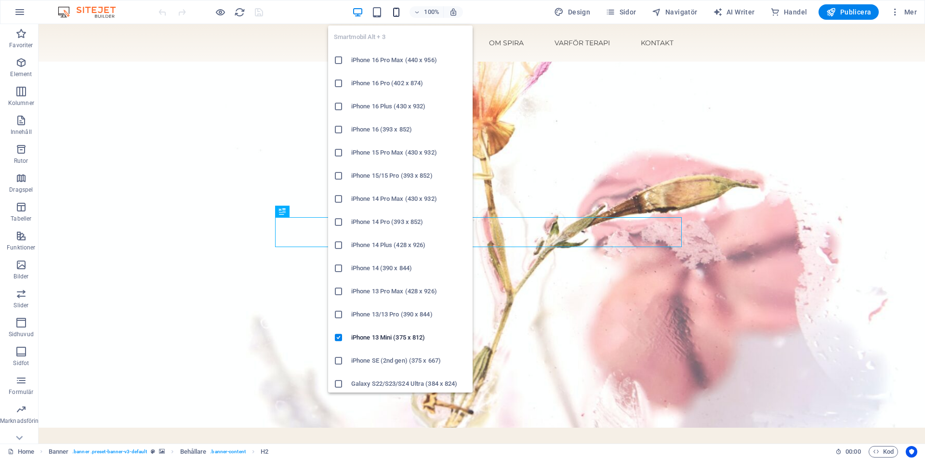
click at [397, 12] on icon "button" at bounding box center [396, 12] width 11 height 11
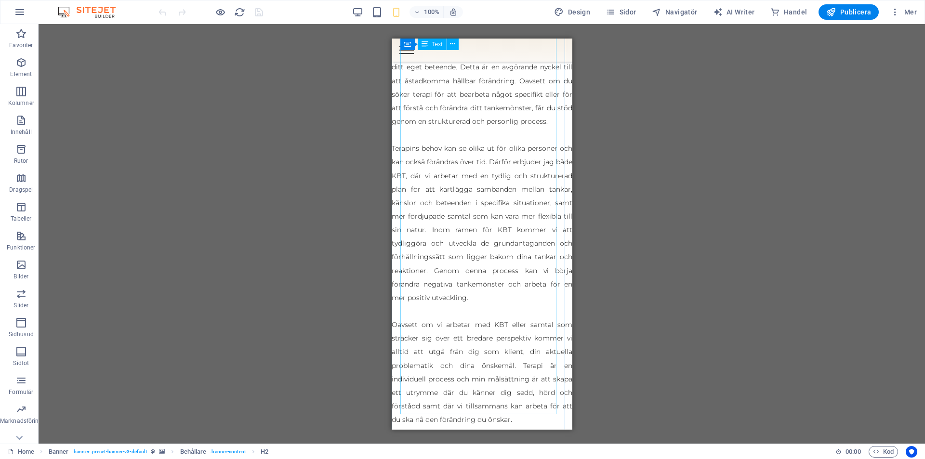
scroll to position [1253, 0]
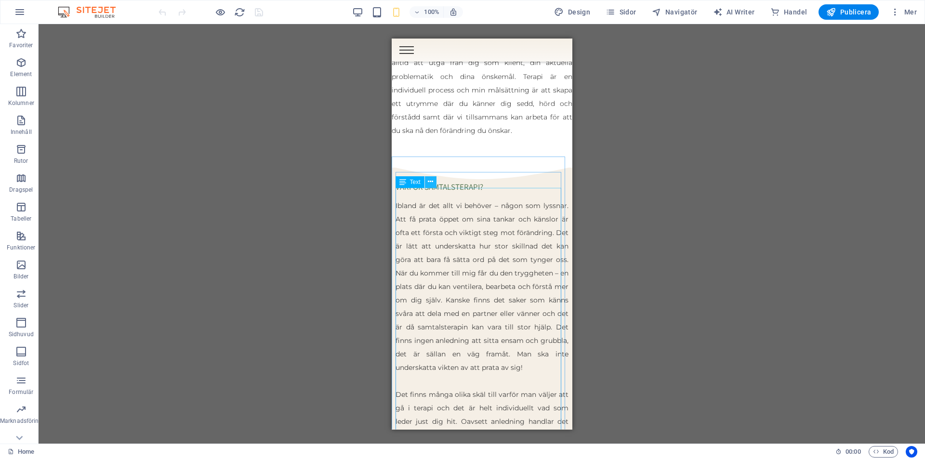
click at [432, 186] on icon at bounding box center [430, 182] width 5 height 10
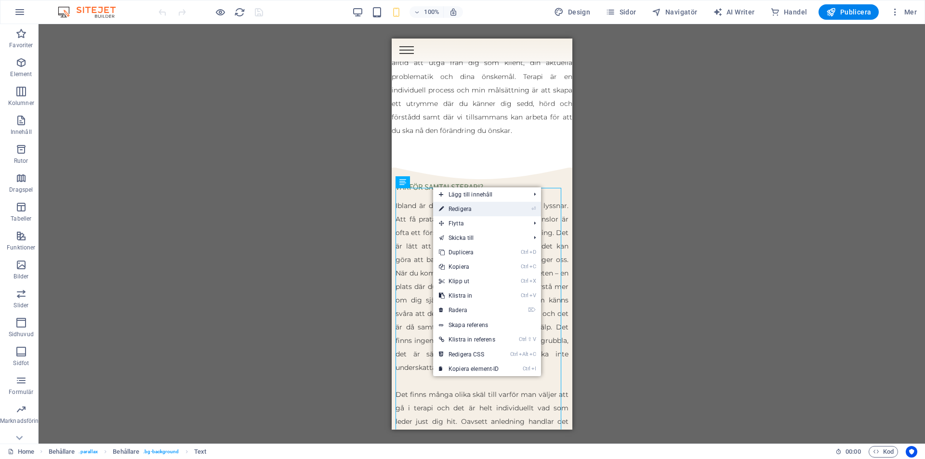
click at [471, 205] on link "⏎ Redigera" at bounding box center [469, 209] width 72 height 14
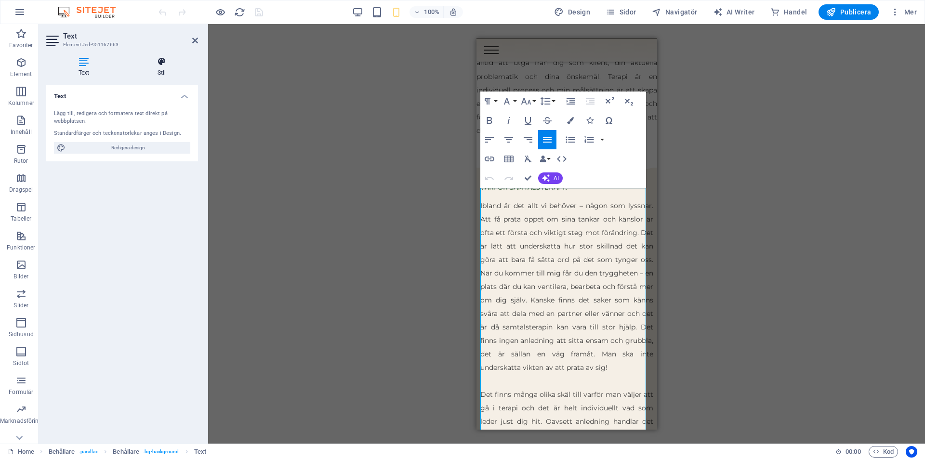
click at [163, 69] on h4 "Stil" at bounding box center [161, 67] width 73 height 20
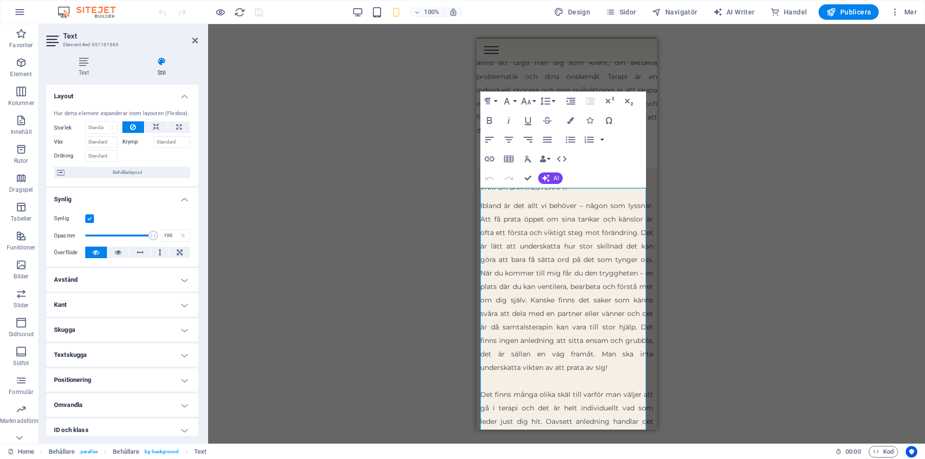
click at [153, 284] on h4 "Avstånd" at bounding box center [122, 279] width 152 height 23
click at [153, 344] on h4 "Kant" at bounding box center [122, 343] width 152 height 23
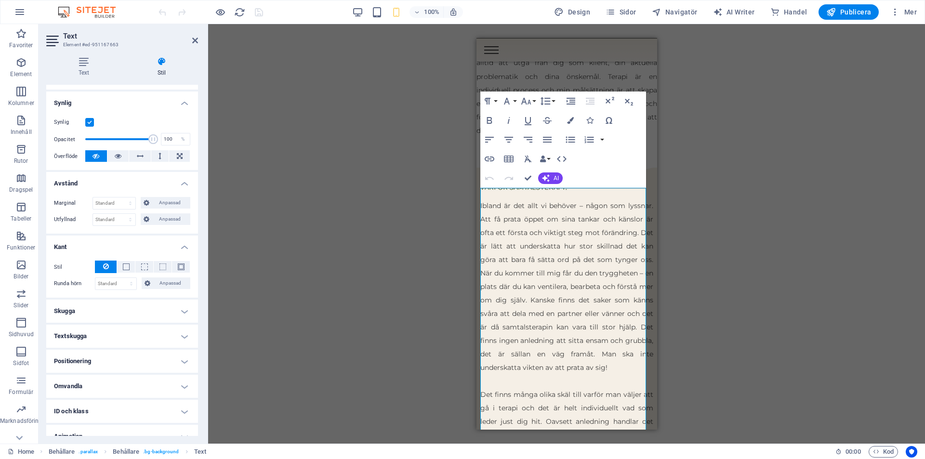
scroll to position [133, 0]
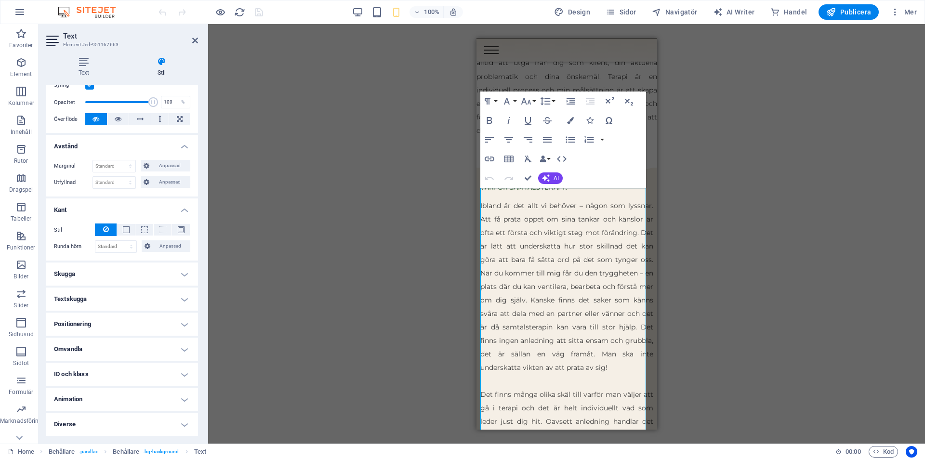
click at [155, 315] on h4 "Positionering" at bounding box center [122, 324] width 152 height 23
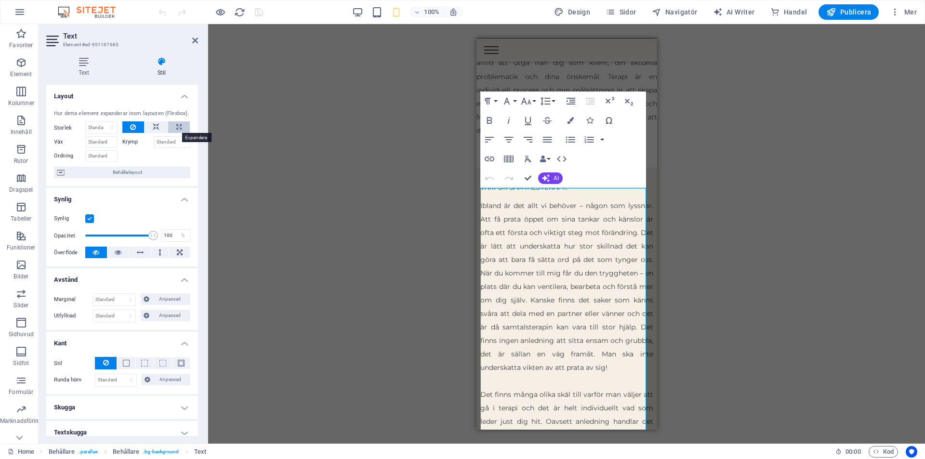
click at [176, 128] on icon at bounding box center [178, 127] width 5 height 12
type input "100"
drag, startPoint x: 103, startPoint y: 124, endPoint x: 53, endPoint y: 124, distance: 50.1
click at [53, 124] on div "Hur detta element expanderar inom layouten (Flexbox). Storlek 100 Standard auto…" at bounding box center [122, 144] width 152 height 84
select select "px"
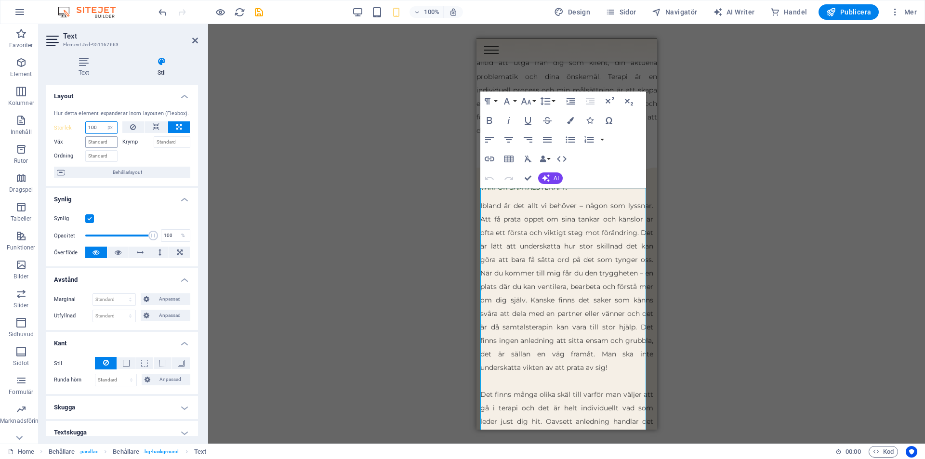
click at [104, 122] on select "Standard auto px % 1/1 1/2 1/3 1/4 1/5 1/6 1/7 1/8 1/9 1/10" at bounding box center [110, 128] width 13 height 12
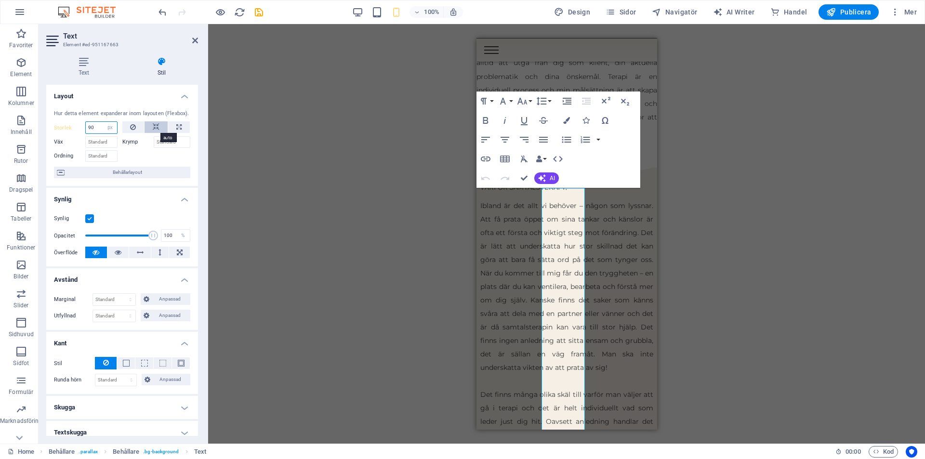
type input "90"
click at [155, 124] on icon at bounding box center [156, 127] width 7 height 12
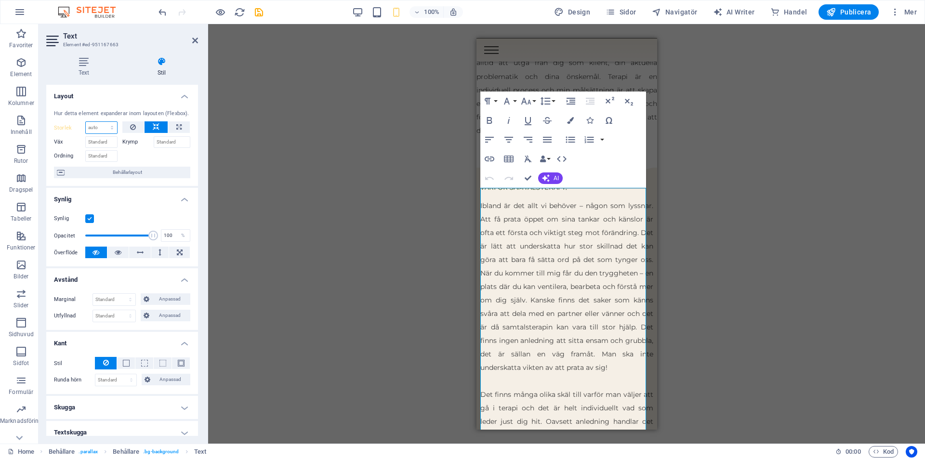
drag, startPoint x: 102, startPoint y: 124, endPoint x: 93, endPoint y: 124, distance: 8.2
click at [93, 124] on select "Standard auto px % 1/1 1/2 1/3 1/4 1/5 1/6 1/7 1/8 1/9 1/10" at bounding box center [101, 128] width 31 height 12
select select "px"
click at [102, 122] on select "Standard auto px % 1/1 1/2 1/3 1/4 1/5 1/6 1/7 1/8 1/9 1/10" at bounding box center [101, 128] width 31 height 12
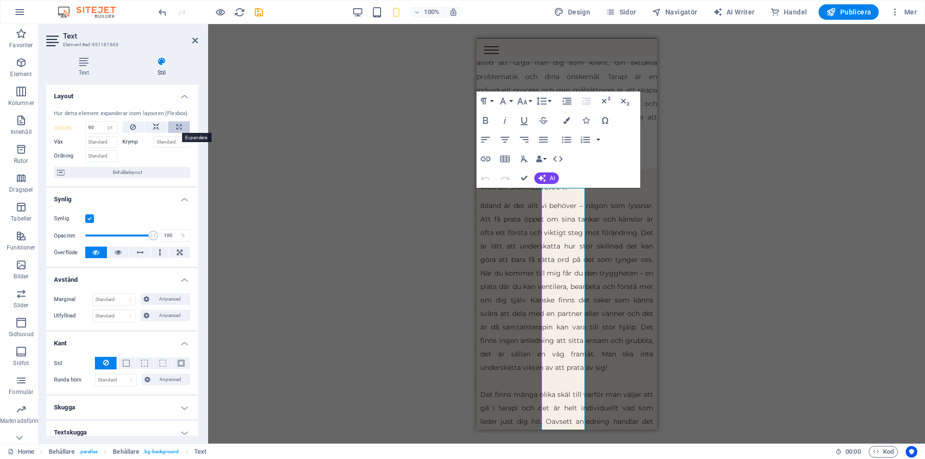
click at [183, 126] on button at bounding box center [179, 127] width 22 height 12
type input "100"
select select "%"
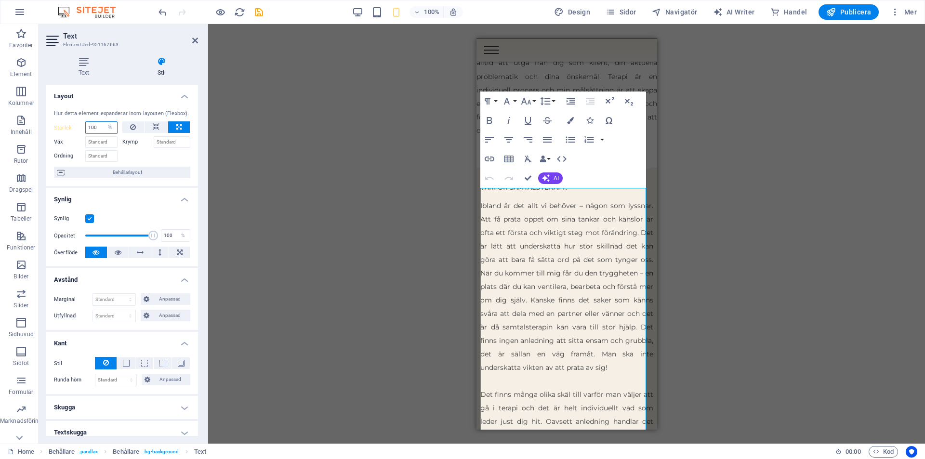
drag, startPoint x: 97, startPoint y: 124, endPoint x: 87, endPoint y: 125, distance: 10.2
click at [87, 124] on input "100" at bounding box center [101, 128] width 31 height 12
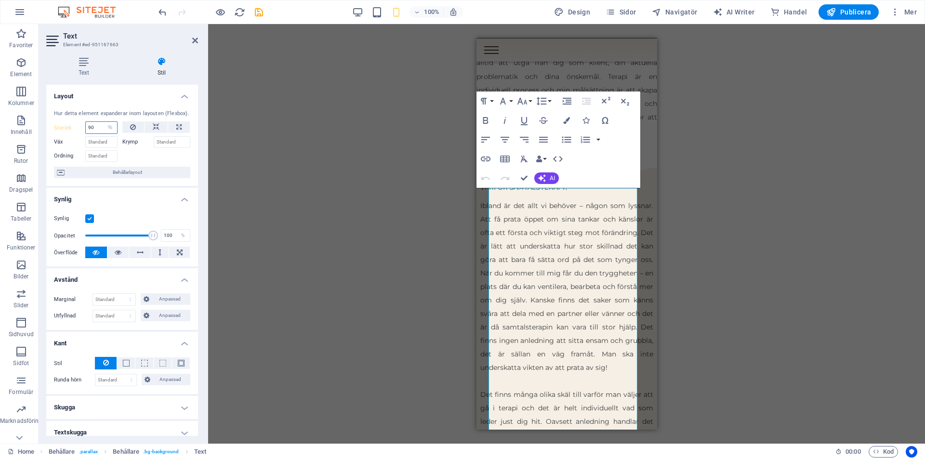
type input "90"
click at [292, 126] on div "Dra hit för att ersätta det befintliga innehållet. Tryck på "Ctrl" om du vill s…" at bounding box center [566, 234] width 717 height 420
click at [260, 11] on icon "save" at bounding box center [258, 12] width 11 height 11
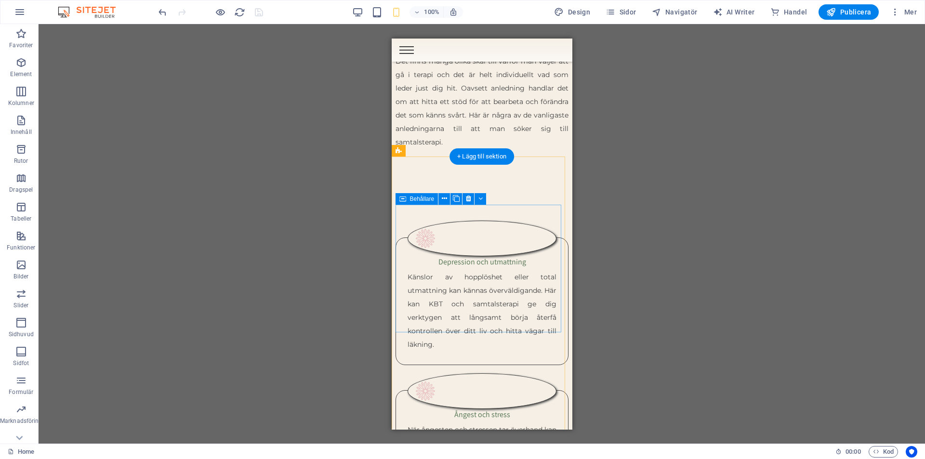
scroll to position [1590, 0]
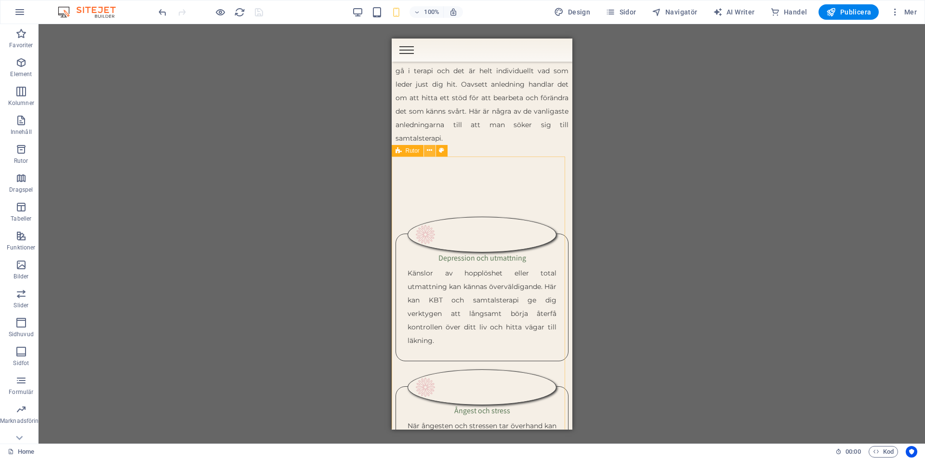
click at [431, 150] on icon at bounding box center [429, 151] width 5 height 10
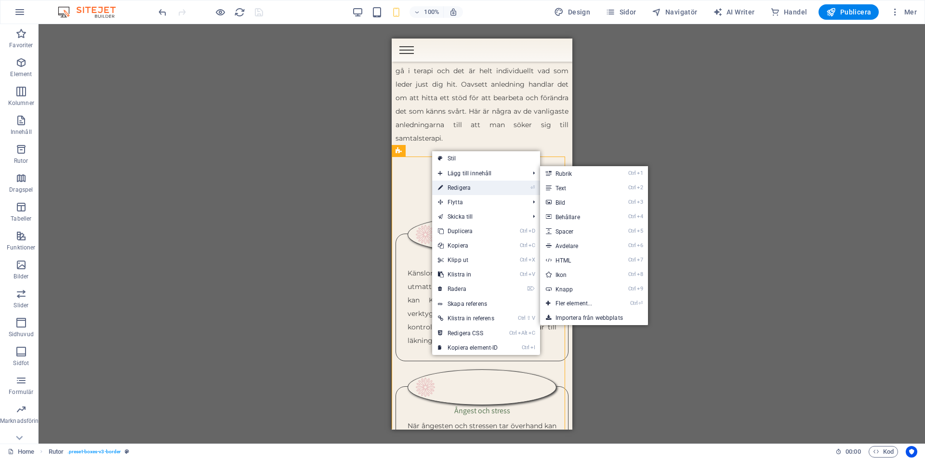
click at [465, 187] on link "⏎ Redigera" at bounding box center [468, 188] width 72 height 14
select select "px"
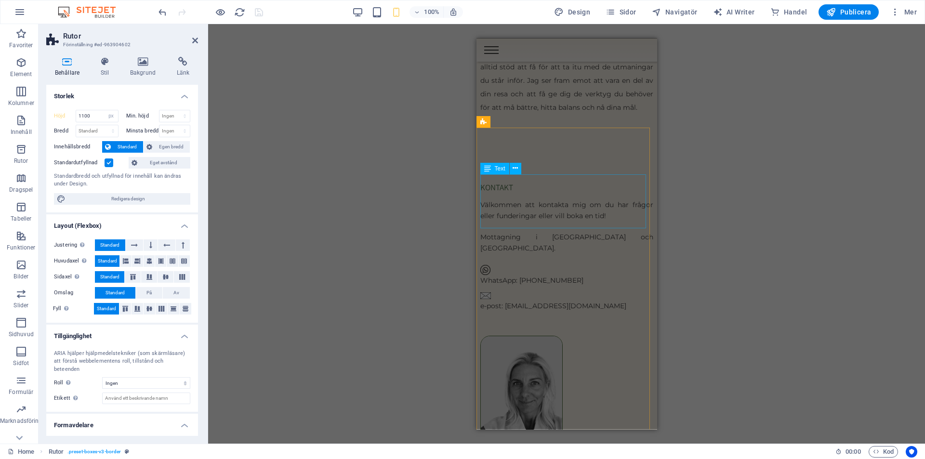
scroll to position [3421, 0]
click at [528, 143] on div "KONTAKT Välkommen att kontakta mig om du har frågor eller funderingar eller vil…" at bounding box center [566, 330] width 181 height 385
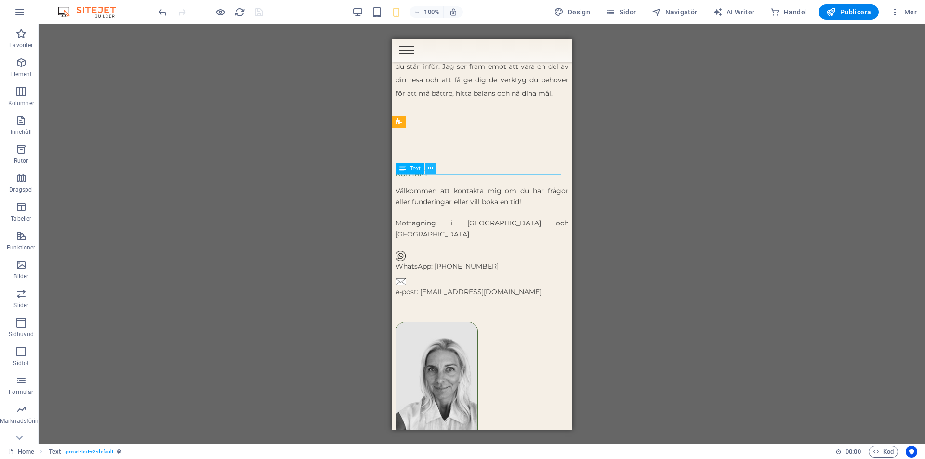
click at [430, 171] on icon at bounding box center [430, 168] width 5 height 10
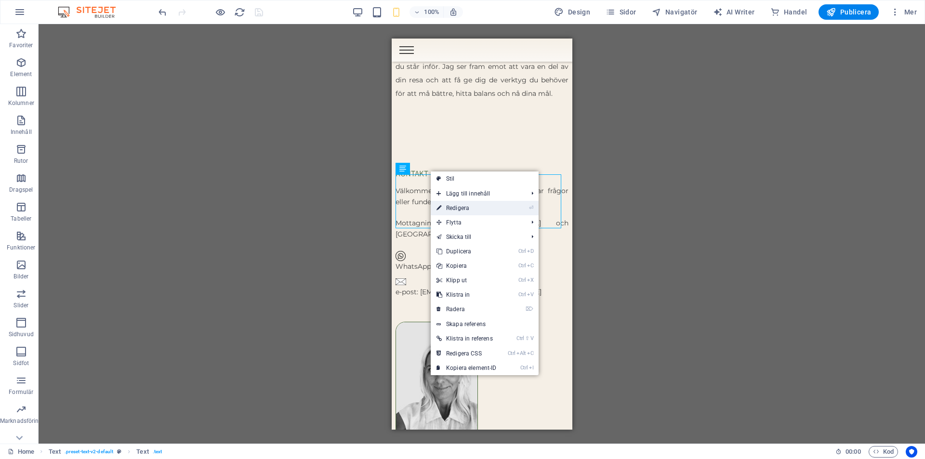
click at [457, 204] on link "⏎ Redigera" at bounding box center [467, 208] width 72 height 14
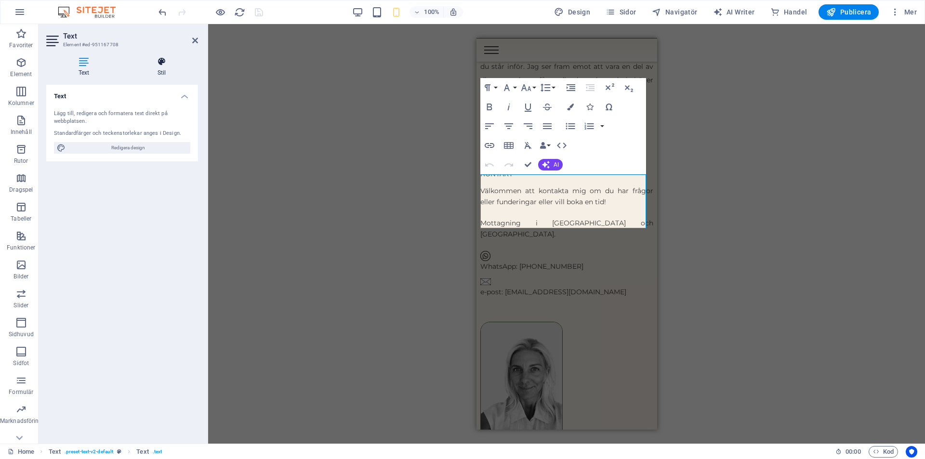
click at [163, 64] on icon at bounding box center [161, 62] width 73 height 10
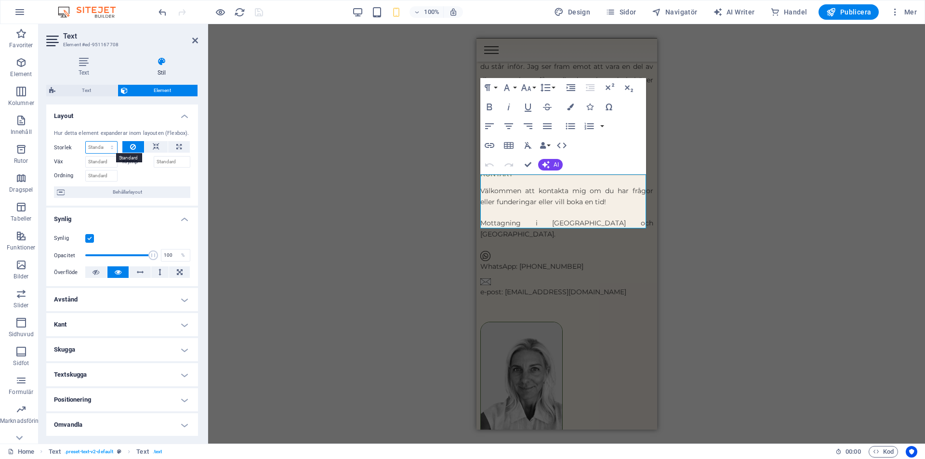
click at [96, 149] on select "Standard auto px % 1/1 1/2 1/3 1/4 1/5 1/6 1/7 1/8 1/9 1/10" at bounding box center [101, 148] width 31 height 12
select select "px"
click at [102, 142] on select "Standard auto px % 1/1 1/2 1/3 1/4 1/5 1/6 1/7 1/8 1/9 1/10" at bounding box center [101, 148] width 31 height 12
type input "0"
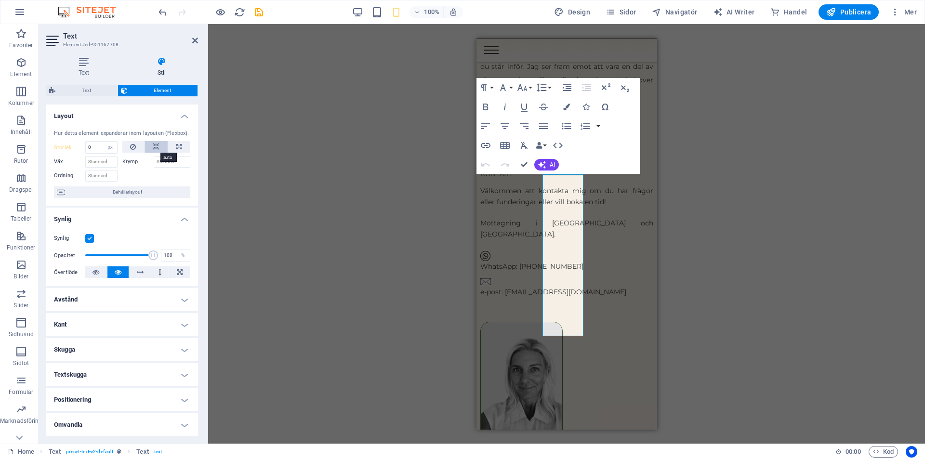
click at [156, 148] on icon at bounding box center [156, 147] width 7 height 12
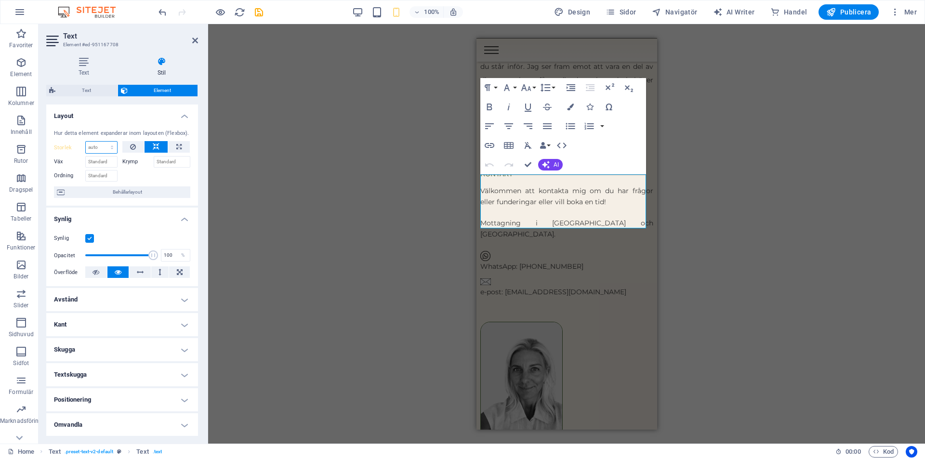
click at [94, 145] on select "Standard auto px % 1/1 1/2 1/3 1/4 1/5 1/6 1/7 1/8 1/9 1/10" at bounding box center [101, 148] width 31 height 12
select select "px"
click at [102, 142] on select "Standard auto px % 1/1 1/2 1/3 1/4 1/5 1/6 1/7 1/8 1/9 1/10" at bounding box center [101, 148] width 31 height 12
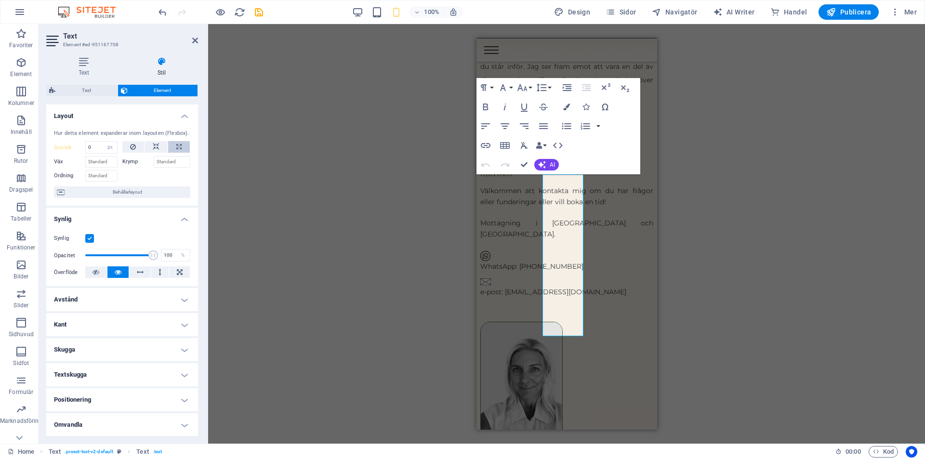
click at [176, 147] on icon at bounding box center [178, 147] width 5 height 12
type input "100"
select select "%"
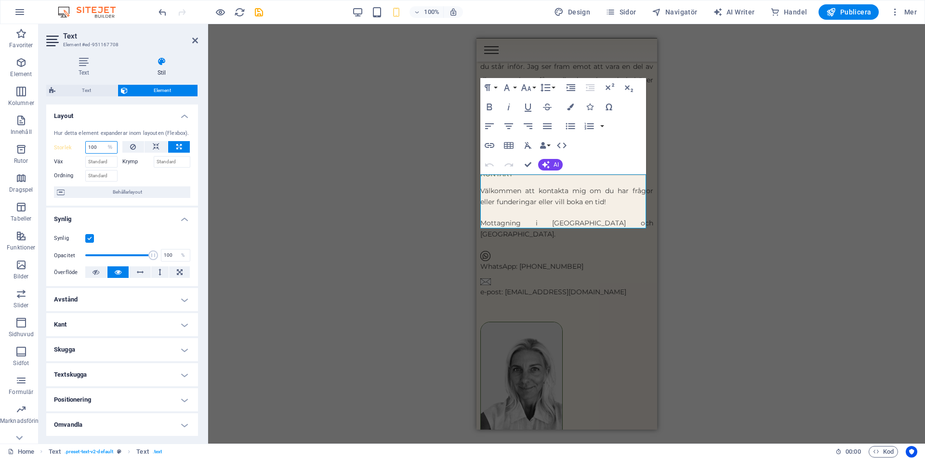
drag, startPoint x: 101, startPoint y: 147, endPoint x: 84, endPoint y: 149, distance: 17.5
click at [84, 149] on div "Storlek 100 Standard auto px % 1/1 1/2 1/3 1/4 1/5 1/6 1/7 1/8 1/9 1/10" at bounding box center [86, 147] width 64 height 13
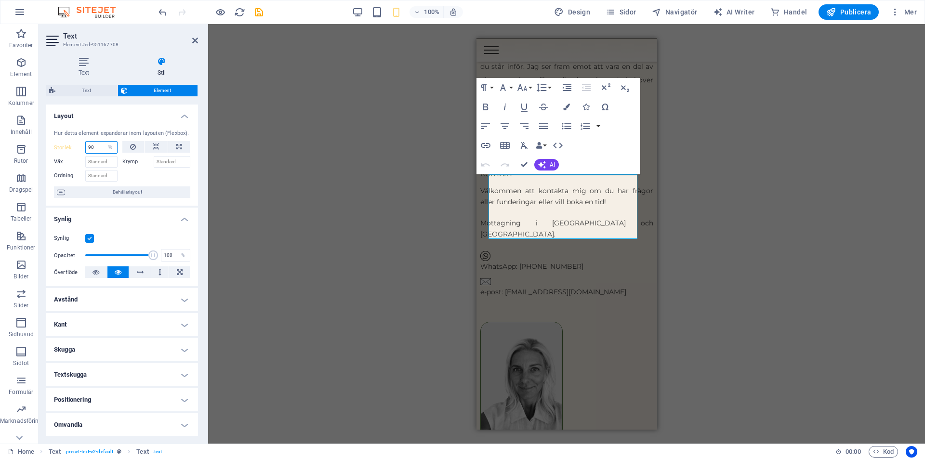
type input "90"
click at [743, 223] on div "Dra hit för att ersätta det befintliga innehållet. Tryck på "Ctrl" om du vill s…" at bounding box center [566, 234] width 717 height 420
click at [516, 232] on icon at bounding box center [514, 233] width 5 height 10
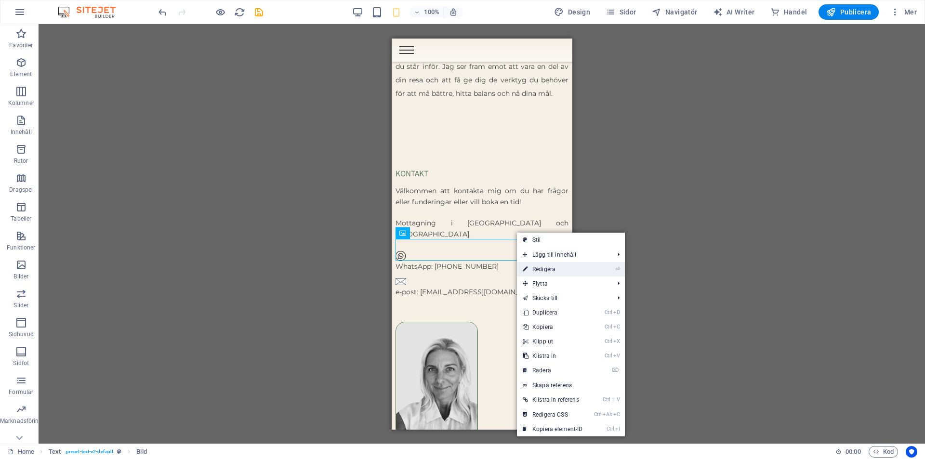
click at [554, 269] on link "⏎ Redigera" at bounding box center [553, 269] width 72 height 14
select select "px"
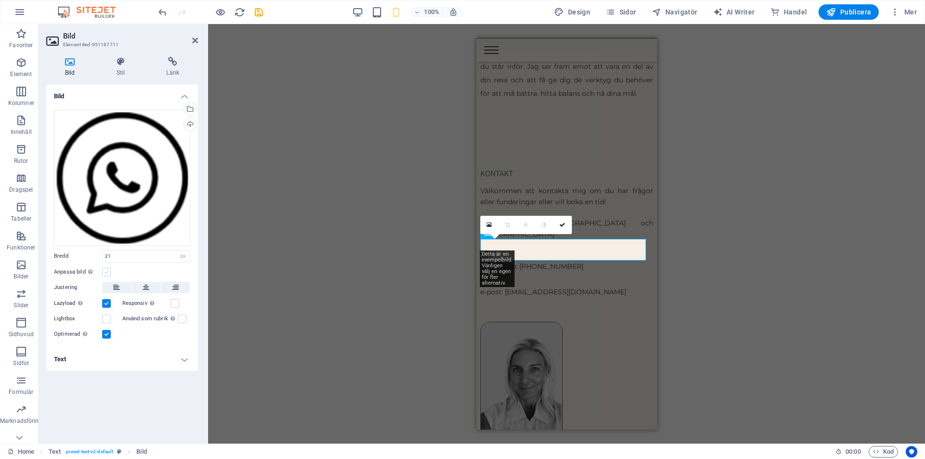
click at [106, 270] on label at bounding box center [106, 272] width 9 height 9
click at [0, 0] on input "Anpassa bild Anpassa bilden automatiskt att passa en bestämd bredd och höjd" at bounding box center [0, 0] width 0 height 0
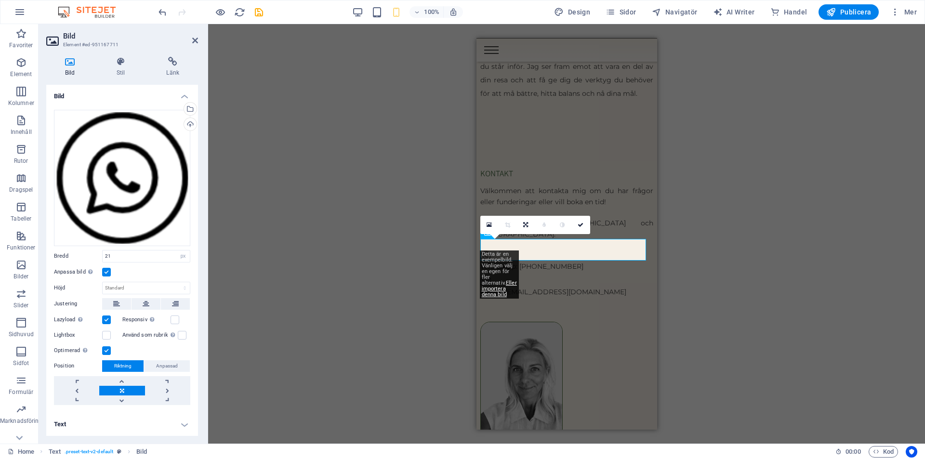
click at [185, 424] on h4 "Text" at bounding box center [122, 424] width 152 height 23
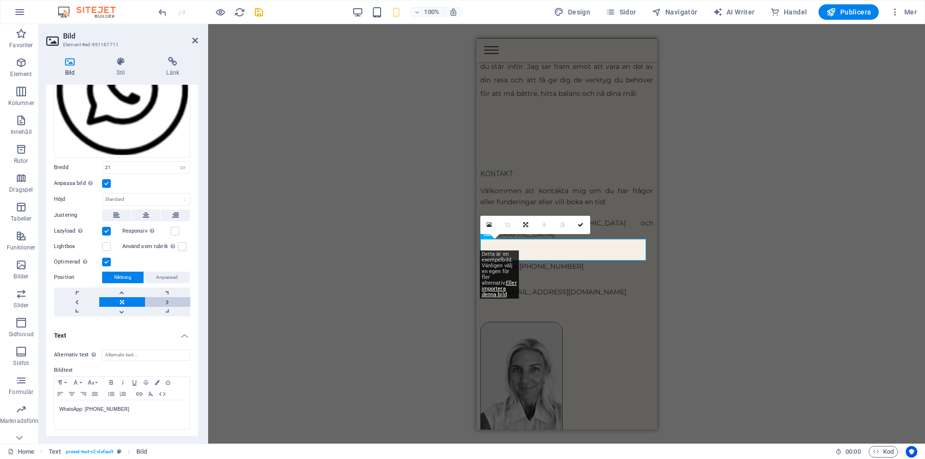
click at [167, 301] on link at bounding box center [167, 302] width 45 height 10
click at [126, 300] on link at bounding box center [121, 302] width 45 height 10
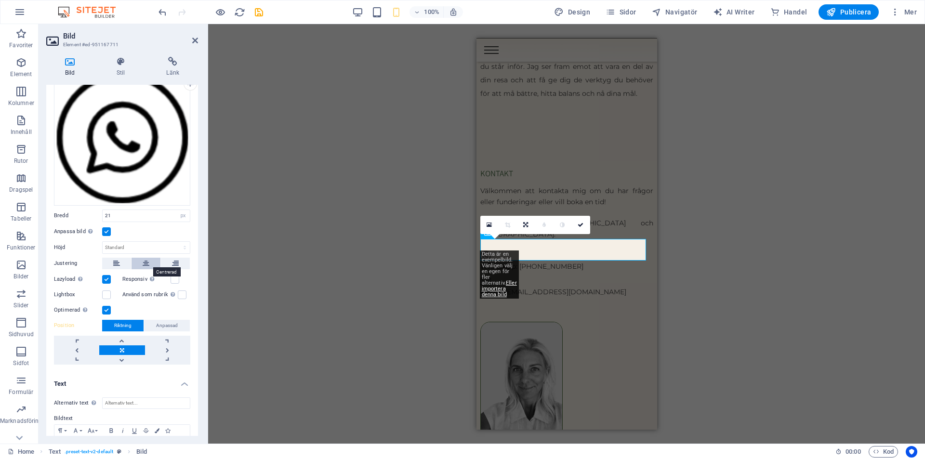
click at [149, 265] on button at bounding box center [146, 264] width 29 height 12
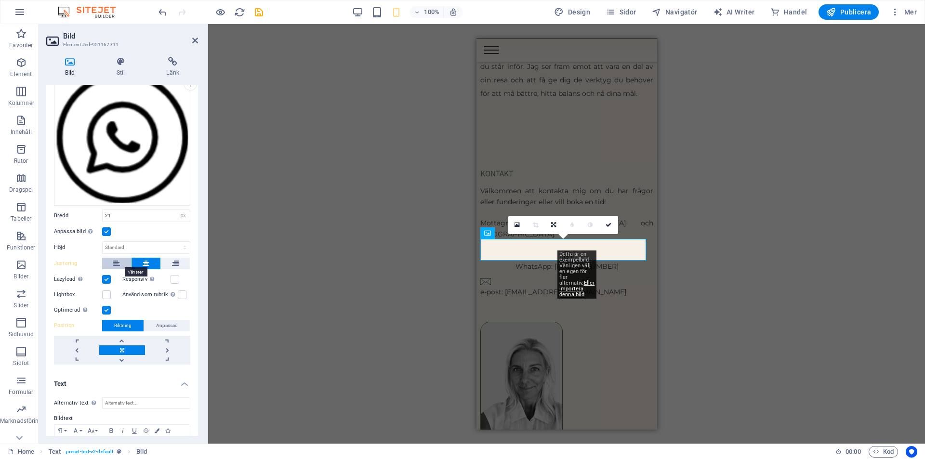
click at [118, 265] on icon at bounding box center [116, 264] width 7 height 12
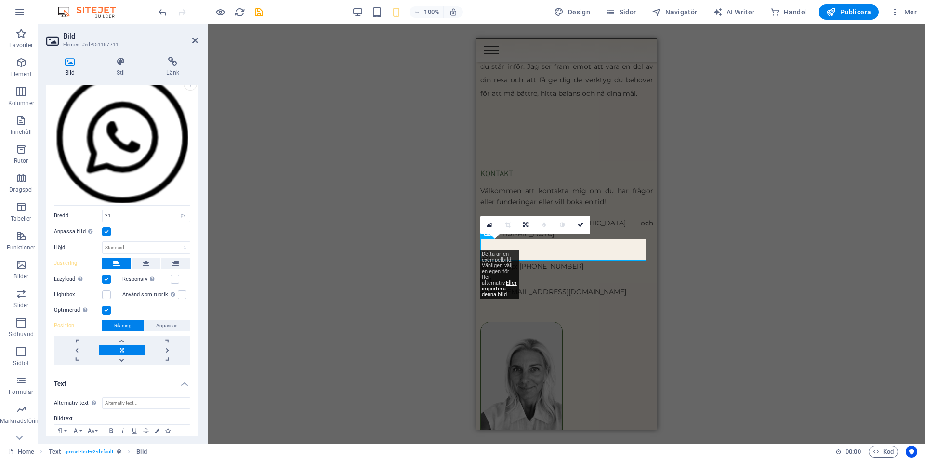
scroll to position [0, 0]
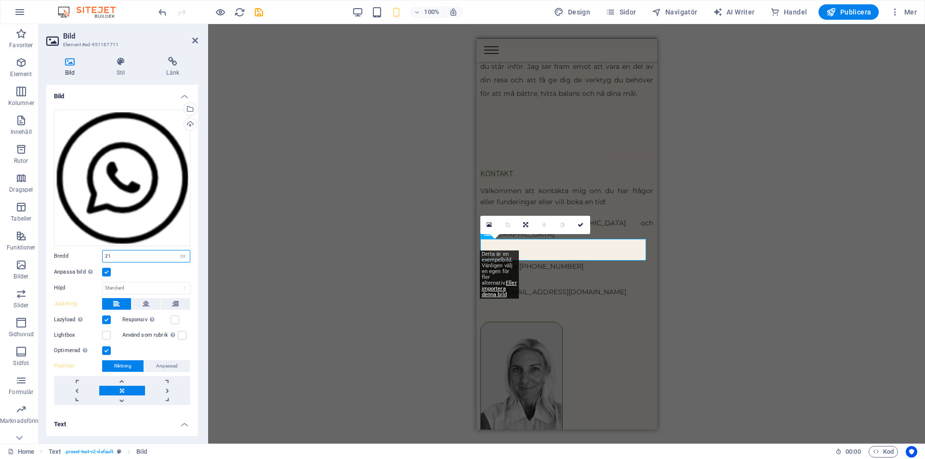
drag, startPoint x: 114, startPoint y: 258, endPoint x: 93, endPoint y: 258, distance: 20.2
click at [93, 258] on div "Bredd 21 Standard auto px rem % em vh vw" at bounding box center [122, 256] width 136 height 13
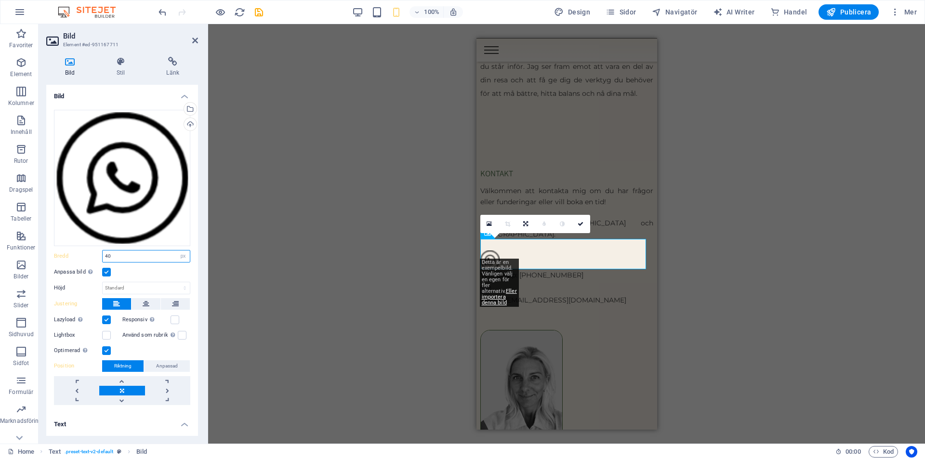
type input "4"
type input "21"
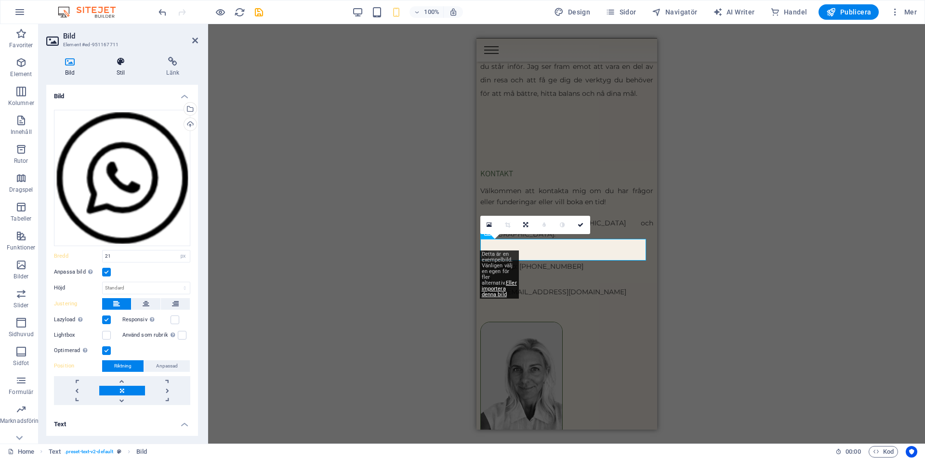
click at [118, 69] on h4 "Stil" at bounding box center [123, 67] width 50 height 20
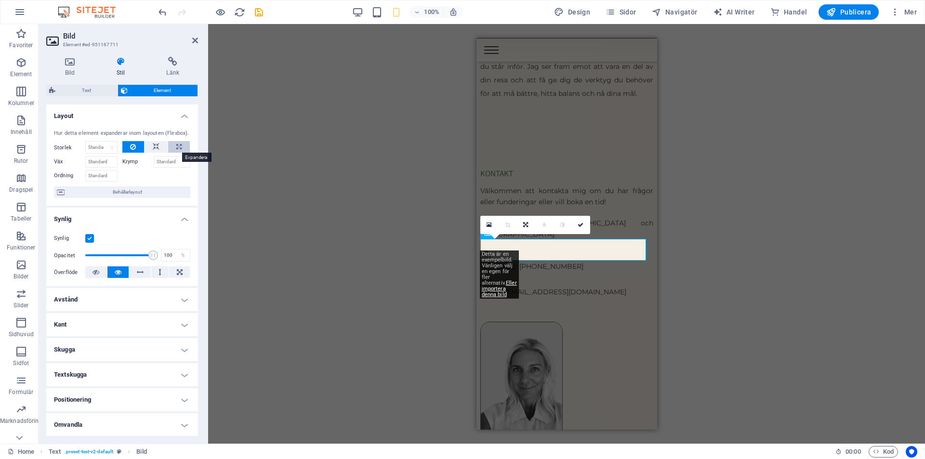
click at [184, 148] on button at bounding box center [179, 147] width 22 height 12
type input "100"
select select "%"
drag, startPoint x: 98, startPoint y: 143, endPoint x: 70, endPoint y: 144, distance: 28.0
click at [70, 144] on div "Storlek 100 Standard auto px % 1/1 1/2 1/3 1/4 1/5 1/6 1/7 1/8 1/9 1/10" at bounding box center [86, 147] width 64 height 13
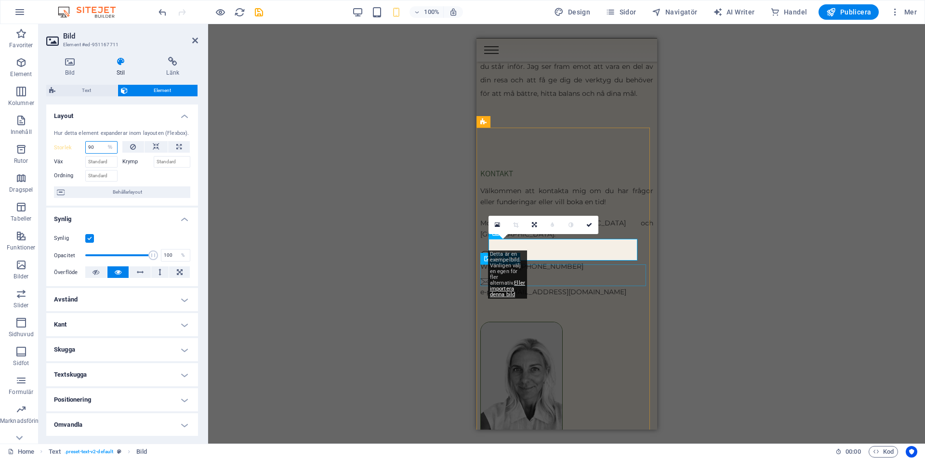
type input "90"
click at [541, 276] on figure "e-post: [EMAIL_ADDRESS][DOMAIN_NAME]" at bounding box center [566, 287] width 173 height 22
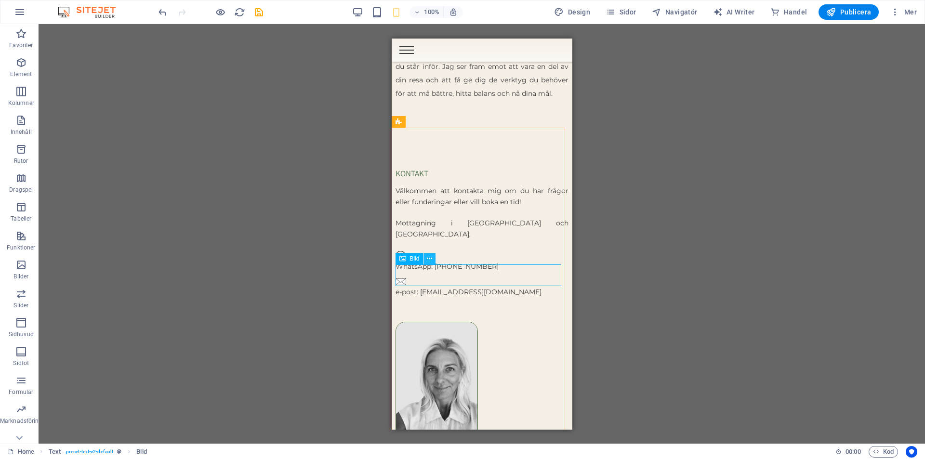
click at [430, 259] on icon at bounding box center [429, 259] width 5 height 10
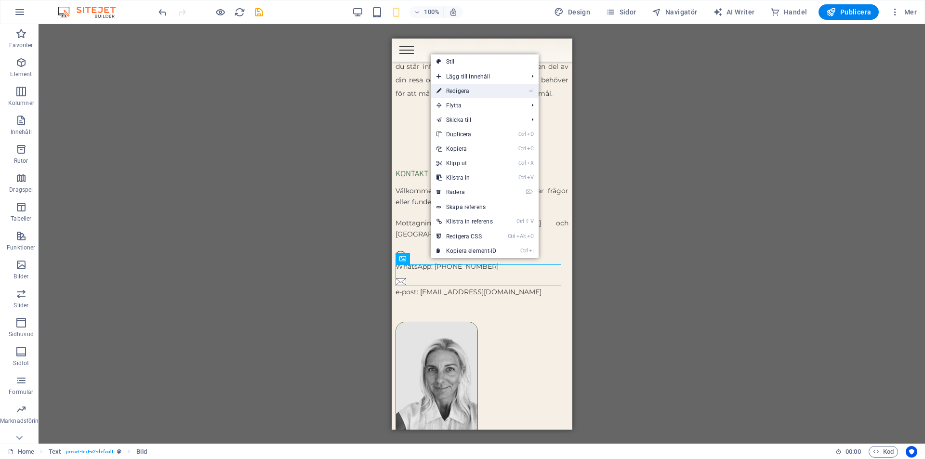
click at [462, 89] on link "⏎ Redigera" at bounding box center [467, 91] width 72 height 14
select select "px"
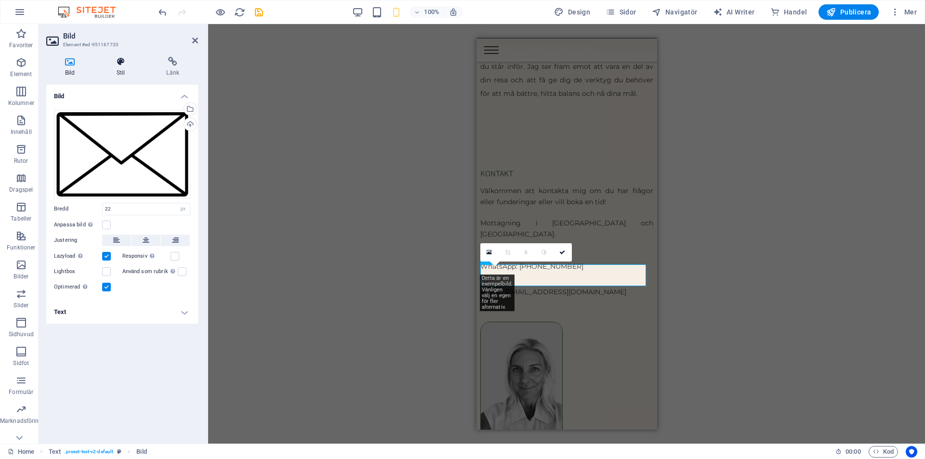
click at [121, 70] on h4 "Stil" at bounding box center [123, 67] width 50 height 20
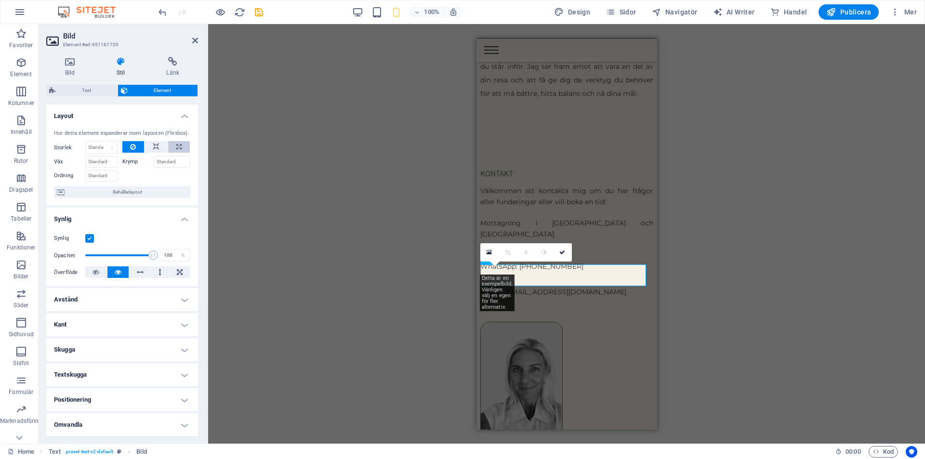
click at [179, 146] on icon at bounding box center [178, 147] width 5 height 12
type input "100"
select select "%"
drag, startPoint x: 94, startPoint y: 144, endPoint x: 80, endPoint y: 144, distance: 13.5
click at [80, 144] on div "Storlek 100 Standard auto px % 1/1 1/2 1/3 1/4 1/5 1/6 1/7 1/8 1/9 1/10" at bounding box center [86, 147] width 64 height 13
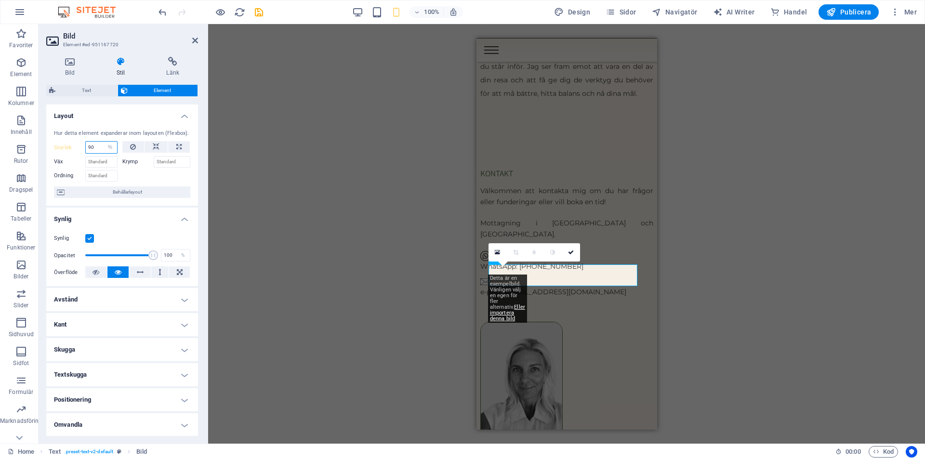
type input "90"
click at [724, 226] on div "H2 Banner Banner Behållare Menyfält Meny Behållare H3 Spacer Text Text Förinstä…" at bounding box center [566, 234] width 717 height 420
click at [624, 349] on figure at bounding box center [566, 381] width 173 height 120
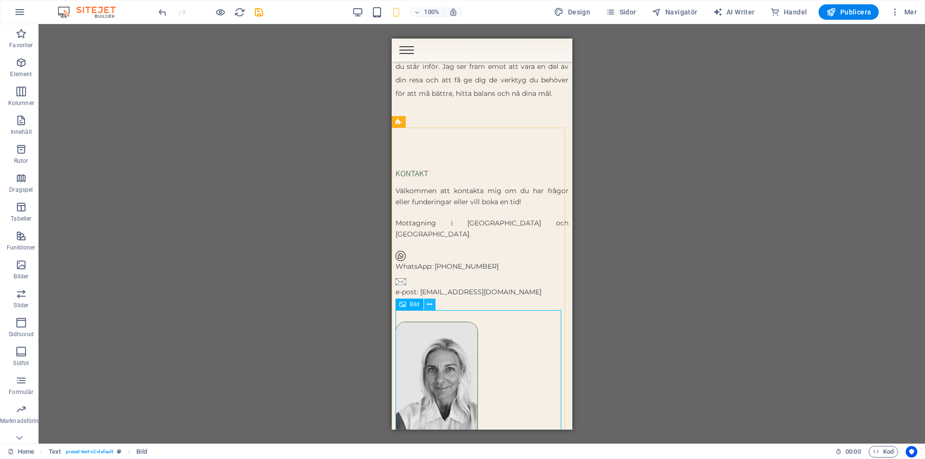
click at [429, 307] on icon at bounding box center [429, 305] width 5 height 10
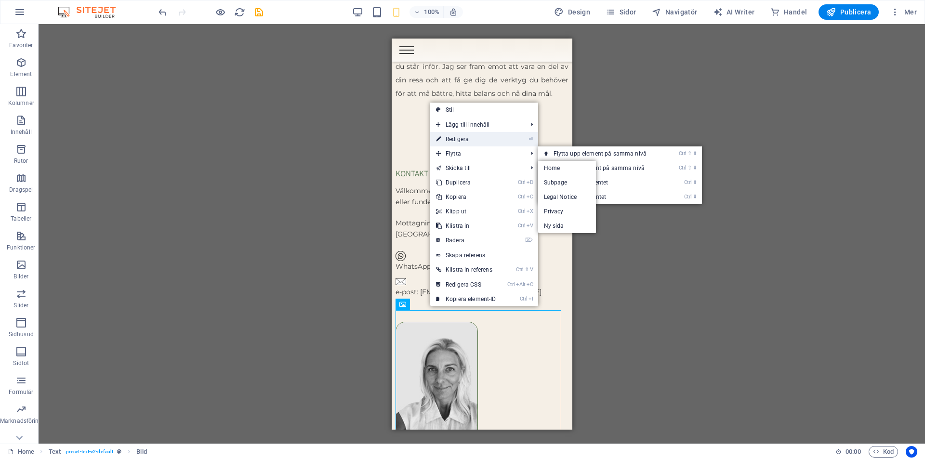
click at [488, 140] on link "⏎ Redigera" at bounding box center [466, 139] width 72 height 14
select select "px"
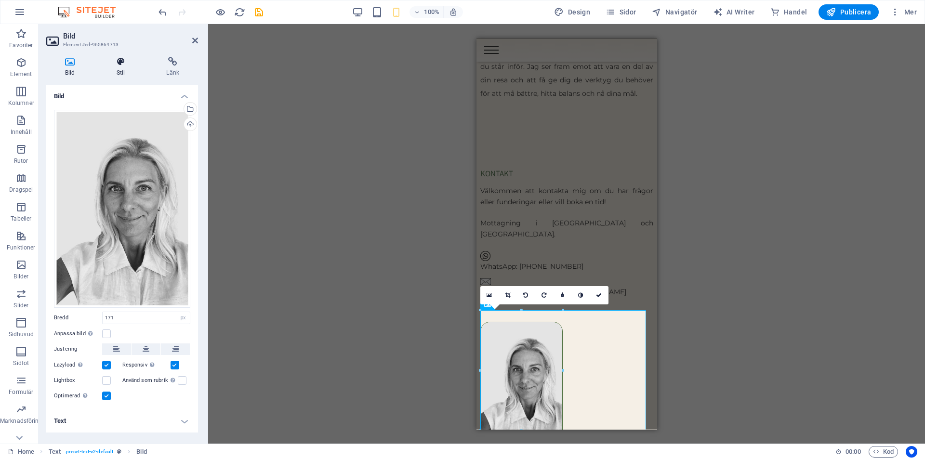
click at [117, 65] on icon at bounding box center [121, 62] width 46 height 10
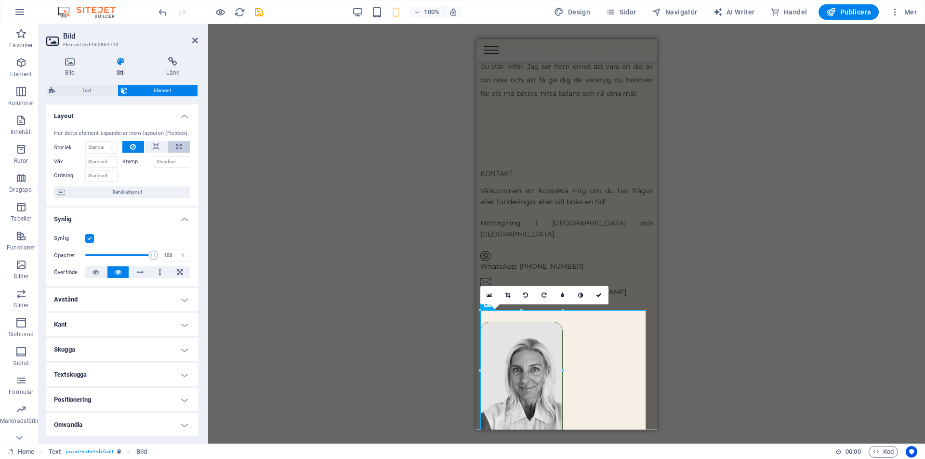
click at [179, 147] on icon at bounding box center [178, 147] width 5 height 12
type input "100"
select select "%"
drag, startPoint x: 93, startPoint y: 146, endPoint x: 81, endPoint y: 147, distance: 11.7
click at [81, 147] on div "Storlek 100 Standard auto px % 1/1 1/2 1/3 1/4 1/5 1/6 1/7 1/8 1/9 1/10" at bounding box center [86, 147] width 64 height 13
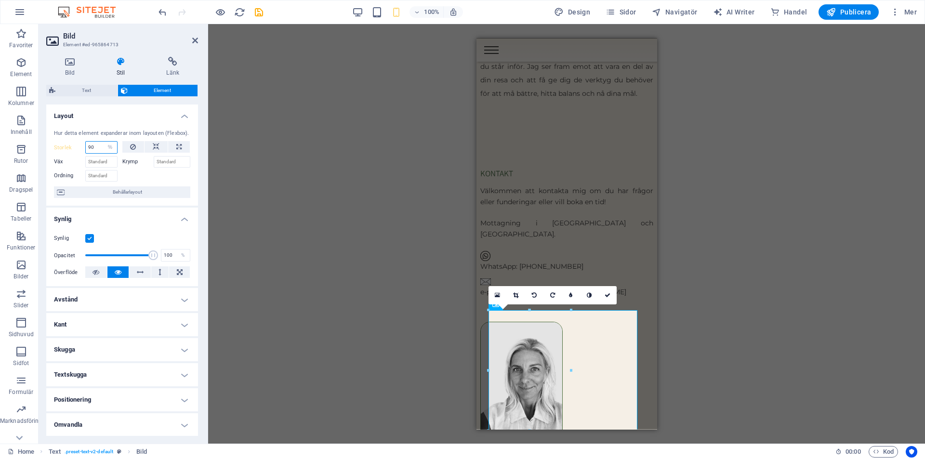
type input "90"
click at [762, 276] on div "H2 Banner Banner Behållare Menyfält Meny Behållare H3 Spacer Text Text Förinstä…" at bounding box center [566, 234] width 717 height 420
click at [261, 15] on icon "save" at bounding box center [258, 12] width 11 height 11
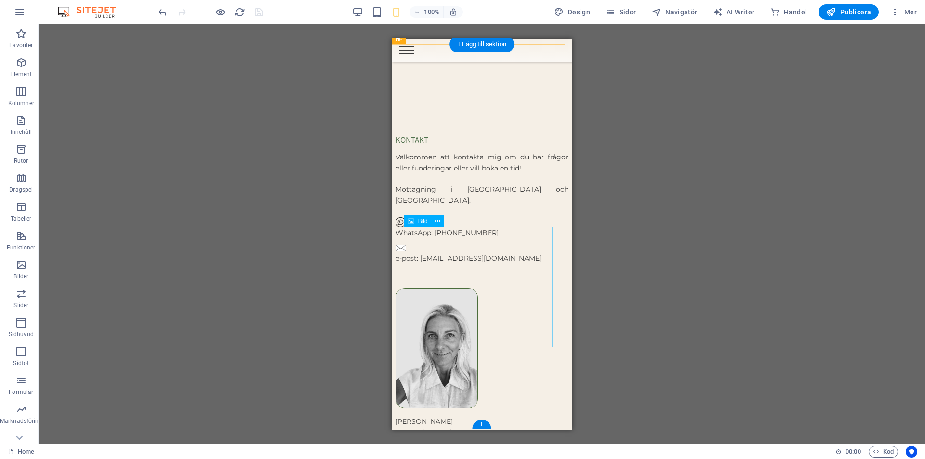
scroll to position [3505, 0]
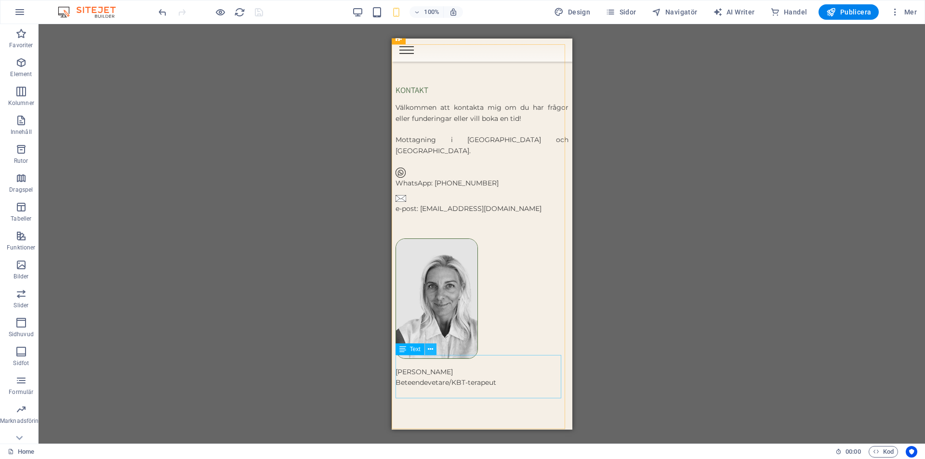
click at [435, 350] on button at bounding box center [431, 350] width 12 height 12
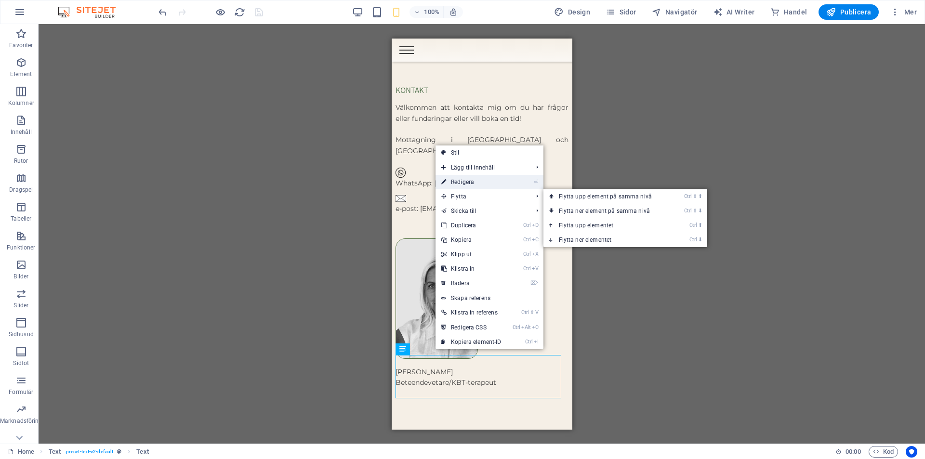
click at [486, 183] on link "⏎ Redigera" at bounding box center [472, 182] width 72 height 14
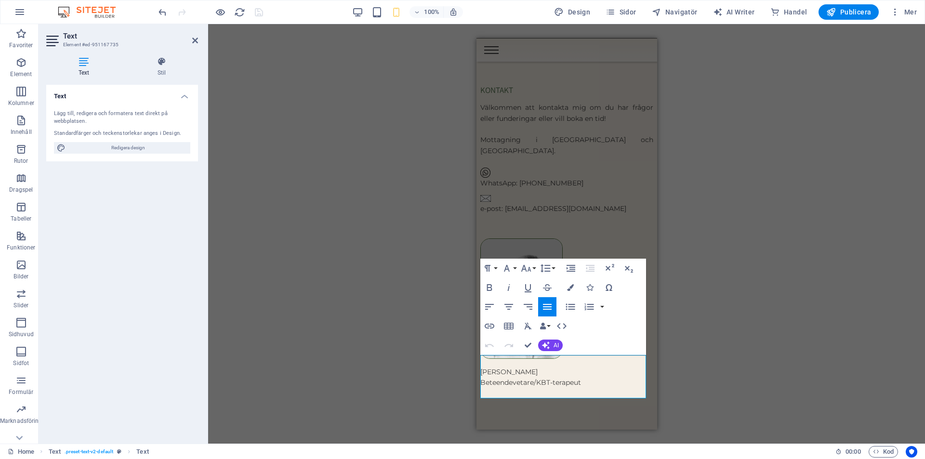
click at [90, 64] on icon at bounding box center [83, 62] width 75 height 10
click at [162, 70] on h4 "Stil" at bounding box center [161, 67] width 73 height 20
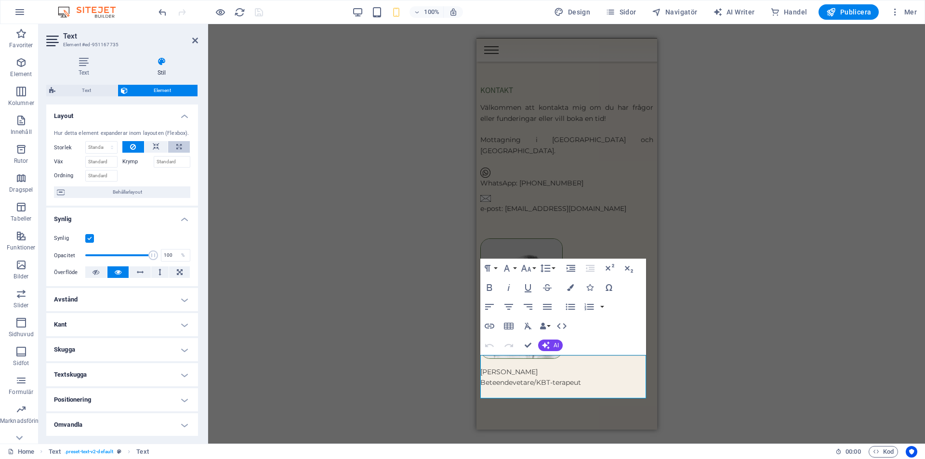
click at [179, 148] on icon at bounding box center [178, 147] width 5 height 12
type input "100"
select select "%"
drag, startPoint x: 99, startPoint y: 142, endPoint x: 50, endPoint y: 132, distance: 50.8
click at [67, 141] on div "Storlek 100 Standard auto px % 1/1 1/2 1/3 1/4 1/5 1/6 1/7 1/8 1/9 1/10" at bounding box center [86, 147] width 64 height 13
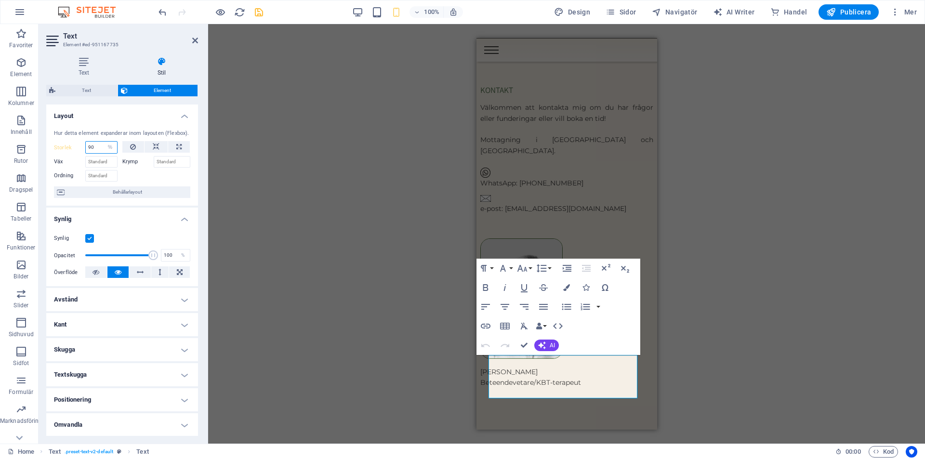
type input "90"
click at [256, 8] on icon "save" at bounding box center [258, 12] width 11 height 11
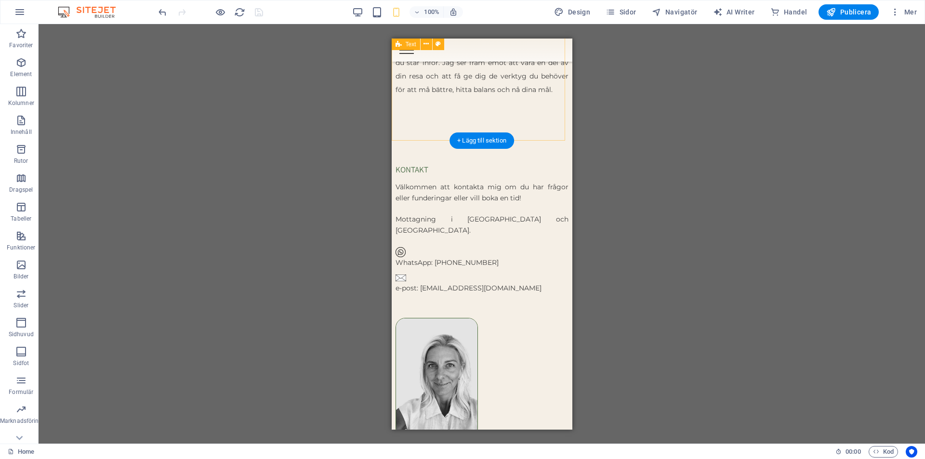
scroll to position [3408, 0]
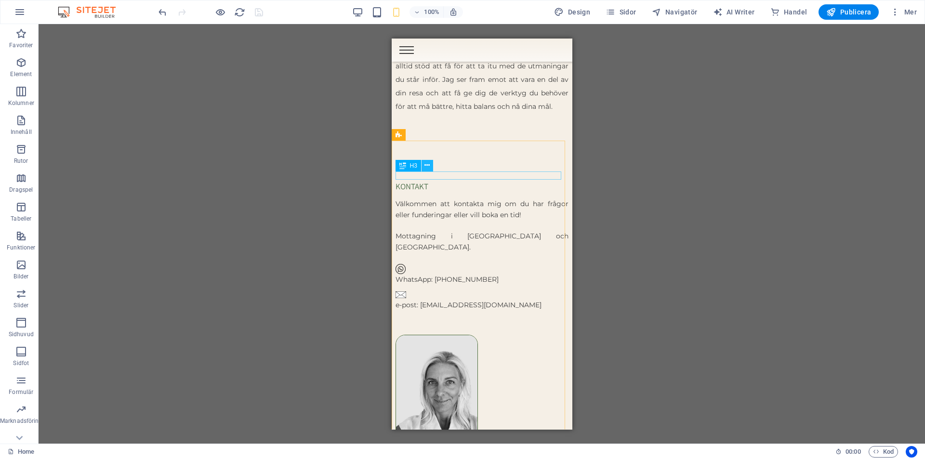
click at [428, 165] on icon at bounding box center [427, 165] width 5 height 10
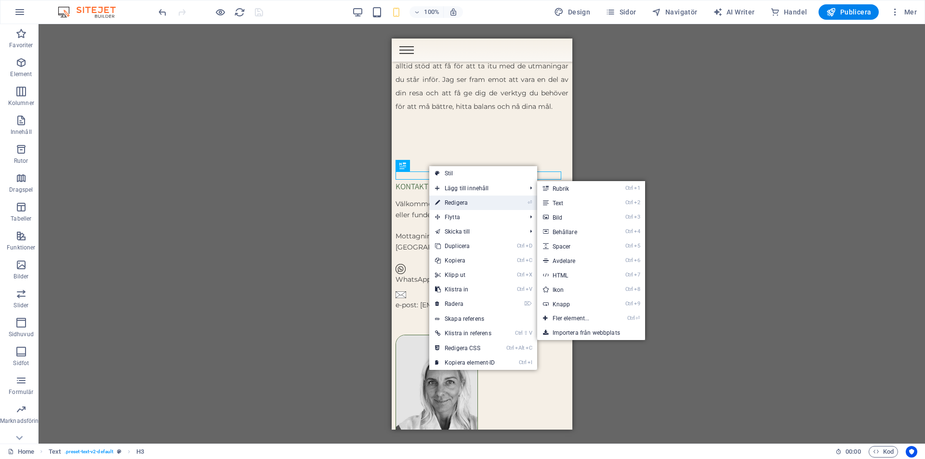
click at [458, 198] on link "⏎ Redigera" at bounding box center [465, 203] width 72 height 14
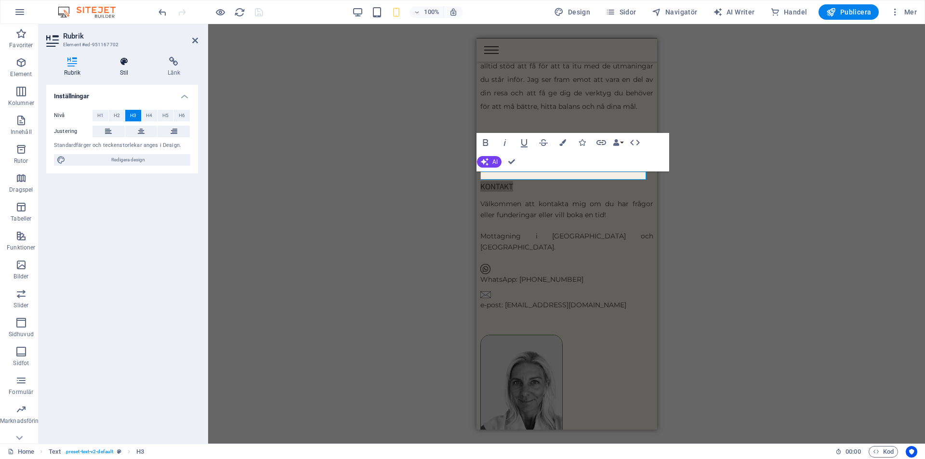
click at [129, 73] on h4 "Stil" at bounding box center [126, 67] width 48 height 20
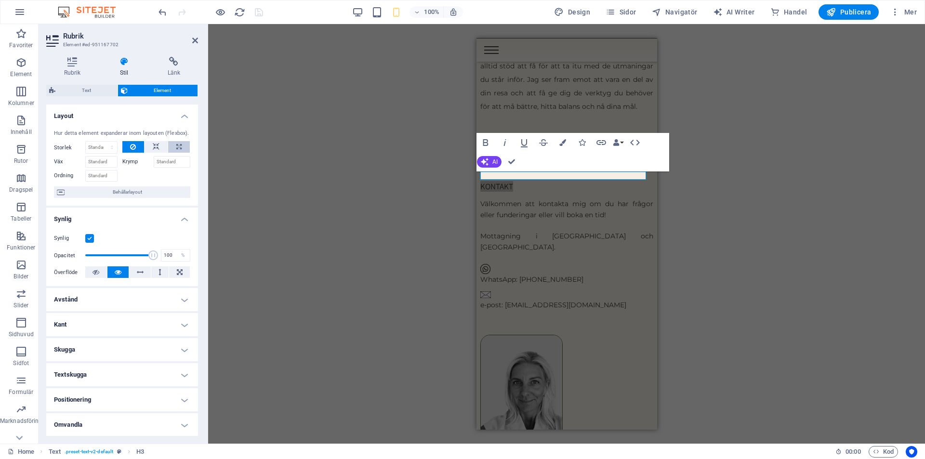
click at [184, 147] on button at bounding box center [179, 147] width 22 height 12
type input "100"
select select "%"
drag, startPoint x: 98, startPoint y: 146, endPoint x: 45, endPoint y: 144, distance: 53.6
click at [45, 144] on div "Rubrik Stil Länk Inställningar Nivå H1 H2 H3 H4 H5 H6 Justering Standardfärger …" at bounding box center [122, 246] width 167 height 395
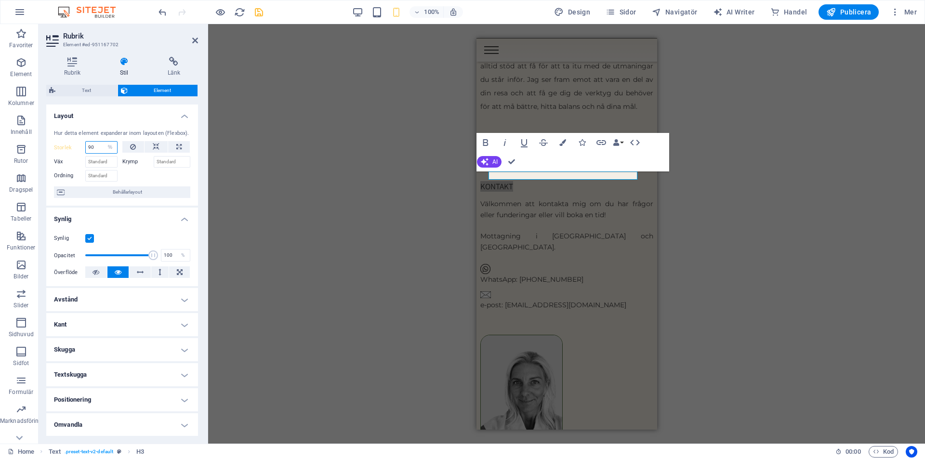
type input "90"
click at [763, 164] on div "H2 Banner Banner Behållare Menyfält Meny Behållare H3 Spacer Text Text Förinstä…" at bounding box center [566, 234] width 717 height 420
click at [260, 13] on icon "save" at bounding box center [258, 12] width 11 height 11
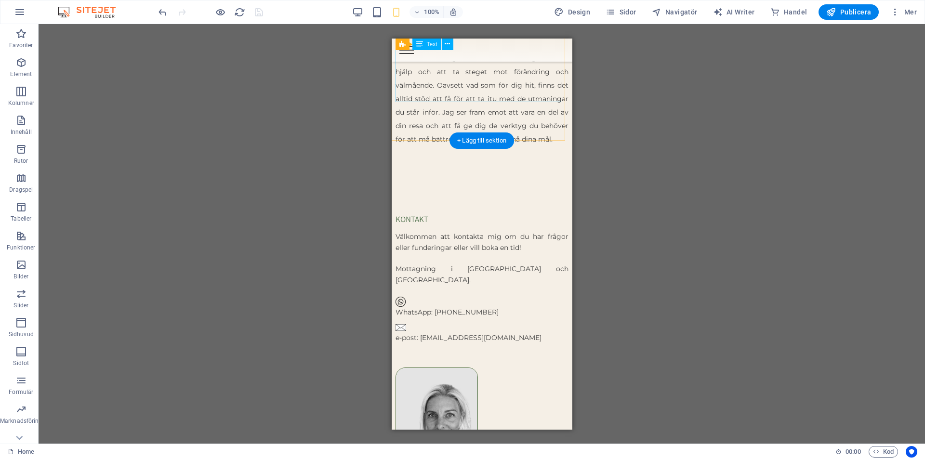
scroll to position [3264, 0]
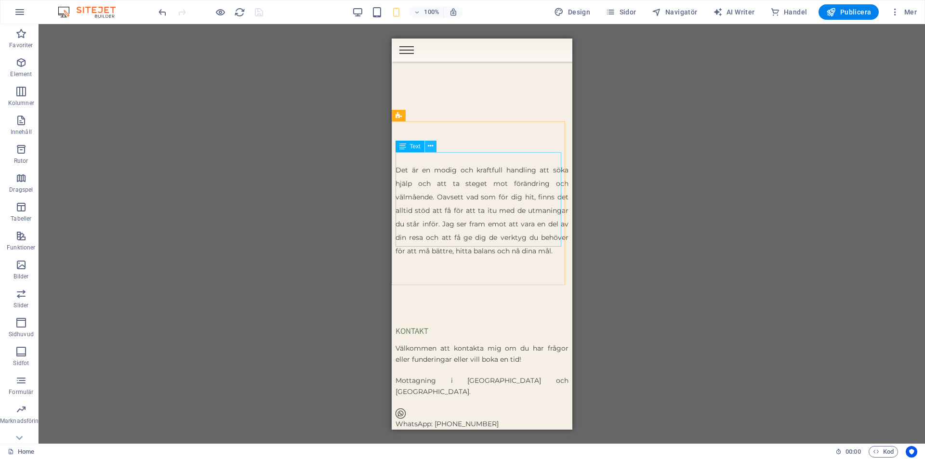
click at [432, 145] on icon at bounding box center [430, 146] width 5 height 10
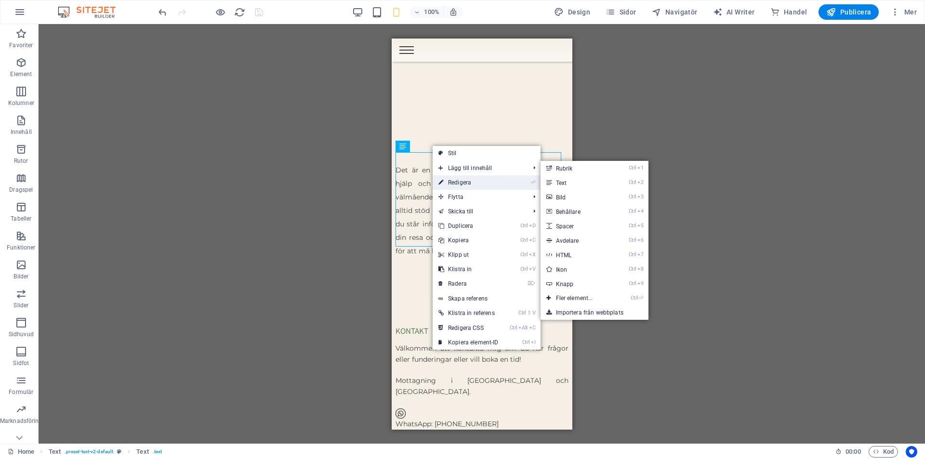
click at [457, 182] on link "⏎ Redigera" at bounding box center [469, 182] width 72 height 14
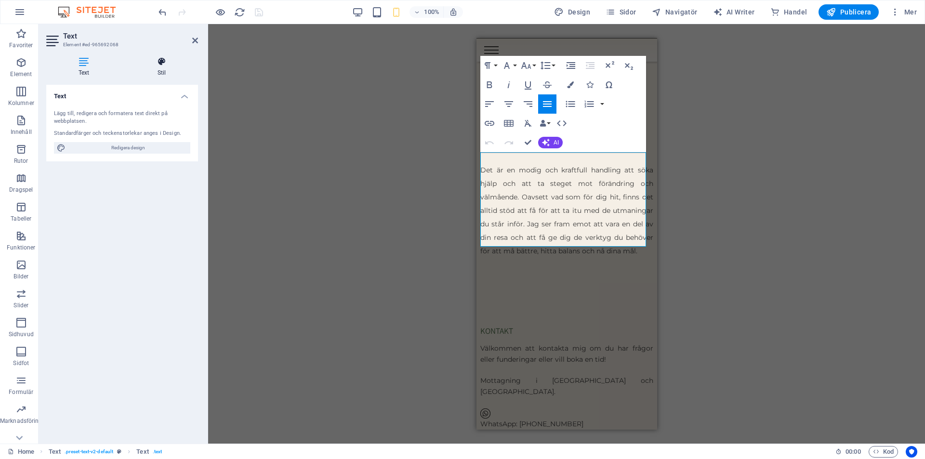
click at [163, 63] on icon at bounding box center [161, 62] width 73 height 10
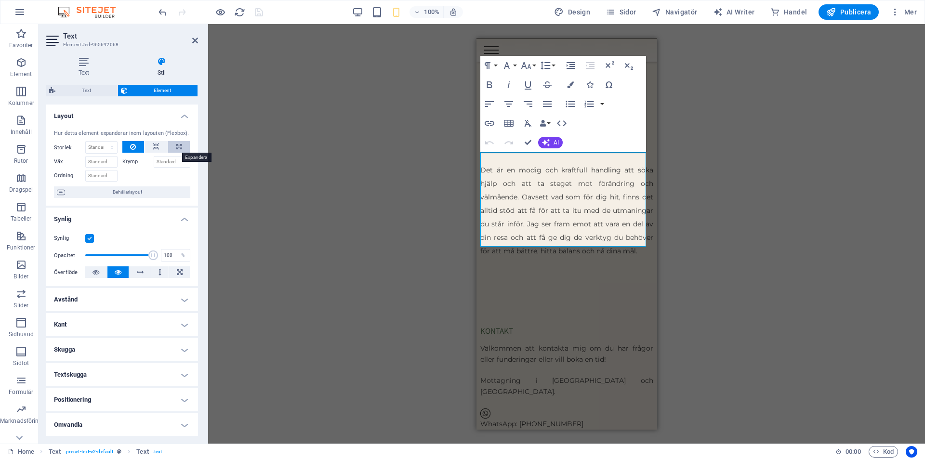
click at [176, 148] on icon at bounding box center [178, 147] width 5 height 12
type input "100"
select select "%"
drag, startPoint x: 100, startPoint y: 143, endPoint x: 65, endPoint y: 139, distance: 35.4
click at [79, 144] on div "Storlek 100 Standard auto px % 1/1 1/2 1/3 1/4 1/5 1/6 1/7 1/8 1/9 1/10" at bounding box center [86, 147] width 64 height 13
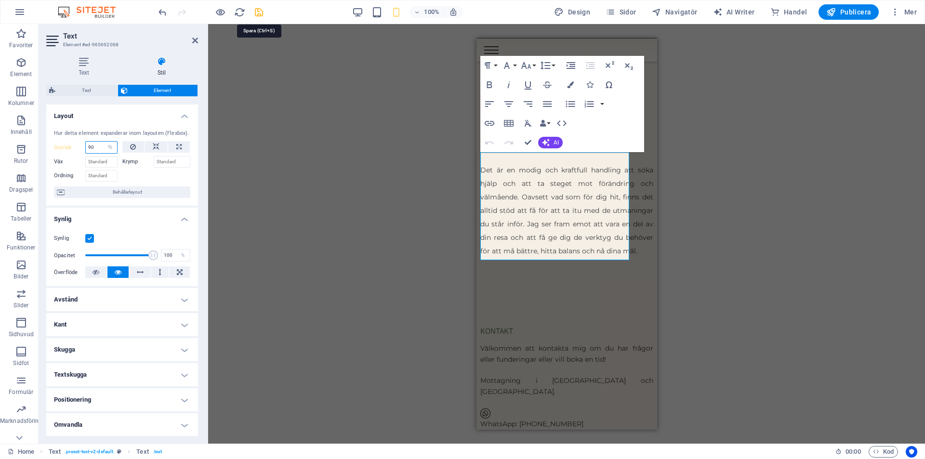
type input "90"
click at [259, 17] on icon "save" at bounding box center [258, 12] width 11 height 11
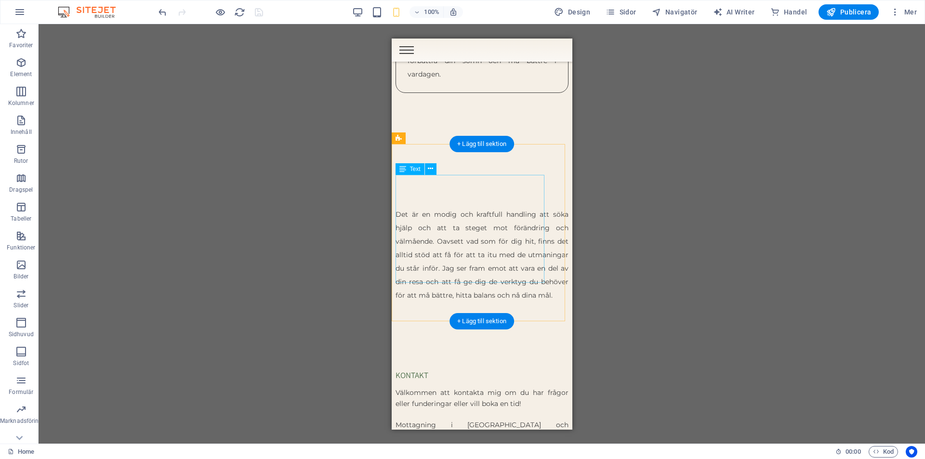
scroll to position [3167, 0]
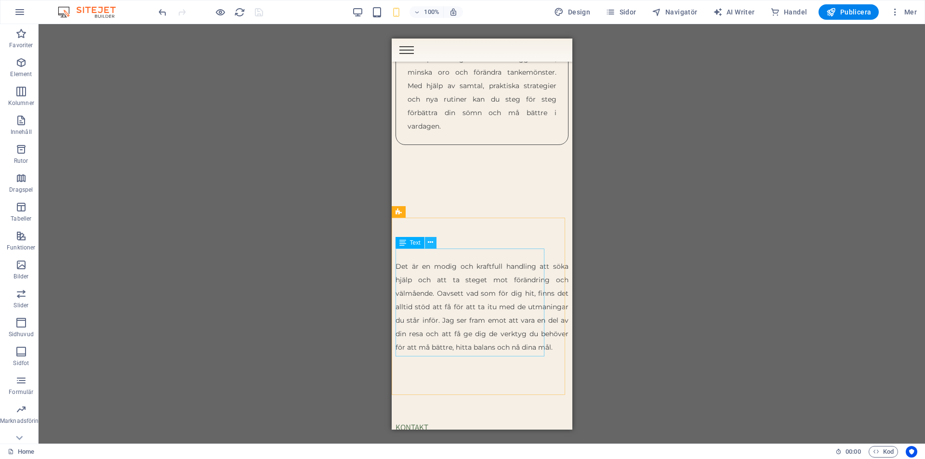
click at [434, 244] on button at bounding box center [431, 243] width 12 height 12
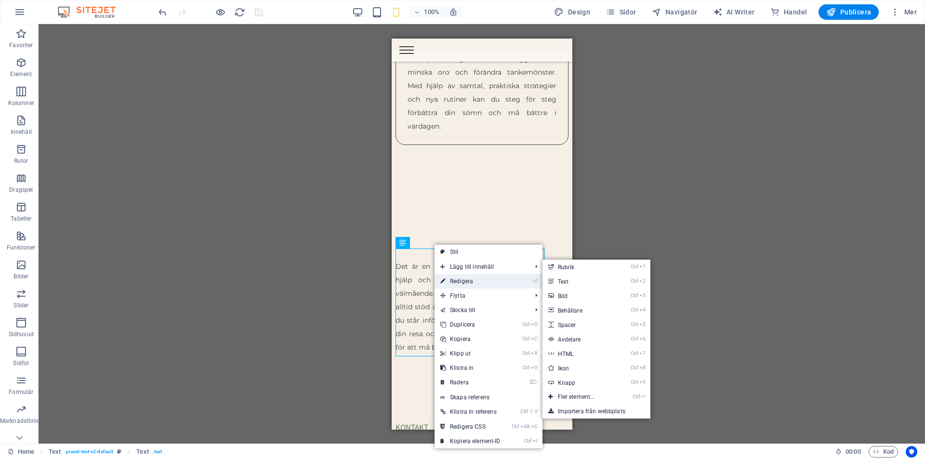
click at [471, 278] on link "⏎ Redigera" at bounding box center [471, 281] width 72 height 14
select select "%"
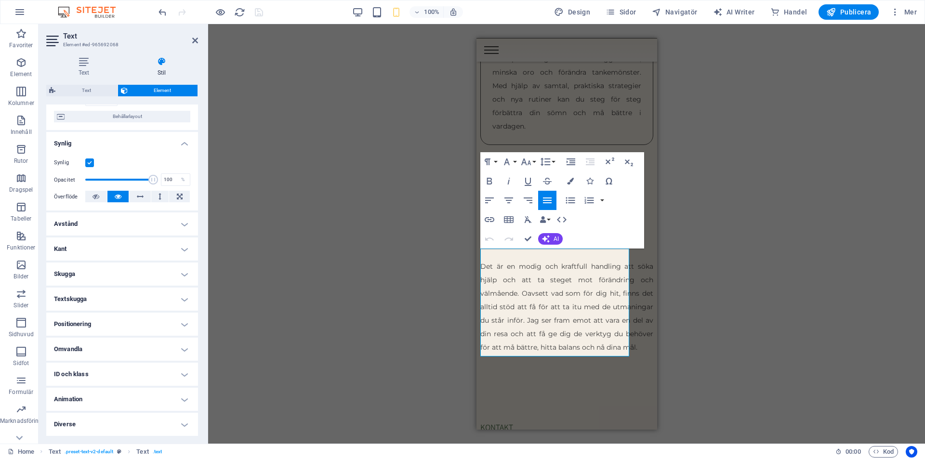
scroll to position [0, 0]
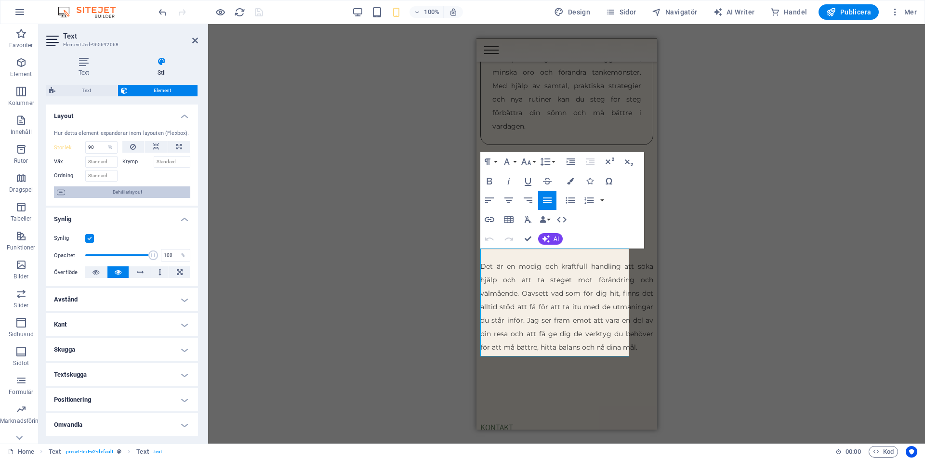
click at [118, 190] on span "Behållarlayout" at bounding box center [127, 192] width 120 height 12
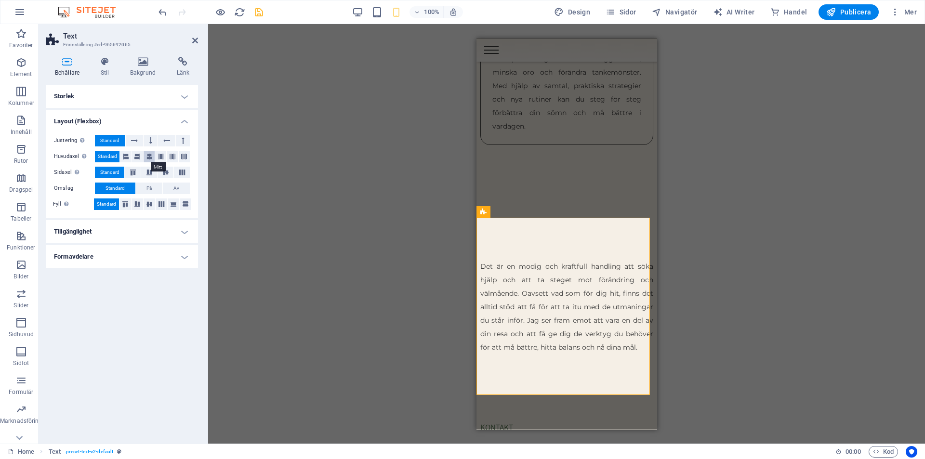
click at [148, 156] on icon at bounding box center [149, 157] width 6 height 12
click at [259, 14] on icon "save" at bounding box center [258, 12] width 11 height 11
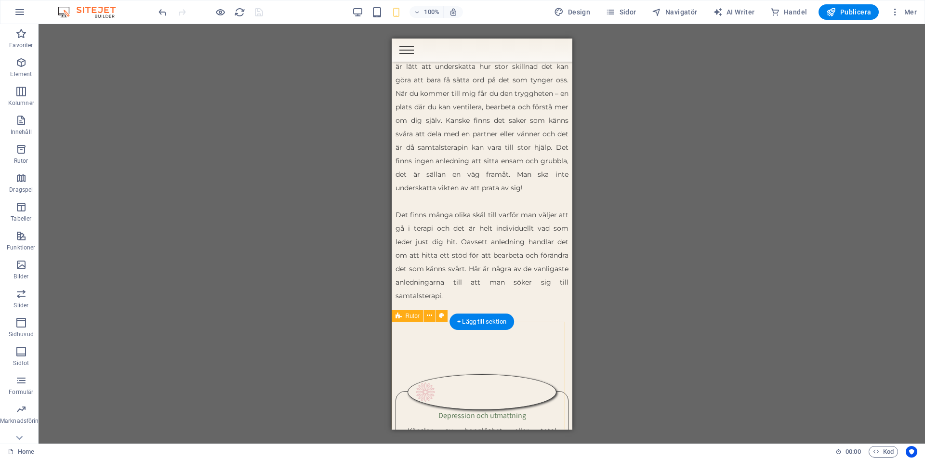
scroll to position [1240, 0]
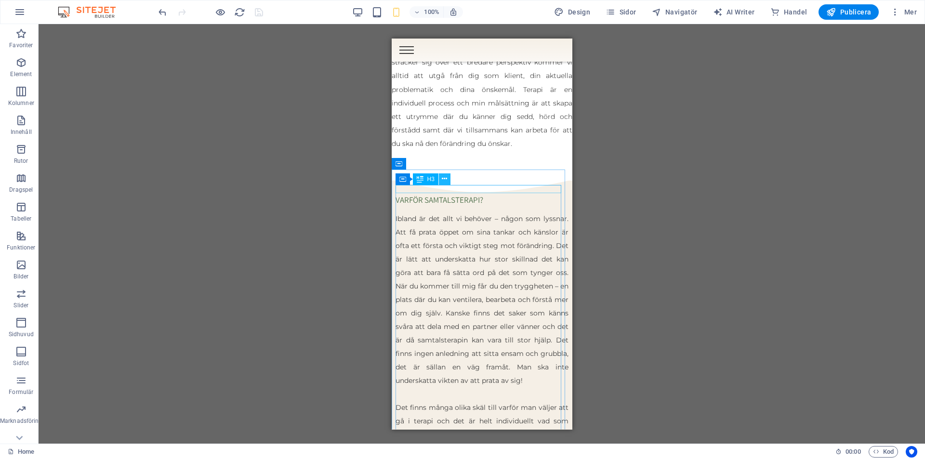
click at [446, 180] on icon at bounding box center [444, 179] width 5 height 10
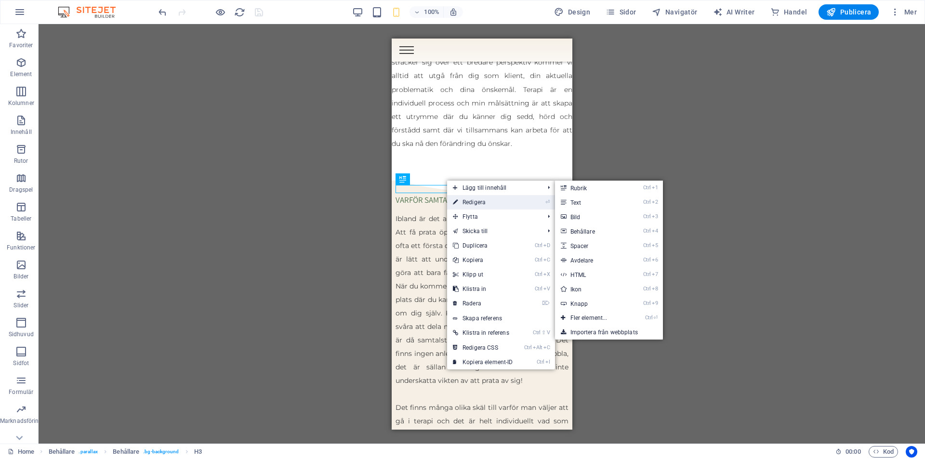
click at [476, 200] on link "⏎ Redigera" at bounding box center [483, 202] width 72 height 14
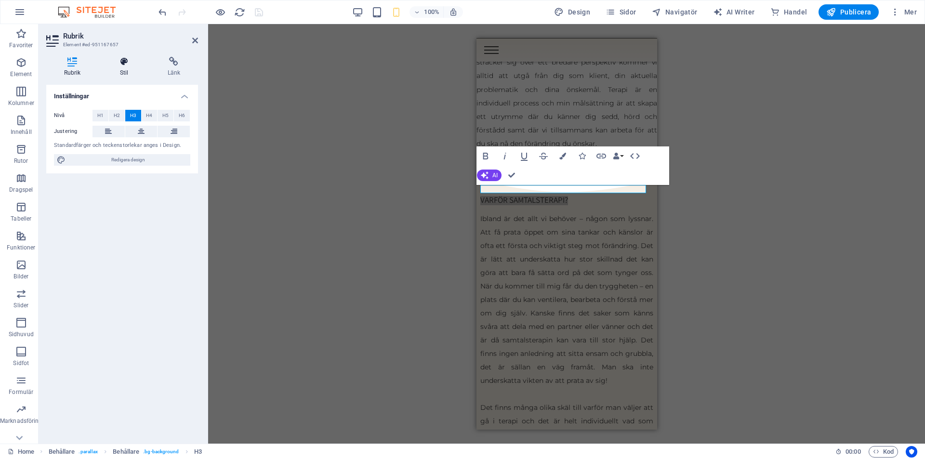
click at [129, 70] on h4 "Stil" at bounding box center [126, 67] width 48 height 20
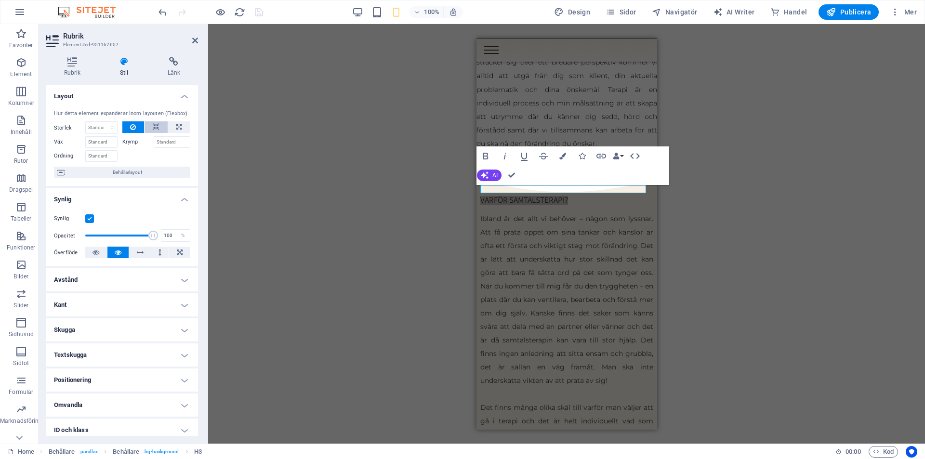
click at [154, 126] on icon at bounding box center [156, 127] width 7 height 12
drag, startPoint x: 101, startPoint y: 126, endPoint x: 82, endPoint y: 126, distance: 18.3
click at [82, 126] on div "Storlek Standard auto px % 1/1 1/2 1/3 1/4 1/5 1/6 1/7 1/8 1/9 1/10" at bounding box center [86, 127] width 64 height 13
select select "px"
click at [102, 122] on select "Standard auto px % 1/1 1/2 1/3 1/4 1/5 1/6 1/7 1/8 1/9 1/10" at bounding box center [101, 128] width 31 height 12
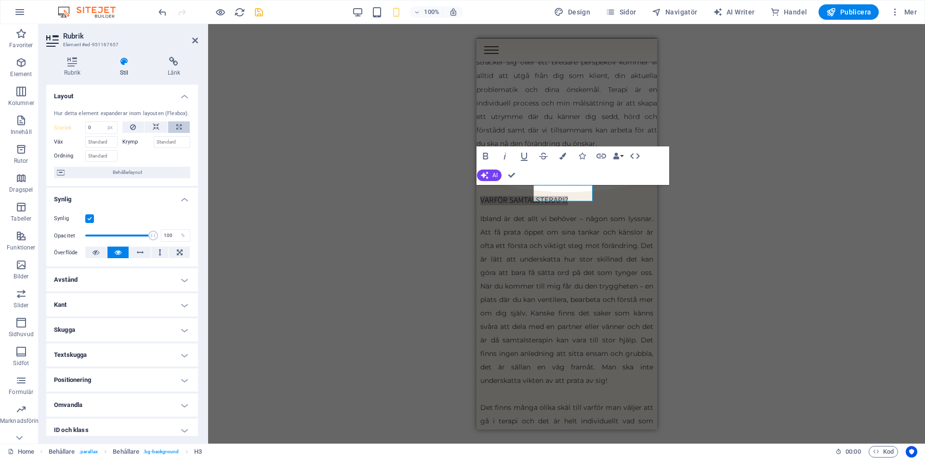
click at [174, 124] on button at bounding box center [179, 127] width 22 height 12
type input "100"
select select "%"
drag, startPoint x: 101, startPoint y: 126, endPoint x: 78, endPoint y: 126, distance: 23.6
click at [78, 126] on div "Storlek 100 Standard auto px % 1/1 1/2 1/3 1/4 1/5 1/6 1/7 1/8 1/9 1/10" at bounding box center [86, 127] width 64 height 13
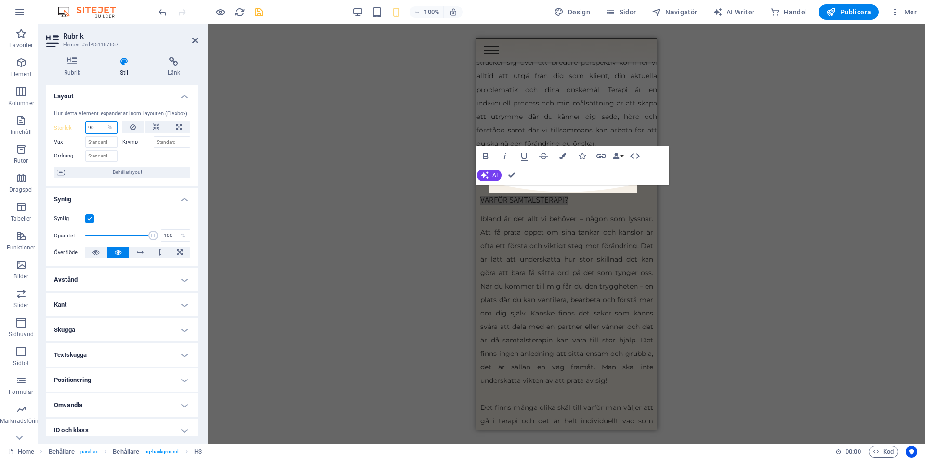
type input "90"
click at [309, 76] on div "H2 Banner Banner Behållare Menyfält Meny Behållare H3 Spacer Text Text Förinstä…" at bounding box center [566, 234] width 717 height 420
click at [259, 10] on icon "save" at bounding box center [258, 12] width 11 height 11
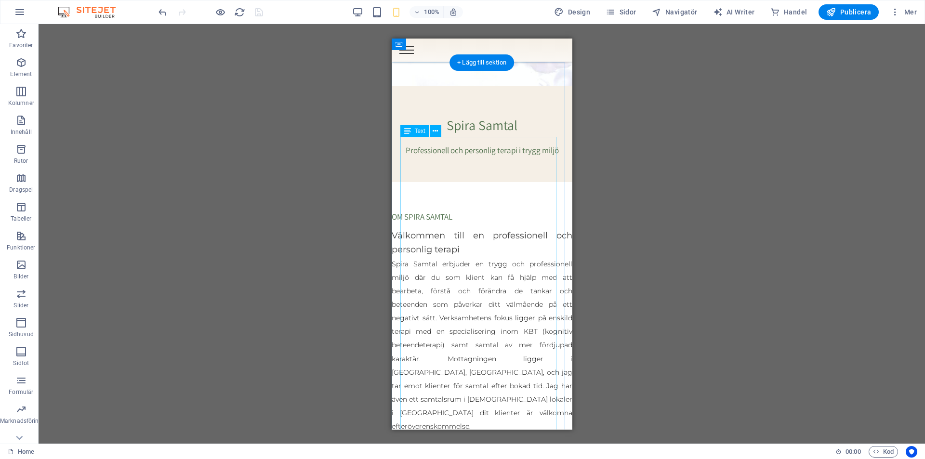
scroll to position [180, 0]
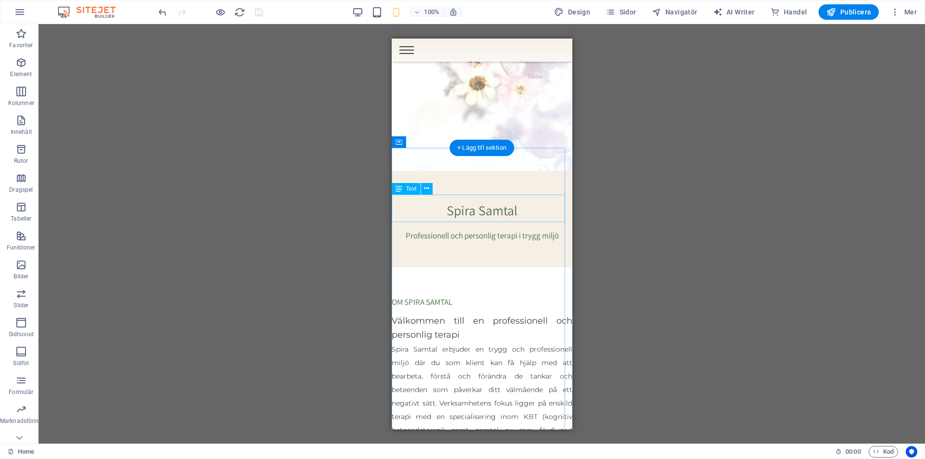
click at [452, 314] on div "Välkommen till en professionell och personlig terapi" at bounding box center [481, 328] width 181 height 28
click at [427, 190] on icon at bounding box center [426, 189] width 5 height 10
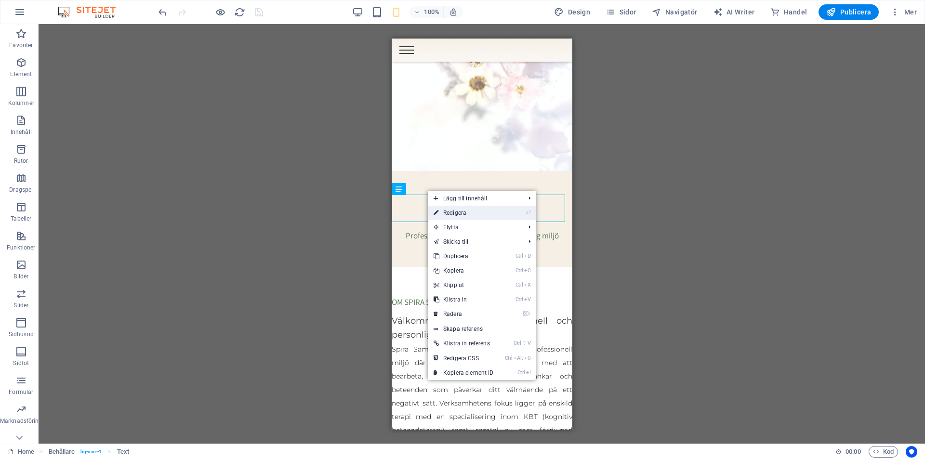
click at [454, 213] on link "⏎ Redigera" at bounding box center [464, 213] width 72 height 14
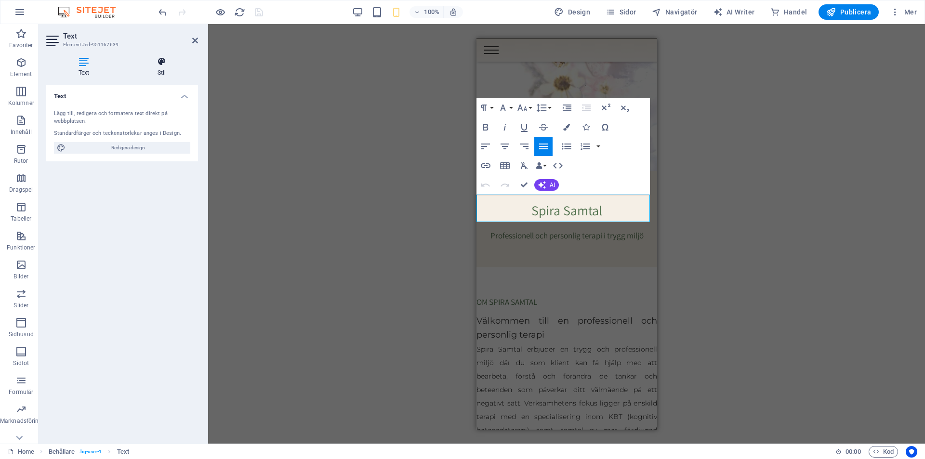
click at [163, 76] on h4 "Stil" at bounding box center [161, 67] width 73 height 20
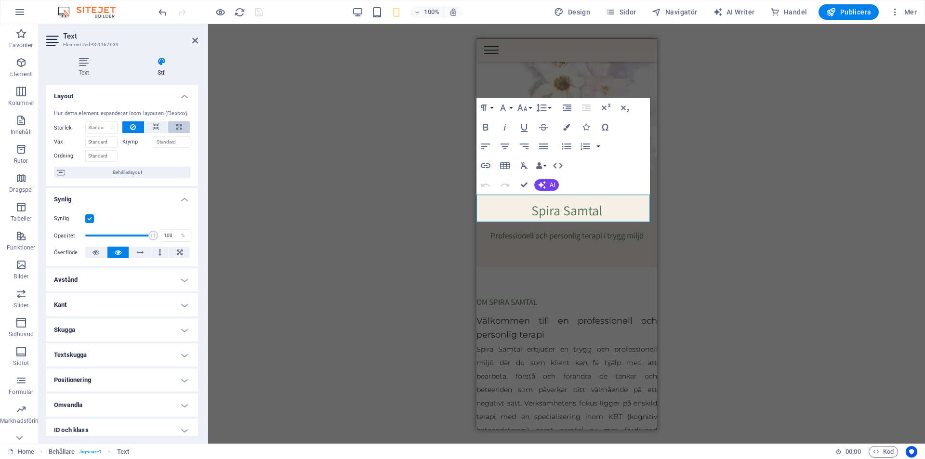
click at [183, 129] on button at bounding box center [179, 127] width 22 height 12
type input "100"
select select "%"
drag, startPoint x: 99, startPoint y: 126, endPoint x: 57, endPoint y: 123, distance: 42.0
click at [62, 125] on div "Storlek 100 Standard auto px % 1/1 1/2 1/3 1/4 1/5 1/6 1/7 1/8 1/9 1/10" at bounding box center [86, 127] width 64 height 13
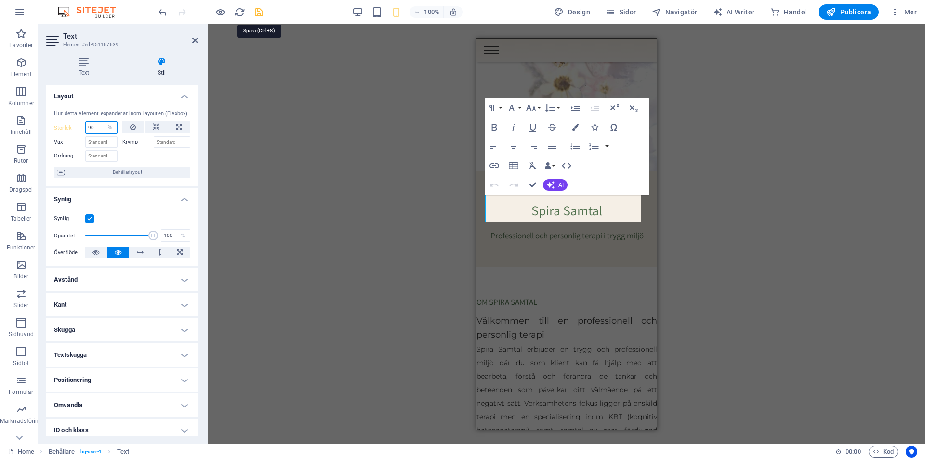
type input "90"
drag, startPoint x: 264, startPoint y: 13, endPoint x: 269, endPoint y: 16, distance: 6.3
click at [264, 13] on icon "save" at bounding box center [258, 12] width 11 height 11
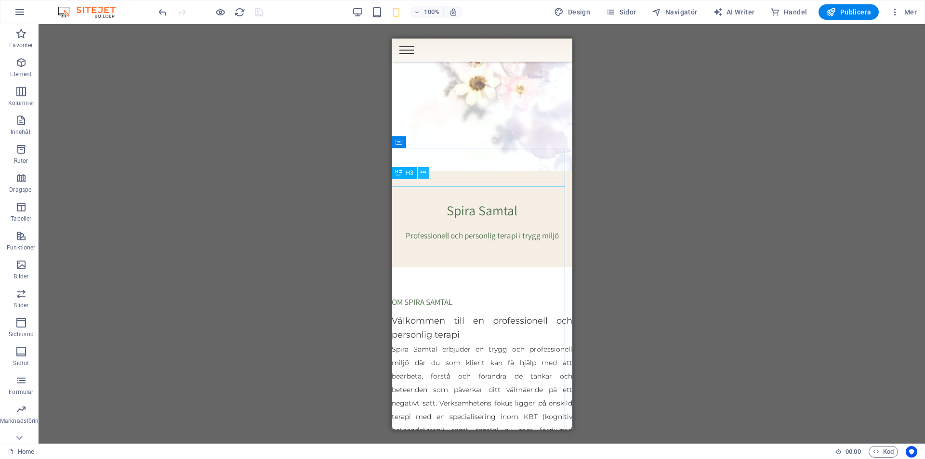
click at [424, 173] on icon at bounding box center [423, 173] width 5 height 10
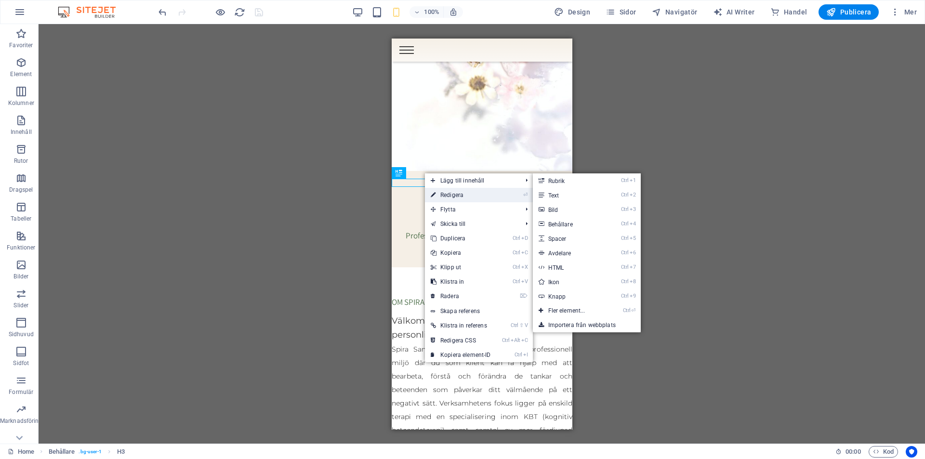
click at [458, 195] on link "⏎ Redigera" at bounding box center [461, 195] width 72 height 14
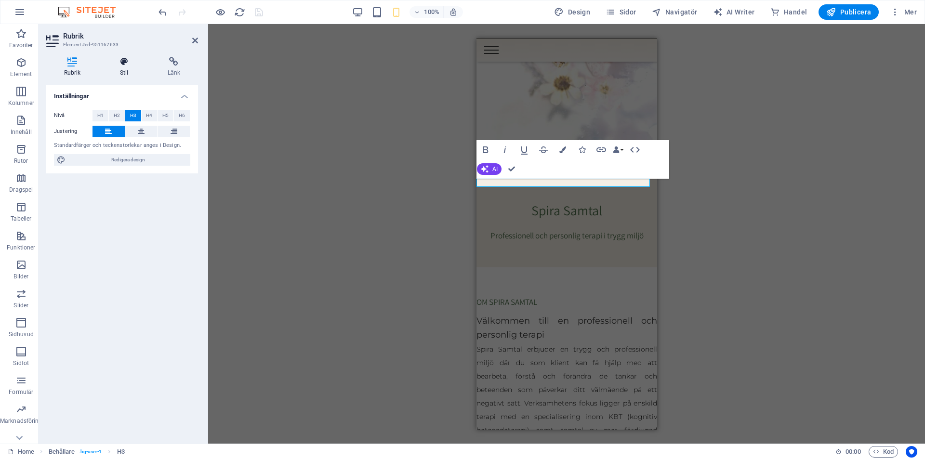
click at [122, 70] on h4 "Stil" at bounding box center [126, 67] width 48 height 20
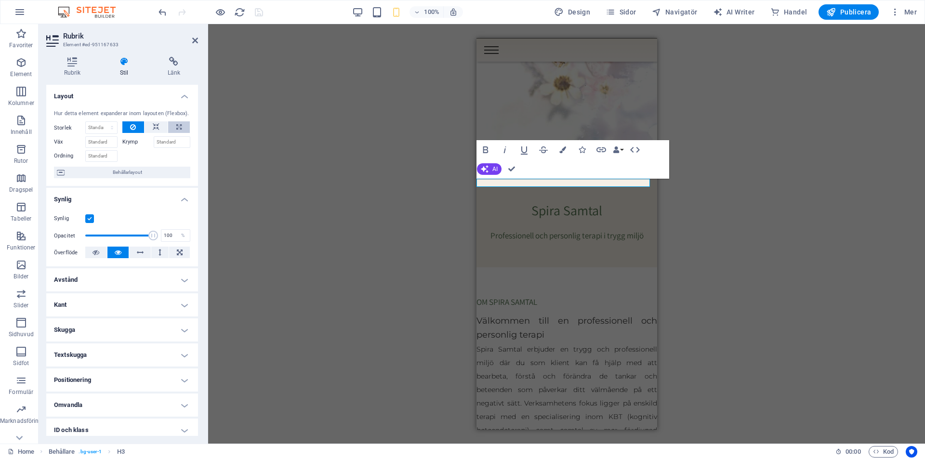
click at [178, 127] on icon at bounding box center [178, 127] width 5 height 12
type input "100"
select select "%"
drag, startPoint x: 101, startPoint y: 126, endPoint x: 54, endPoint y: 121, distance: 47.5
click at [58, 122] on div "Storlek 100 Standard auto px % 1/1 1/2 1/3 1/4 1/5 1/6 1/7 1/8 1/9 1/10" at bounding box center [86, 127] width 64 height 13
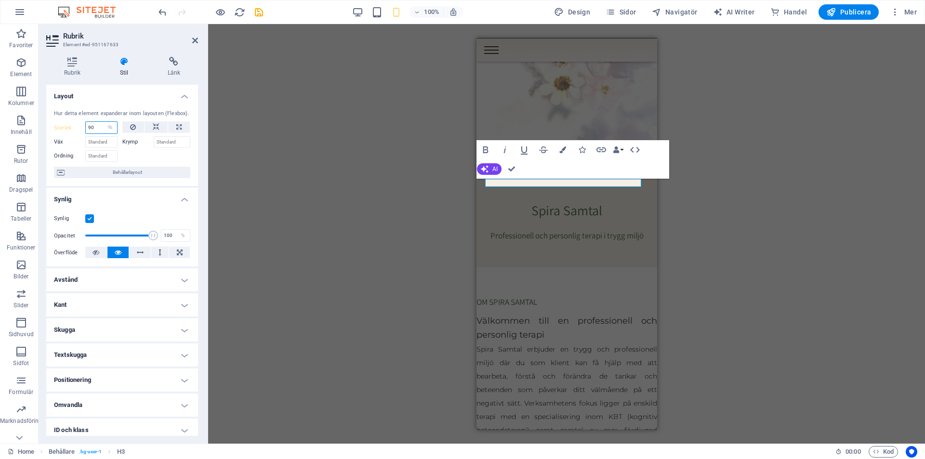
type input "90"
click at [779, 184] on div "H2 Banner Banner Behållare Menyfält Meny Behållare H3 Spacer Text Text Förinstä…" at bounding box center [566, 234] width 717 height 420
click at [260, 15] on icon "save" at bounding box center [258, 12] width 11 height 11
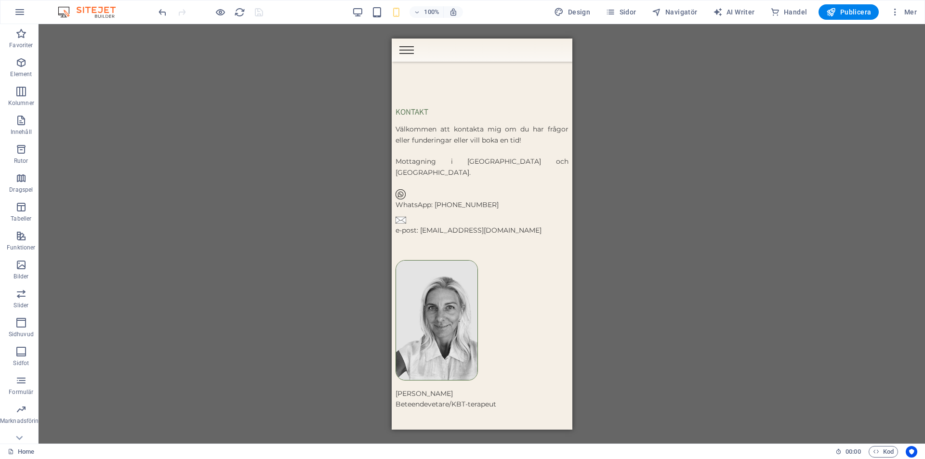
scroll to position [3518, 0]
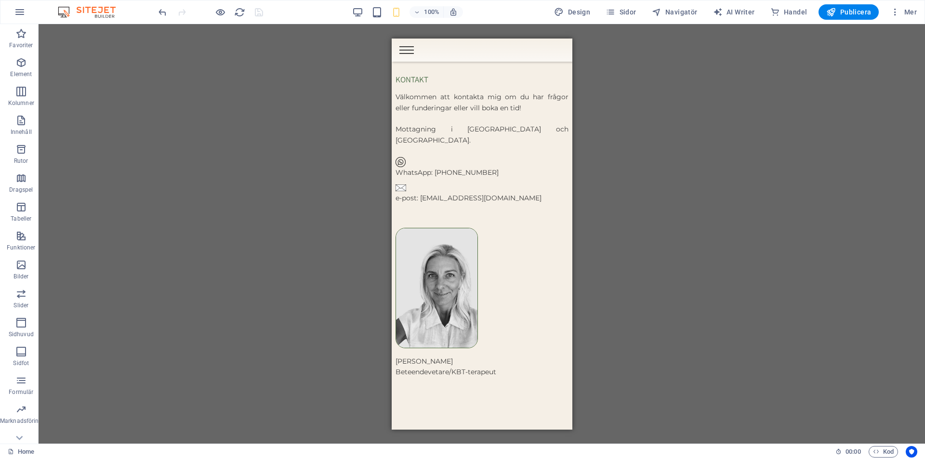
drag, startPoint x: 567, startPoint y: 188, endPoint x: 1166, endPoint y: 41, distance: 616.8
click at [841, 18] on button "Publicera" at bounding box center [849, 11] width 60 height 15
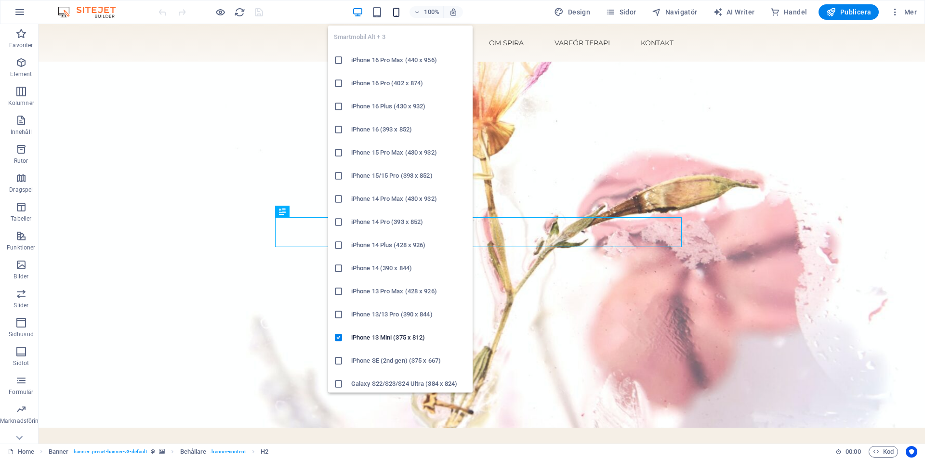
click at [401, 13] on icon "button" at bounding box center [396, 12] width 11 height 11
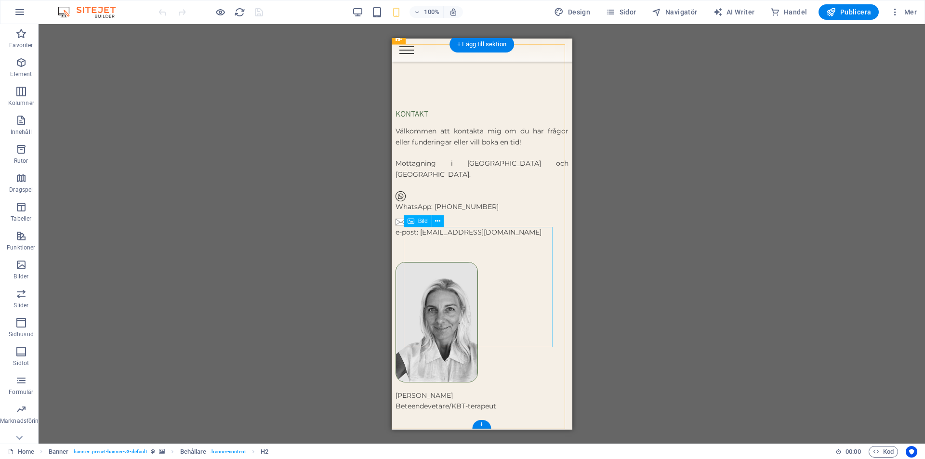
scroll to position [3518, 0]
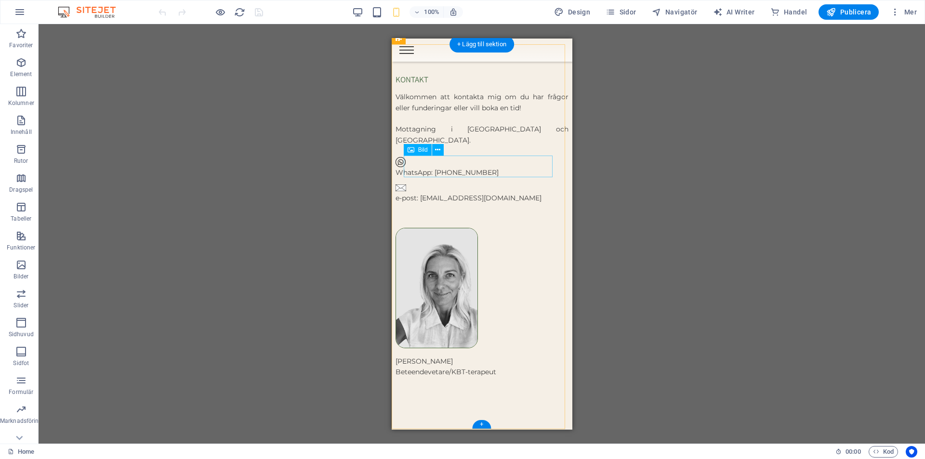
click at [464, 169] on figure "WhatsApp: [PHONE_NUMBER]" at bounding box center [481, 167] width 173 height 22
click at [441, 149] on button at bounding box center [438, 150] width 12 height 12
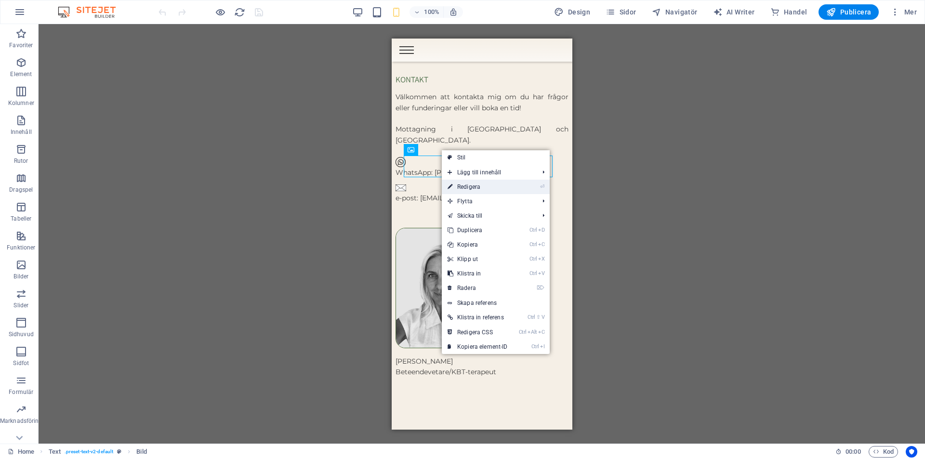
click at [479, 191] on link "⏎ Redigera" at bounding box center [478, 187] width 72 height 14
select select "px"
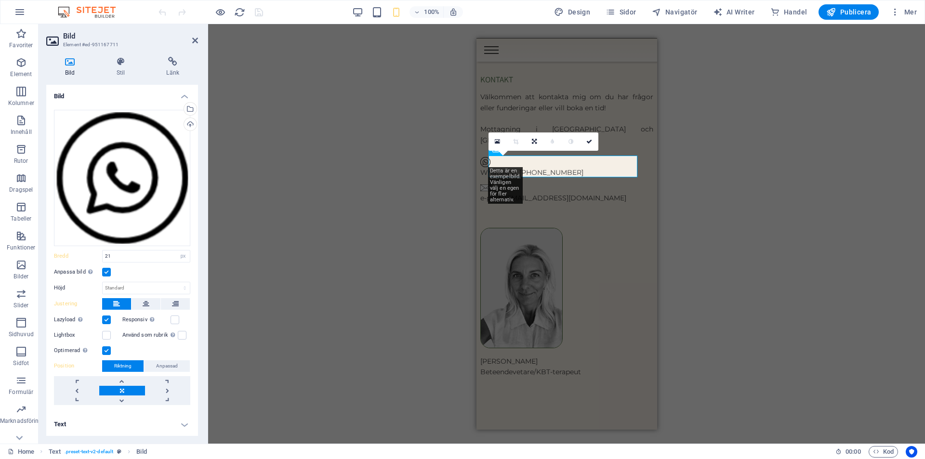
click at [186, 425] on h4 "Text" at bounding box center [122, 424] width 152 height 23
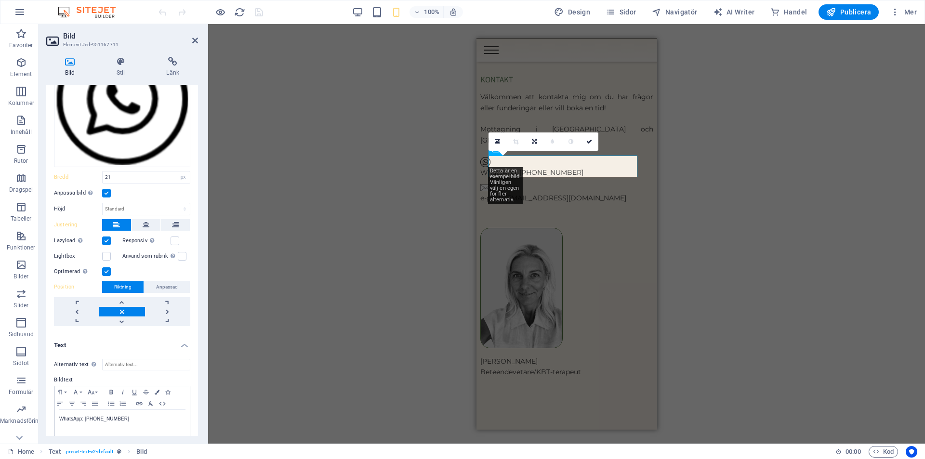
scroll to position [89, 0]
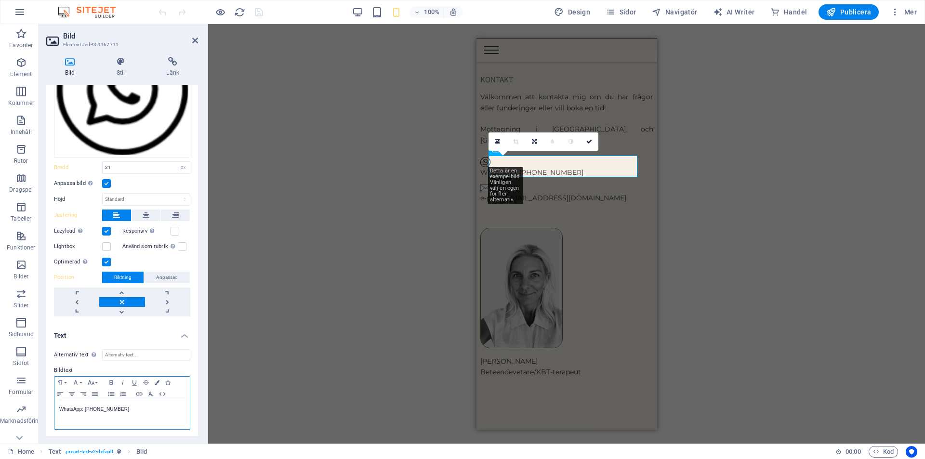
click at [86, 413] on div "WhatsApp: [PHONE_NUMBER]" at bounding box center [121, 414] width 135 height 29
click at [537, 143] on link at bounding box center [534, 142] width 18 height 18
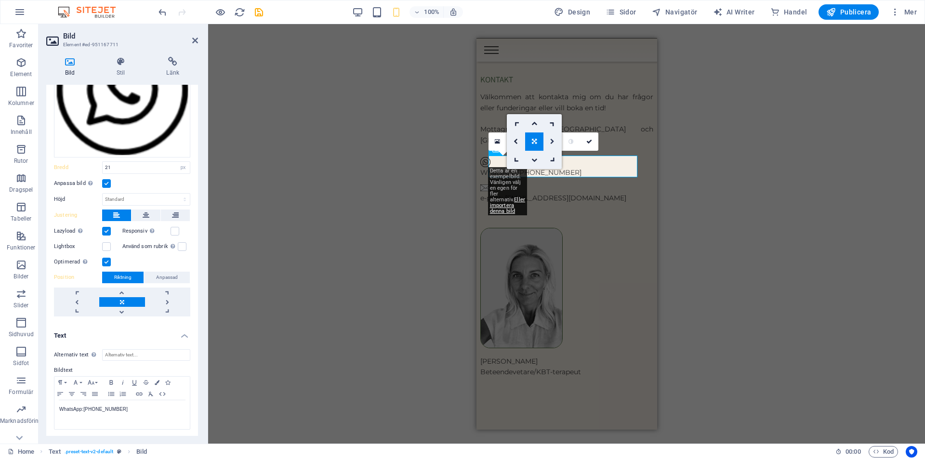
click at [555, 142] on link at bounding box center [553, 142] width 18 height 18
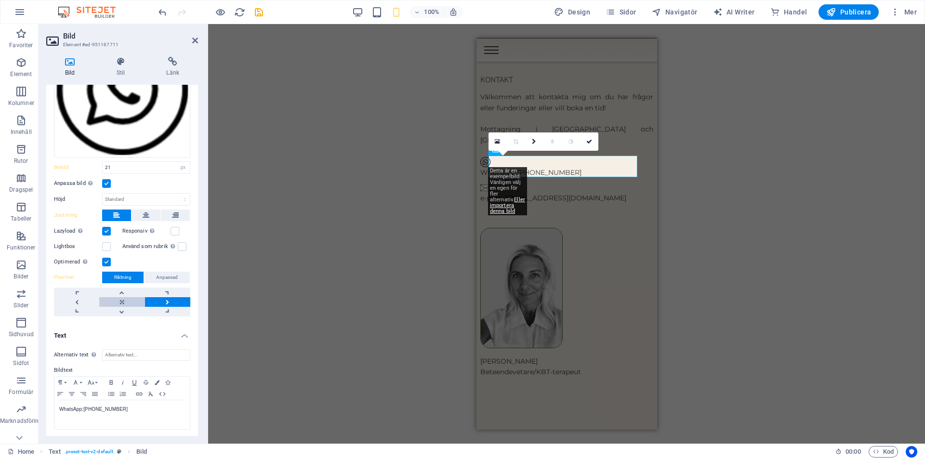
click at [118, 300] on link at bounding box center [121, 302] width 45 height 10
click at [278, 258] on div "H2 Banner Banner Behållare Spacer Spacer H3 Menyfält Text Behållare Text Text B…" at bounding box center [566, 234] width 717 height 420
click at [151, 353] on input "Alternativ text Den alternativa texten används av enheter som inte kan visa bil…" at bounding box center [146, 355] width 88 height 12
drag, startPoint x: 98, startPoint y: 405, endPoint x: 21, endPoint y: 400, distance: 77.3
click at [21, 400] on section "Favoriter Element Kolumner Innehåll Rutor Dragspel Tabeller Funktioner Bilder S…" at bounding box center [462, 234] width 925 height 420
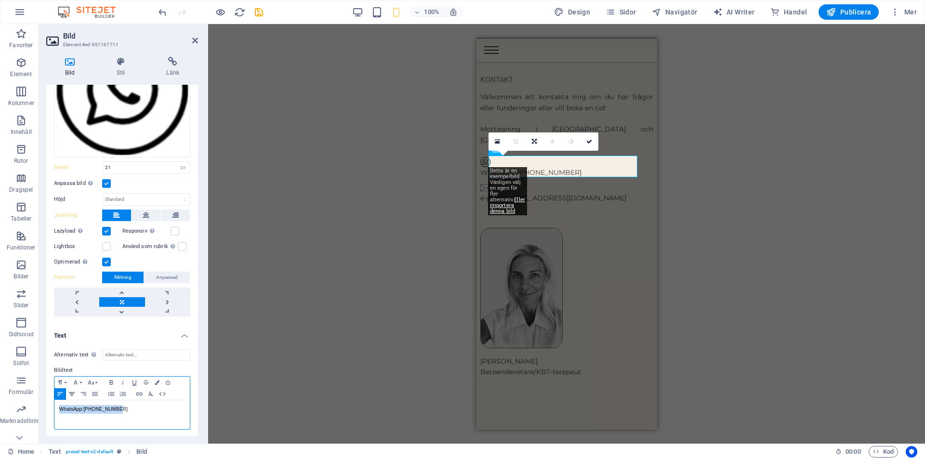
copy p "WhatsApp: [PHONE_NUMBER]"
click at [129, 346] on div "Alternativ text Den alternativa texten används av enheter som inte kan visa bil…" at bounding box center [122, 390] width 152 height 96
drag, startPoint x: 122, startPoint y: 351, endPoint x: 111, endPoint y: 356, distance: 12.1
click at [122, 351] on input "Alternativ text Den alternativa texten används av enheter som inte kan visa bil…" at bounding box center [146, 355] width 88 height 12
paste input "WhatsApp: [PHONE_NUMBER]"
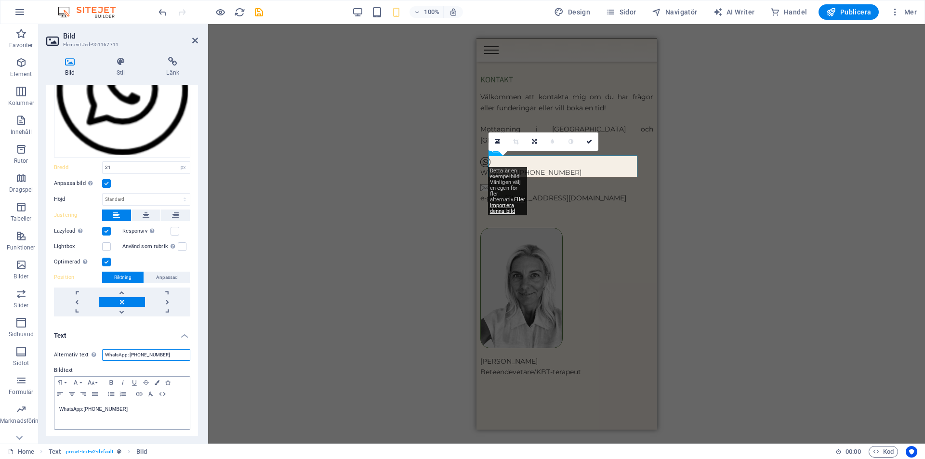
type input "WhatsApp: [PHONE_NUMBER]"
drag, startPoint x: 131, startPoint y: 408, endPoint x: 17, endPoint y: 408, distance: 113.7
click at [17, 408] on section "Favoriter Element Kolumner Innehåll Rutor Dragspel Tabeller Funktioner Bilder S…" at bounding box center [462, 234] width 925 height 420
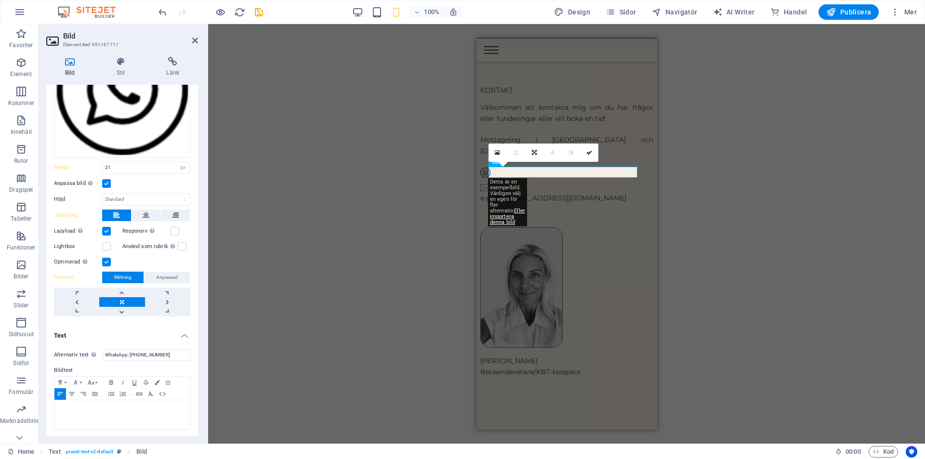
click at [752, 255] on div "H2 Banner Banner Behållare Spacer Spacer H3 Menyfält Text Behållare Text Text B…" at bounding box center [566, 234] width 717 height 420
click at [242, 54] on div "H2 Banner Banner Behållare Spacer Spacer H3 Menyfält Text Behållare Text Text B…" at bounding box center [566, 234] width 717 height 420
click at [574, 100] on div at bounding box center [566, 98] width 173 height 8
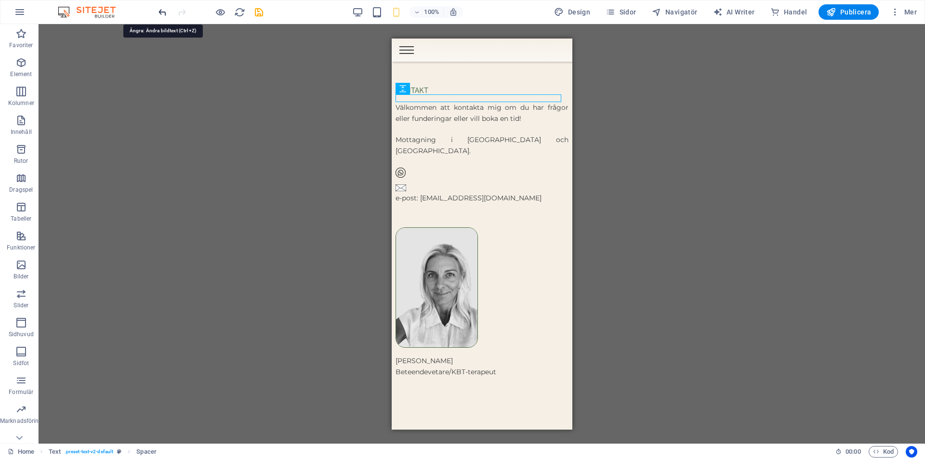
click at [160, 7] on icon "undo" at bounding box center [162, 12] width 11 height 11
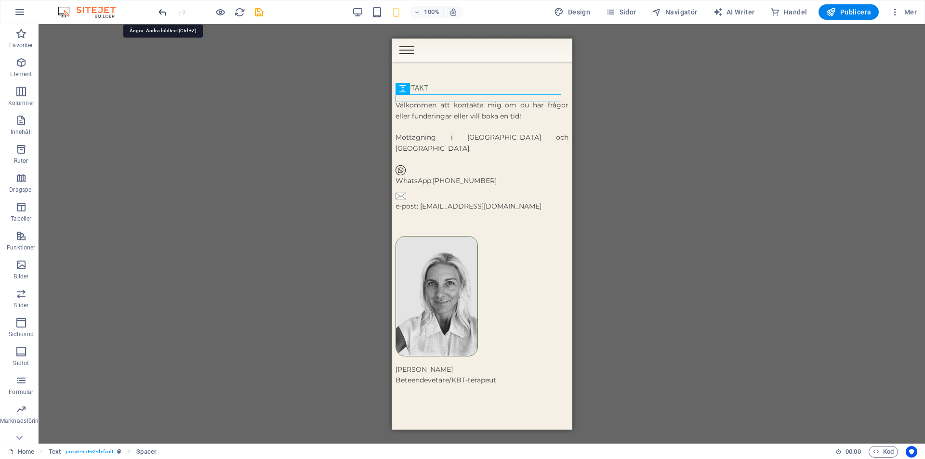
scroll to position [3518, 0]
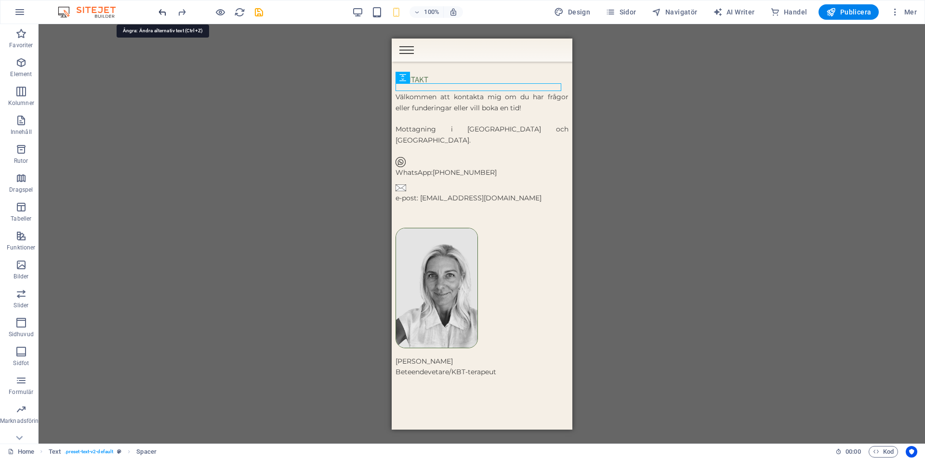
click at [165, 10] on icon "undo" at bounding box center [162, 12] width 11 height 11
click at [165, 10] on div at bounding box center [211, 11] width 108 height 15
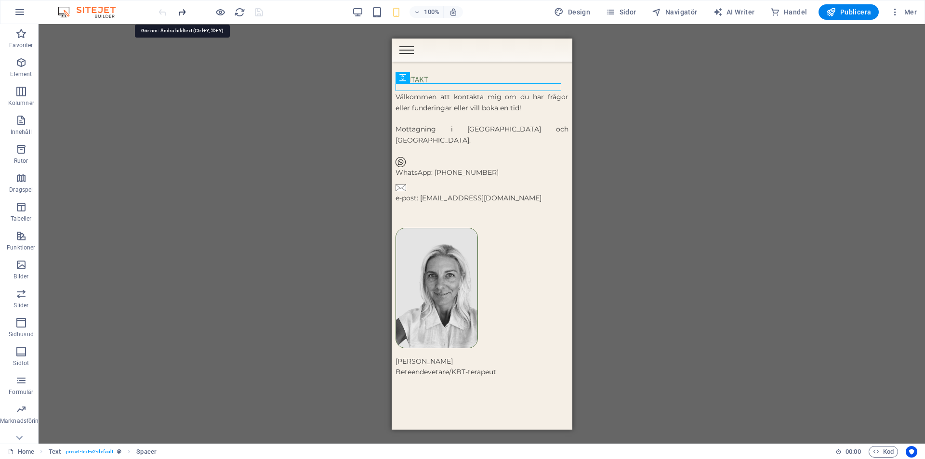
click at [181, 10] on icon "redo" at bounding box center [181, 12] width 11 height 11
click at [163, 12] on icon "undo" at bounding box center [162, 12] width 11 height 11
click at [230, 127] on div "H2 Banner Banner Behållare Spacer Spacer H3 Menyfält Text Behållare Text Text B…" at bounding box center [482, 234] width 887 height 420
click at [437, 151] on icon at bounding box center [437, 150] width 5 height 10
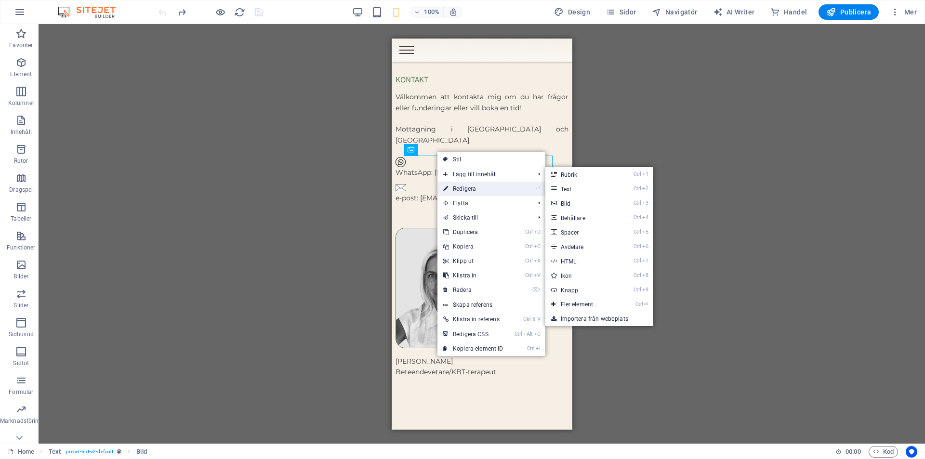
click at [466, 189] on link "⏎ Redigera" at bounding box center [474, 189] width 72 height 14
select select "px"
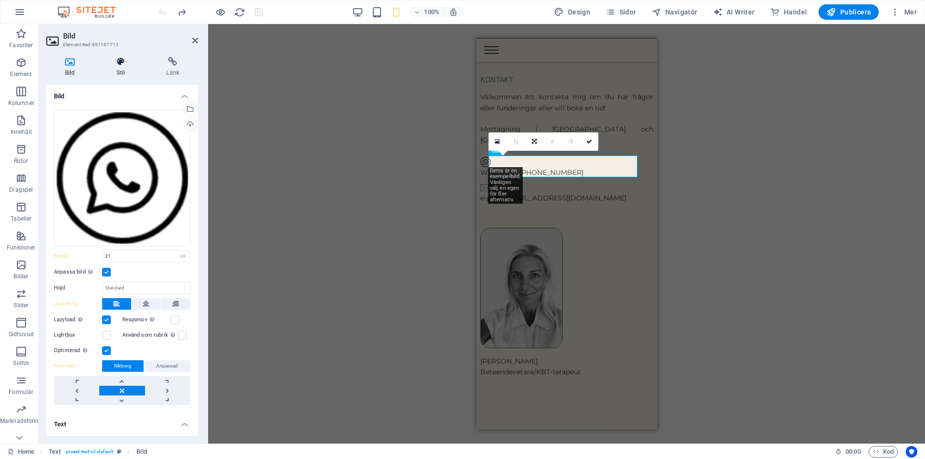
click at [119, 66] on icon at bounding box center [121, 62] width 46 height 10
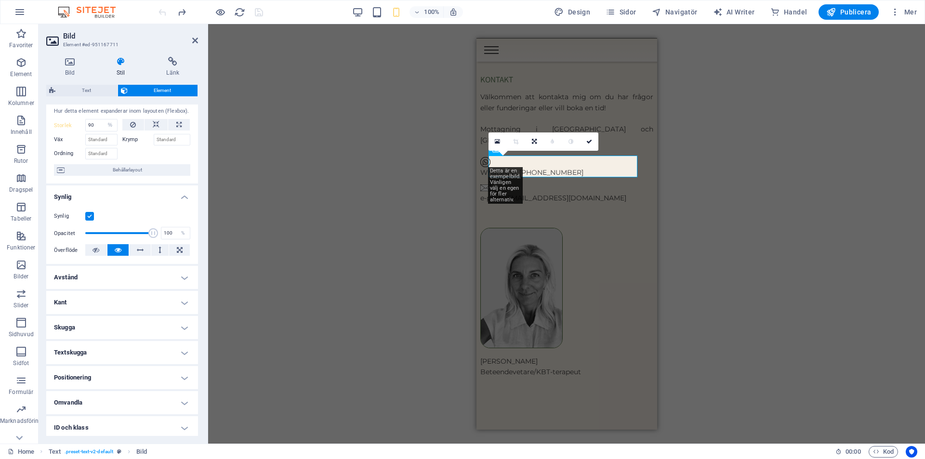
scroll to position [0, 0]
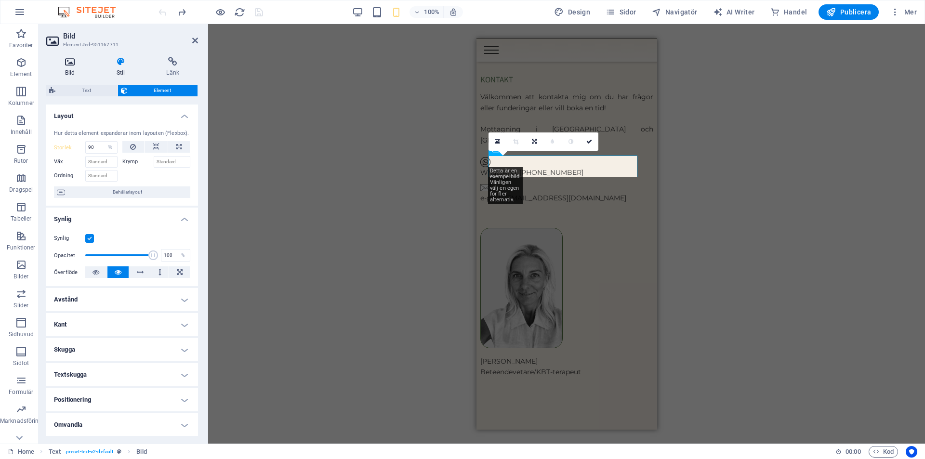
click at [75, 65] on icon at bounding box center [70, 62] width 48 height 10
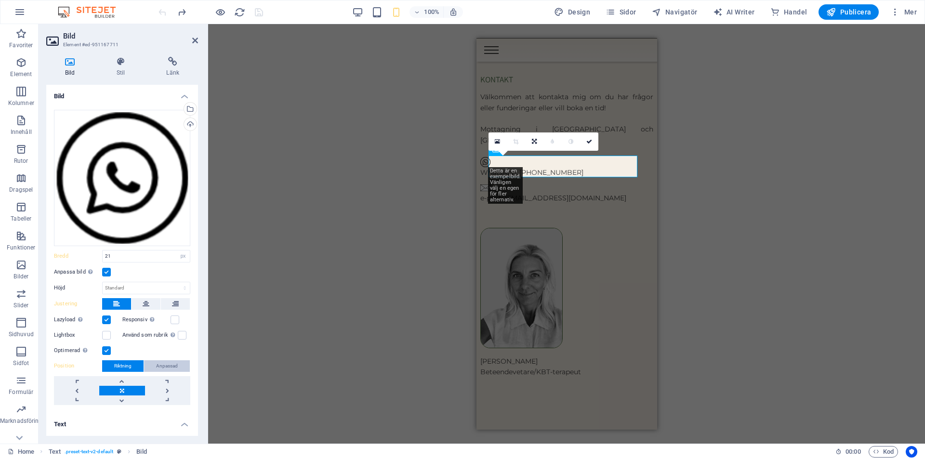
click at [170, 369] on span "Anpassad" at bounding box center [167, 366] width 22 height 12
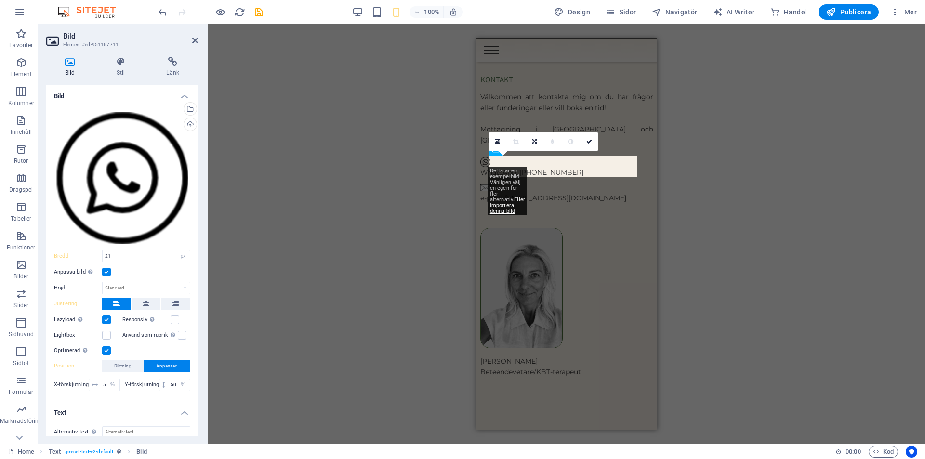
scroll to position [77, 0]
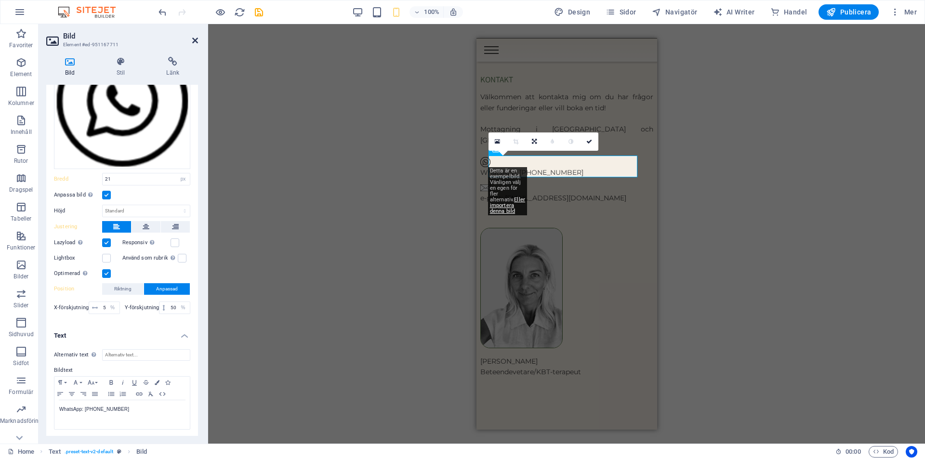
click at [196, 38] on icon at bounding box center [195, 41] width 6 height 8
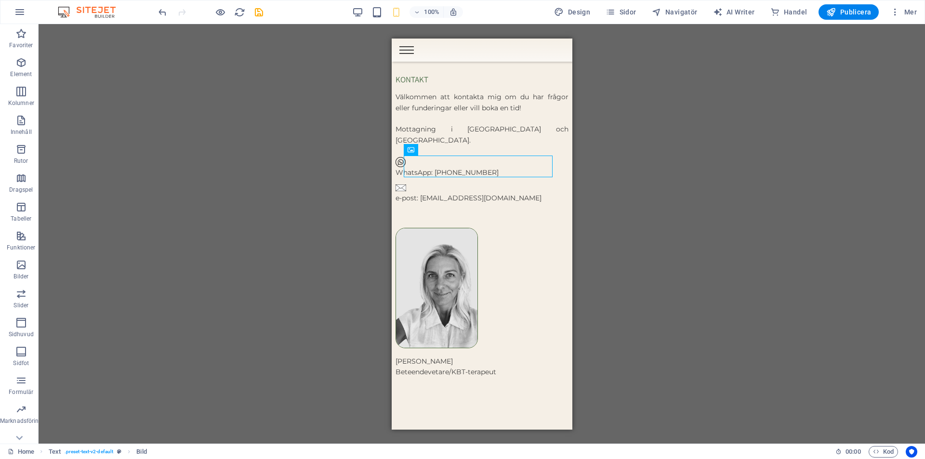
click at [706, 151] on div "H2 Banner Banner Behållare Spacer Spacer H3 Menyfält Text Behållare Text Text B…" at bounding box center [482, 234] width 887 height 420
click at [874, 5] on button "Publicera" at bounding box center [849, 11] width 60 height 15
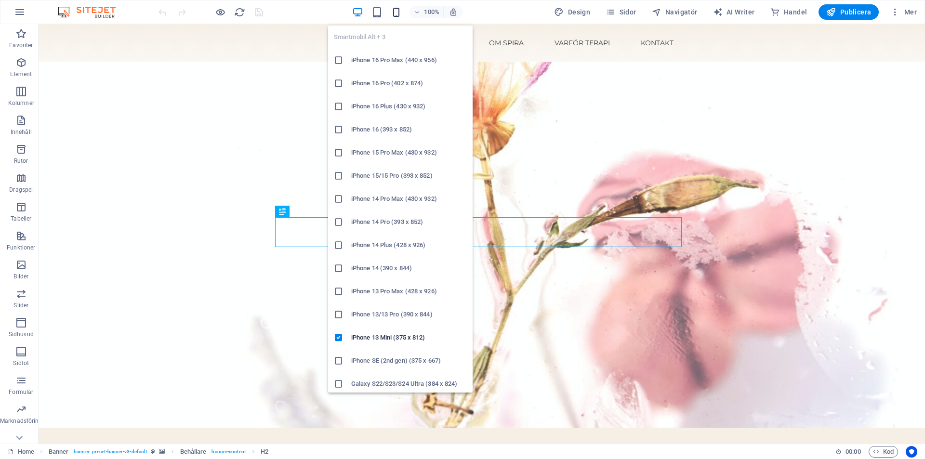
click at [400, 12] on icon "button" at bounding box center [396, 12] width 11 height 11
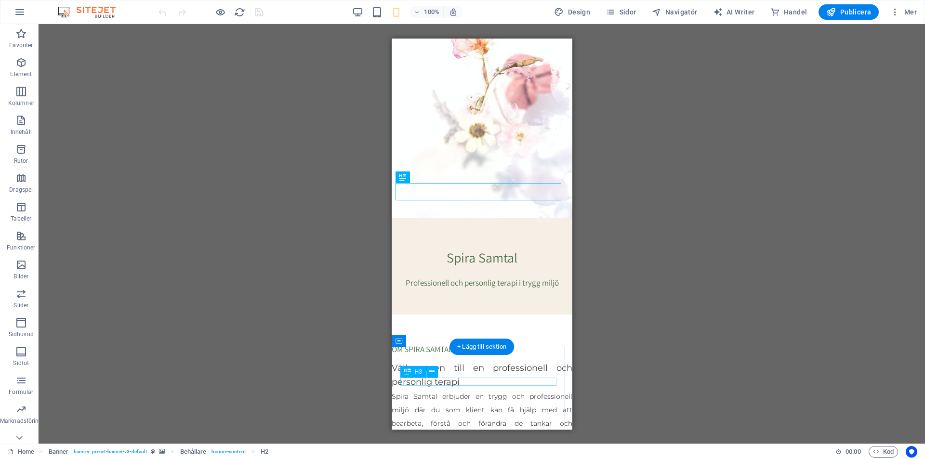
scroll to position [241, 0]
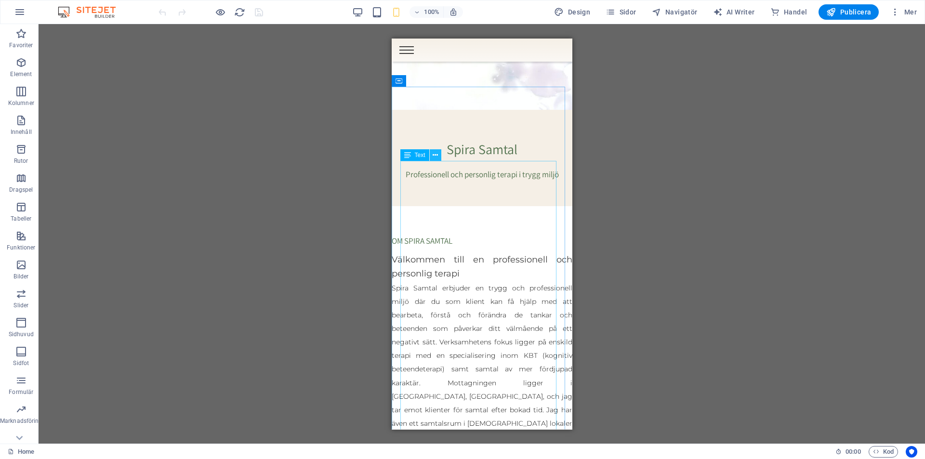
click at [434, 156] on icon at bounding box center [435, 155] width 5 height 10
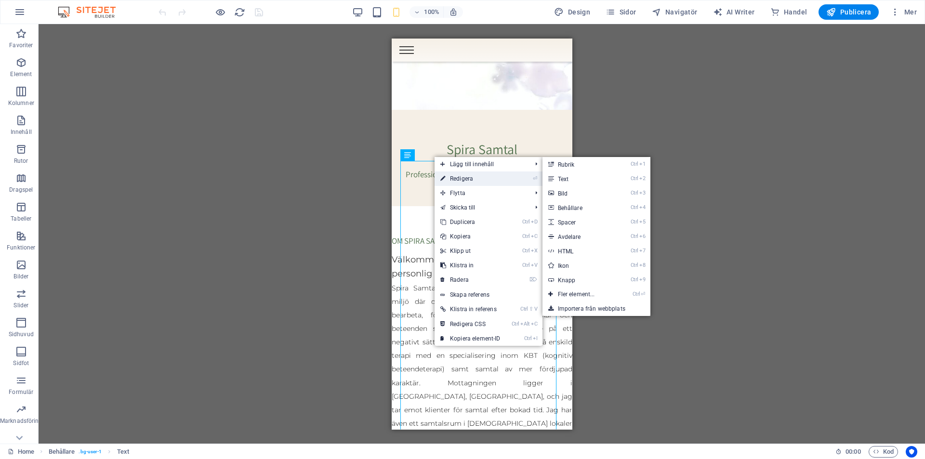
click at [458, 175] on link "⏎ Redigera" at bounding box center [471, 179] width 72 height 14
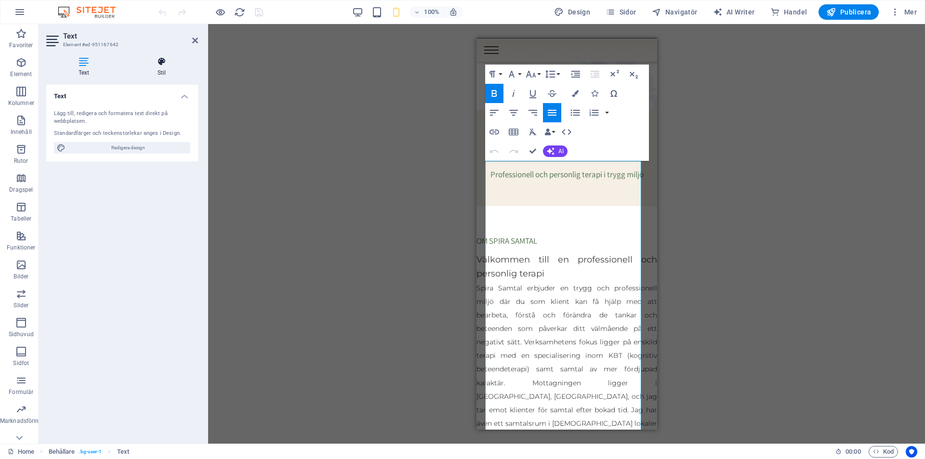
click at [168, 72] on h4 "Stil" at bounding box center [161, 67] width 73 height 20
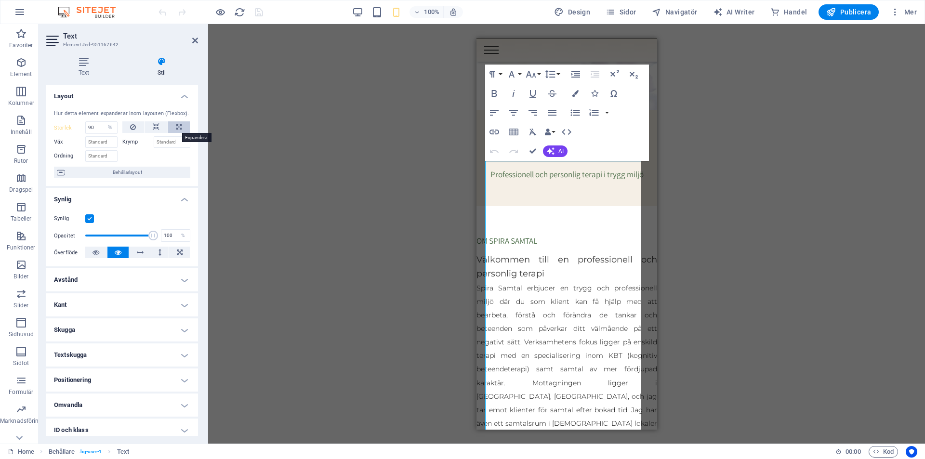
click at [177, 121] on icon at bounding box center [178, 127] width 5 height 12
type input "100"
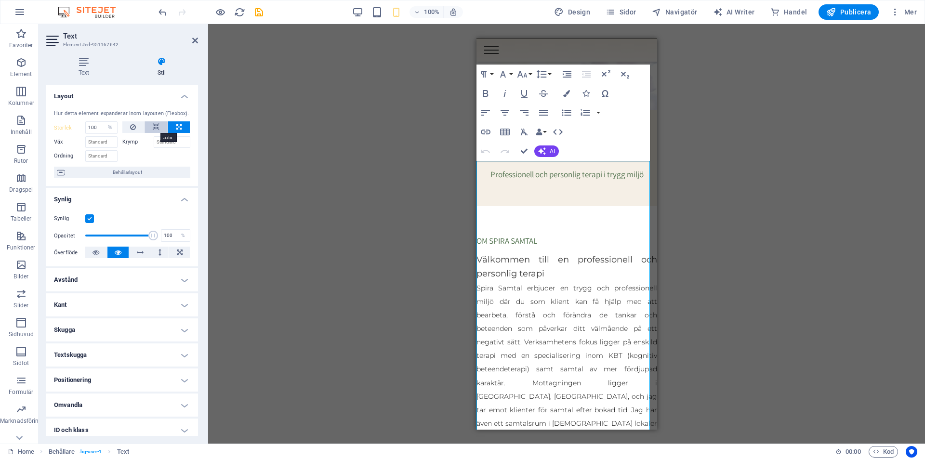
click at [154, 125] on icon at bounding box center [156, 127] width 7 height 12
select select "DISABLED_OPTION_VALUE"
click at [130, 125] on icon at bounding box center [133, 127] width 6 height 12
click at [151, 126] on button at bounding box center [156, 127] width 23 height 12
click at [174, 127] on button at bounding box center [179, 127] width 22 height 12
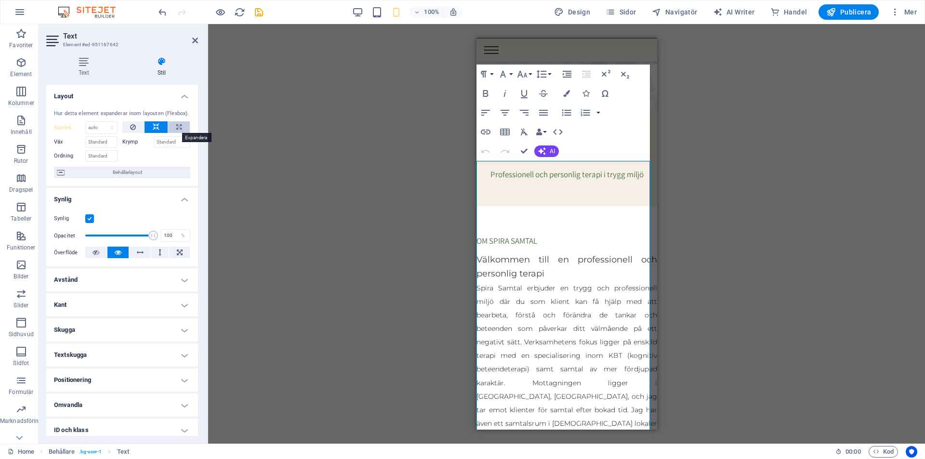
type input "100"
select select "%"
drag, startPoint x: 101, startPoint y: 125, endPoint x: 52, endPoint y: 125, distance: 49.6
click at [52, 125] on div "Hur detta element expanderar inom layouten (Flexbox). Storlek 100 Standard auto…" at bounding box center [122, 144] width 152 height 84
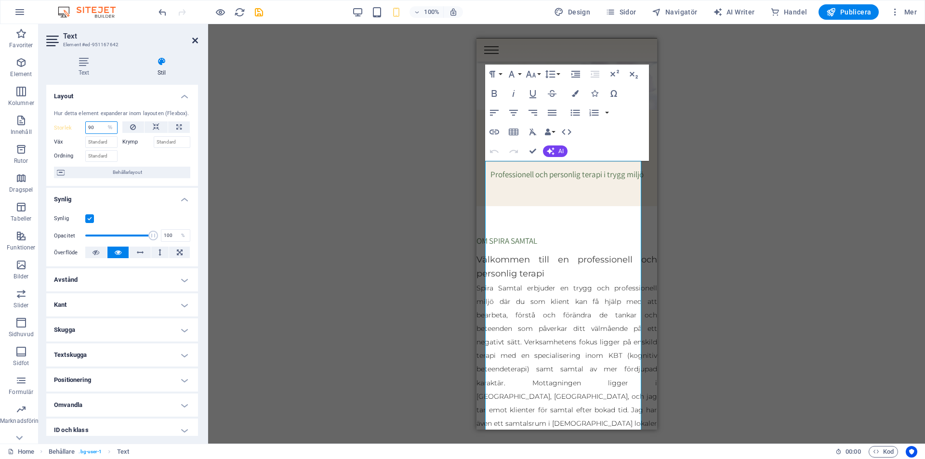
type input "90"
click at [194, 37] on icon at bounding box center [195, 41] width 6 height 8
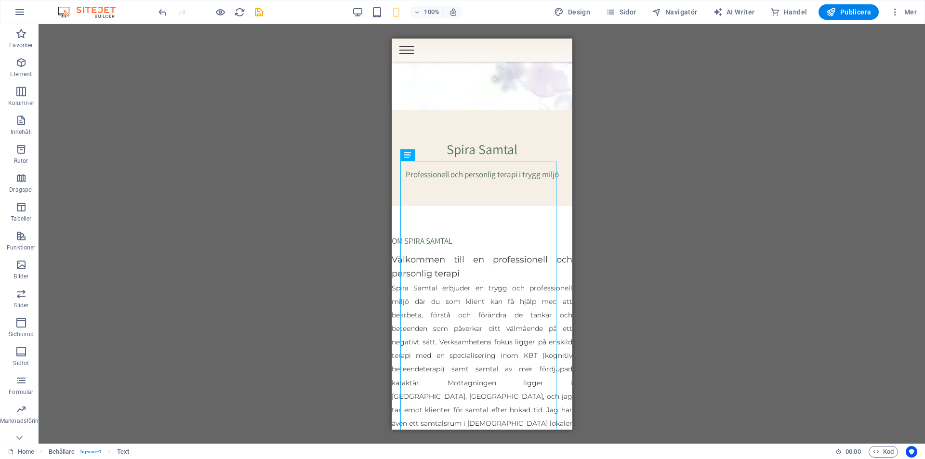
click at [753, 230] on div "Dra hit för att ersätta det befintliga innehållet. Tryck på "Ctrl" om du vill s…" at bounding box center [482, 234] width 887 height 420
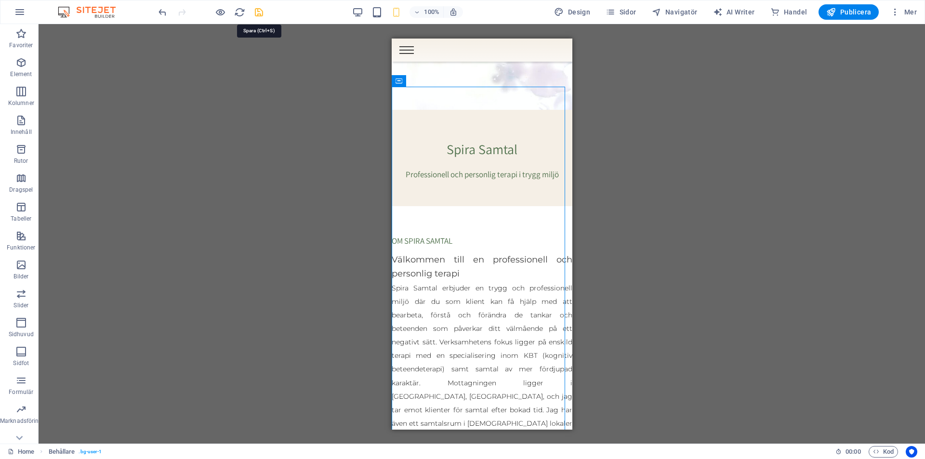
click at [260, 13] on icon "save" at bounding box center [258, 12] width 11 height 11
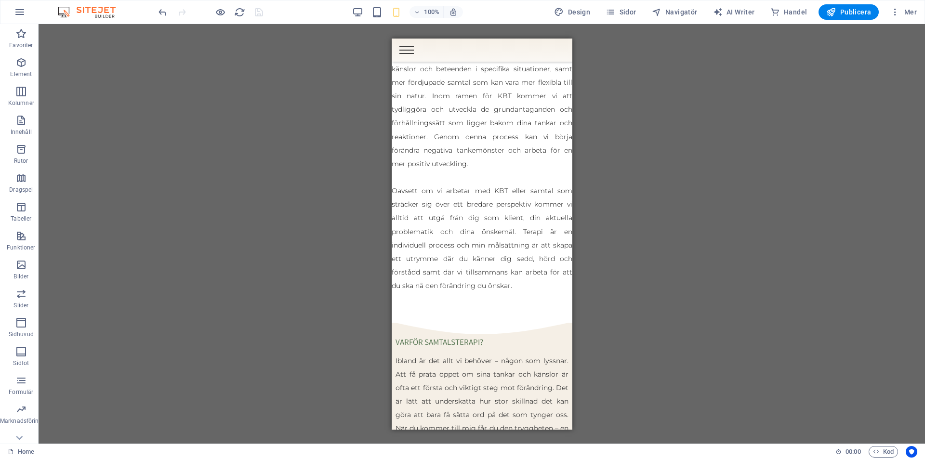
scroll to position [1108, 0]
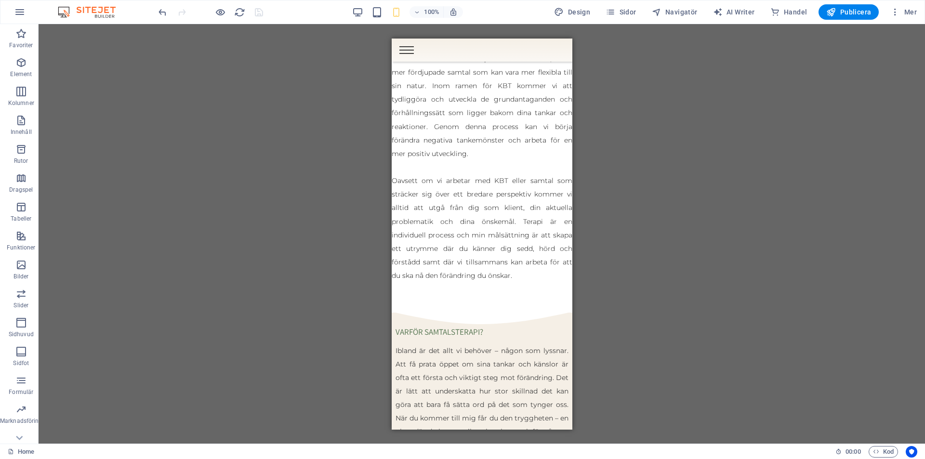
drag, startPoint x: 566, startPoint y: 88, endPoint x: 969, endPoint y: 215, distance: 422.5
click at [443, 314] on icon at bounding box center [444, 311] width 5 height 10
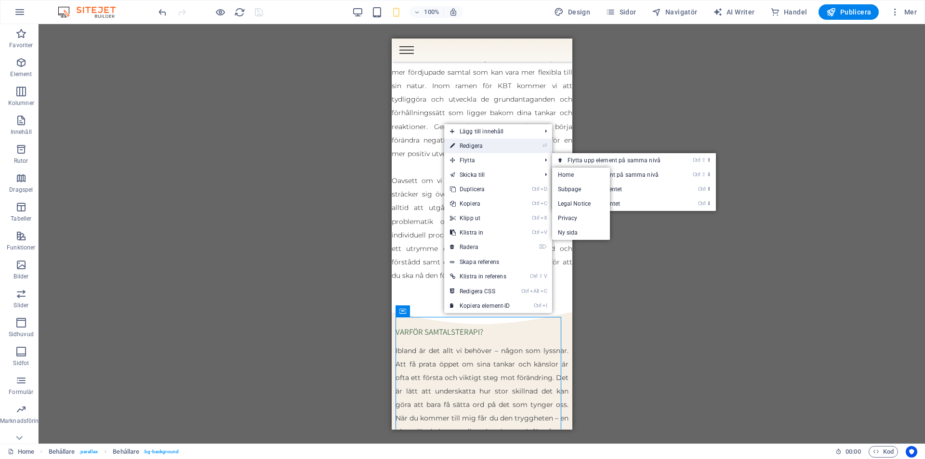
click at [470, 143] on link "⏎ Redigera" at bounding box center [480, 146] width 72 height 14
select select "px"
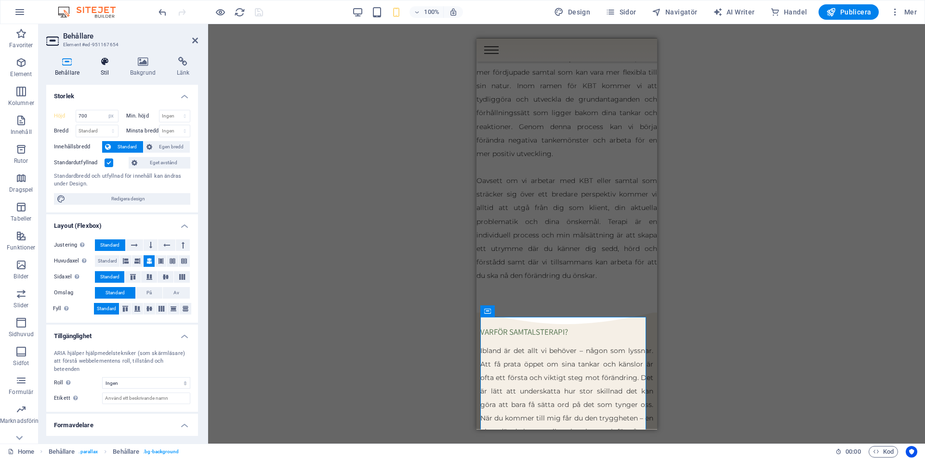
click at [110, 69] on h4 "Stil" at bounding box center [106, 67] width 29 height 20
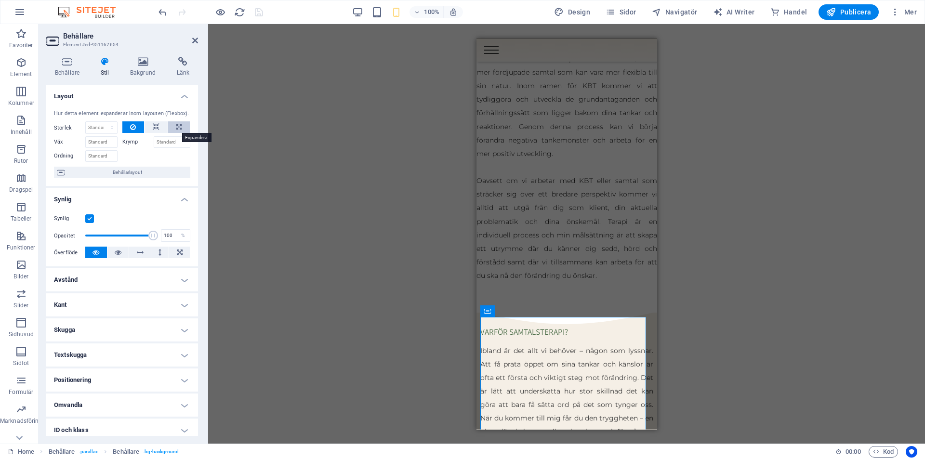
click at [181, 127] on button at bounding box center [179, 127] width 22 height 12
type input "100"
select select "%"
drag, startPoint x: 103, startPoint y: 128, endPoint x: 85, endPoint y: 130, distance: 17.5
click at [85, 130] on div "100 Standard auto px % 1/1 1/2 1/3 1/4 1/5 1/6 1/7 1/8 1/9 1/10" at bounding box center [101, 127] width 32 height 13
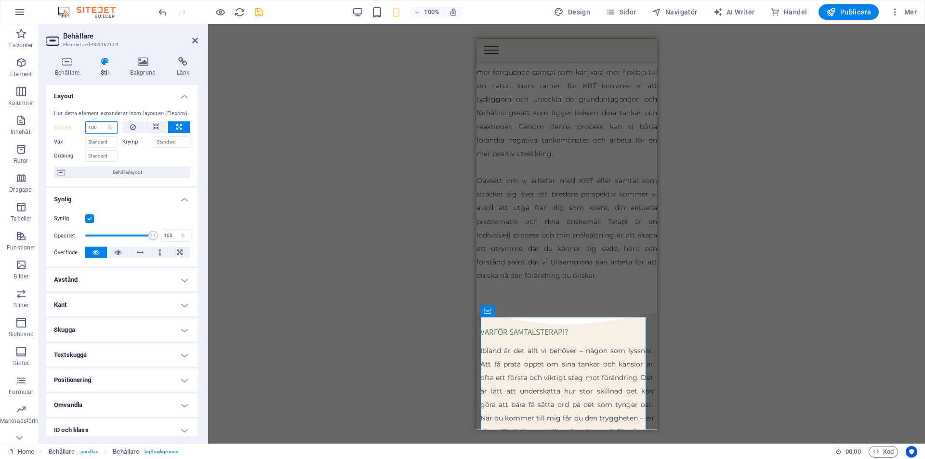
click at [93, 126] on input "100" at bounding box center [101, 128] width 31 height 12
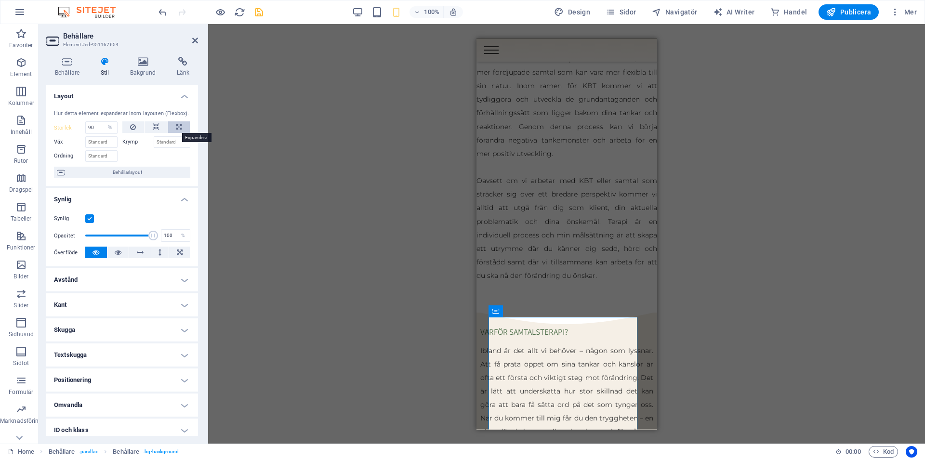
click at [176, 127] on icon at bounding box center [178, 127] width 5 height 12
type input "100"
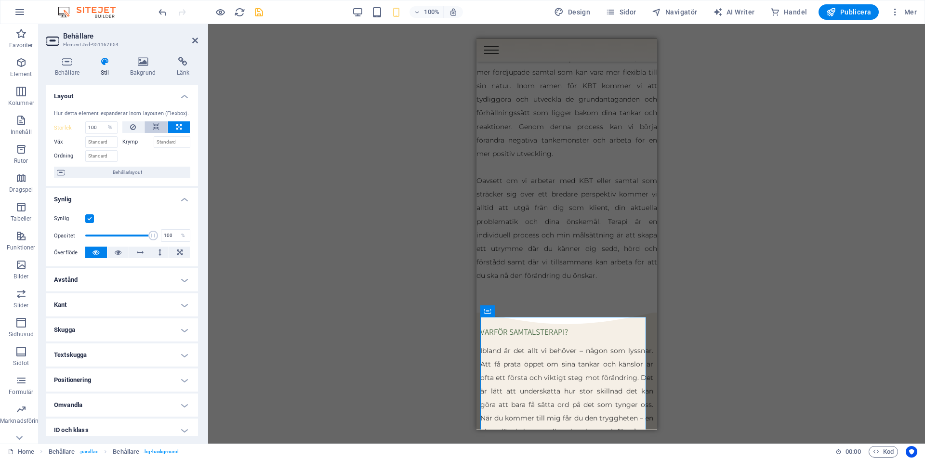
click at [153, 126] on icon at bounding box center [156, 127] width 7 height 12
select select "DISABLED_OPTION_VALUE"
click at [135, 127] on button at bounding box center [133, 127] width 22 height 12
click at [156, 124] on icon at bounding box center [156, 127] width 7 height 12
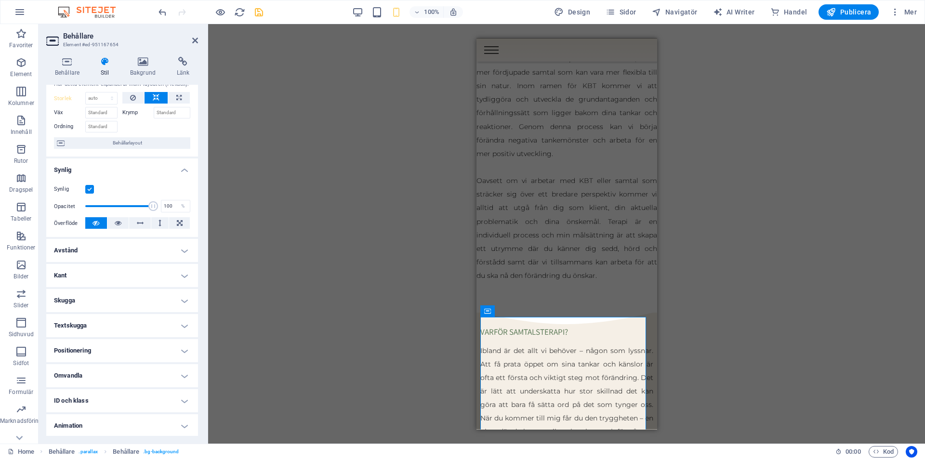
scroll to position [56, 0]
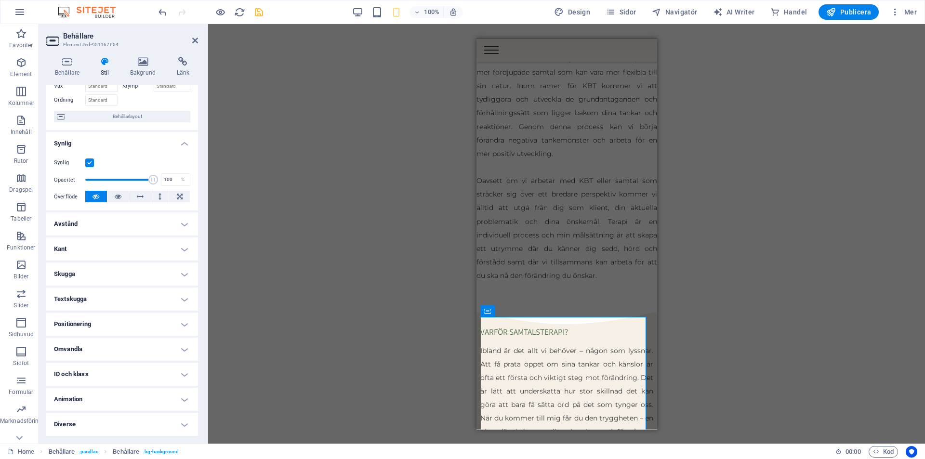
click at [172, 221] on h4 "Avstånd" at bounding box center [122, 224] width 152 height 23
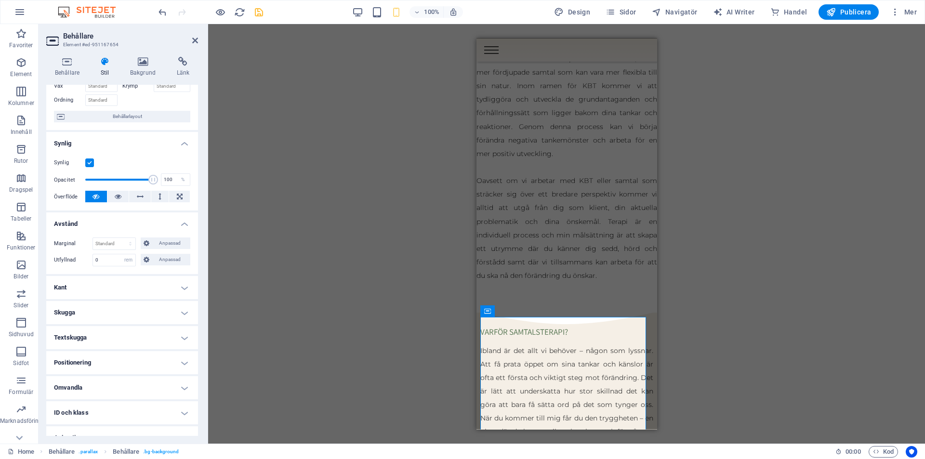
click at [170, 282] on h4 "Kant" at bounding box center [122, 287] width 152 height 23
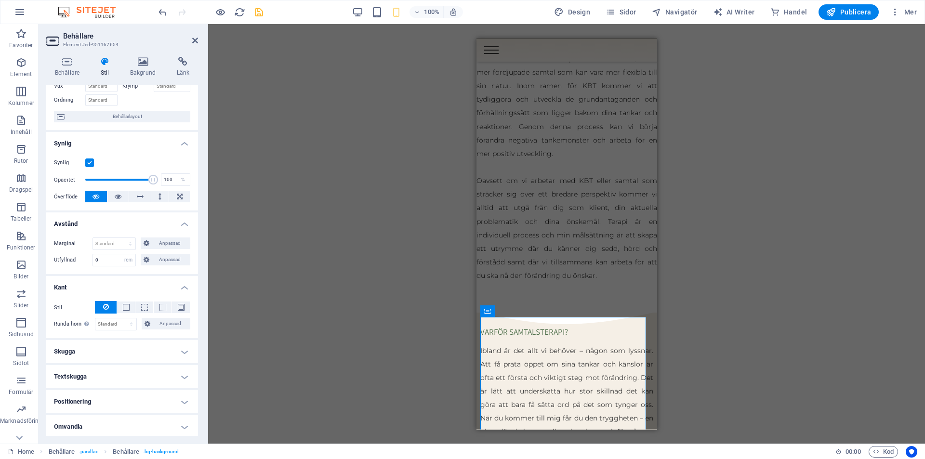
scroll to position [133, 0]
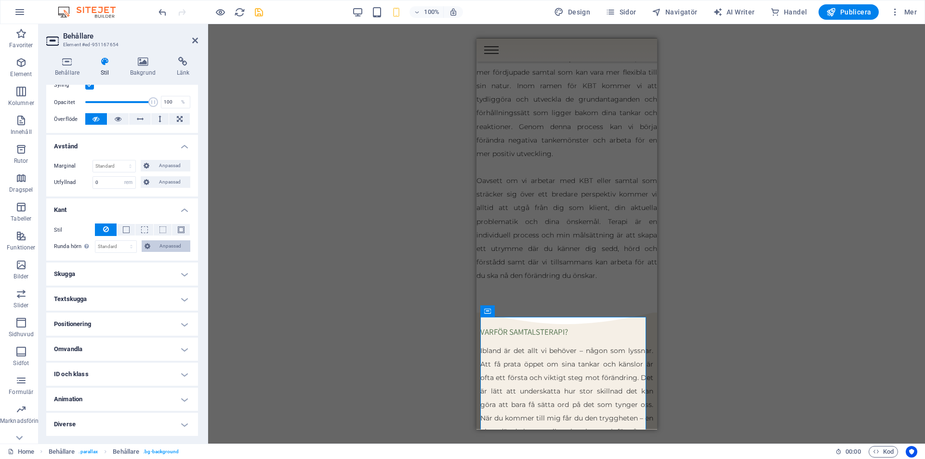
click at [180, 248] on span "Anpassad" at bounding box center [170, 246] width 34 height 12
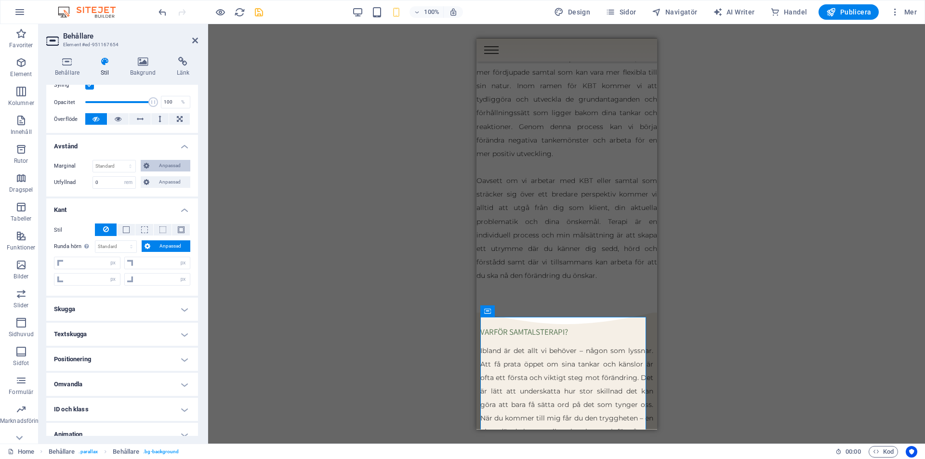
click at [169, 168] on span "Anpassad" at bounding box center [170, 166] width 36 height 12
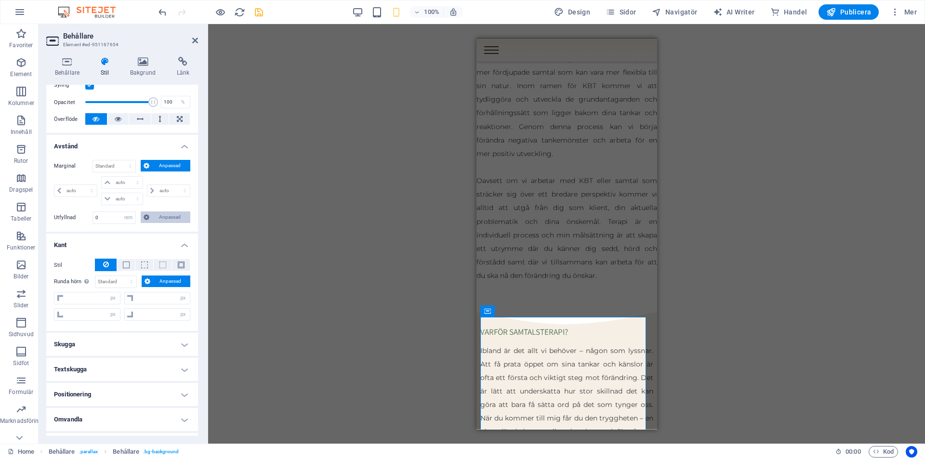
click at [165, 218] on span "Anpassad" at bounding box center [170, 218] width 36 height 12
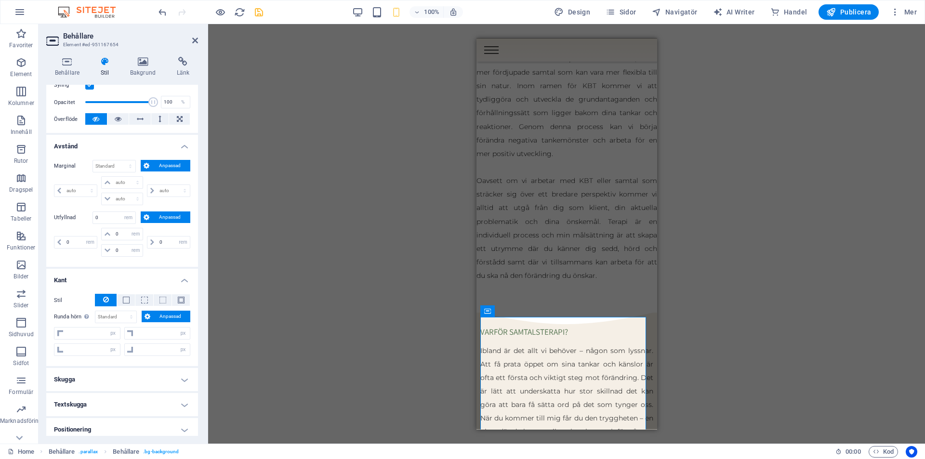
scroll to position [0, 0]
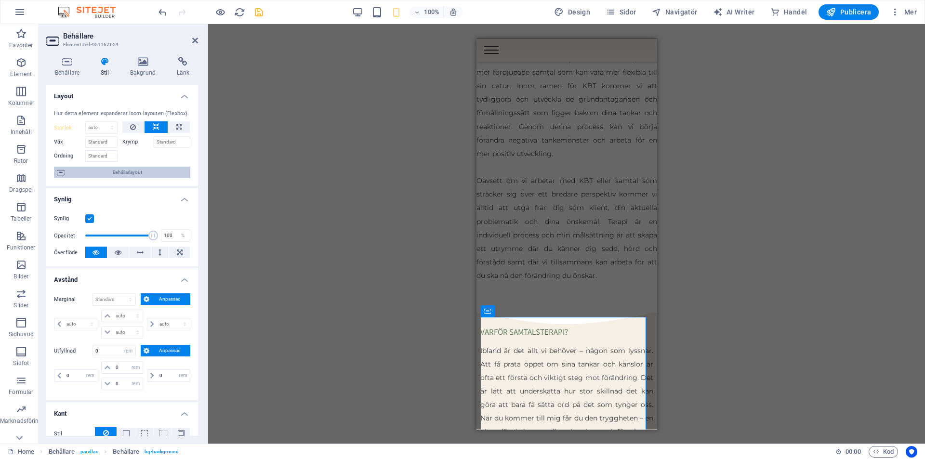
click at [136, 173] on span "Behållarlayout" at bounding box center [127, 173] width 120 height 12
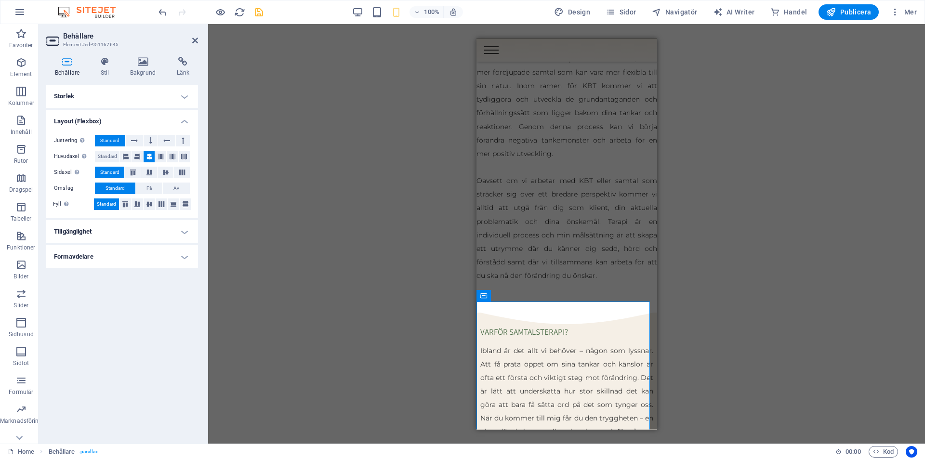
click at [189, 98] on h4 "Storlek" at bounding box center [122, 96] width 152 height 23
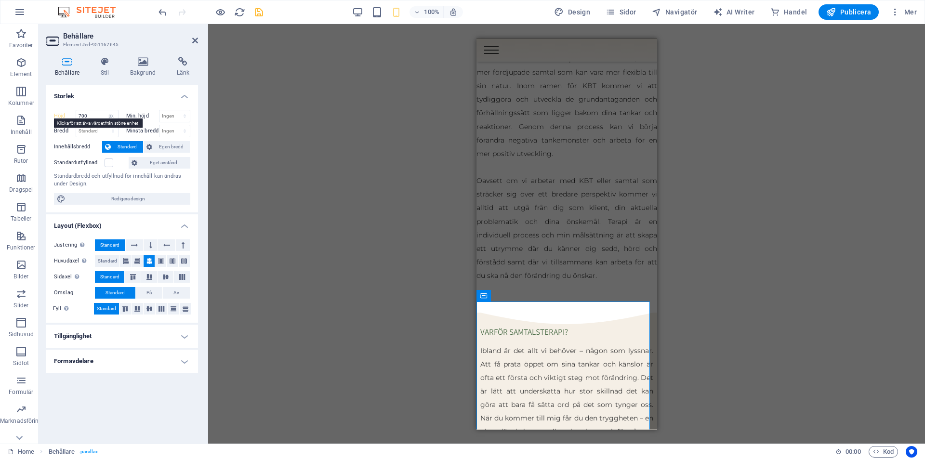
click at [63, 115] on label "Höjd" at bounding box center [65, 115] width 22 height 5
type input "400"
click at [57, 116] on label "Höjd" at bounding box center [65, 115] width 22 height 5
click at [112, 116] on select "Standard px rem % vh vw" at bounding box center [111, 116] width 13 height 12
select select "default"
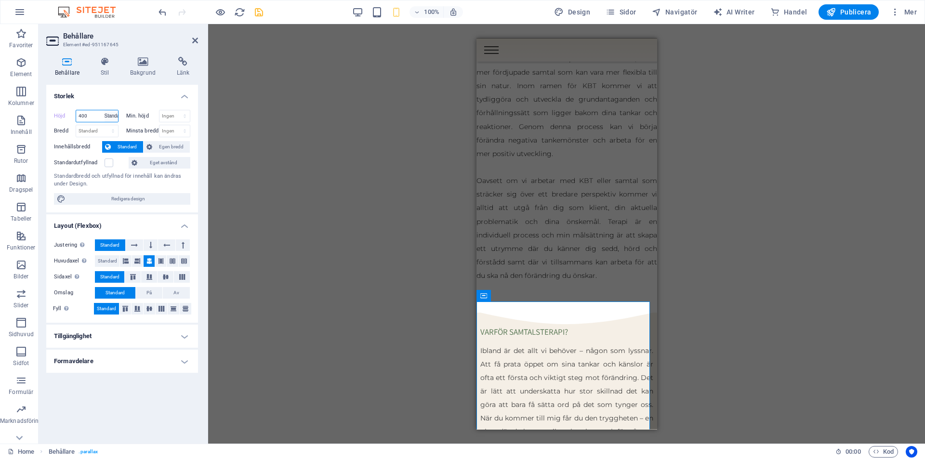
click at [105, 110] on select "Standard px rem % vh vw" at bounding box center [111, 116] width 13 height 12
type input "400"
click at [112, 116] on select "Standard px rem % vh vw" at bounding box center [111, 116] width 13 height 12
select select "default"
click at [105, 110] on select "Standard px rem % vh vw" at bounding box center [111, 116] width 13 height 12
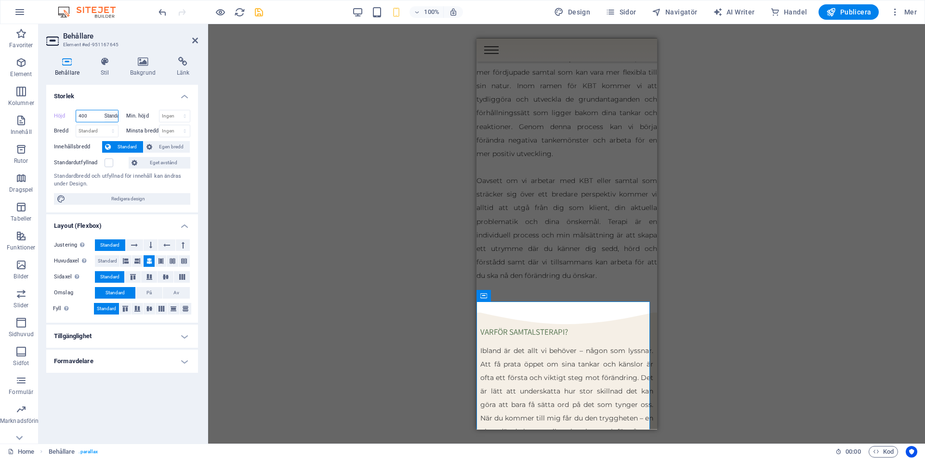
type input "400"
select select "px"
click at [173, 144] on span "Egen bredd" at bounding box center [171, 147] width 32 height 12
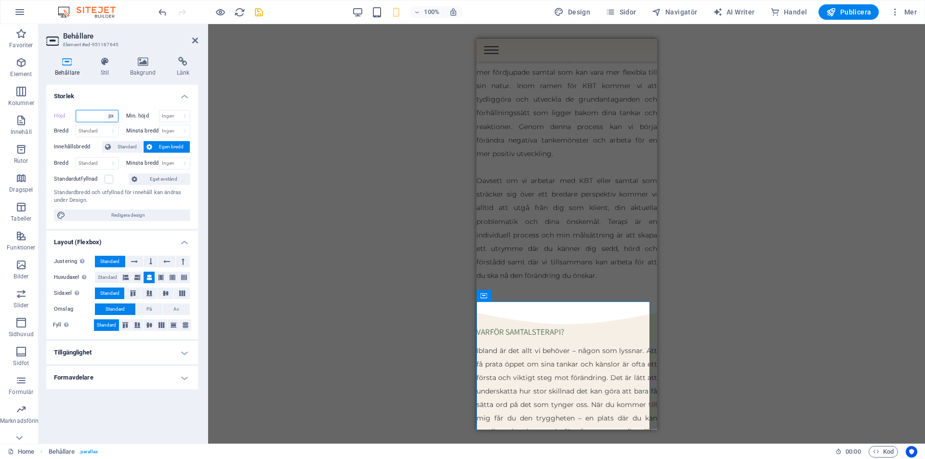
click at [112, 116] on select "Standard px rem % vh vw" at bounding box center [111, 116] width 13 height 12
select select "default"
click at [105, 110] on select "Standard px rem % vh vw" at bounding box center [111, 116] width 13 height 12
type input "400"
select select "px"
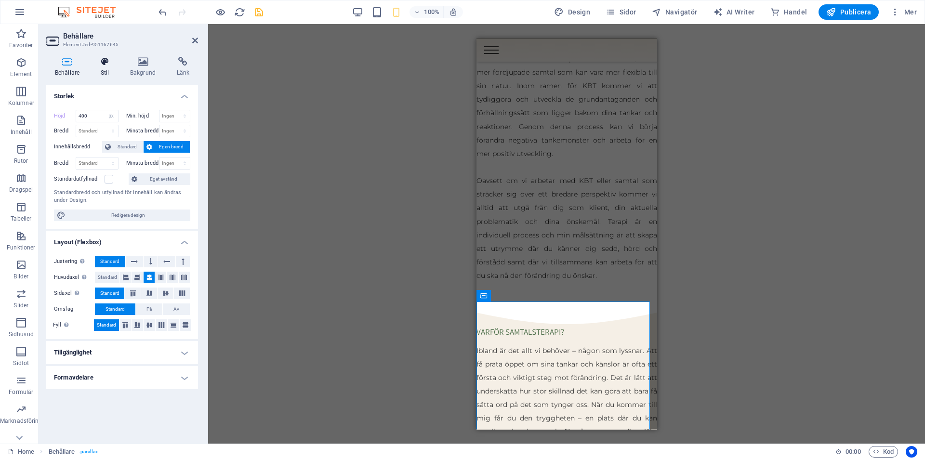
click at [101, 58] on icon at bounding box center [105, 62] width 26 height 10
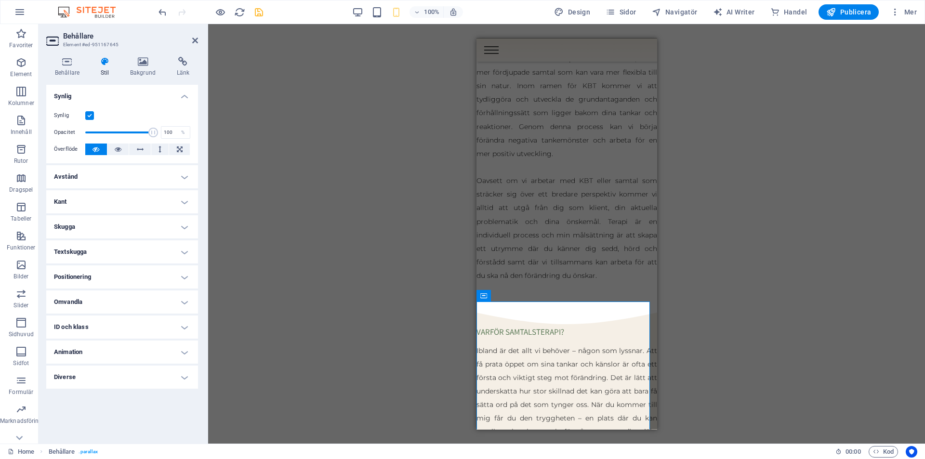
click at [110, 174] on h4 "Avstånd" at bounding box center [122, 176] width 152 height 23
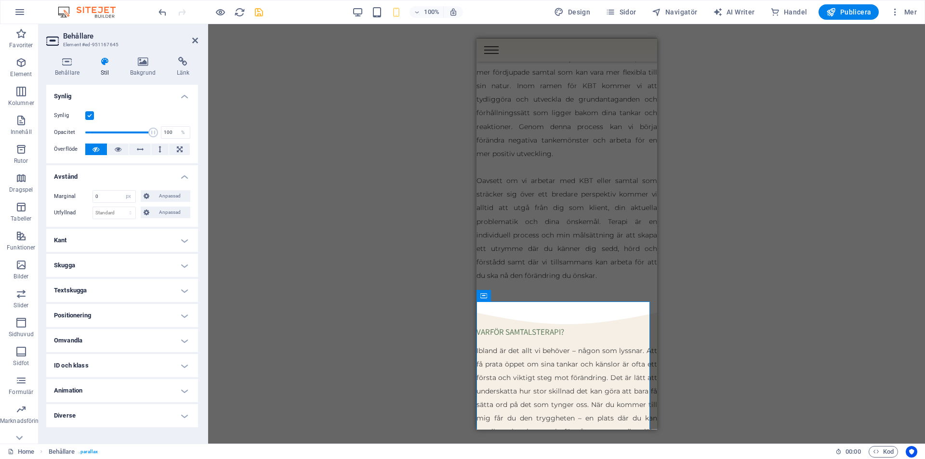
click at [102, 237] on h4 "Kant" at bounding box center [122, 240] width 152 height 23
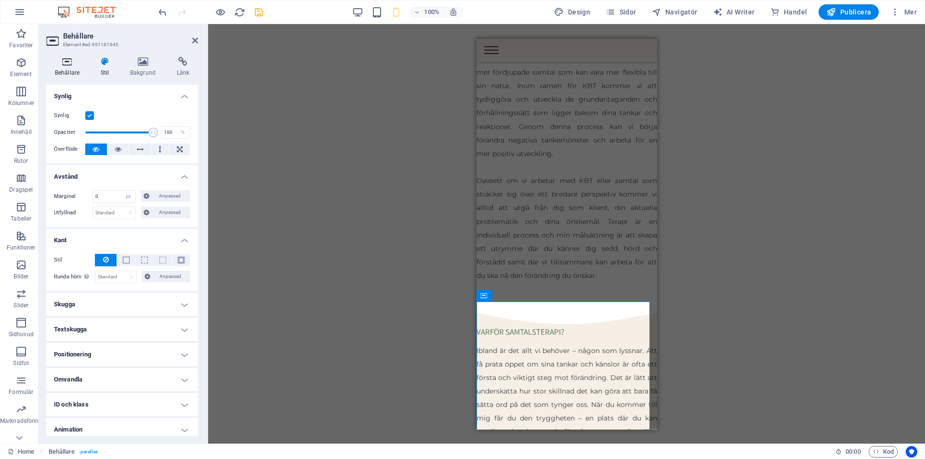
click at [64, 60] on icon at bounding box center [67, 62] width 42 height 10
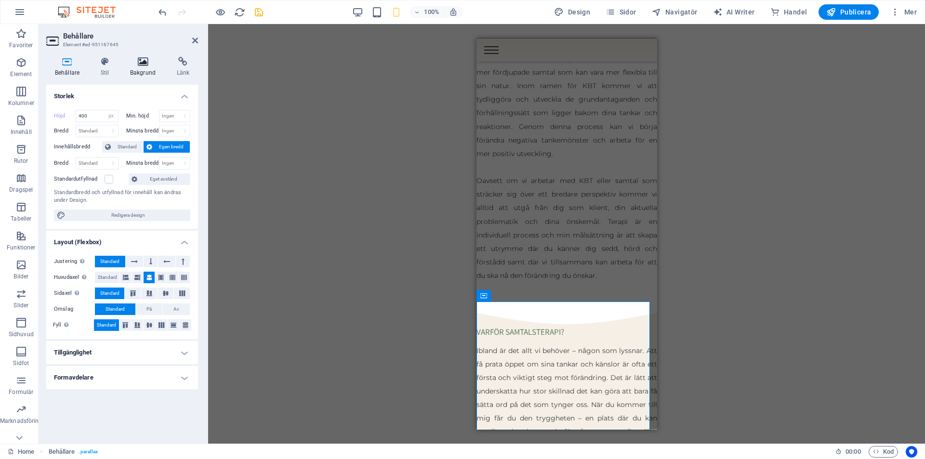
click at [144, 60] on icon at bounding box center [142, 62] width 43 height 10
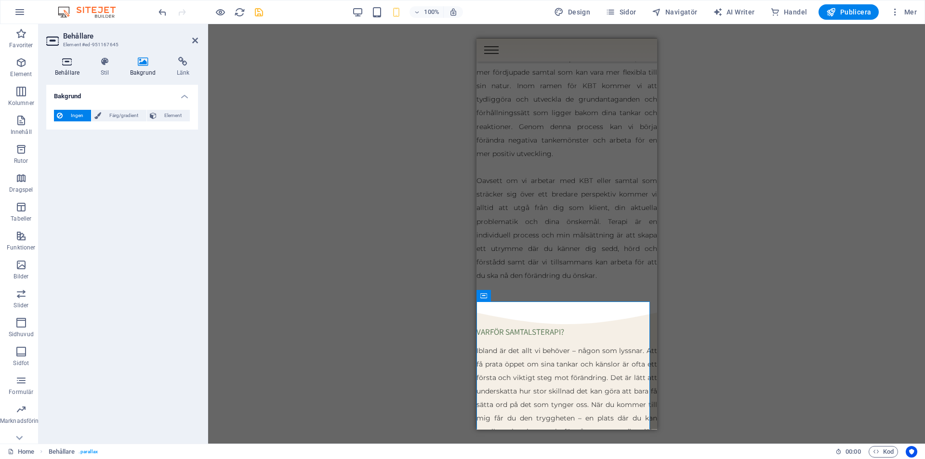
click at [67, 64] on icon at bounding box center [67, 62] width 42 height 10
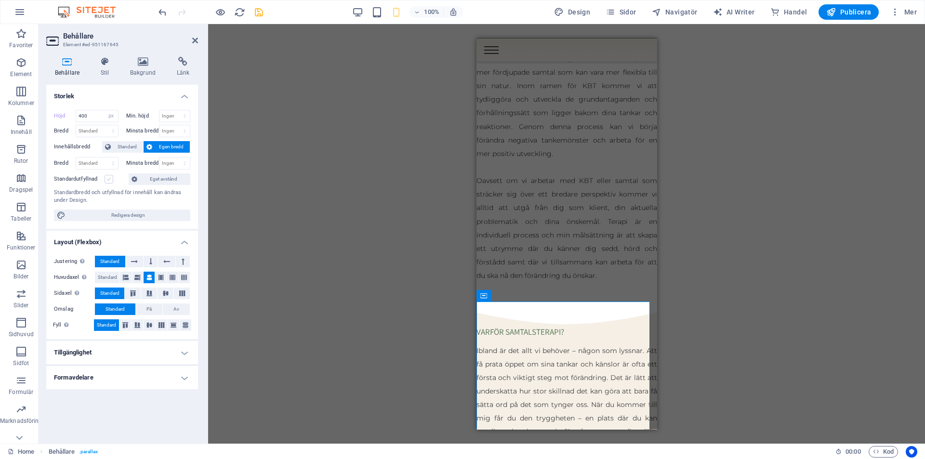
click at [108, 178] on label at bounding box center [109, 179] width 9 height 9
click at [0, 0] on input "Standardutfyllnad" at bounding box center [0, 0] width 0 height 0
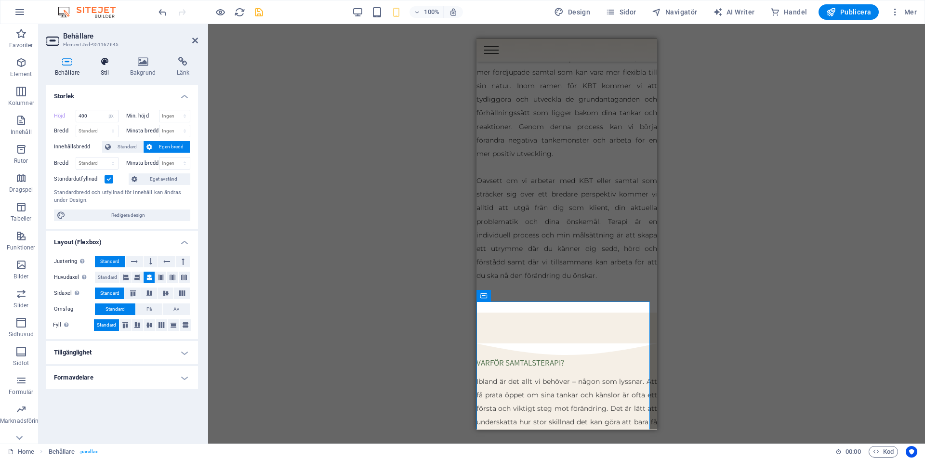
click at [108, 62] on icon at bounding box center [105, 62] width 26 height 10
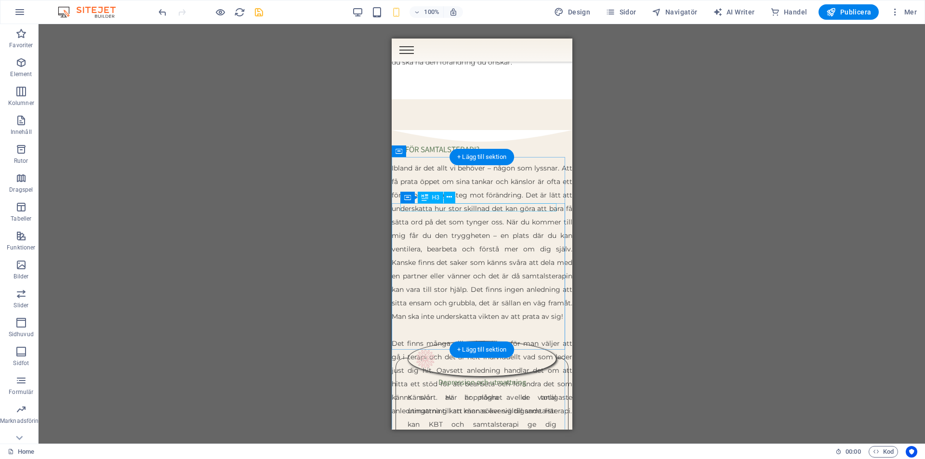
scroll to position [1252, 0]
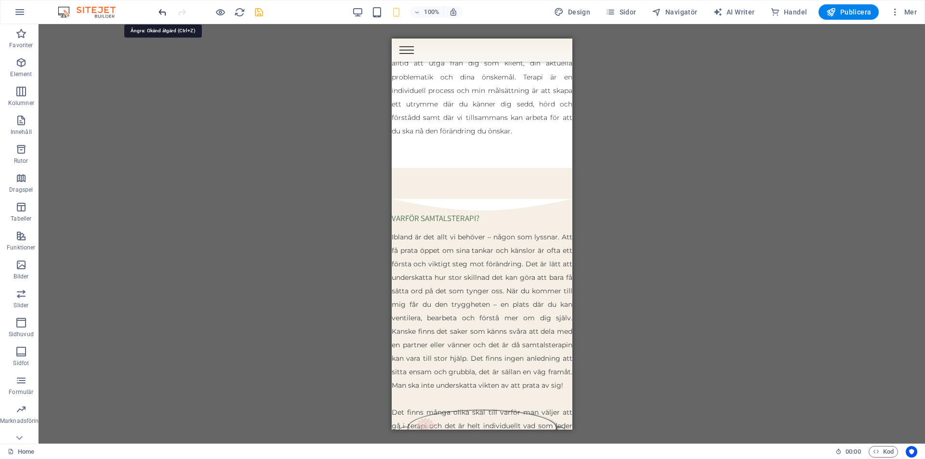
click at [160, 9] on icon "undo" at bounding box center [162, 12] width 11 height 11
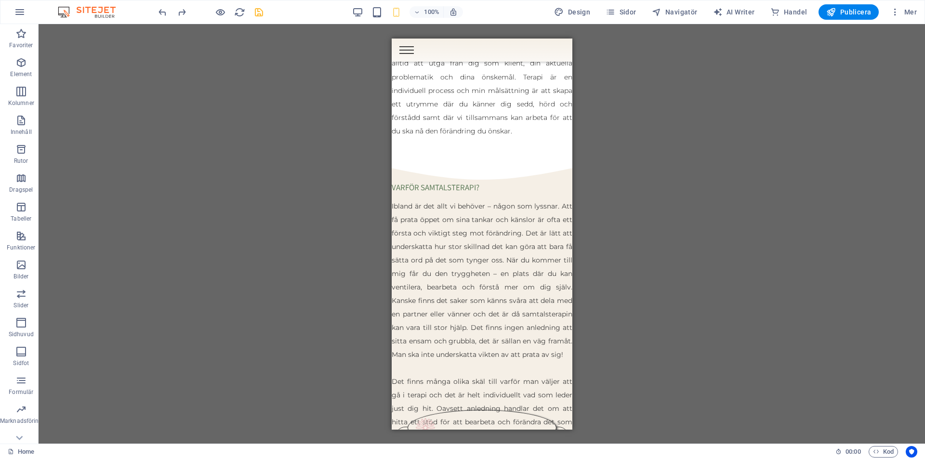
click at [253, 10] on div at bounding box center [211, 11] width 108 height 15
click at [259, 12] on icon "save" at bounding box center [258, 12] width 11 height 11
click at [435, 181] on icon at bounding box center [435, 182] width 5 height 10
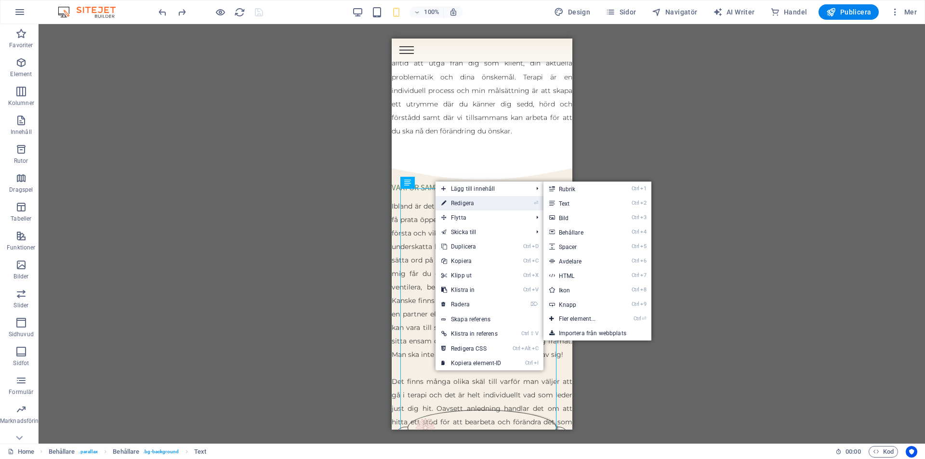
click at [451, 199] on link "⏎ Redigera" at bounding box center [472, 203] width 72 height 14
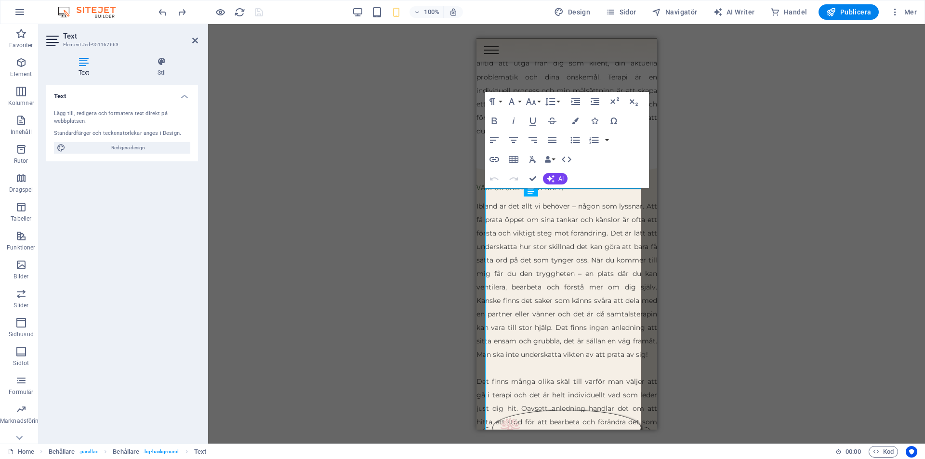
select select "%"
click at [161, 65] on icon at bounding box center [161, 62] width 73 height 10
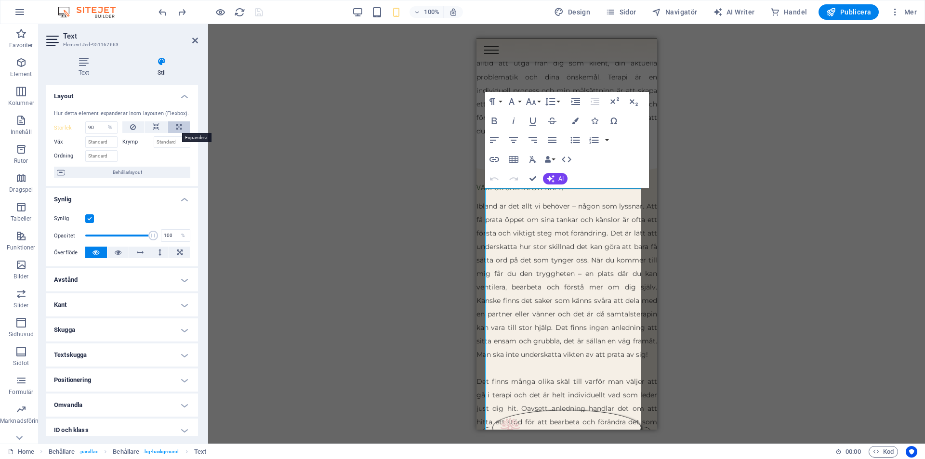
click at [178, 125] on icon at bounding box center [178, 127] width 5 height 12
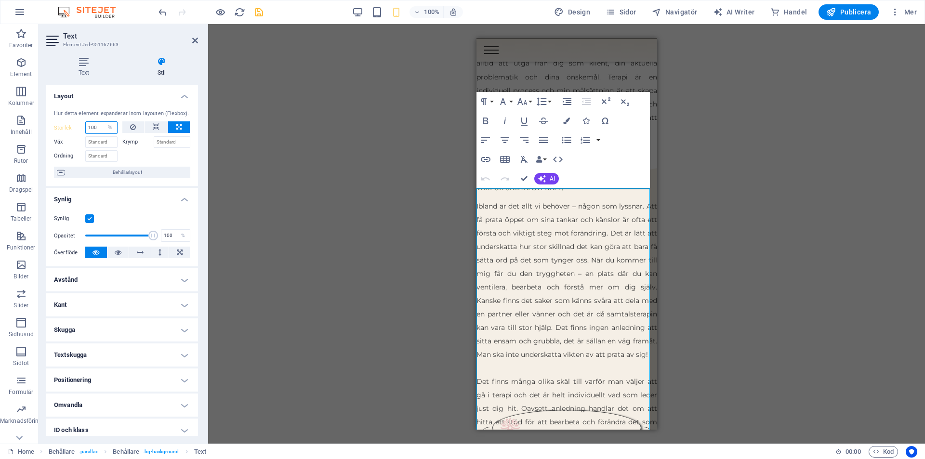
drag, startPoint x: 100, startPoint y: 125, endPoint x: 65, endPoint y: 127, distance: 35.2
click at [65, 127] on div "Storlek 100 Standard auto px % 1/1 1/2 1/3 1/4 1/5 1/6 1/7 1/8 1/9 1/10" at bounding box center [86, 127] width 64 height 13
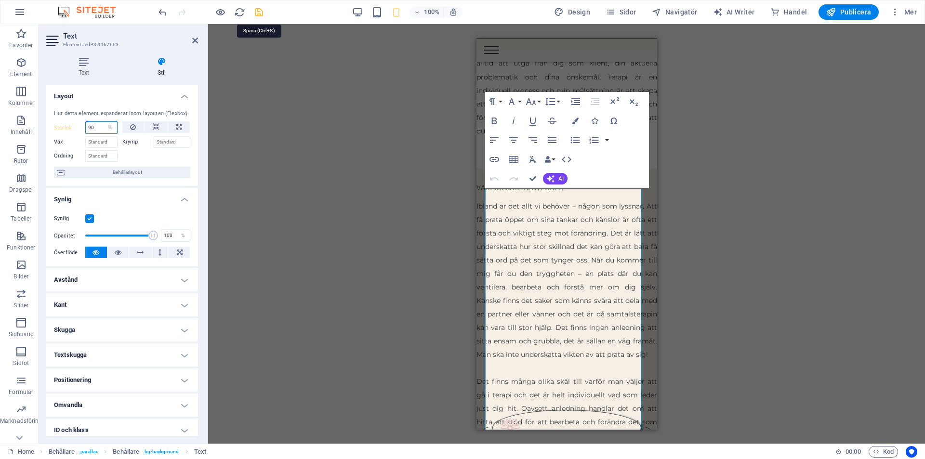
type input "90"
click at [260, 13] on icon "save" at bounding box center [258, 12] width 11 height 11
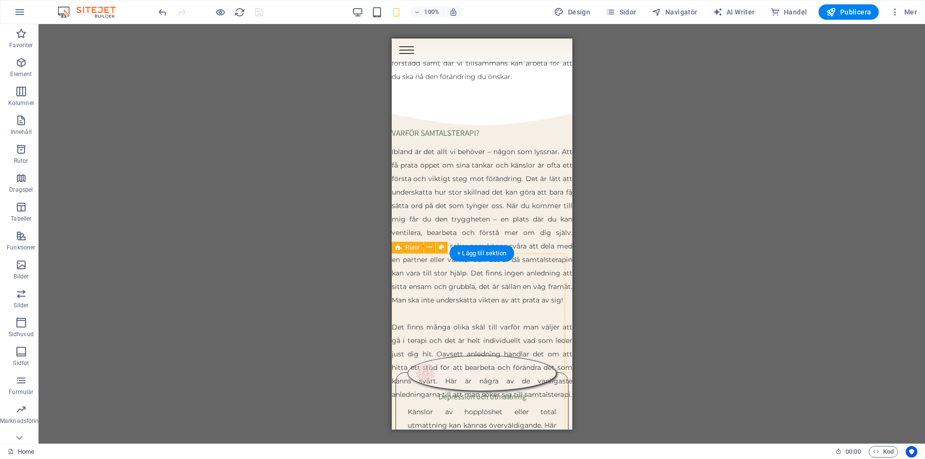
scroll to position [1349, 0]
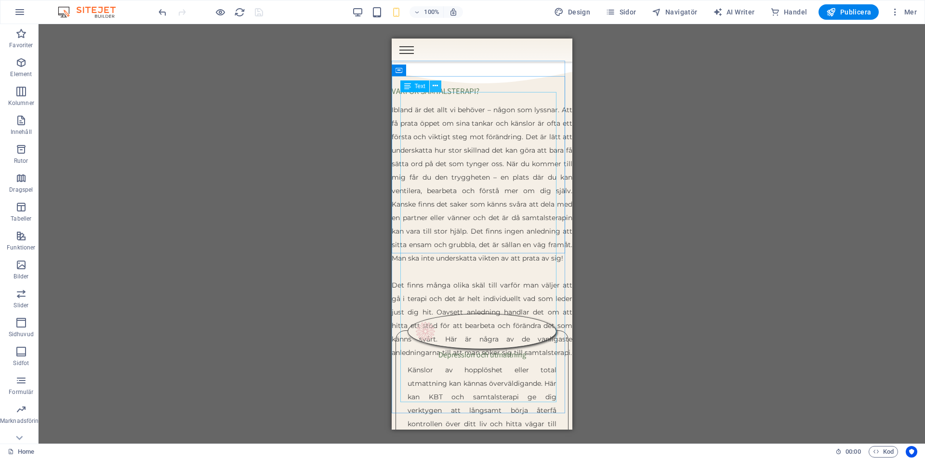
click at [436, 84] on icon at bounding box center [435, 86] width 5 height 10
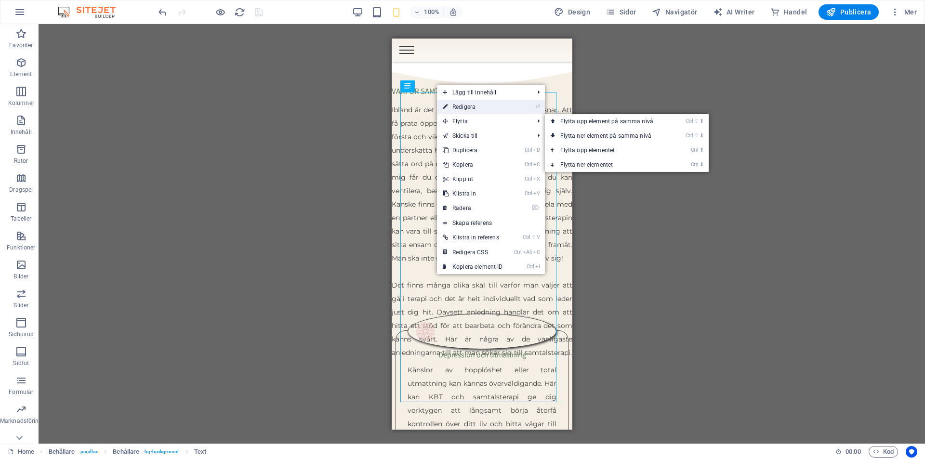
click at [465, 102] on link "⏎ Redigera" at bounding box center [473, 107] width 72 height 14
select select "%"
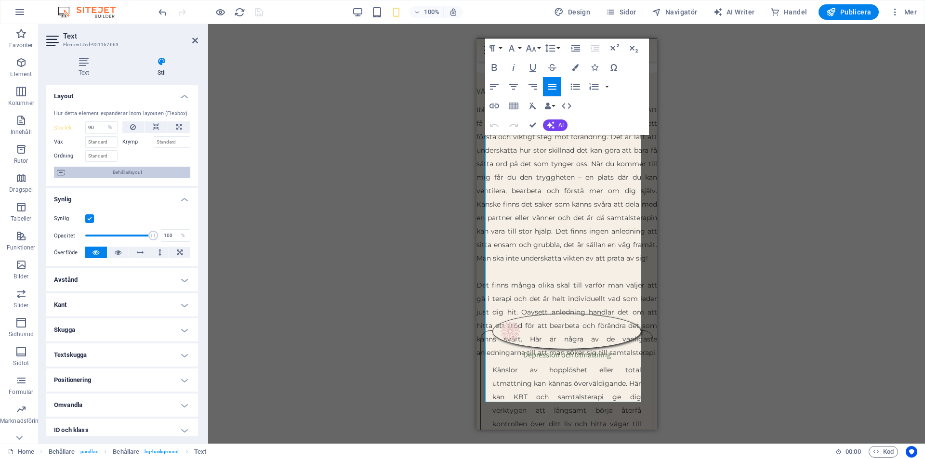
click at [138, 173] on span "Behållarlayout" at bounding box center [127, 173] width 120 height 12
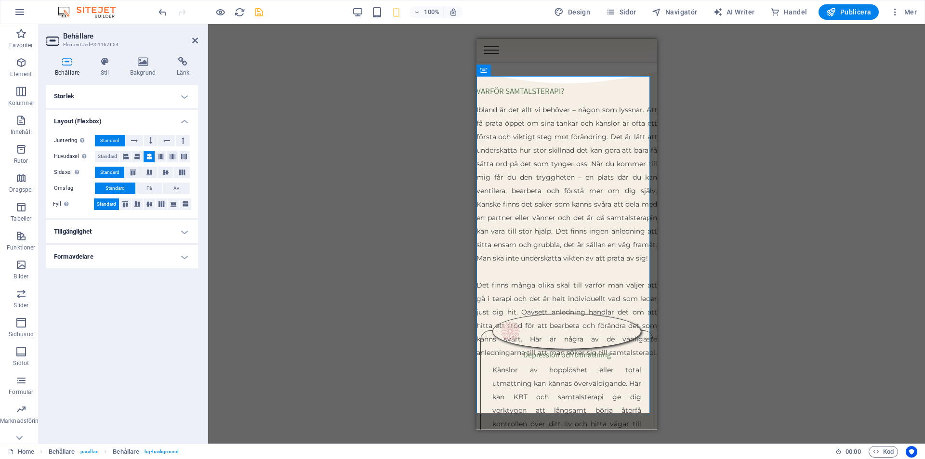
click at [144, 226] on h4 "Tillgänglighet" at bounding box center [122, 231] width 152 height 23
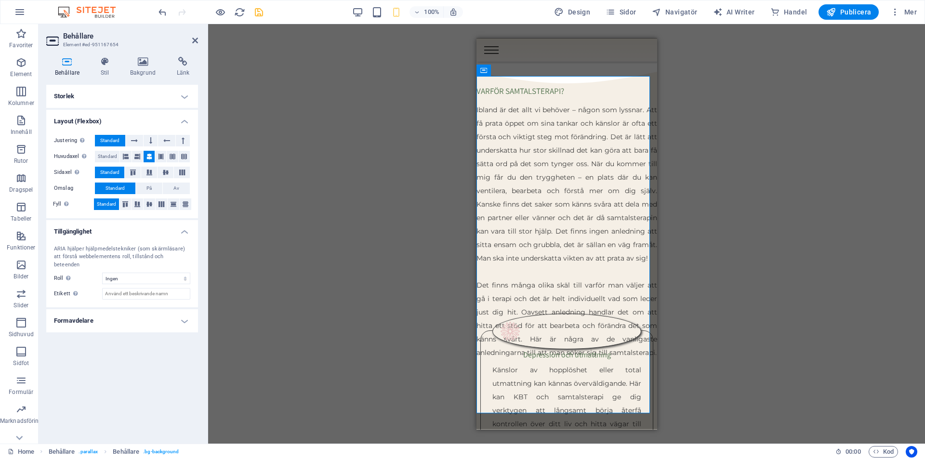
click at [157, 97] on h4 "Storlek" at bounding box center [122, 96] width 152 height 23
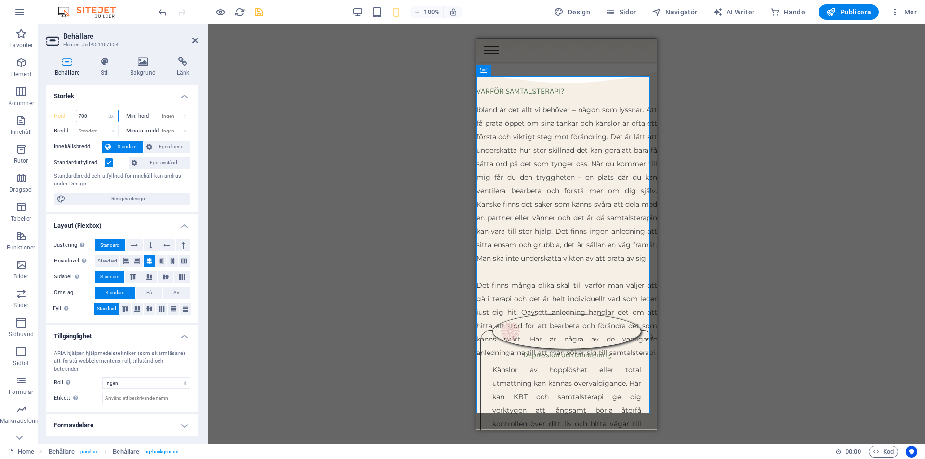
drag, startPoint x: 89, startPoint y: 113, endPoint x: 52, endPoint y: 111, distance: 37.1
click at [52, 111] on div "Höjd 700 Standard px rem % vh vw Min. höjd Ingen px rem % vh vw Bredd Standard …" at bounding box center [122, 157] width 152 height 110
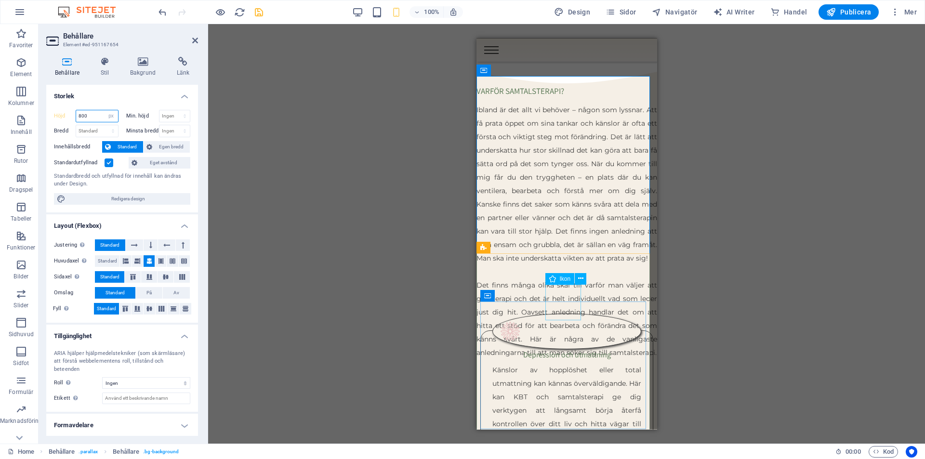
type input "800"
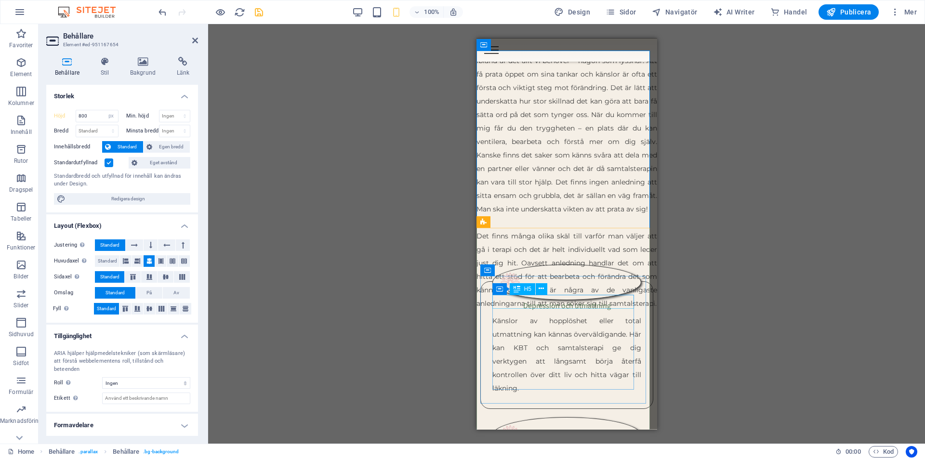
scroll to position [1445, 0]
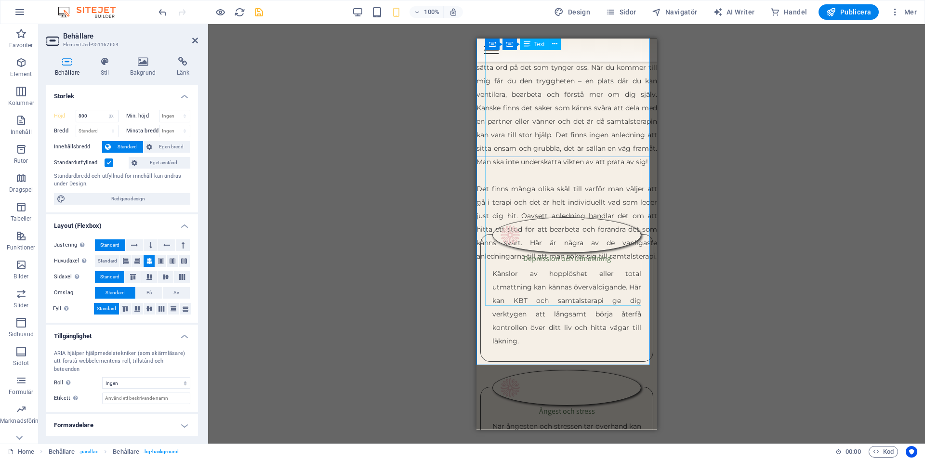
click at [567, 141] on div "Ibland är det allt vi behöver – någon som lyssnar. Att få prata öppet om sina t…" at bounding box center [566, 141] width 181 height 270
select select "%"
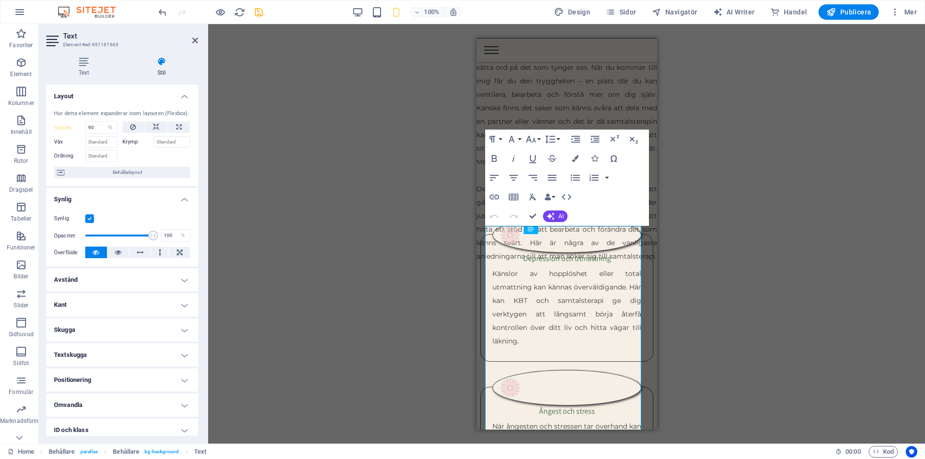
scroll to position [1215, 0]
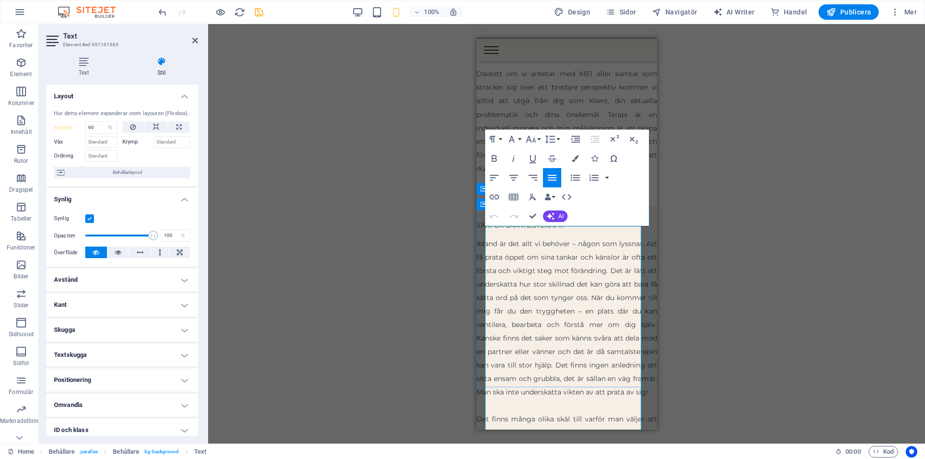
drag, startPoint x: 580, startPoint y: 333, endPoint x: 519, endPoint y: 317, distance: 63.1
click at [515, 326] on span "Ibland är det allt vi behöver – någon som lyssnar. Att få prata öppet om sina t…" at bounding box center [566, 317] width 181 height 157
drag, startPoint x: 522, startPoint y: 312, endPoint x: 547, endPoint y: 353, distance: 48.3
click at [547, 353] on span "Ibland är det allt vi behöver – någon som lyssnar. Att få prata öppet om sina t…" at bounding box center [566, 317] width 181 height 157
click at [547, 352] on span "Ibland är det allt vi behöver – någon som lyssnar. Att få prata öppet om sina t…" at bounding box center [566, 317] width 181 height 157
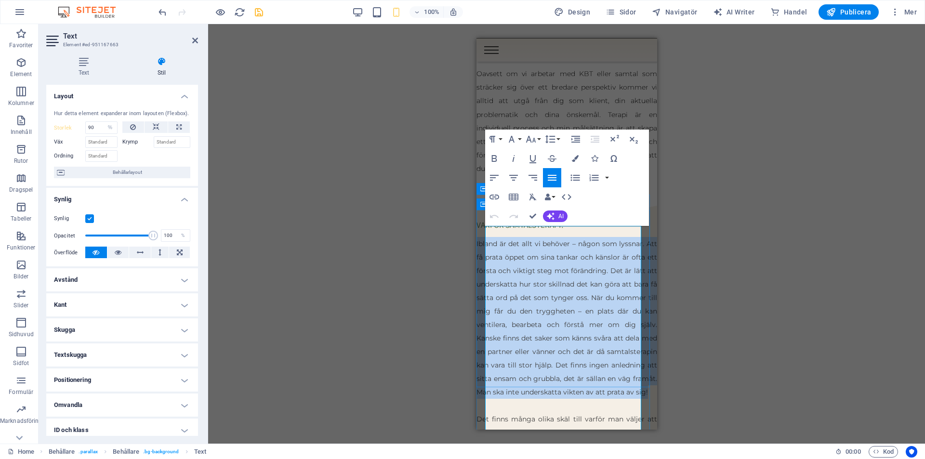
click at [548, 352] on span "Ibland är det allt vi behöver – någon som lyssnar. Att få prata öppet om sina t…" at bounding box center [566, 317] width 181 height 157
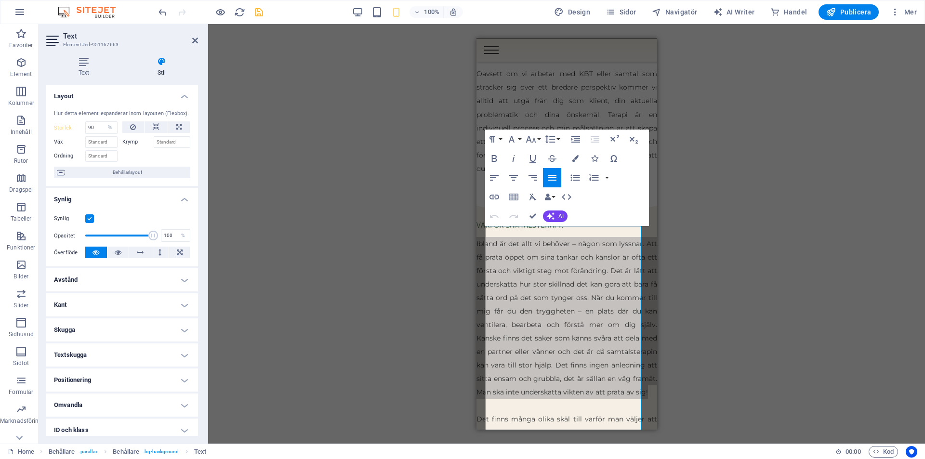
drag, startPoint x: 366, startPoint y: 167, endPoint x: 375, endPoint y: 171, distance: 9.5
click at [379, 172] on div "Dra hit för att ersätta det befintliga innehållet. Tryck på "Ctrl" om du vill s…" at bounding box center [566, 234] width 717 height 420
click at [761, 200] on div "Dra hit för att ersätta det befintliga innehållet. Tryck på "Ctrl" om du vill s…" at bounding box center [566, 234] width 717 height 420
click at [188, 277] on h4 "Avstånd" at bounding box center [122, 279] width 152 height 23
click at [170, 343] on h4 "Kant" at bounding box center [122, 343] width 152 height 23
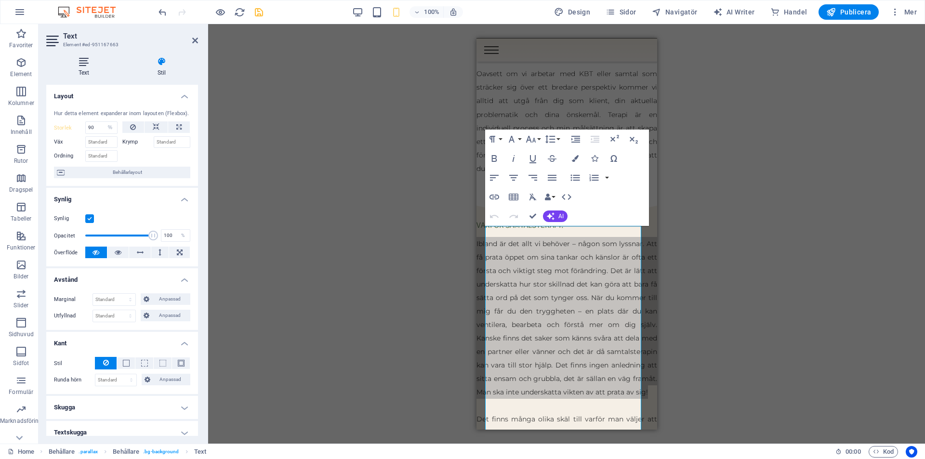
click at [78, 58] on icon at bounding box center [83, 62] width 75 height 10
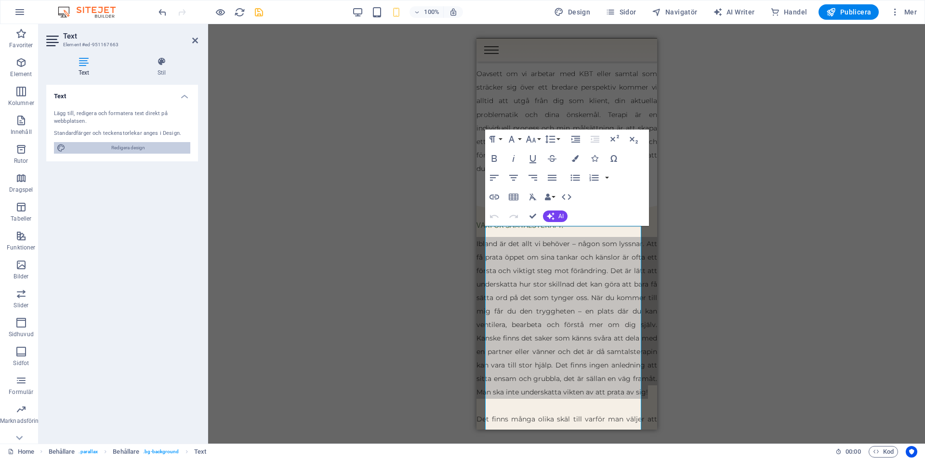
click at [129, 147] on span "Redigera design" at bounding box center [127, 148] width 119 height 12
select select "px"
select select "400"
select select "px"
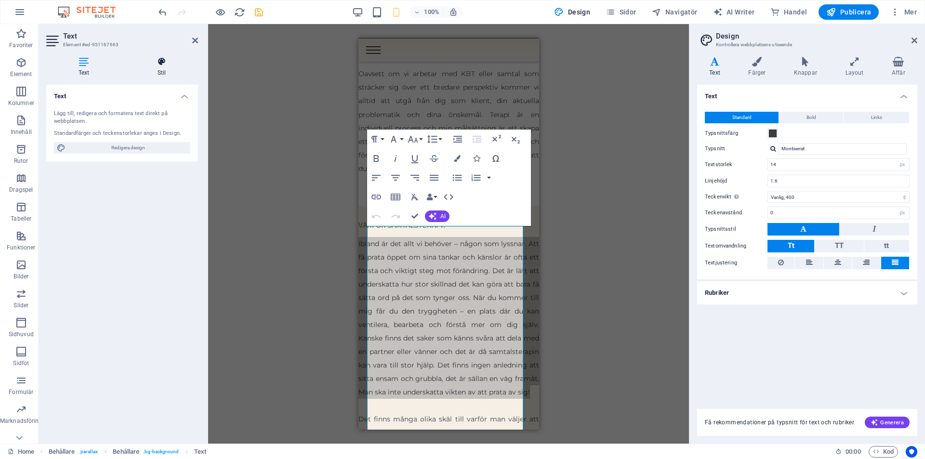
click at [164, 65] on icon at bounding box center [161, 62] width 73 height 10
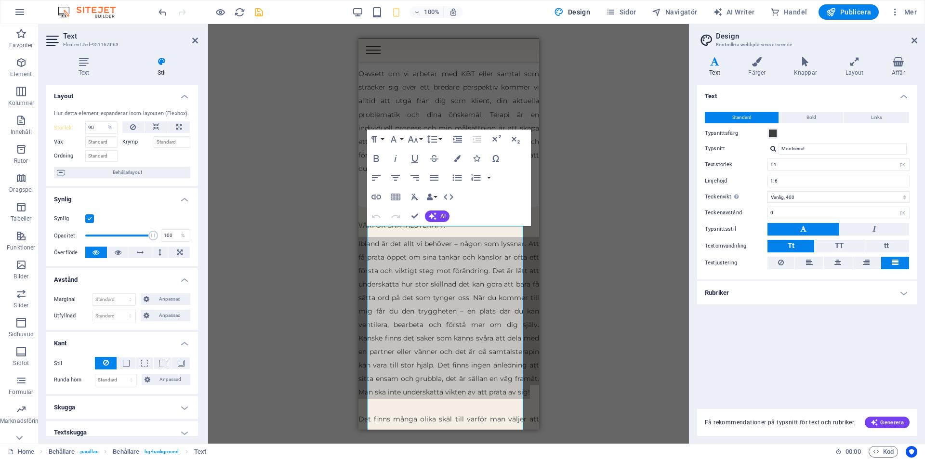
click at [166, 65] on icon at bounding box center [161, 62] width 73 height 10
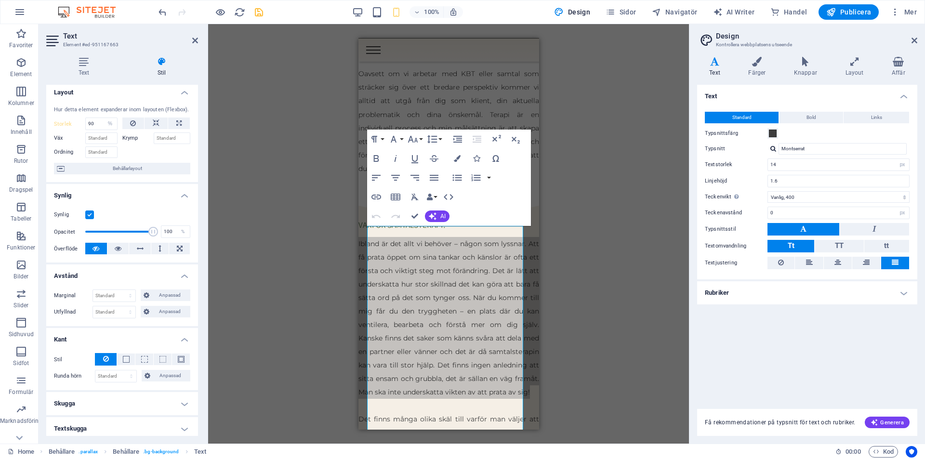
scroll to position [0, 0]
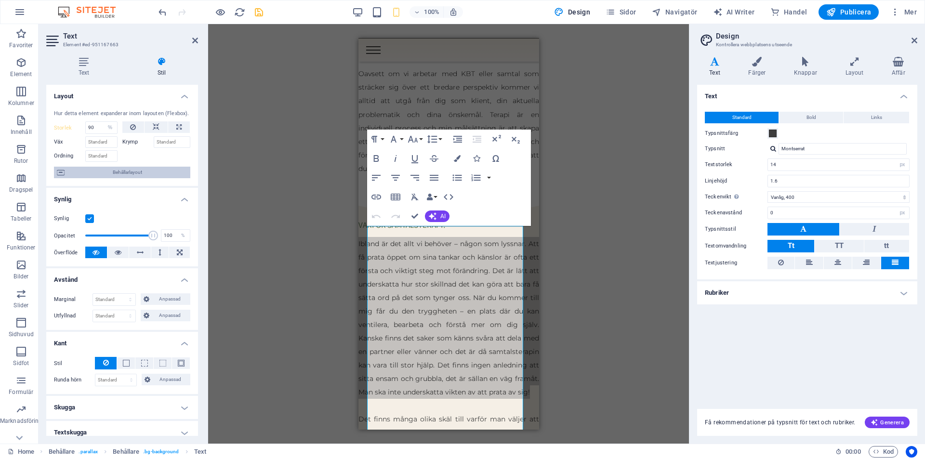
click at [132, 174] on span "Behållarlayout" at bounding box center [127, 173] width 120 height 12
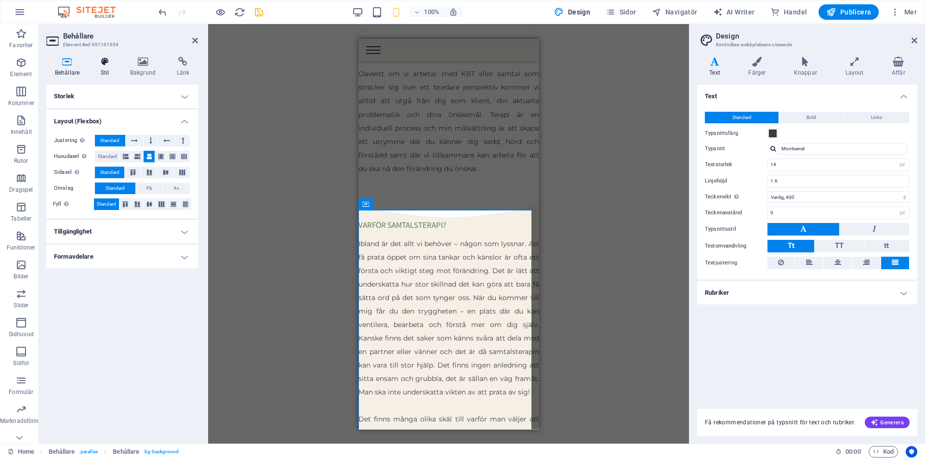
click at [106, 71] on h4 "Stil" at bounding box center [106, 67] width 29 height 20
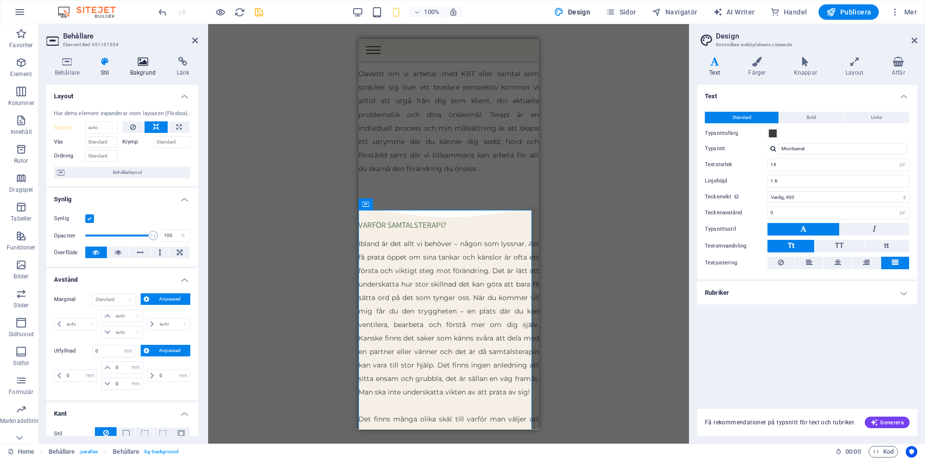
click at [150, 69] on h4 "Bakgrund" at bounding box center [144, 67] width 47 height 20
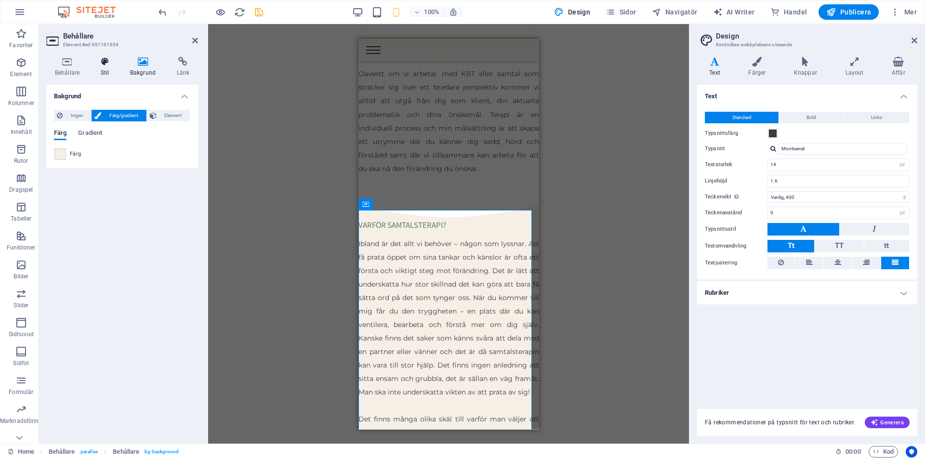
click at [110, 69] on h4 "Stil" at bounding box center [106, 67] width 29 height 20
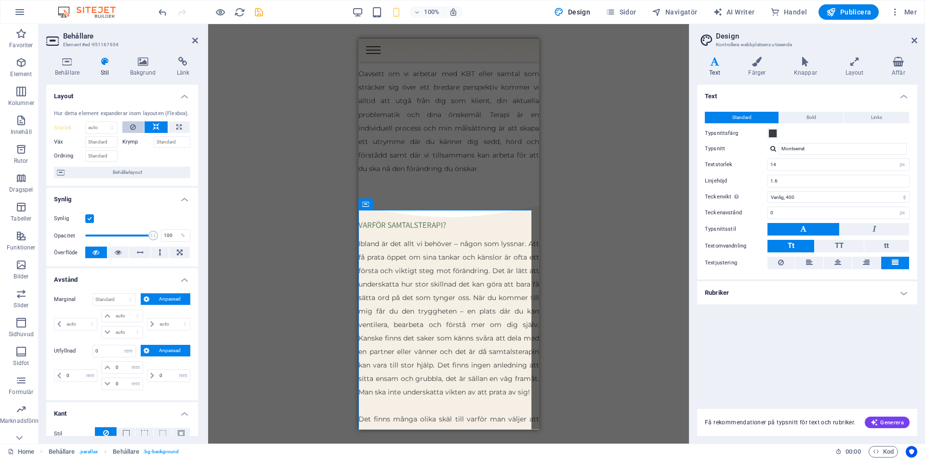
click at [132, 124] on icon at bounding box center [133, 127] width 6 height 12
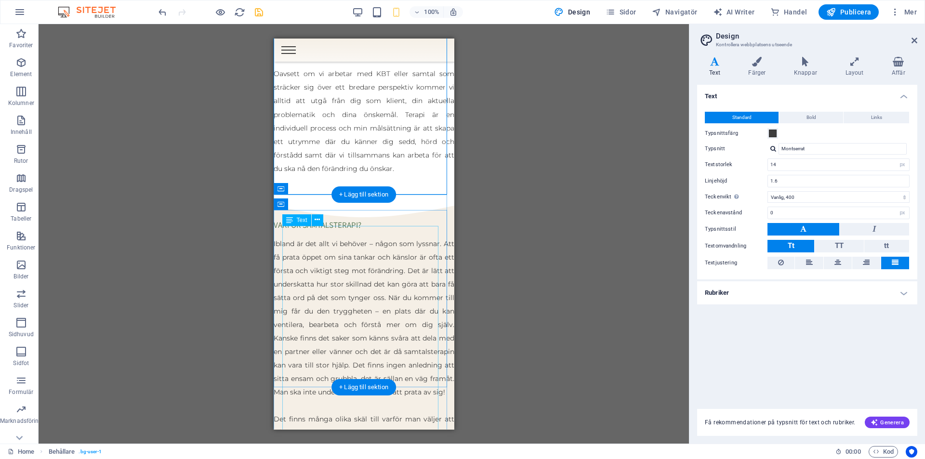
click at [380, 300] on div "Ibland är det allt vi behöver – någon som lyssnar. Att få prata öppet om sina t…" at bounding box center [363, 372] width 181 height 270
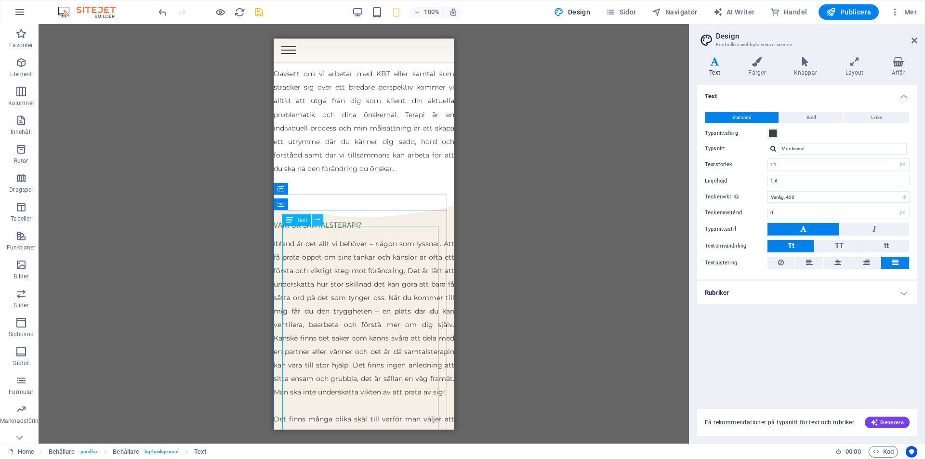
click at [318, 220] on icon at bounding box center [317, 220] width 5 height 10
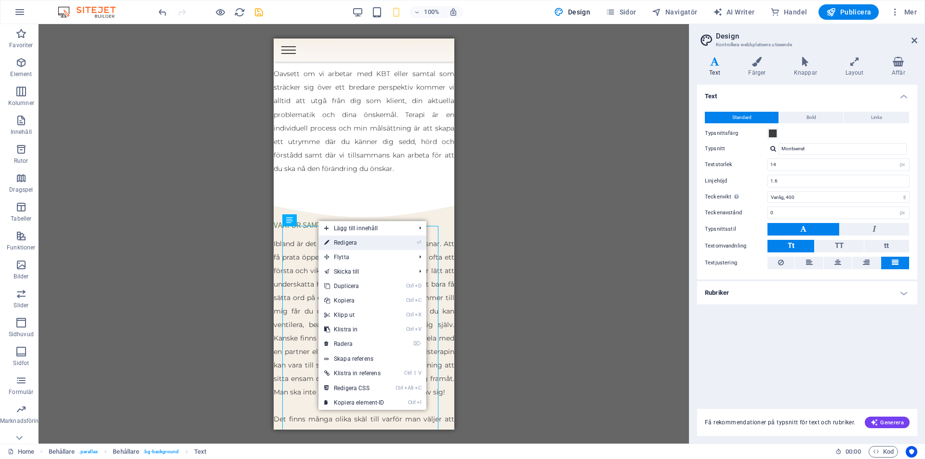
click at [339, 240] on link "⏎ Redigera" at bounding box center [355, 243] width 72 height 14
select select "%"
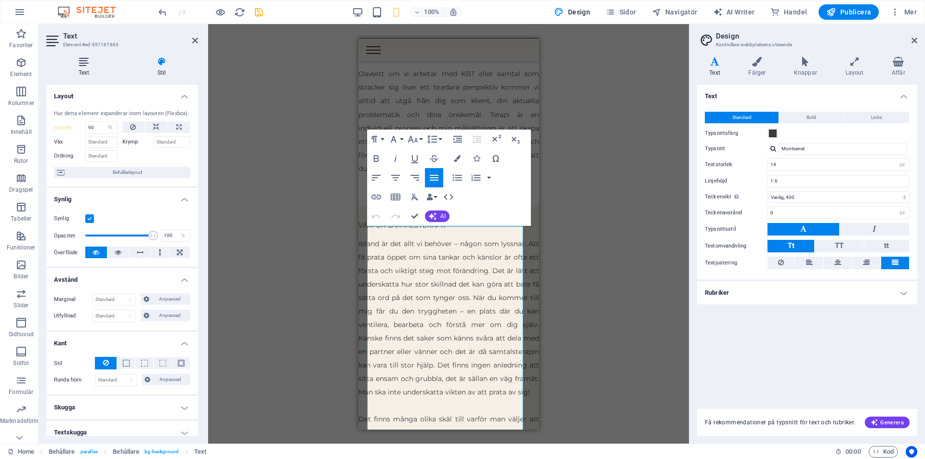
click at [82, 57] on icon at bounding box center [83, 62] width 75 height 10
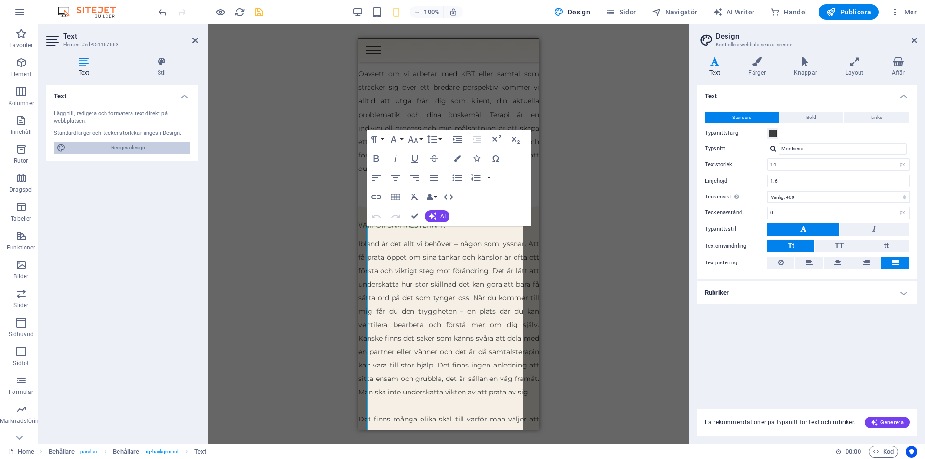
click at [132, 148] on span "Redigera design" at bounding box center [127, 148] width 119 height 12
click at [161, 72] on h4 "Stil" at bounding box center [161, 67] width 73 height 20
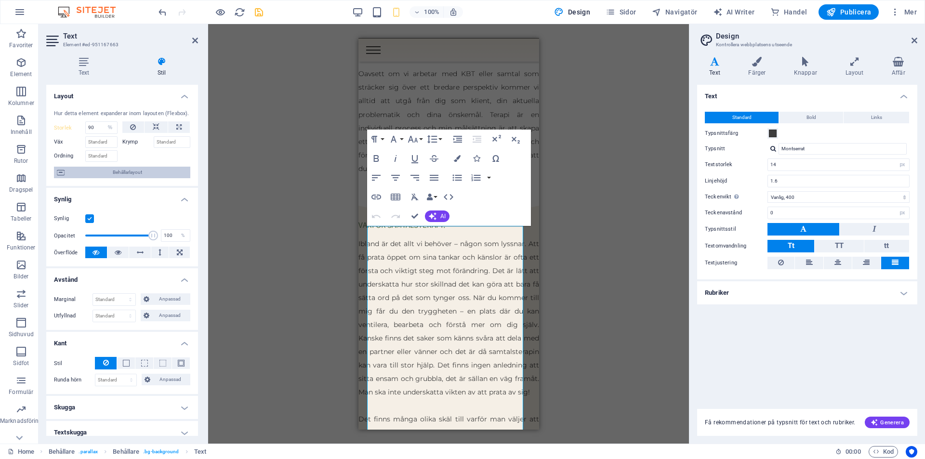
click at [129, 173] on span "Behållarlayout" at bounding box center [127, 173] width 120 height 12
select select "px"
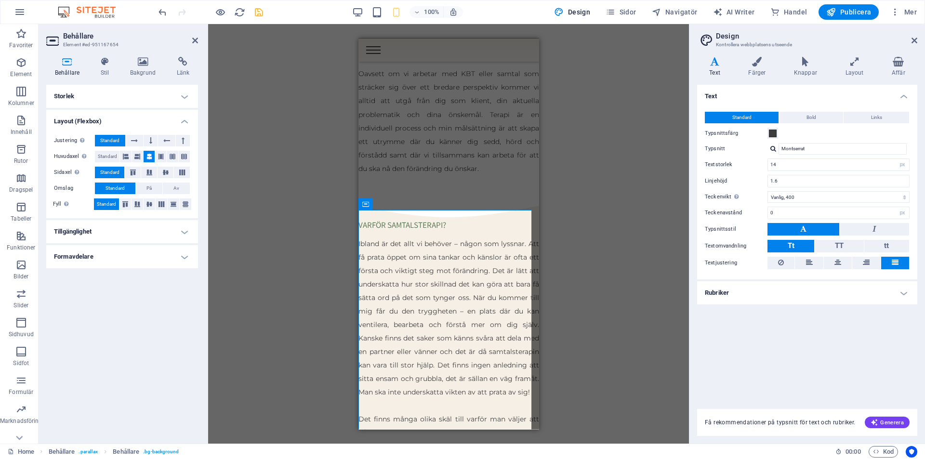
click at [144, 103] on h4 "Storlek" at bounding box center [122, 96] width 152 height 23
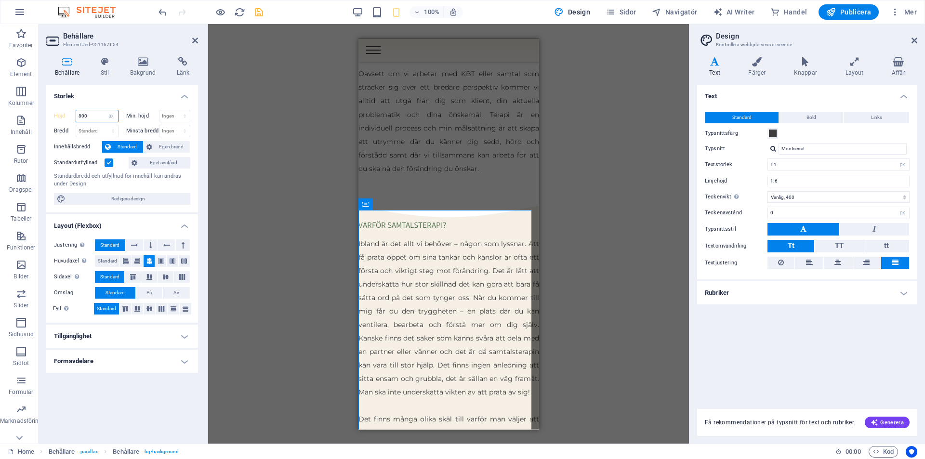
drag, startPoint x: 92, startPoint y: 118, endPoint x: 59, endPoint y: 112, distance: 32.8
click at [59, 112] on div "Höjd 800 Standard px rem % vh vw" at bounding box center [86, 116] width 65 height 13
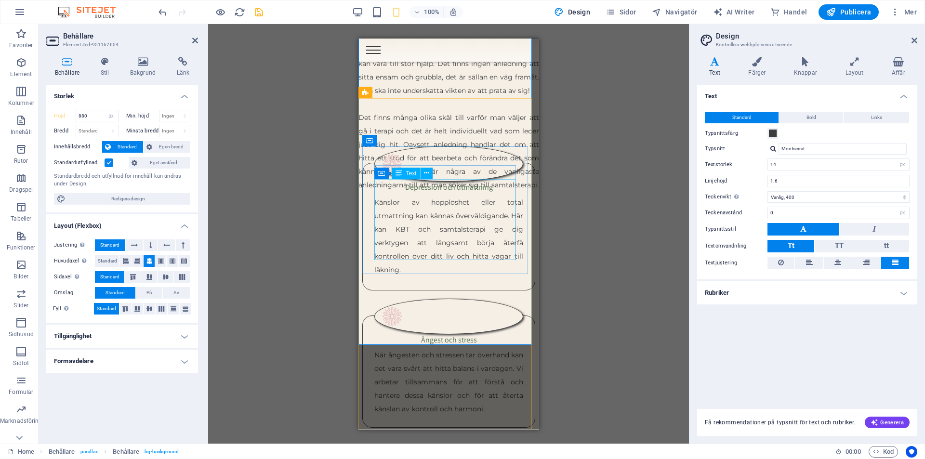
scroll to position [1504, 0]
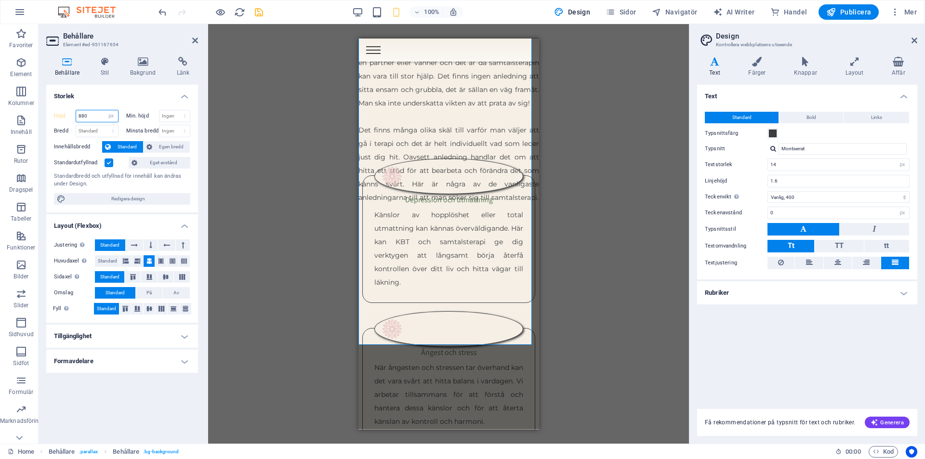
drag, startPoint x: 98, startPoint y: 117, endPoint x: 61, endPoint y: 117, distance: 37.1
click at [61, 117] on div "Höjd 880 Standard px rem % vh vw" at bounding box center [86, 116] width 65 height 13
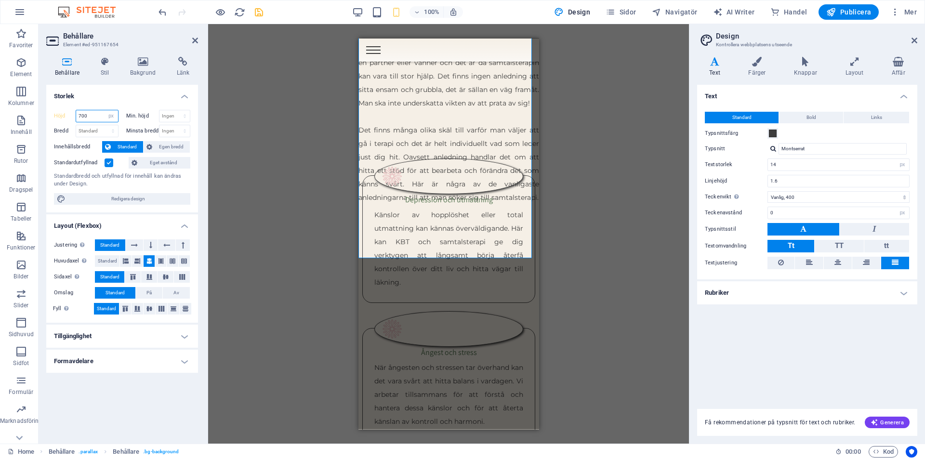
type input "700"
click at [634, 183] on div "Dra hit för att ersätta det befintliga innehållet. Tryck på "Ctrl" om du vill s…" at bounding box center [448, 234] width 481 height 420
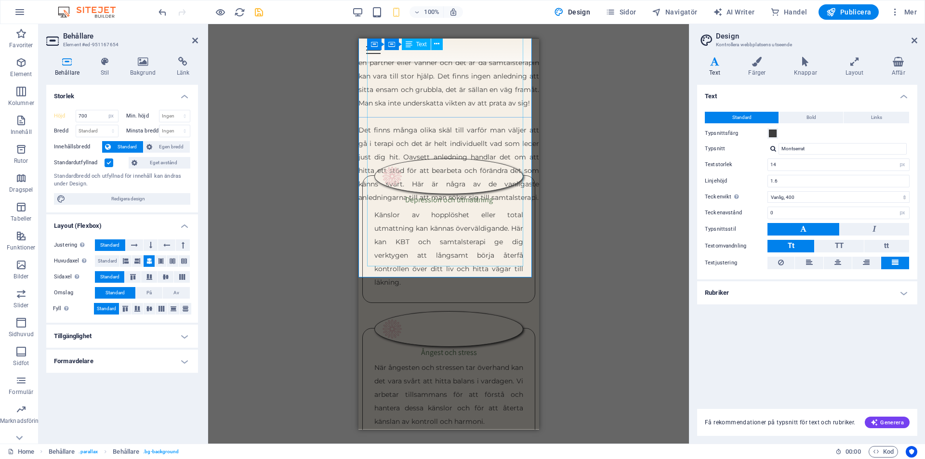
scroll to position [1311, 0]
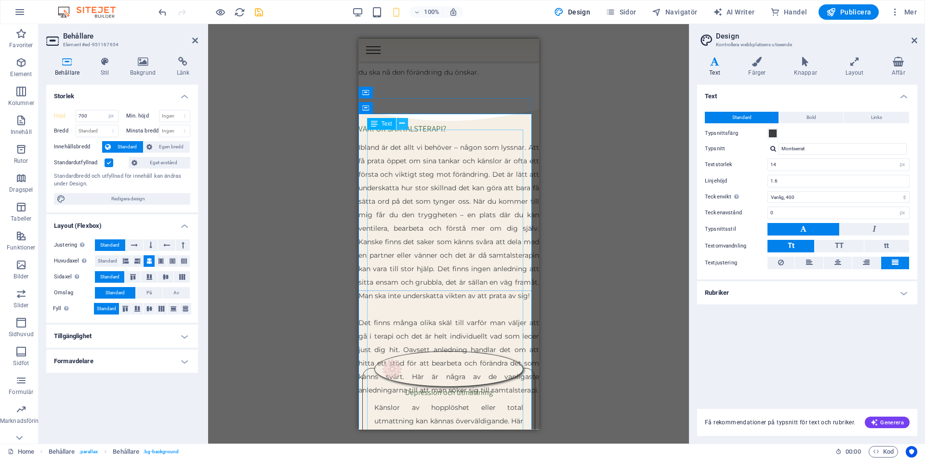
drag, startPoint x: 404, startPoint y: 128, endPoint x: 45, endPoint y: 93, distance: 360.3
click at [404, 128] on icon at bounding box center [401, 124] width 5 height 10
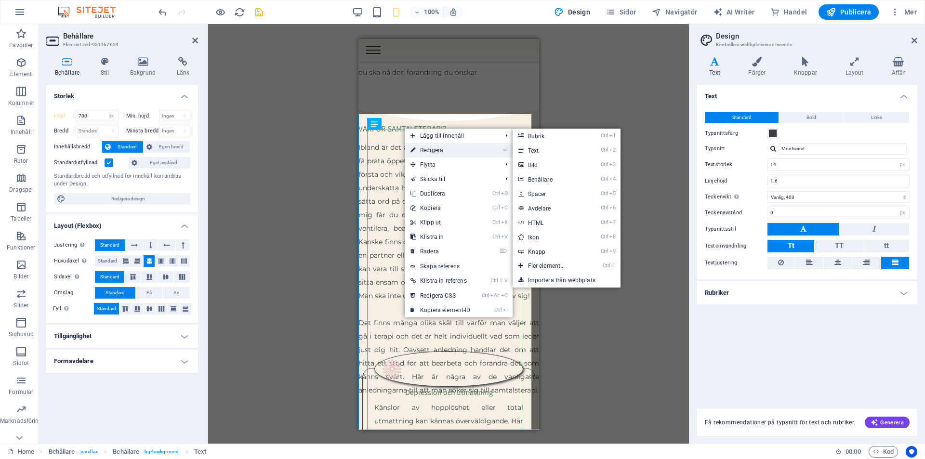
click at [425, 149] on link "⏎ Redigera" at bounding box center [441, 150] width 72 height 14
select select "%"
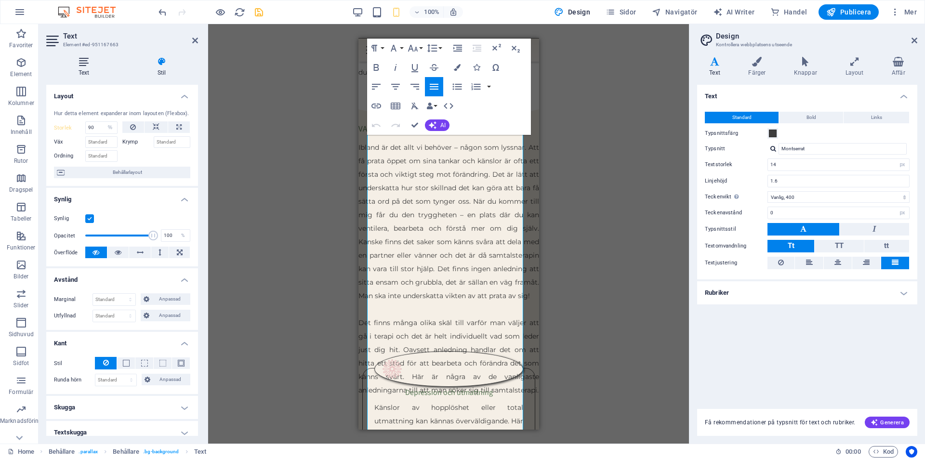
click at [84, 64] on icon at bounding box center [83, 62] width 75 height 10
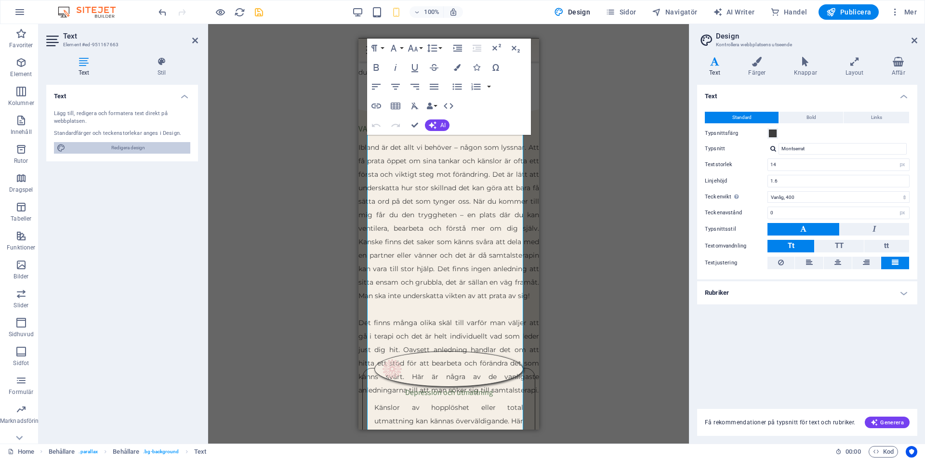
click at [128, 145] on span "Redigera design" at bounding box center [127, 148] width 119 height 12
click at [167, 67] on h4 "Stil" at bounding box center [161, 67] width 73 height 20
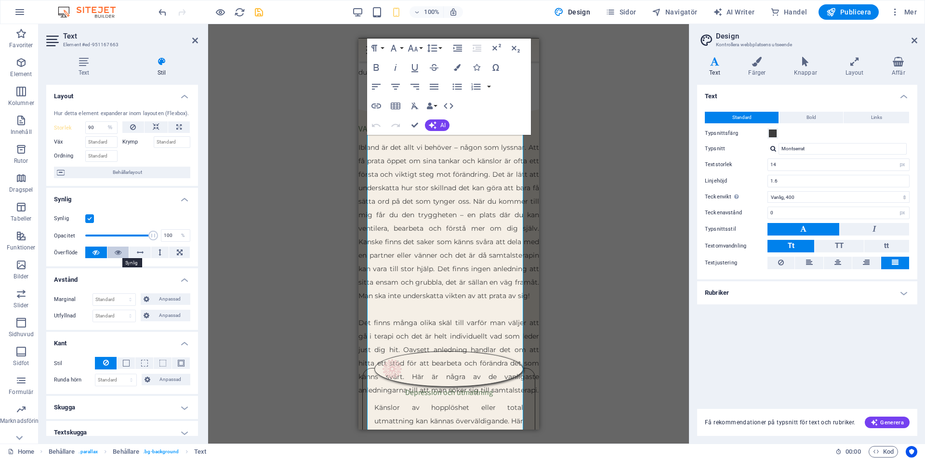
click at [117, 253] on icon at bounding box center [118, 253] width 7 height 12
click at [91, 254] on button at bounding box center [96, 253] width 22 height 12
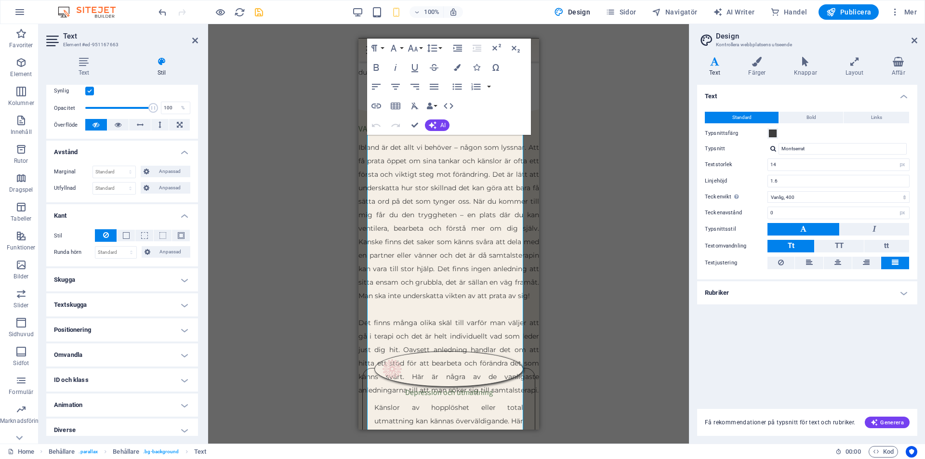
scroll to position [133, 0]
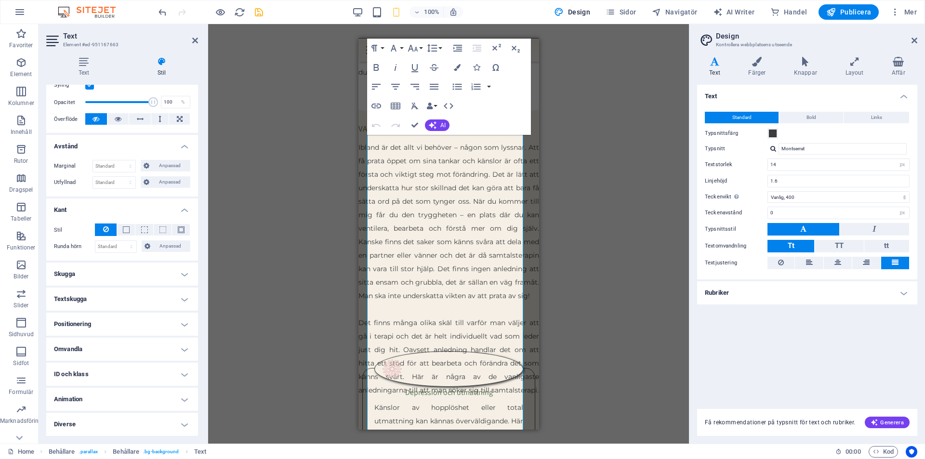
click at [73, 282] on h4 "Skugga" at bounding box center [122, 274] width 152 height 23
click at [77, 319] on h4 "Textskugga" at bounding box center [122, 320] width 152 height 23
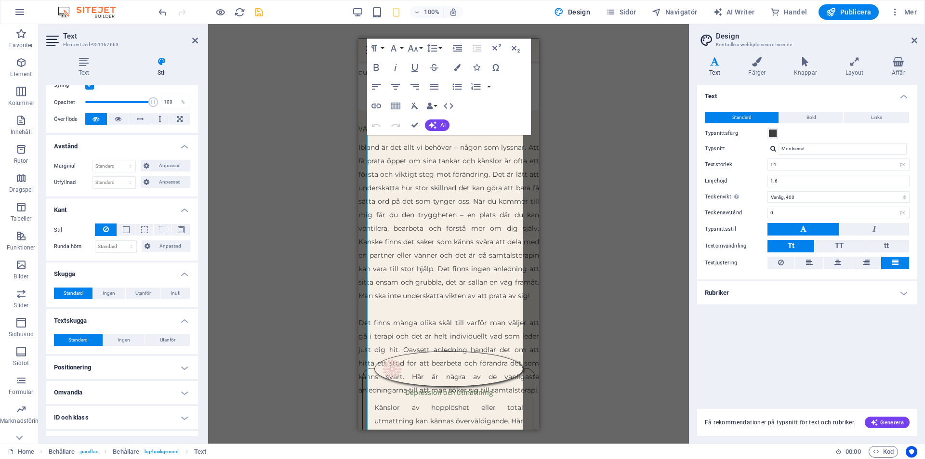
click at [69, 362] on h4 "Positionering" at bounding box center [122, 367] width 152 height 23
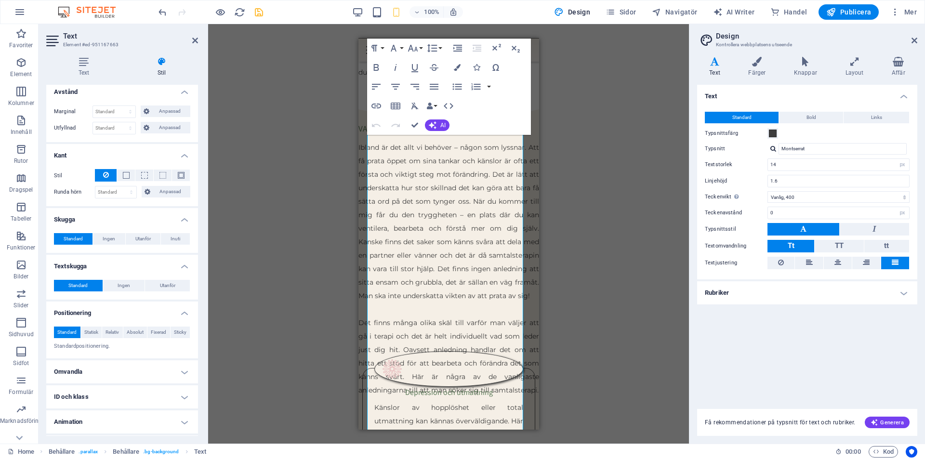
scroll to position [211, 0]
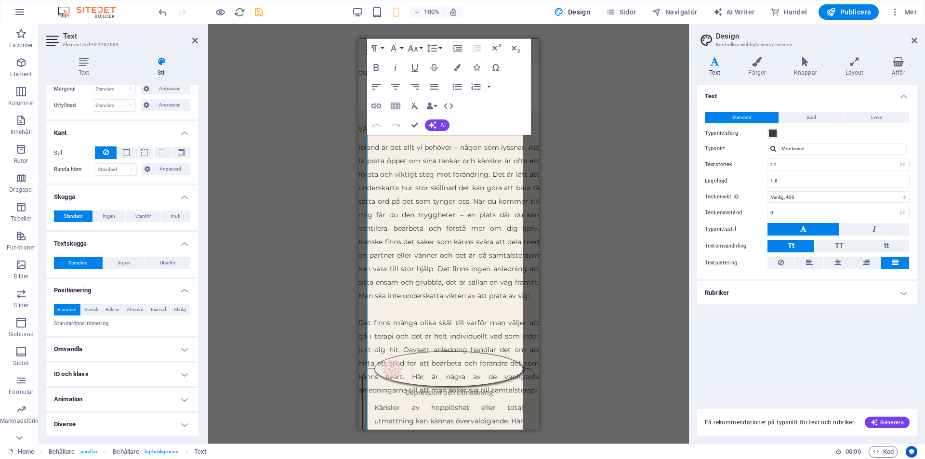
click at [89, 355] on h4 "Omvandla" at bounding box center [122, 349] width 152 height 23
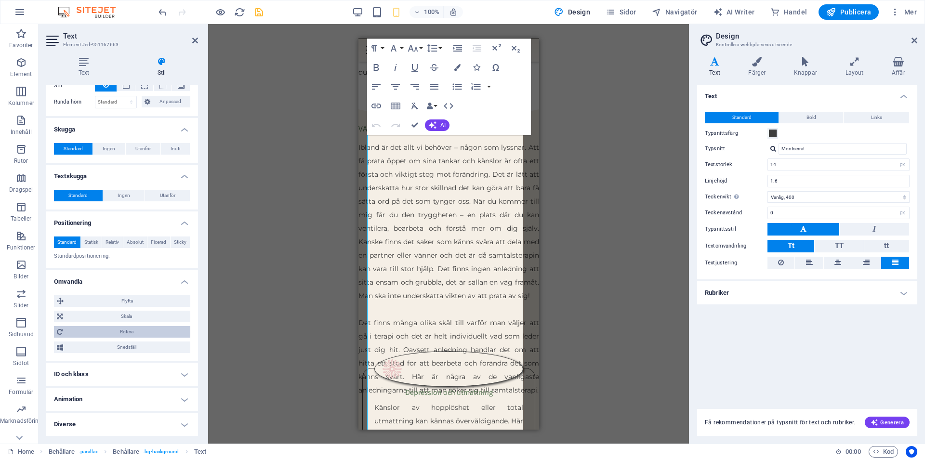
scroll to position [0, 0]
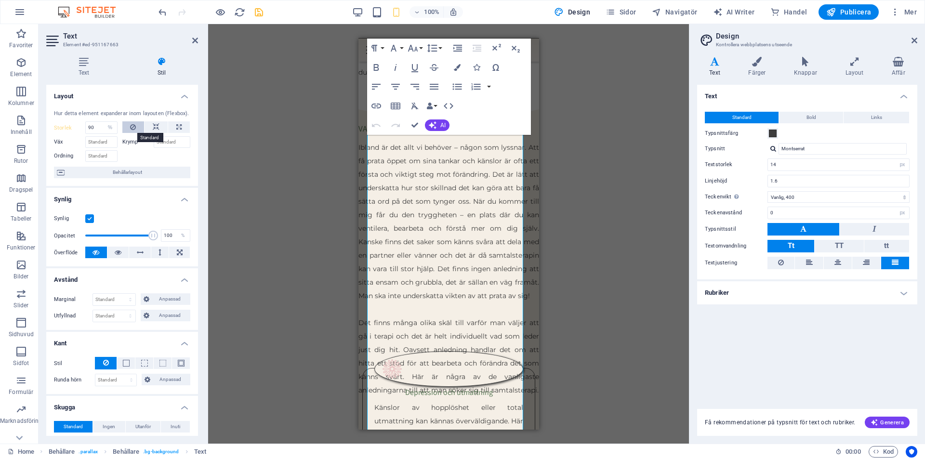
click at [131, 130] on icon at bounding box center [133, 127] width 6 height 12
select select "DISABLED_OPTION_VALUE"
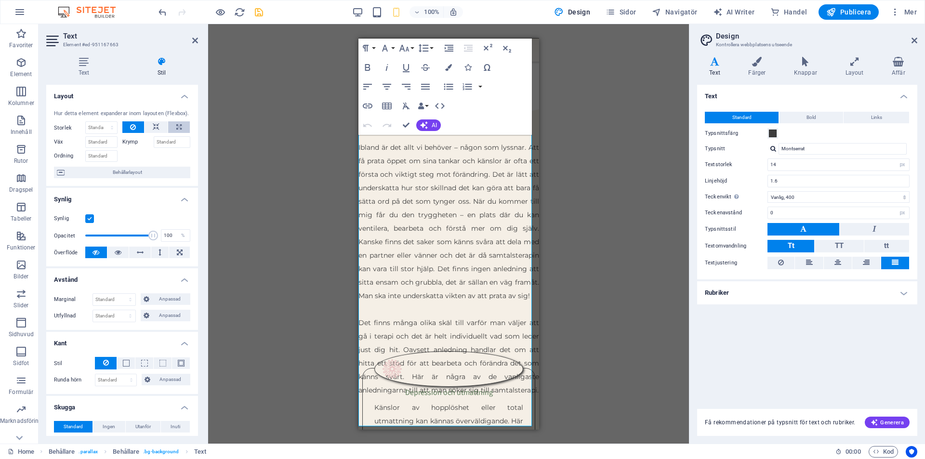
click at [178, 128] on icon at bounding box center [178, 127] width 5 height 12
type input "100"
select select "%"
drag, startPoint x: 99, startPoint y: 123, endPoint x: 88, endPoint y: 124, distance: 11.1
click at [88, 124] on input "100" at bounding box center [101, 128] width 31 height 12
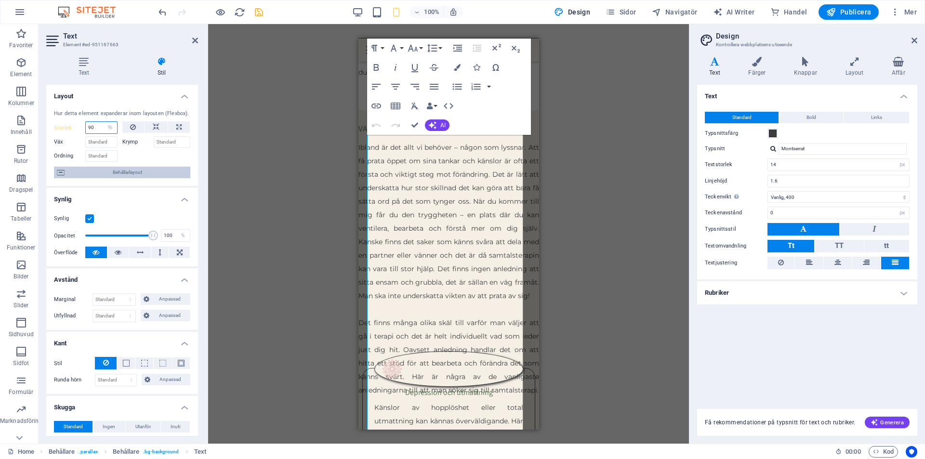
type input "90"
click at [122, 171] on span "Behållarlayout" at bounding box center [127, 173] width 120 height 12
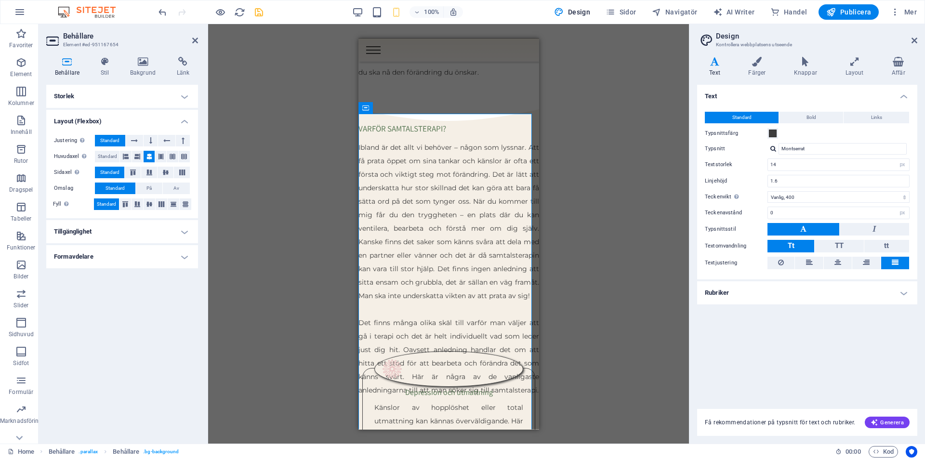
click at [112, 260] on h4 "Formavdelare" at bounding box center [122, 256] width 152 height 23
click at [127, 228] on h4 "Tillgänglighet" at bounding box center [122, 231] width 152 height 23
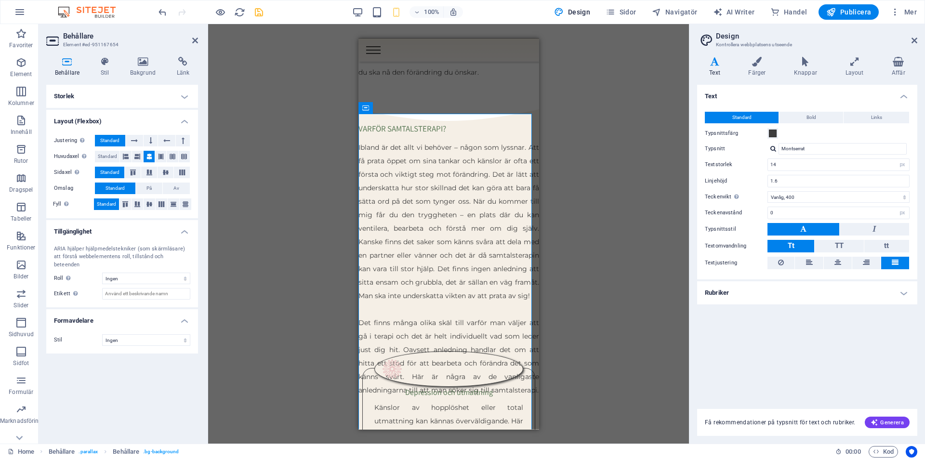
click at [157, 90] on h4 "Storlek" at bounding box center [122, 96] width 152 height 23
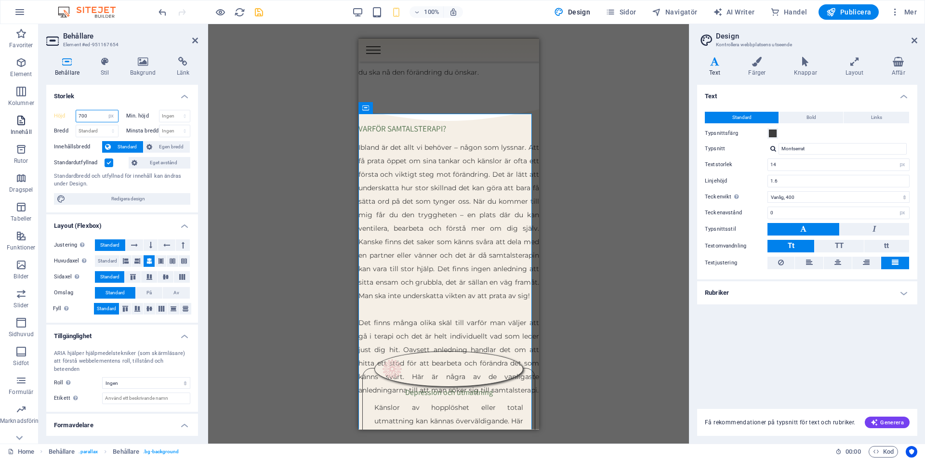
drag, startPoint x: 47, startPoint y: 113, endPoint x: 35, endPoint y: 111, distance: 12.7
click at [35, 111] on section "Favoriter Element Kolumner Innehåll Rutor Dragspel Tabeller Funktioner Bilder S…" at bounding box center [344, 234] width 689 height 420
type input "8"
type input "700"
click at [630, 165] on div "Dra hit för att ersätta det befintliga innehållet. Tryck på "Ctrl" om du vill s…" at bounding box center [448, 234] width 481 height 420
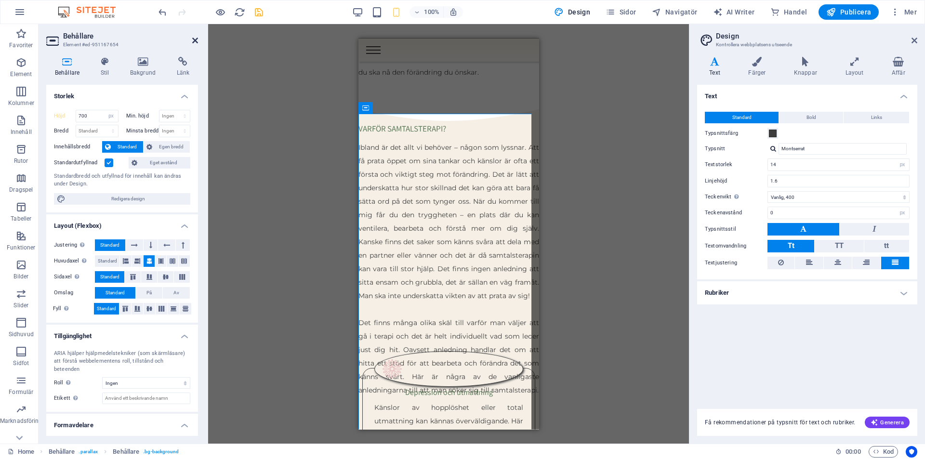
click at [197, 37] on icon at bounding box center [195, 41] width 6 height 8
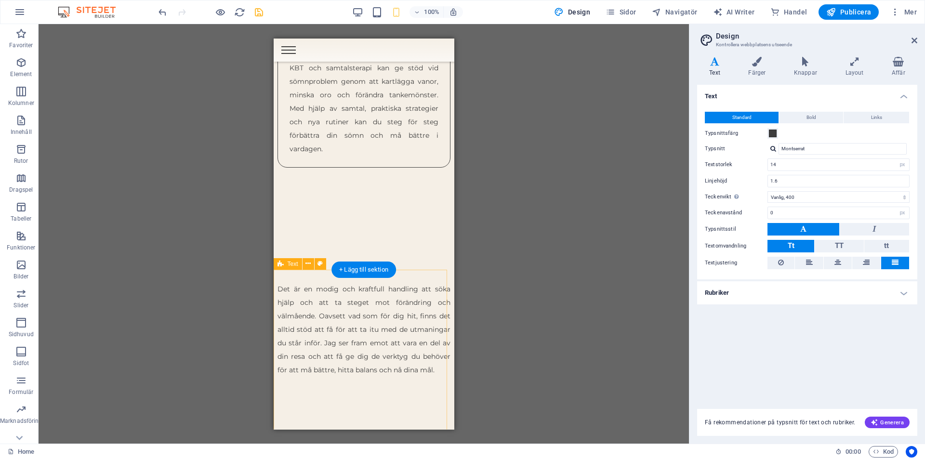
scroll to position [2971, 0]
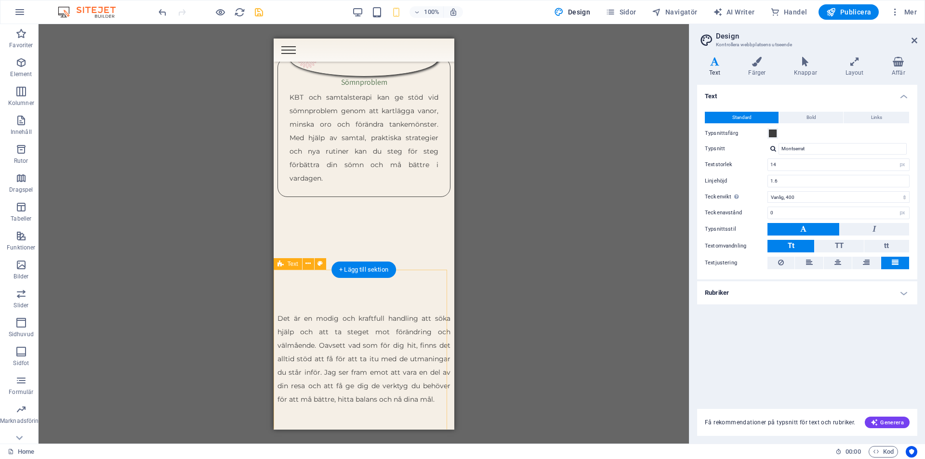
click at [366, 285] on div "Det är en modig och kraftfull handling att söka hjälp och att ta steget mot för…" at bounding box center [363, 362] width 181 height 164
click at [309, 265] on icon at bounding box center [308, 264] width 5 height 10
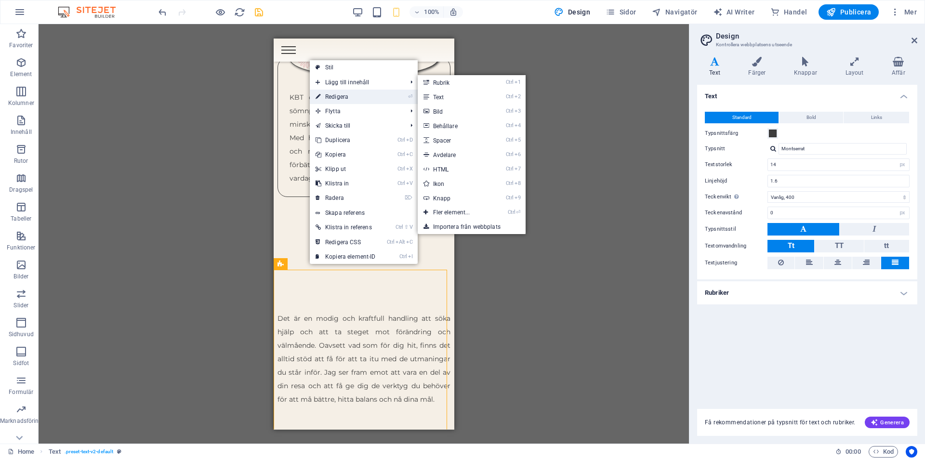
click at [356, 99] on link "⏎ Redigera" at bounding box center [346, 97] width 72 height 14
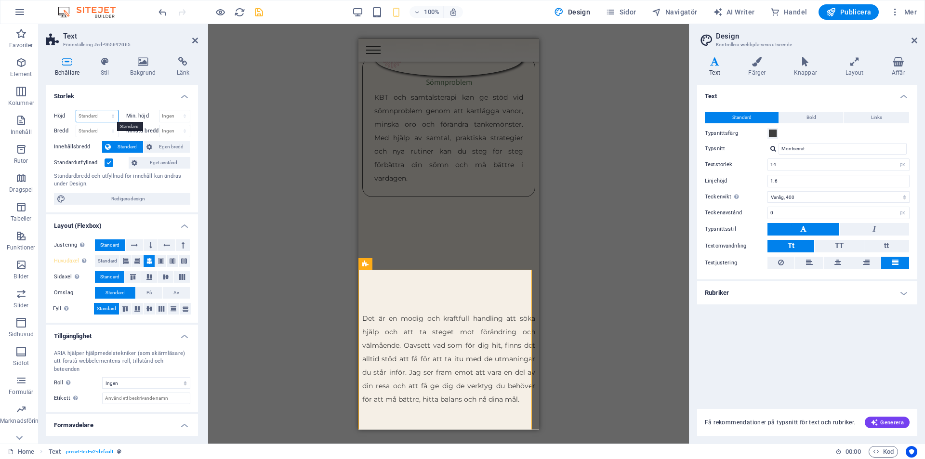
click at [104, 116] on select "Standard px rem % vh vw" at bounding box center [97, 116] width 42 height 12
select select "px"
click at [103, 110] on select "Standard px rem % vh vw" at bounding box center [97, 116] width 42 height 12
type input "300"
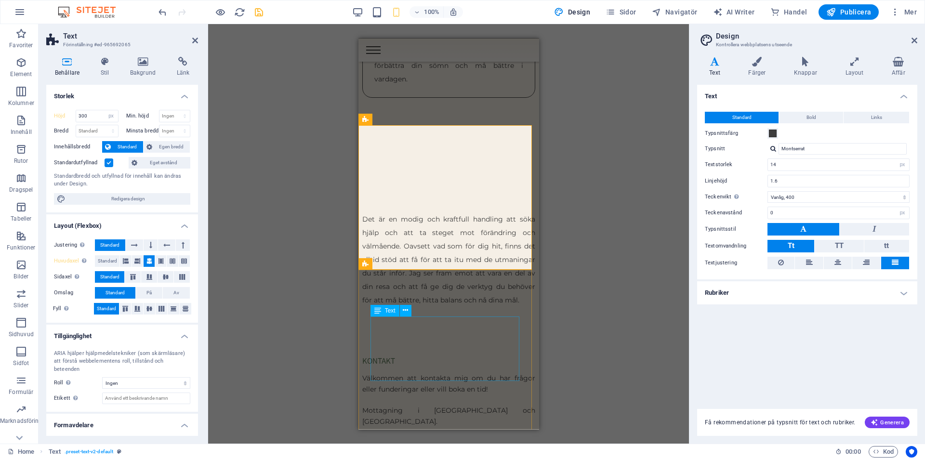
scroll to position [3115, 0]
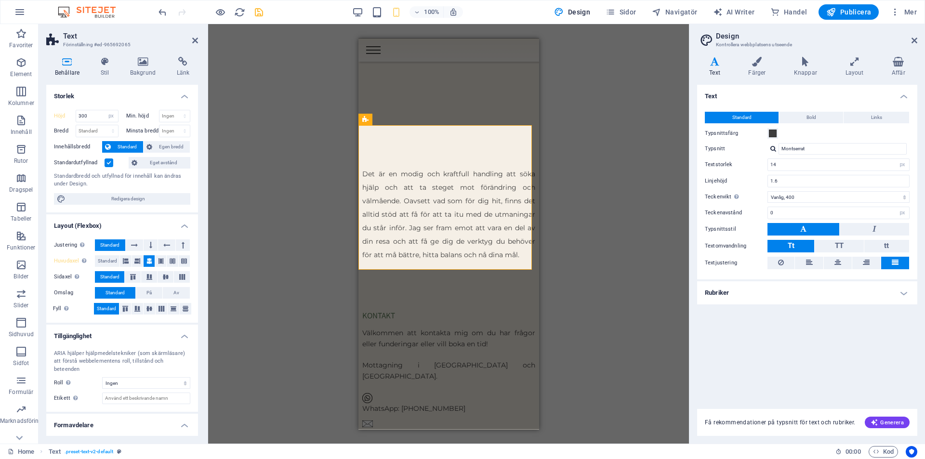
click at [325, 65] on div "Dra hit för att ersätta det befintliga innehållet. Tryck på "Ctrl" om du vill s…" at bounding box center [448, 234] width 481 height 420
click at [198, 36] on aside "Text Förinställning #ed-965692065 Behållare Stil Bakgrund Länk Storlek Höjd 300…" at bounding box center [124, 234] width 170 height 420
click at [195, 40] on icon at bounding box center [195, 41] width 6 height 8
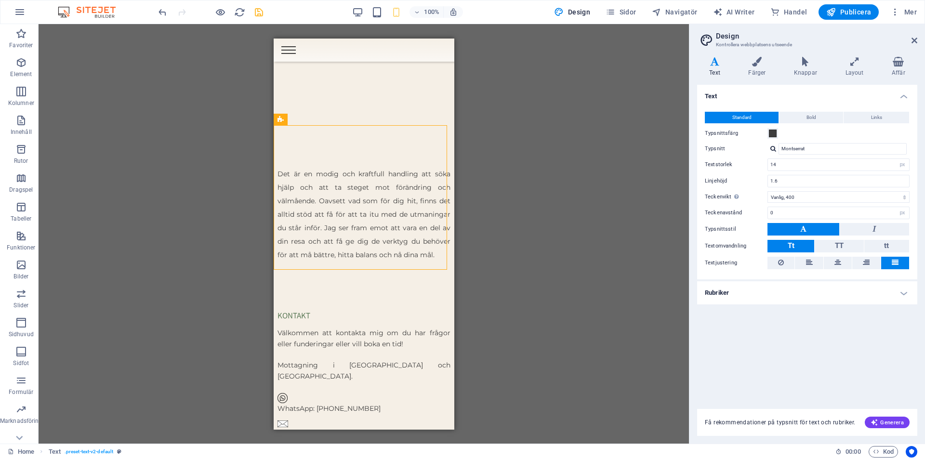
click at [541, 203] on div "Dra hit för att ersätta det befintliga innehållet. Tryck på "Ctrl" om du vill s…" at bounding box center [364, 234] width 651 height 420
click at [345, 397] on figure "WhatsApp: [PHONE_NUMBER]" at bounding box center [363, 403] width 173 height 22
click at [322, 376] on icon at bounding box center [319, 376] width 5 height 10
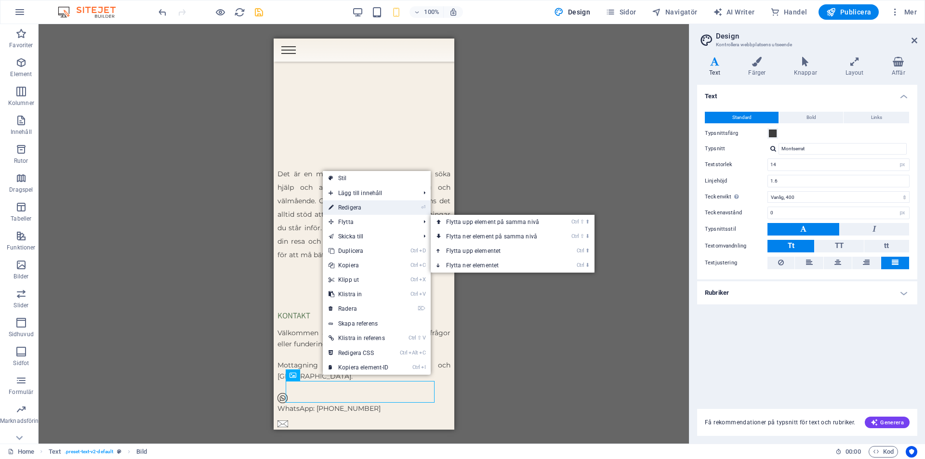
drag, startPoint x: 381, startPoint y: 208, endPoint x: 21, endPoint y: 170, distance: 361.9
click at [381, 208] on link "⏎ Redigera" at bounding box center [359, 207] width 72 height 14
select select "px"
select select "%"
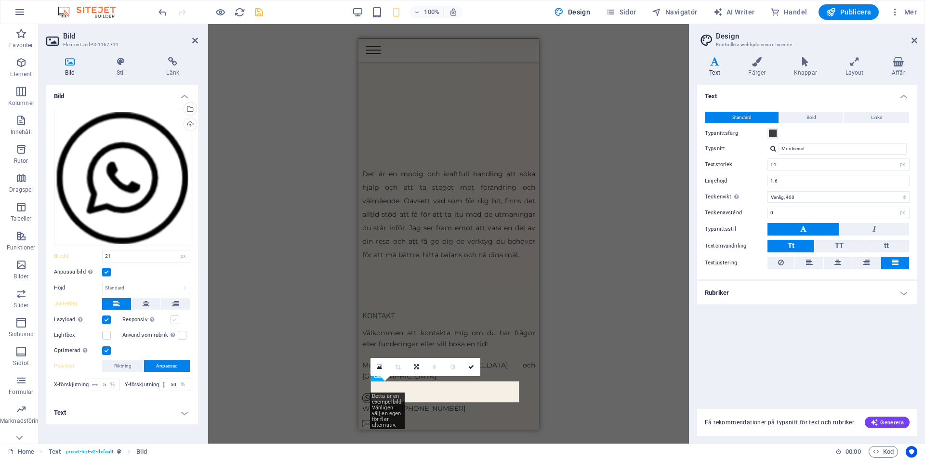
click at [177, 319] on label at bounding box center [175, 320] width 9 height 9
click at [0, 0] on input "Responsiv Ladda automatiskt retina-bild och smartmobil-optimerade storlekar." at bounding box center [0, 0] width 0 height 0
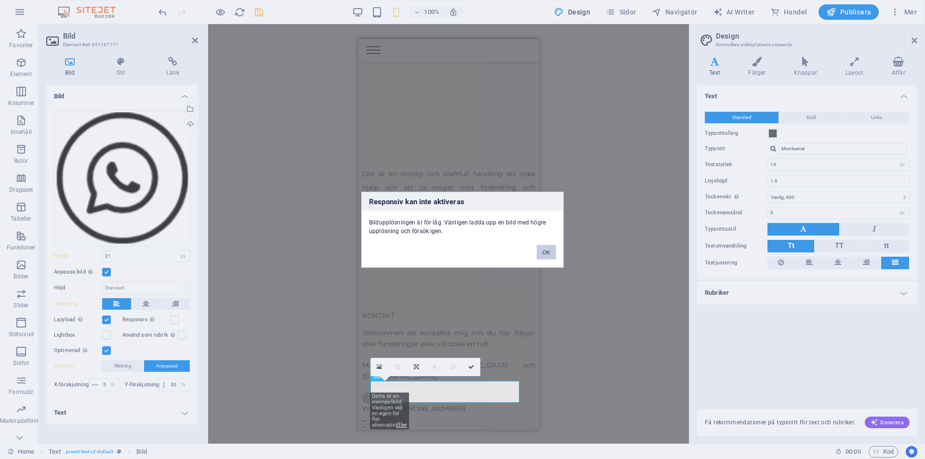
click at [542, 250] on button "OK" at bounding box center [546, 252] width 19 height 14
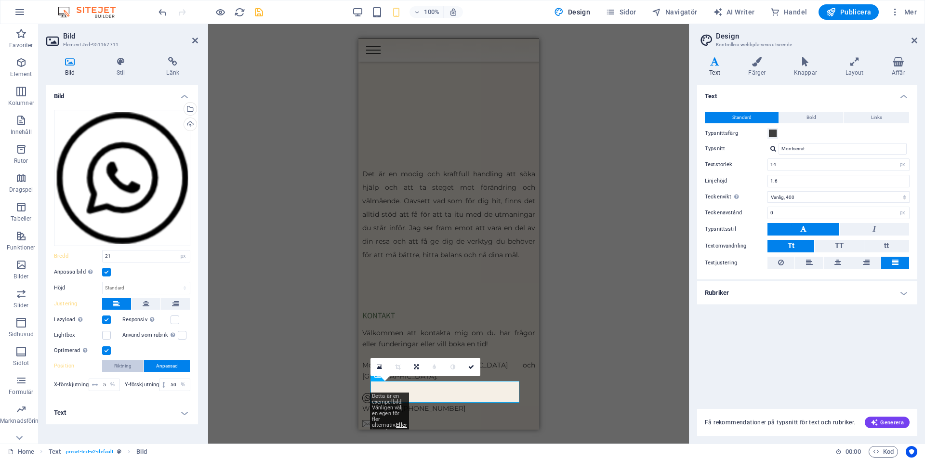
click at [129, 360] on span "Riktning" at bounding box center [122, 366] width 17 height 12
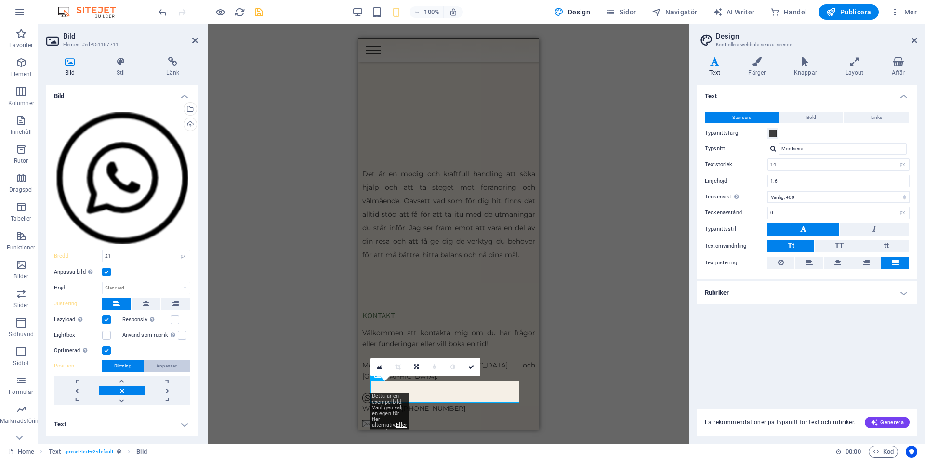
click at [168, 363] on span "Anpassad" at bounding box center [167, 366] width 22 height 12
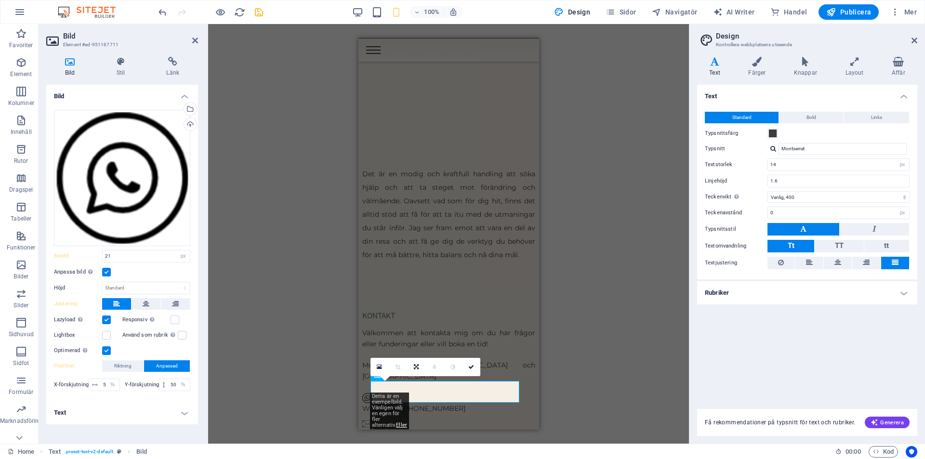
click at [139, 407] on h4 "Text" at bounding box center [122, 412] width 152 height 23
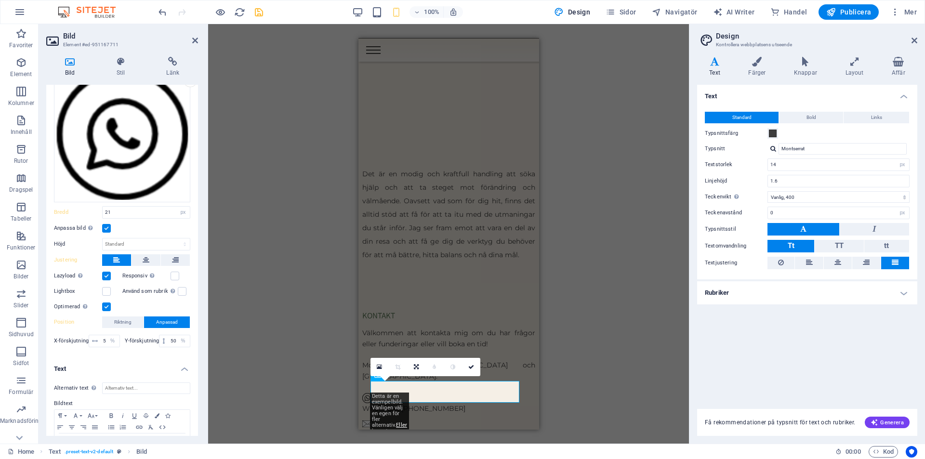
scroll to position [77, 0]
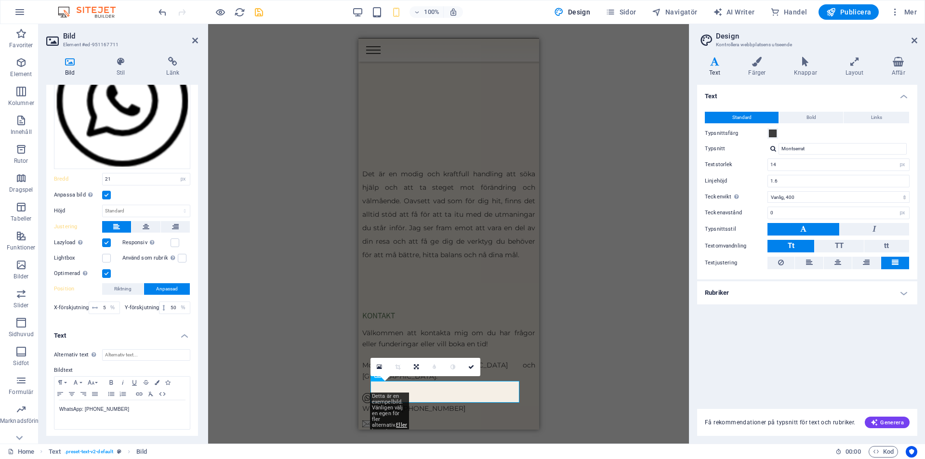
click at [655, 335] on div "H2 Banner Banner Behållare Menyfält Behållare H3 Text Text Behållare Behållare …" at bounding box center [448, 234] width 481 height 420
click at [191, 34] on h2 "Bild" at bounding box center [130, 36] width 135 height 9
click at [195, 41] on icon at bounding box center [195, 41] width 6 height 8
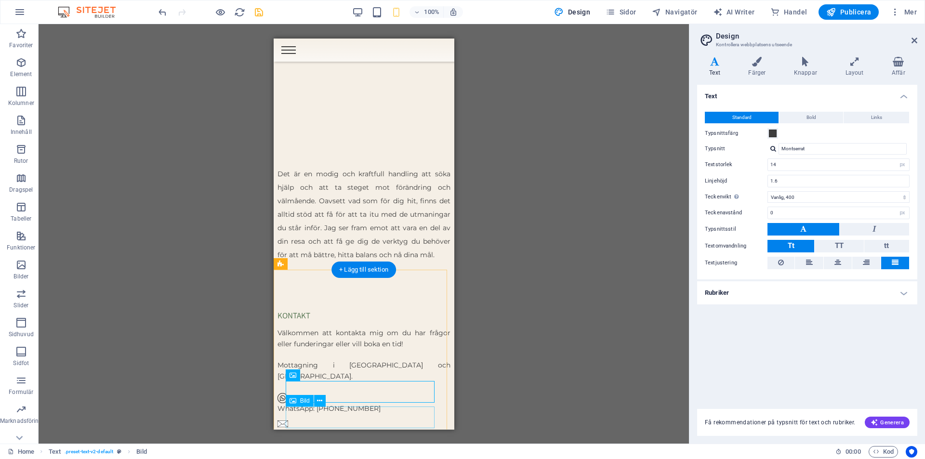
click at [358, 422] on figure "e-post: [EMAIL_ADDRESS][DOMAIN_NAME]" at bounding box center [363, 429] width 173 height 22
click at [322, 401] on icon at bounding box center [319, 401] width 5 height 10
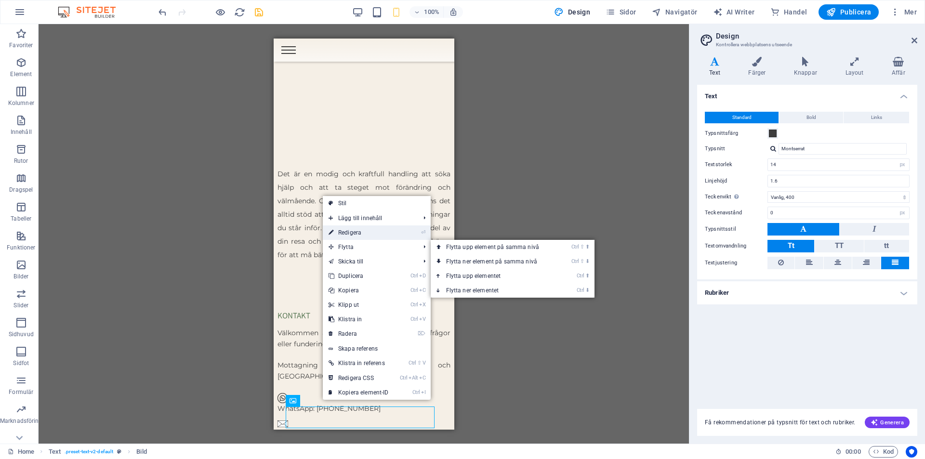
click at [373, 232] on link "⏎ Redigera" at bounding box center [359, 233] width 72 height 14
select select "px"
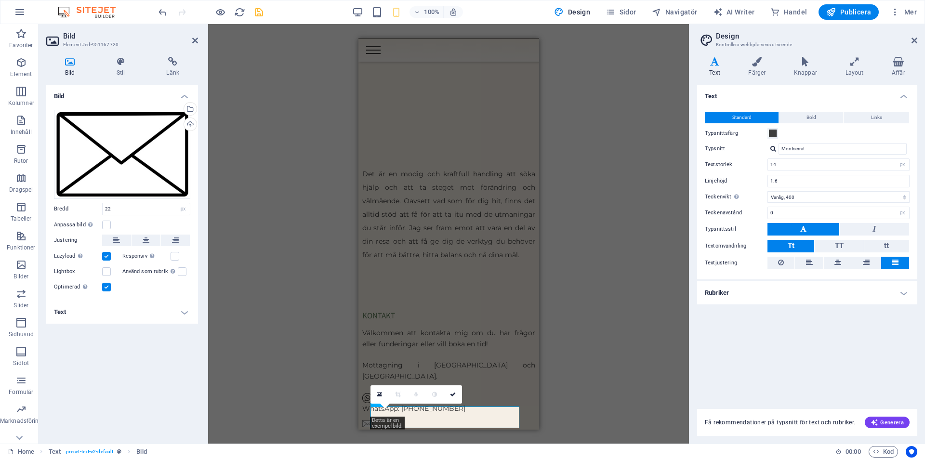
click at [183, 307] on h4 "Text" at bounding box center [122, 312] width 152 height 23
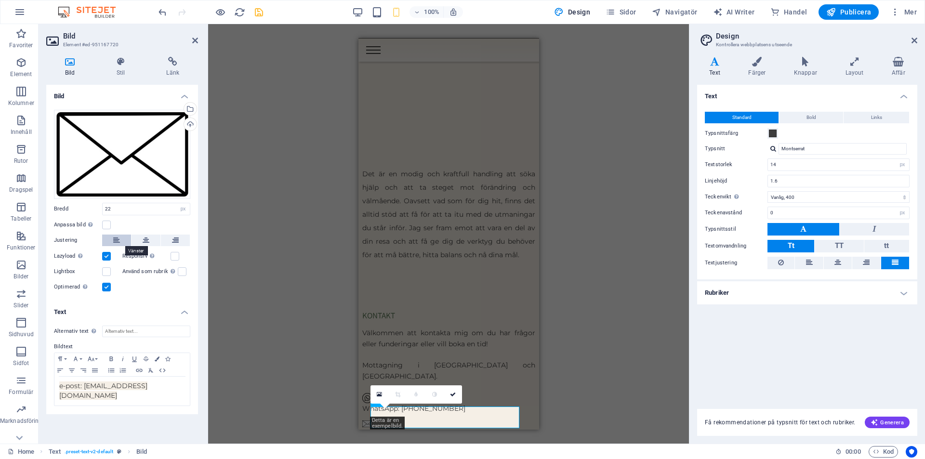
click at [117, 239] on icon at bounding box center [116, 241] width 7 height 12
click at [120, 243] on icon at bounding box center [116, 241] width 7 height 12
click at [181, 241] on button at bounding box center [175, 241] width 29 height 12
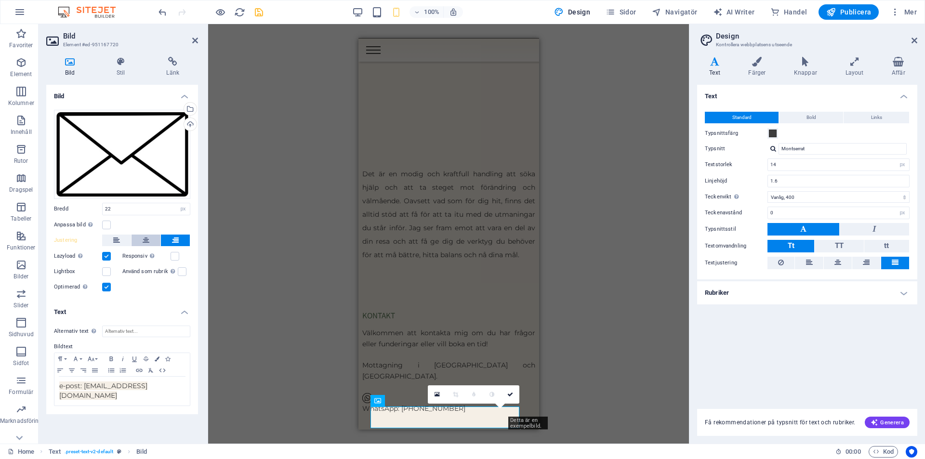
click at [148, 237] on icon at bounding box center [146, 241] width 7 height 12
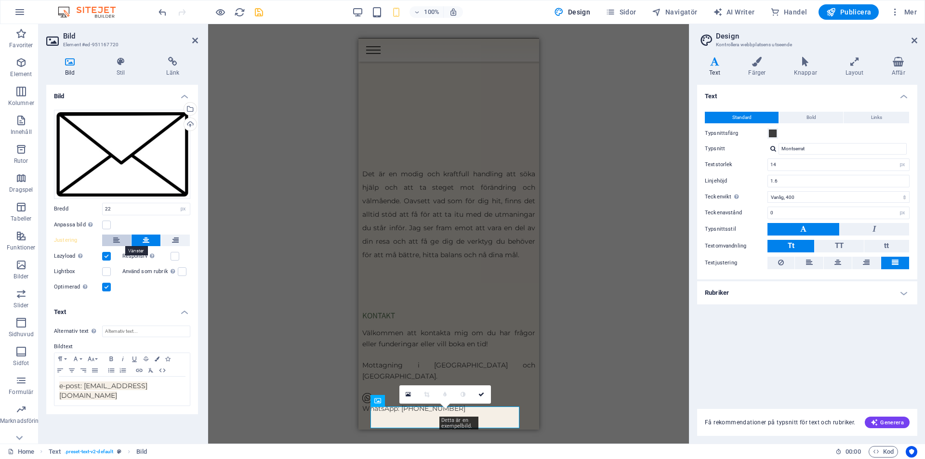
click at [114, 237] on icon at bounding box center [116, 241] width 7 height 12
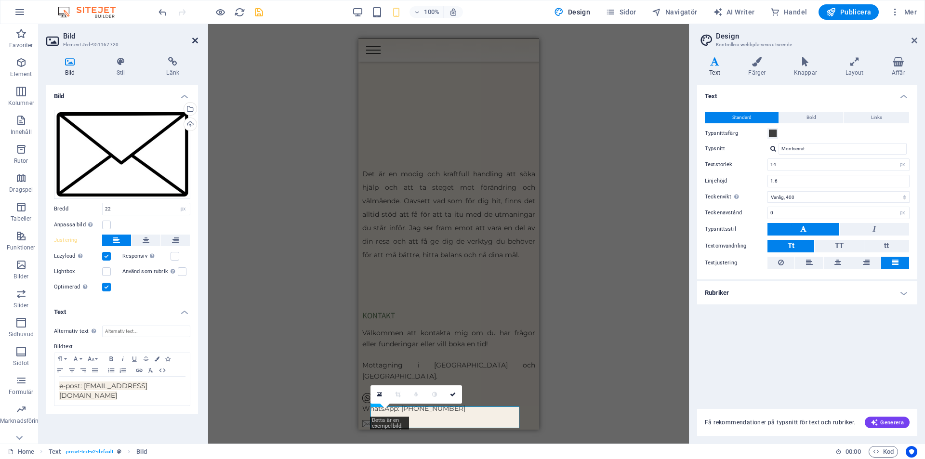
click at [195, 39] on icon at bounding box center [195, 41] width 6 height 8
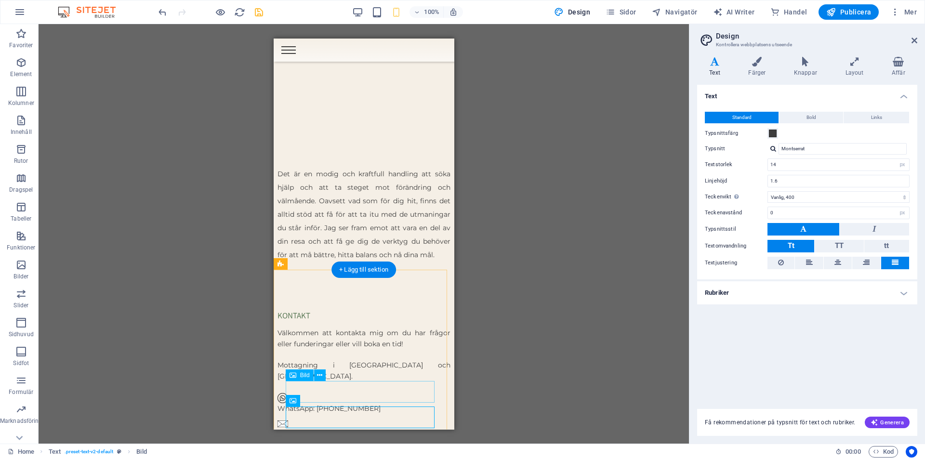
click at [328, 393] on figure "WhatsApp: [PHONE_NUMBER]" at bounding box center [363, 403] width 173 height 22
click at [320, 373] on icon at bounding box center [319, 376] width 5 height 10
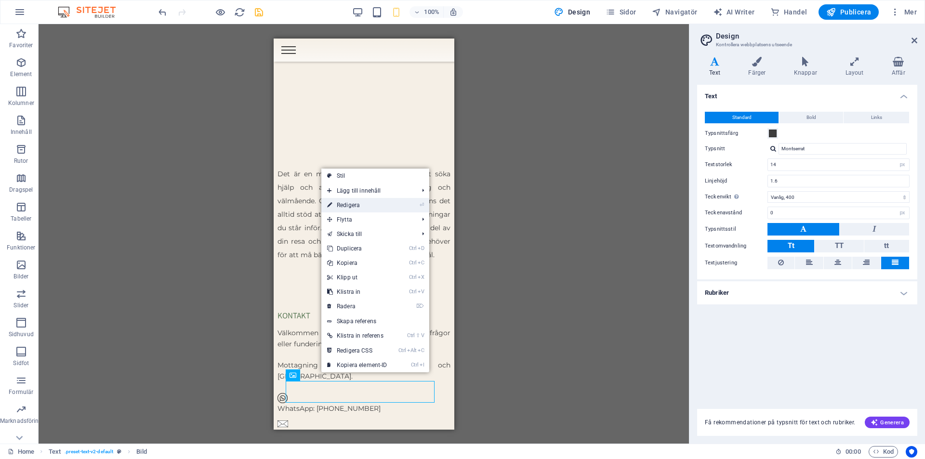
click at [346, 206] on link "⏎ Redigera" at bounding box center [357, 205] width 72 height 14
select select "px"
select select "%"
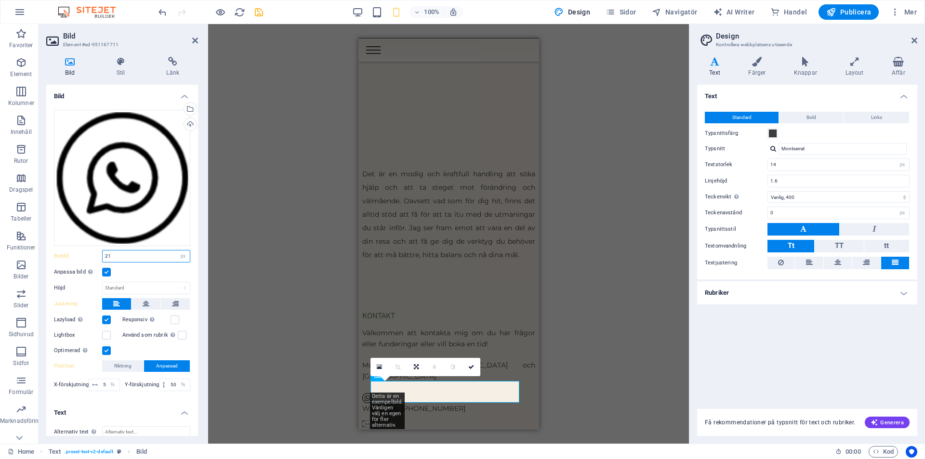
drag, startPoint x: 132, startPoint y: 255, endPoint x: 70, endPoint y: 249, distance: 62.0
click at [70, 250] on div "Bredd 21 Standard auto px rem % em vh vw" at bounding box center [122, 256] width 136 height 13
type input "22"
click at [138, 298] on button at bounding box center [146, 304] width 29 height 12
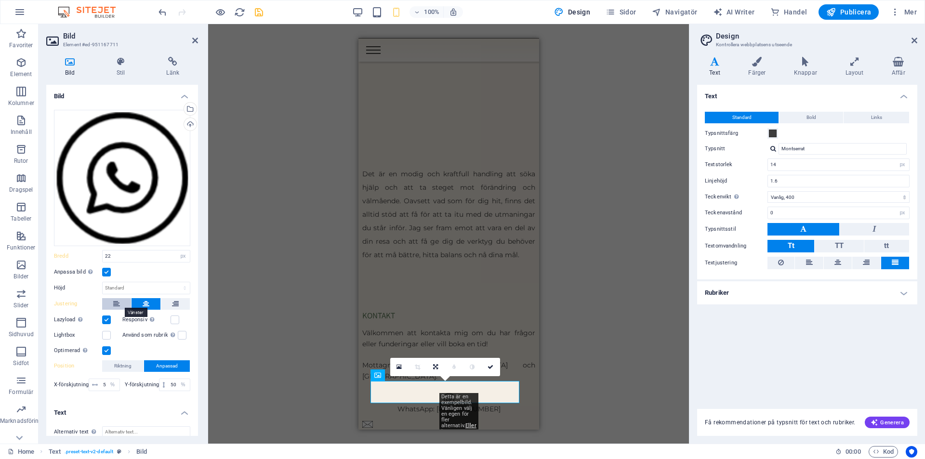
click at [114, 299] on icon at bounding box center [116, 304] width 7 height 12
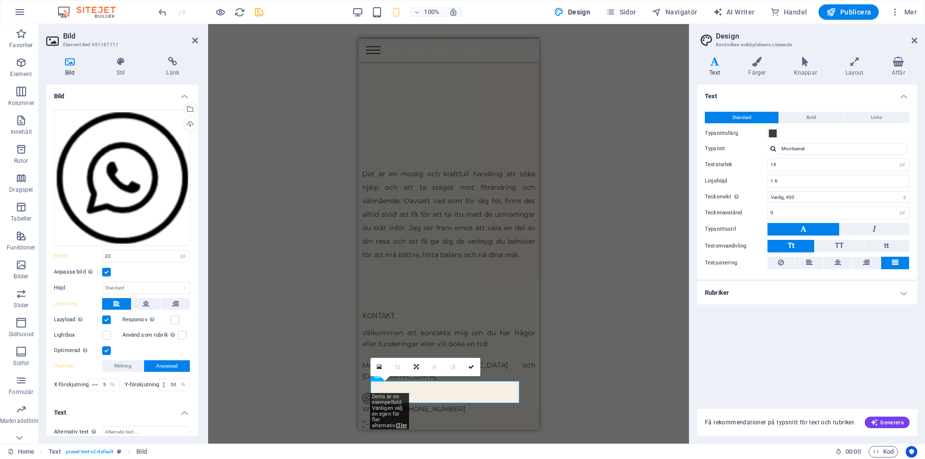
click at [108, 349] on label at bounding box center [106, 350] width 9 height 9
click at [0, 0] on input "Optimerad Bilder komprimeras för att förbättra sidans hastighet." at bounding box center [0, 0] width 0 height 0
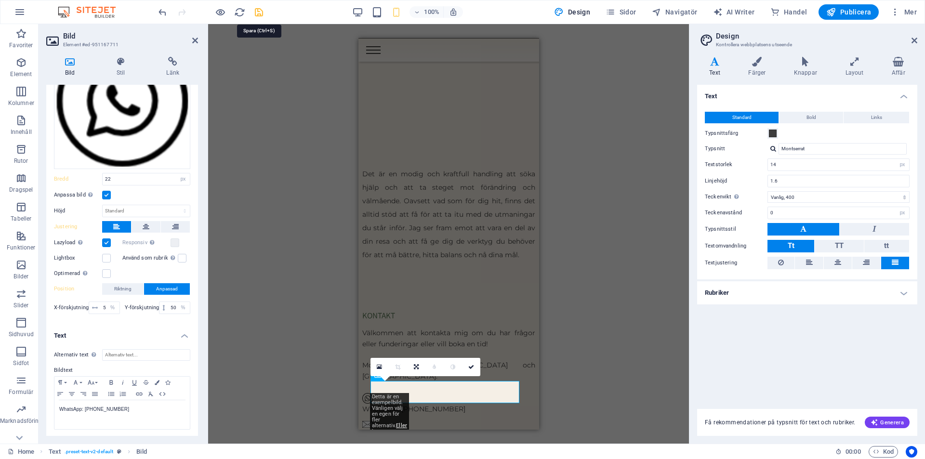
click at [259, 13] on icon "save" at bounding box center [258, 12] width 11 height 11
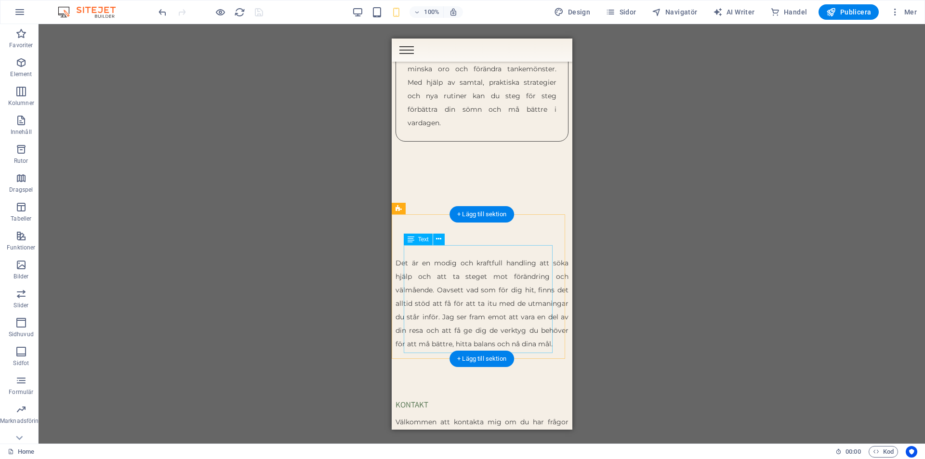
scroll to position [2971, 0]
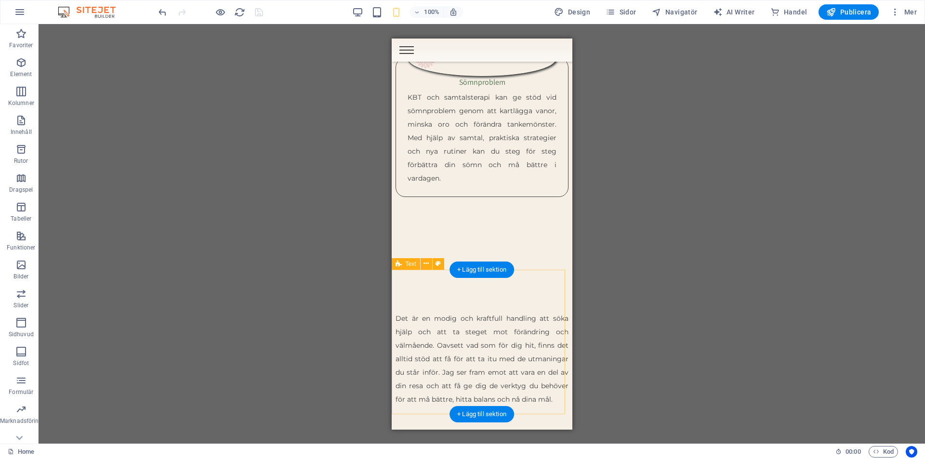
click at [520, 280] on div "Det är en modig och kraftfull handling att söka hjälp och att ta steget mot för…" at bounding box center [481, 352] width 181 height 145
click at [425, 265] on icon at bounding box center [426, 264] width 5 height 10
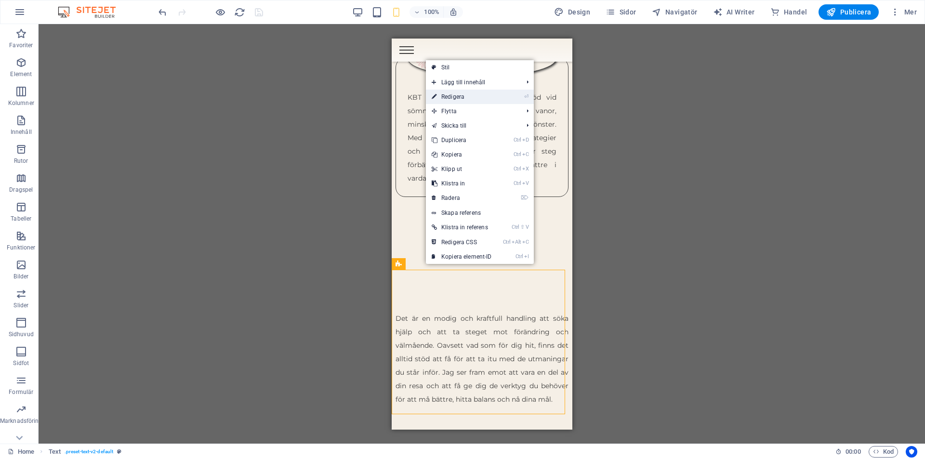
click at [454, 101] on link "⏎ Redigera" at bounding box center [462, 97] width 72 height 14
select select "px"
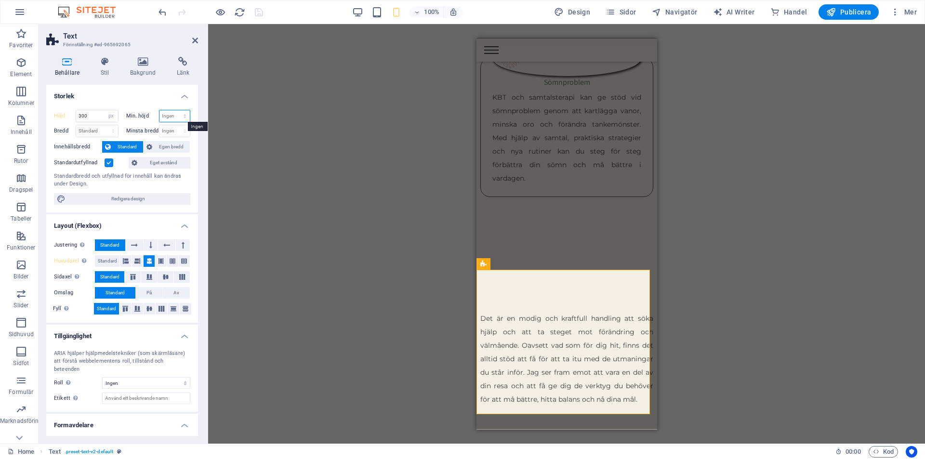
click at [174, 116] on select "Ingen px rem % vh vw" at bounding box center [175, 116] width 31 height 12
select select "px"
click at [174, 110] on select "Ingen px rem % vh vw" at bounding box center [175, 116] width 31 height 12
type input "0"
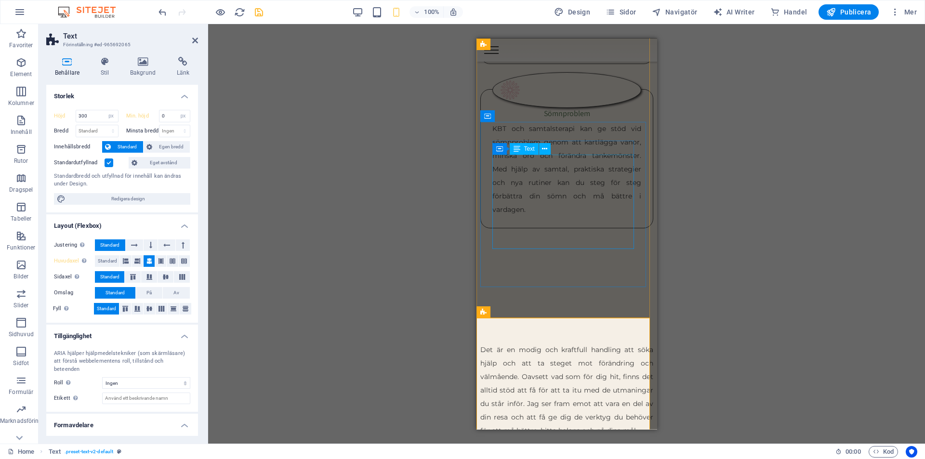
scroll to position [2923, 0]
click at [542, 219] on div "KBT och samtalsterapi kan ge stöd vid sömnproblem genom att kartlägga vanor, mi…" at bounding box center [566, 185] width 149 height 94
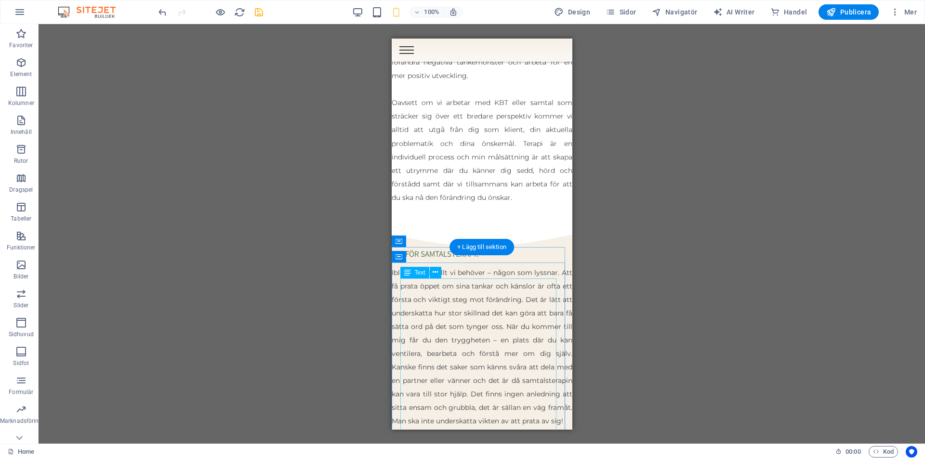
scroll to position [1381, 0]
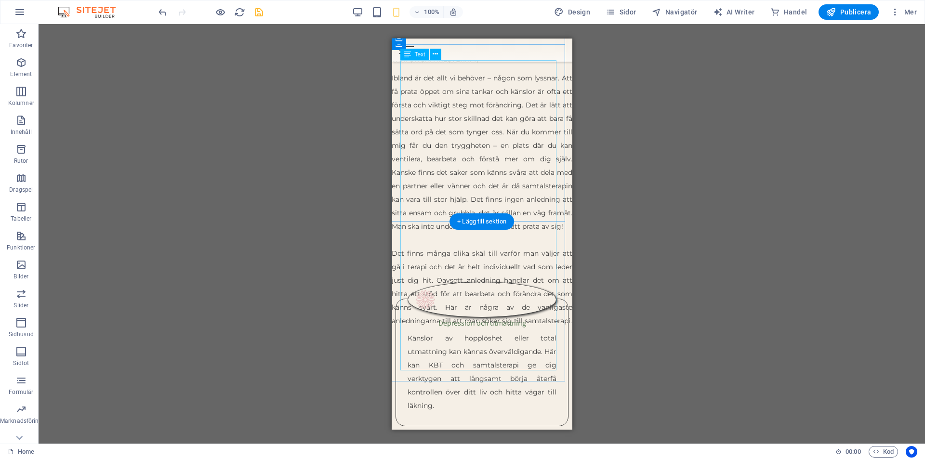
click at [544, 216] on div "Ibland är det allt vi behöver – någon som lyssnar. Att få prata öppet om sina t…" at bounding box center [481, 206] width 181 height 270
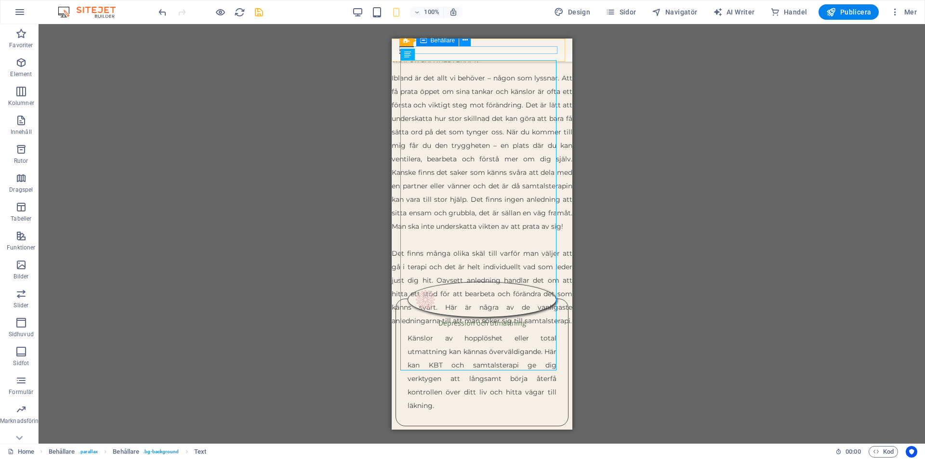
click at [468, 43] on button at bounding box center [465, 41] width 12 height 12
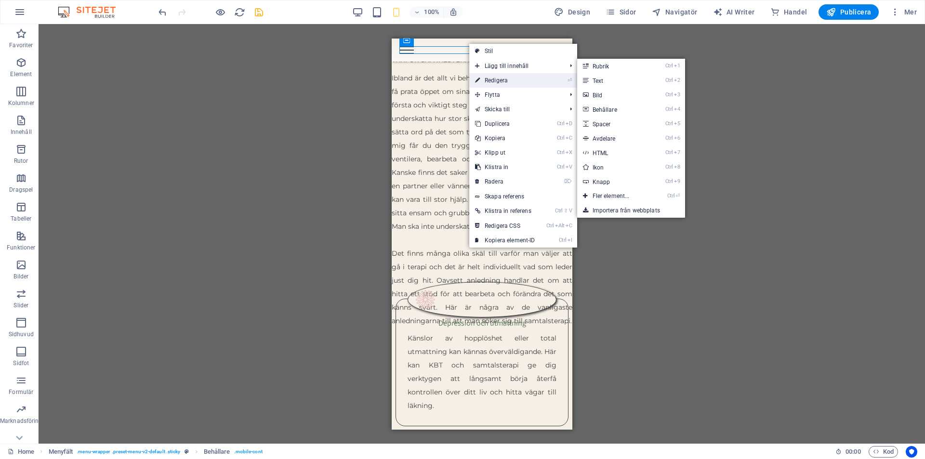
click at [502, 75] on link "⏎ Redigera" at bounding box center [505, 80] width 72 height 14
select select "px"
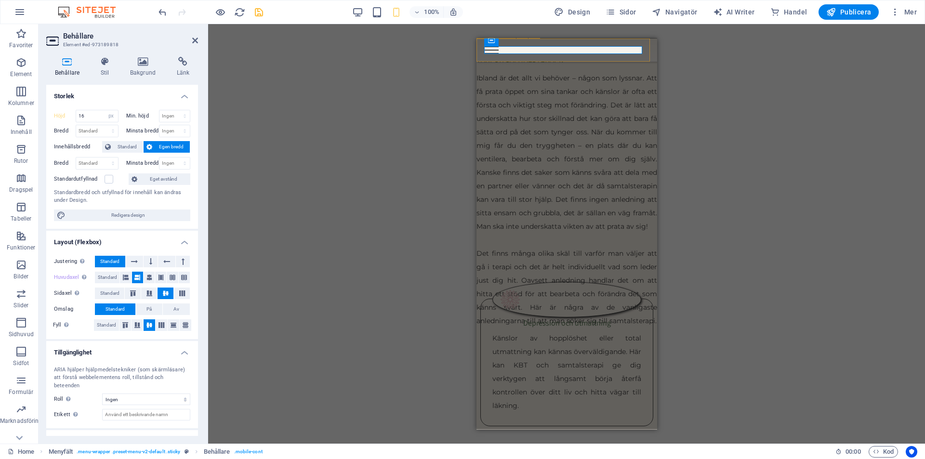
click at [516, 56] on div "Menu HEM OM SPIRA VARFÖR TERAPI KONTAKT" at bounding box center [566, 49] width 181 height 23
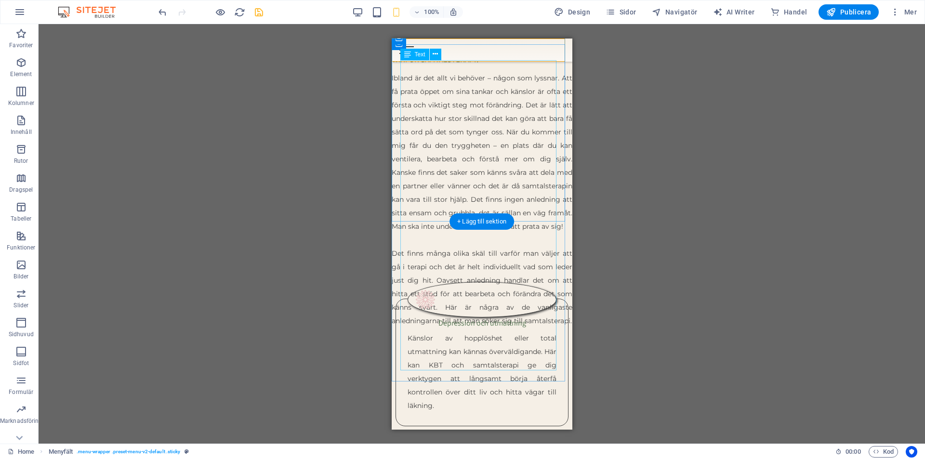
drag, startPoint x: 621, startPoint y: 97, endPoint x: 632, endPoint y: 103, distance: 12.9
click at [621, 97] on div "H2 Banner Banner Behållare Menyfält Behållare H3 Text Text Behållare Behållare …" at bounding box center [482, 234] width 887 height 420
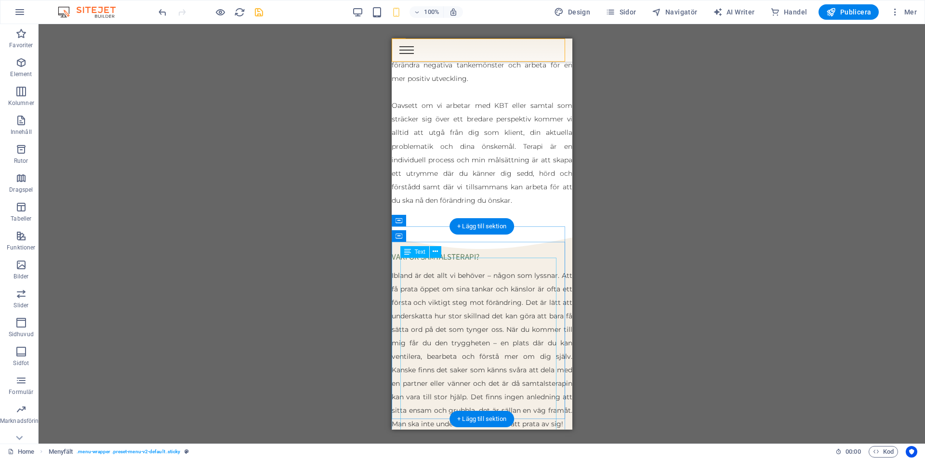
scroll to position [1231, 0]
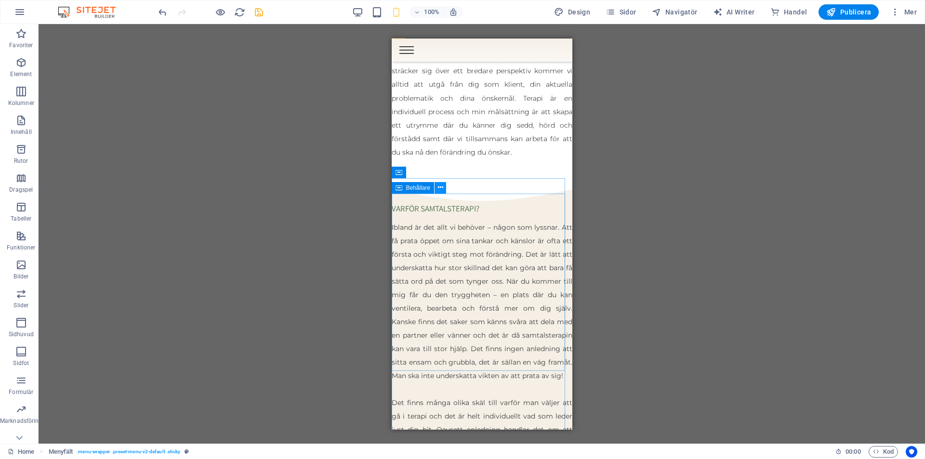
click at [439, 184] on icon at bounding box center [440, 188] width 5 height 10
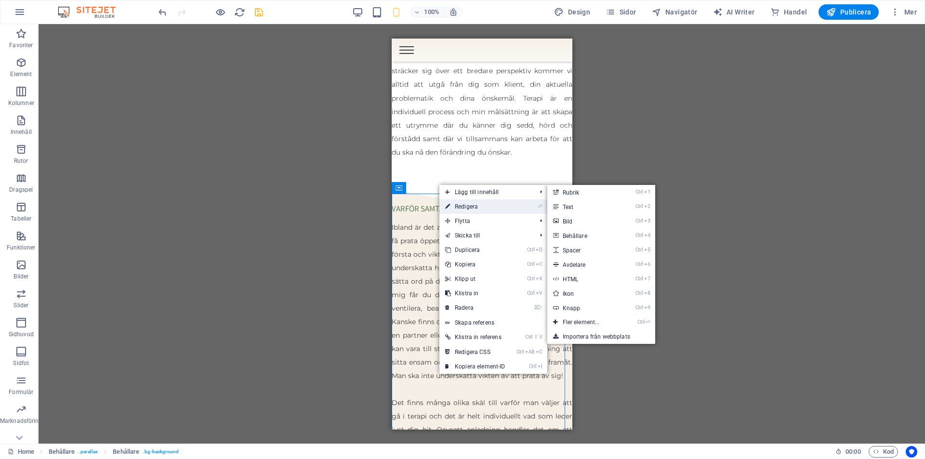
click at [469, 205] on link "⏎ Redigera" at bounding box center [475, 207] width 72 height 14
select select "px"
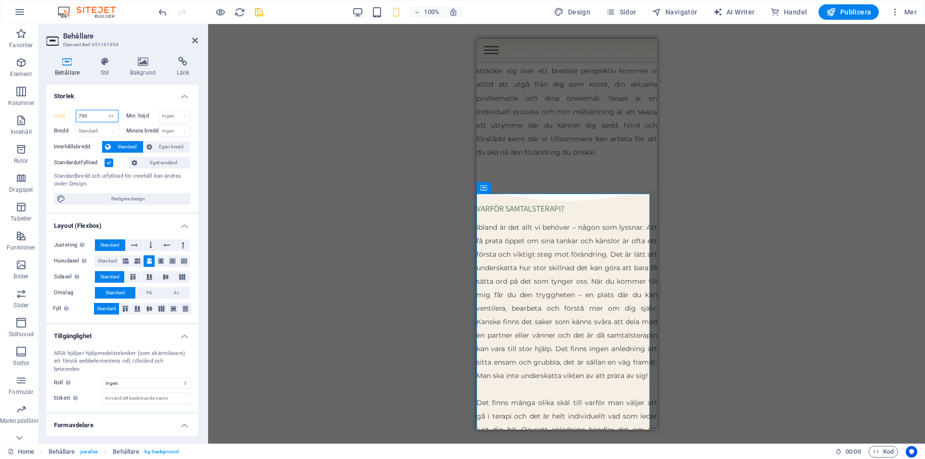
drag, startPoint x: 98, startPoint y: 115, endPoint x: 72, endPoint y: 115, distance: 26.5
click at [72, 115] on div "Höjd 700 Standard px rem % vh vw" at bounding box center [86, 116] width 65 height 13
type input "8"
type input "700"
click at [606, 365] on div "Ibland är det allt vi behöver – någon som lyssnar. Att få prata öppet om sina t…" at bounding box center [566, 355] width 181 height 270
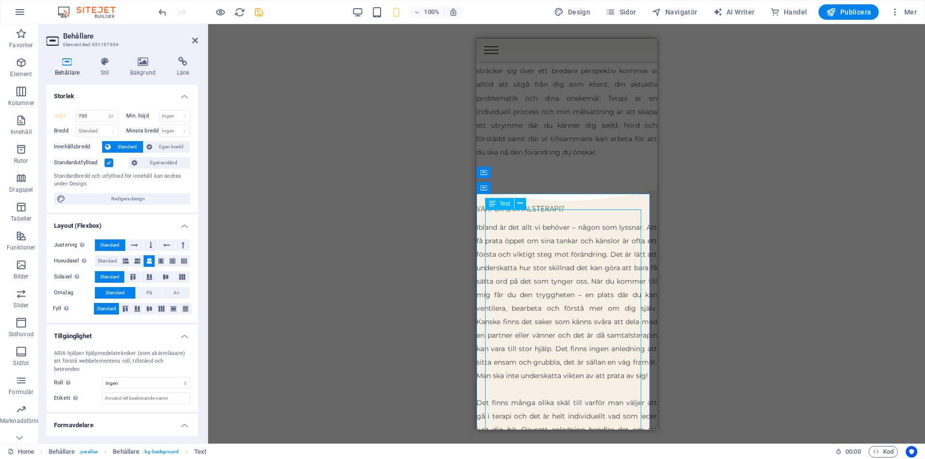
click at [612, 365] on div "Ibland är det allt vi behöver – någon som lyssnar. Att få prata öppet om sina t…" at bounding box center [566, 355] width 181 height 270
select select "%"
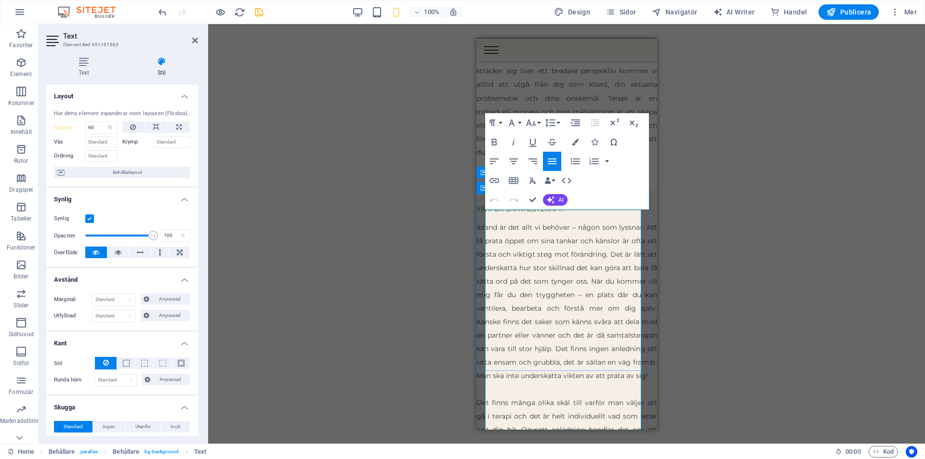
click at [612, 365] on span "Ibland är det allt vi behöver – någon som lyssnar. Att få prata öppet om sina t…" at bounding box center [566, 301] width 181 height 157
click at [636, 366] on span "Ibland är det allt vi behöver – någon som lyssnar. Att få prata öppet om sina t…" at bounding box center [566, 301] width 181 height 157
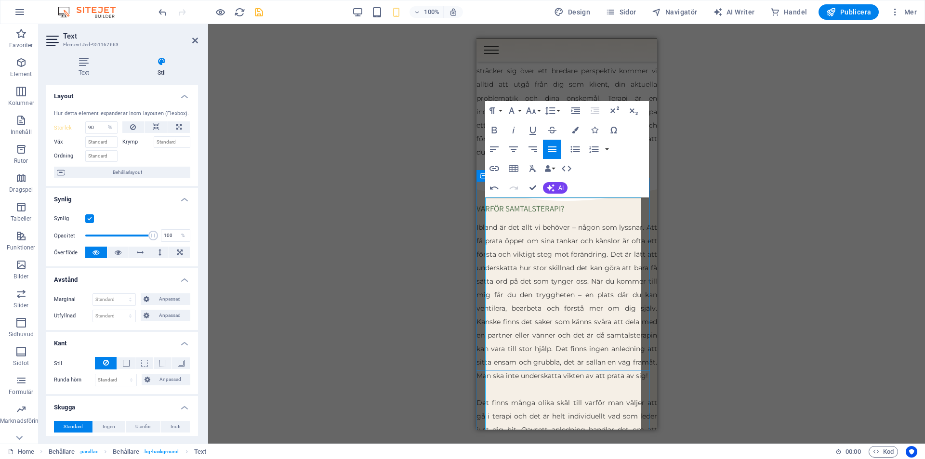
click at [630, 362] on span "Ibland är det allt vi behöver – någon som lyssnar. Att få prata öppet om sina t…" at bounding box center [566, 301] width 181 height 157
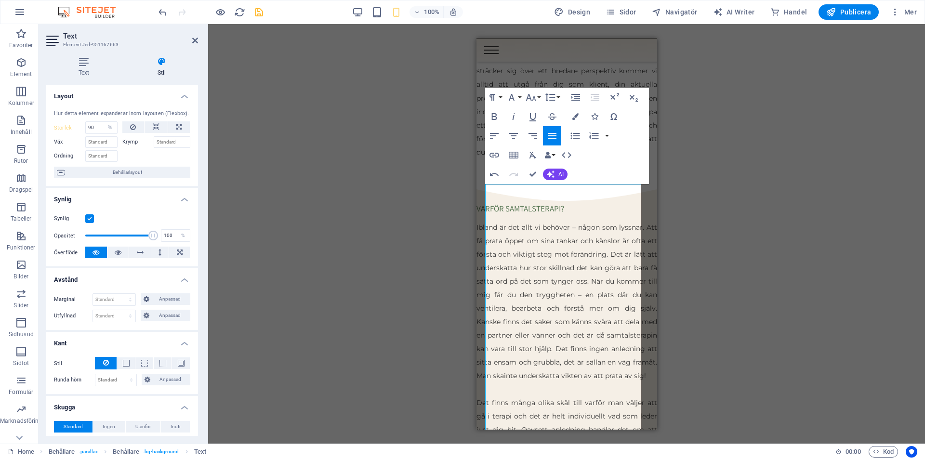
click at [721, 338] on div "Dra hit för att ersätta det befintliga innehållet. Tryck på "Ctrl" om du vill s…" at bounding box center [566, 234] width 717 height 420
click at [264, 13] on icon "save" at bounding box center [258, 12] width 11 height 11
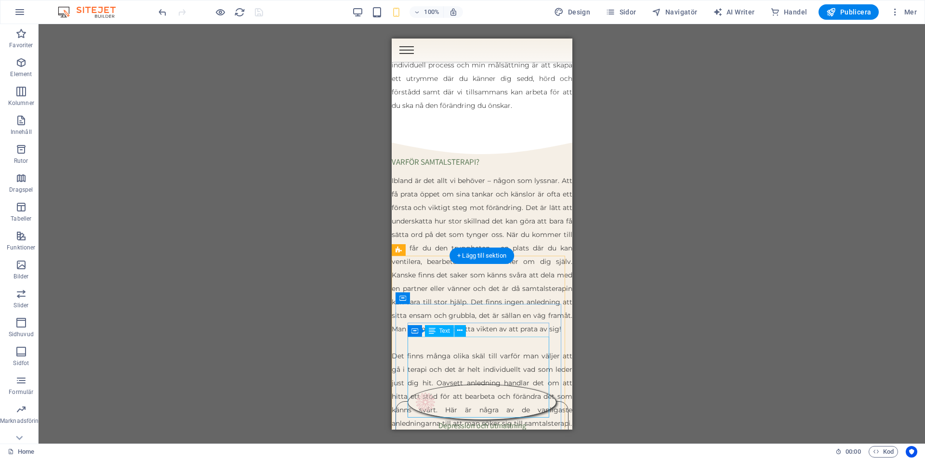
scroll to position [1349, 0]
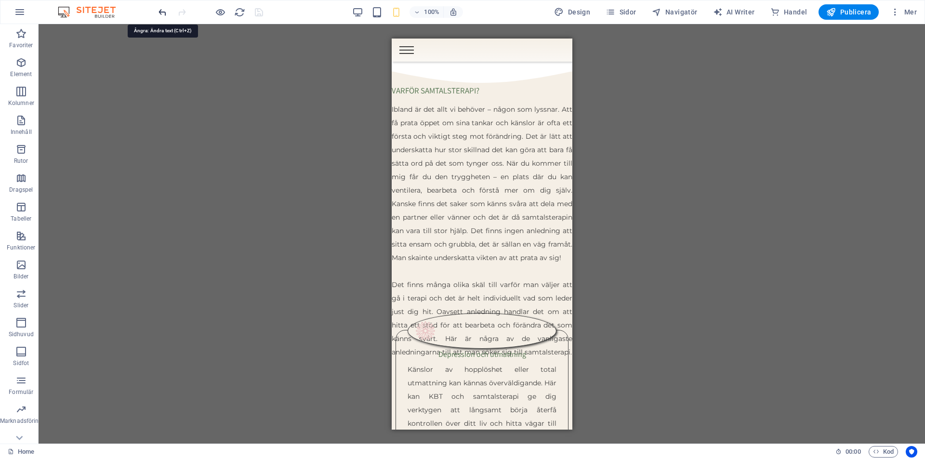
click at [157, 7] on icon "undo" at bounding box center [162, 12] width 11 height 11
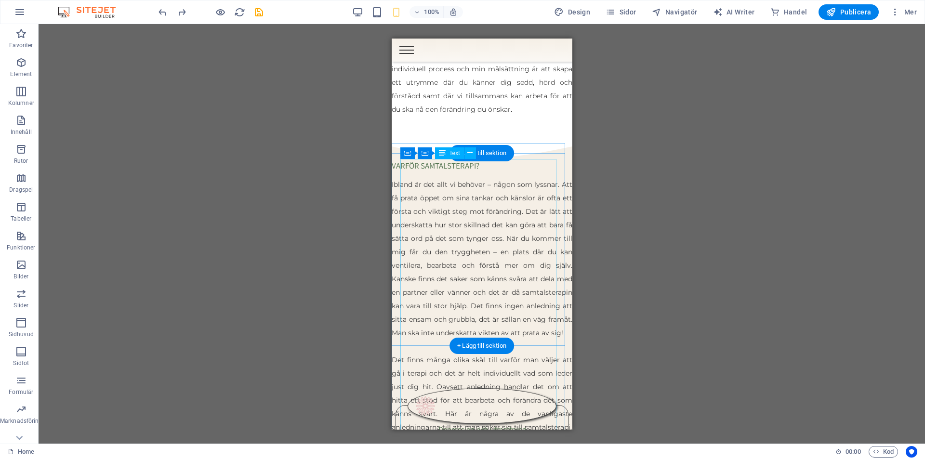
scroll to position [1253, 0]
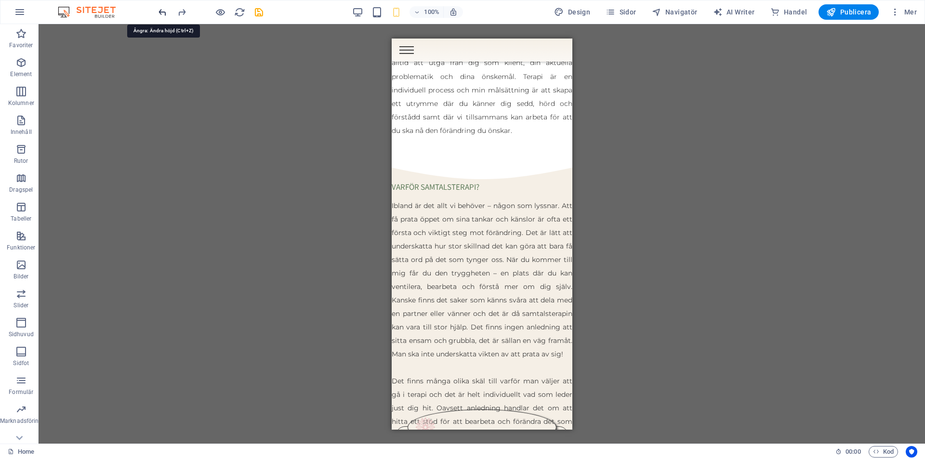
click at [162, 10] on icon "undo" at bounding box center [162, 12] width 11 height 11
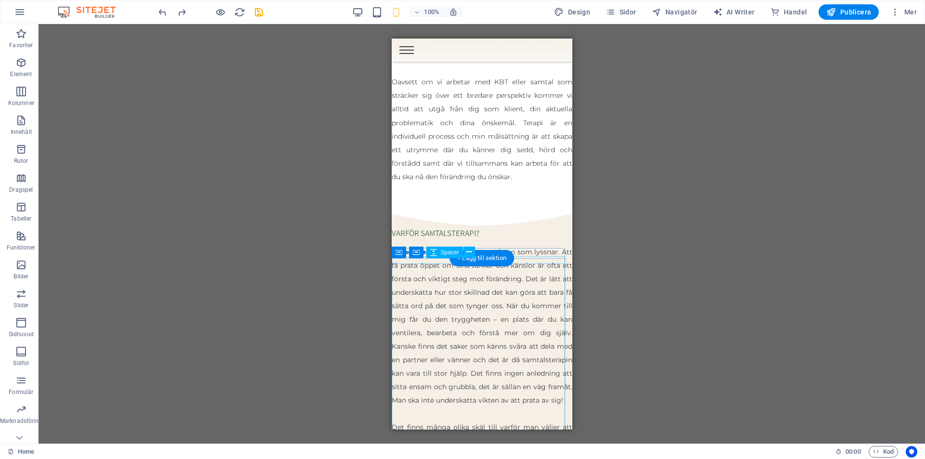
scroll to position [1151, 0]
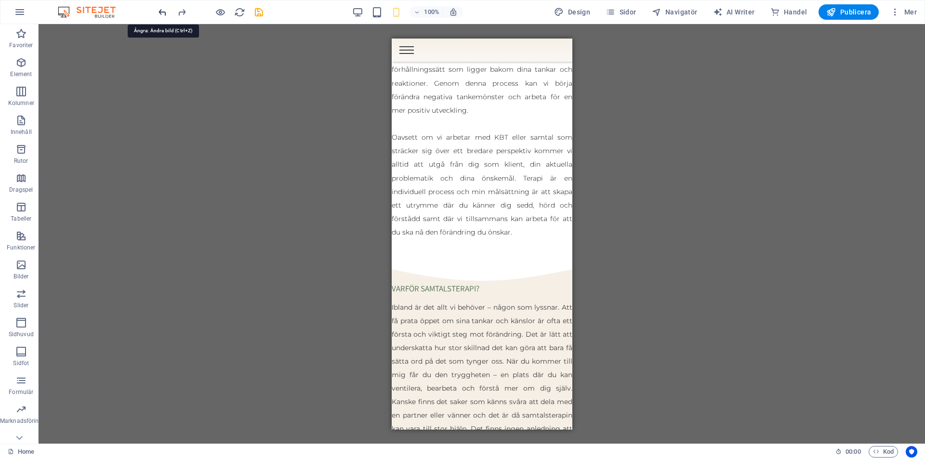
click at [160, 11] on icon "undo" at bounding box center [162, 12] width 11 height 11
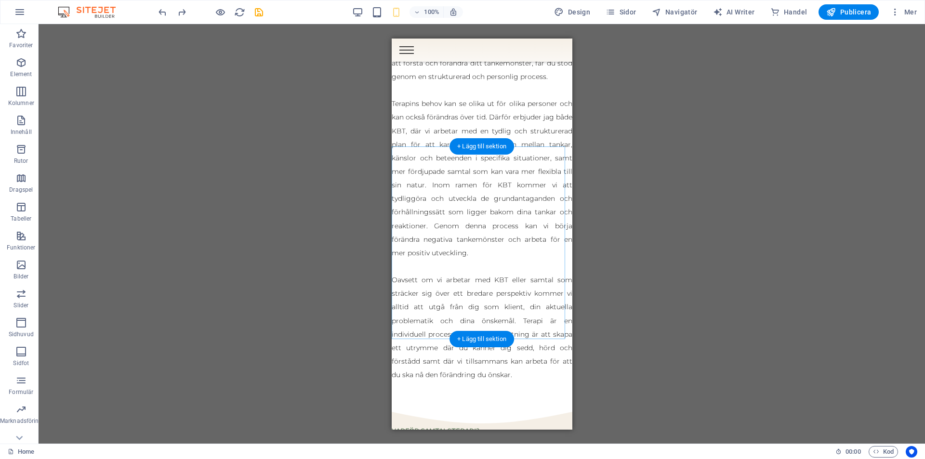
scroll to position [961, 0]
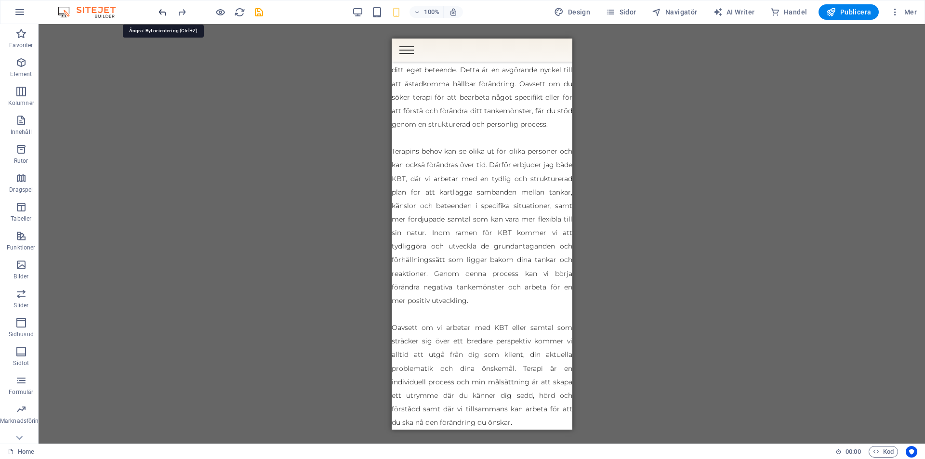
click at [166, 7] on icon "undo" at bounding box center [162, 12] width 11 height 11
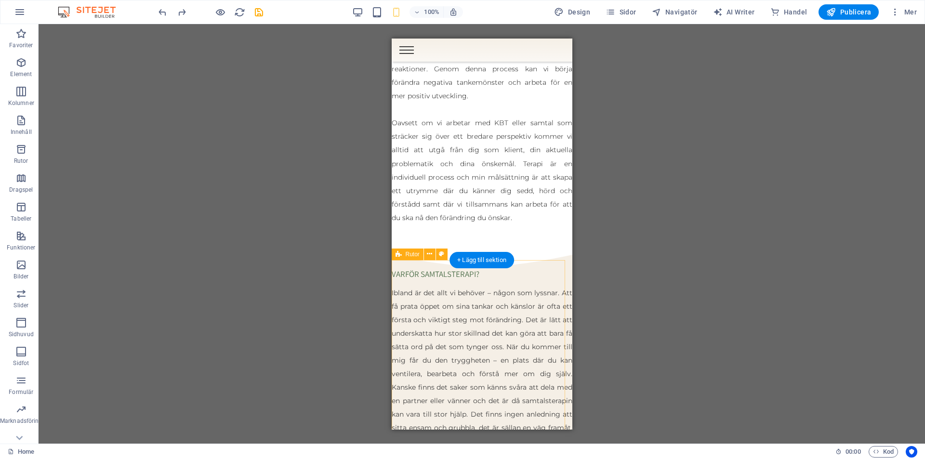
scroll to position [1105, 0]
